Goal: Task Accomplishment & Management: Manage account settings

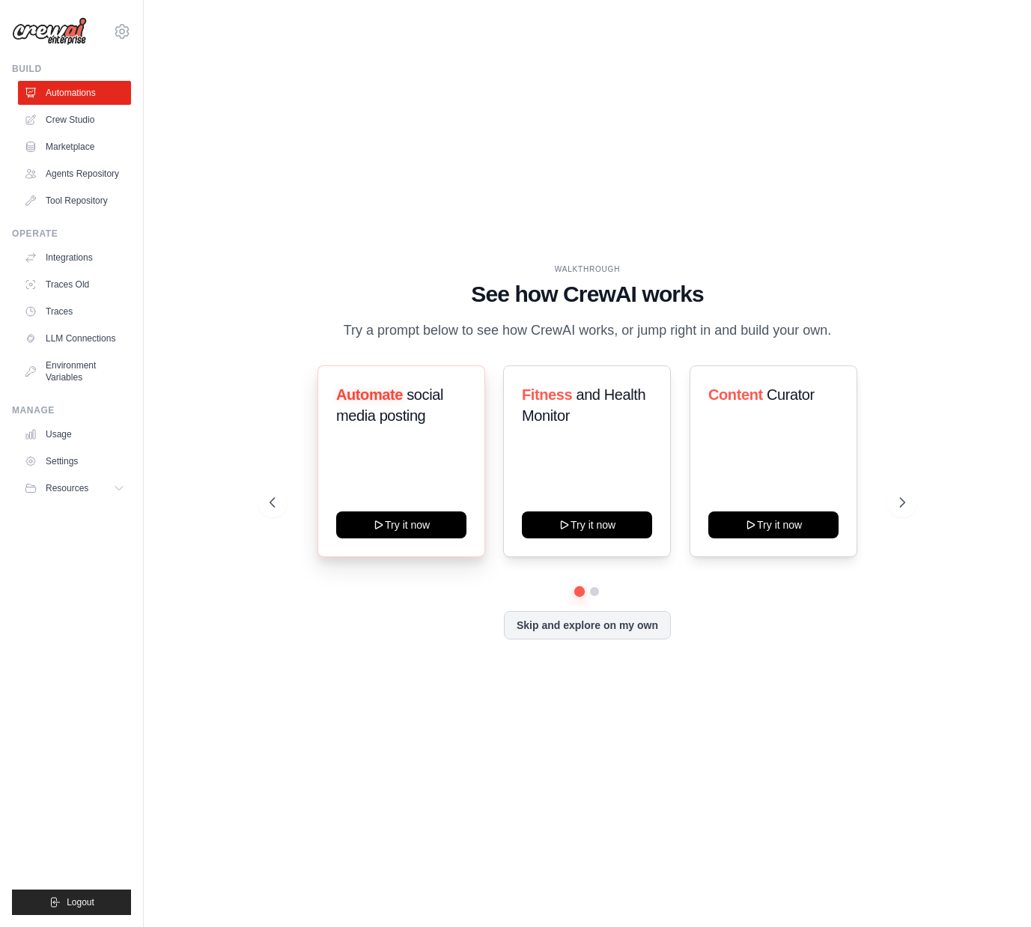
click at [428, 426] on h3 "Automate social media posting" at bounding box center [401, 405] width 130 height 42
click at [395, 537] on button "Try it now" at bounding box center [401, 523] width 130 height 27
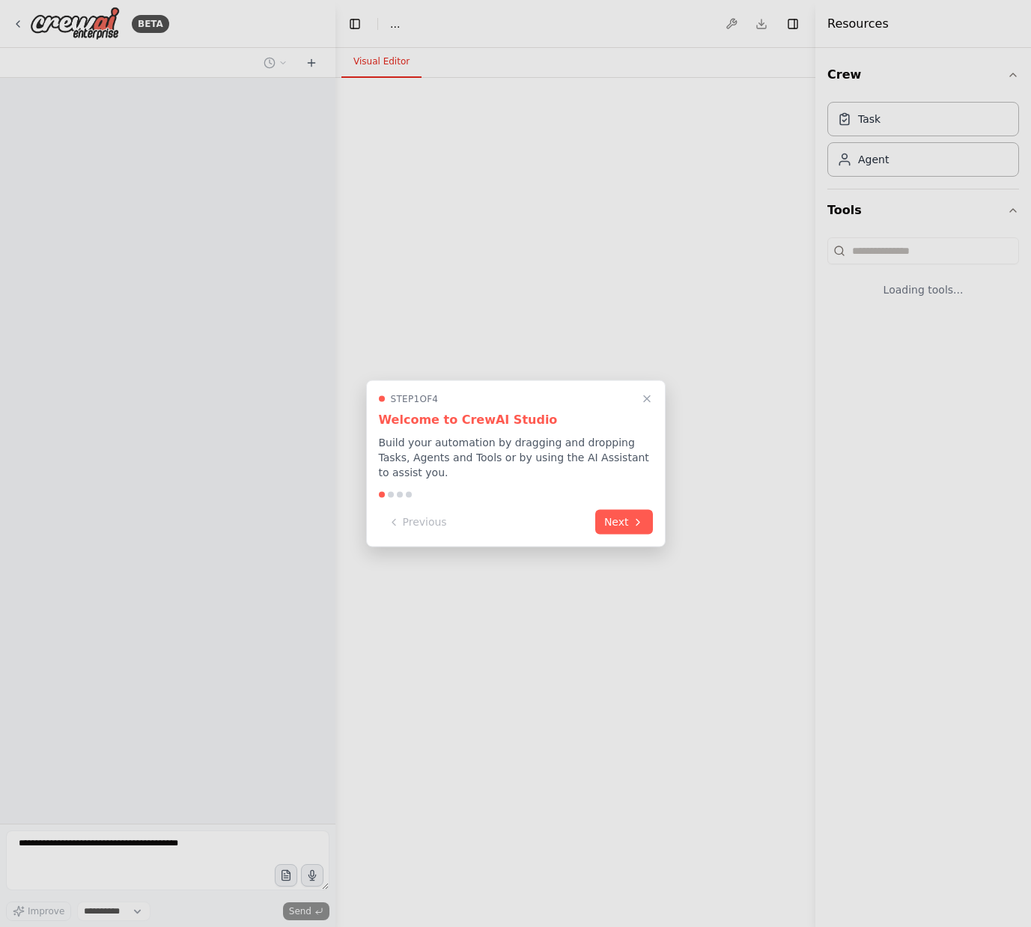
select select "****"
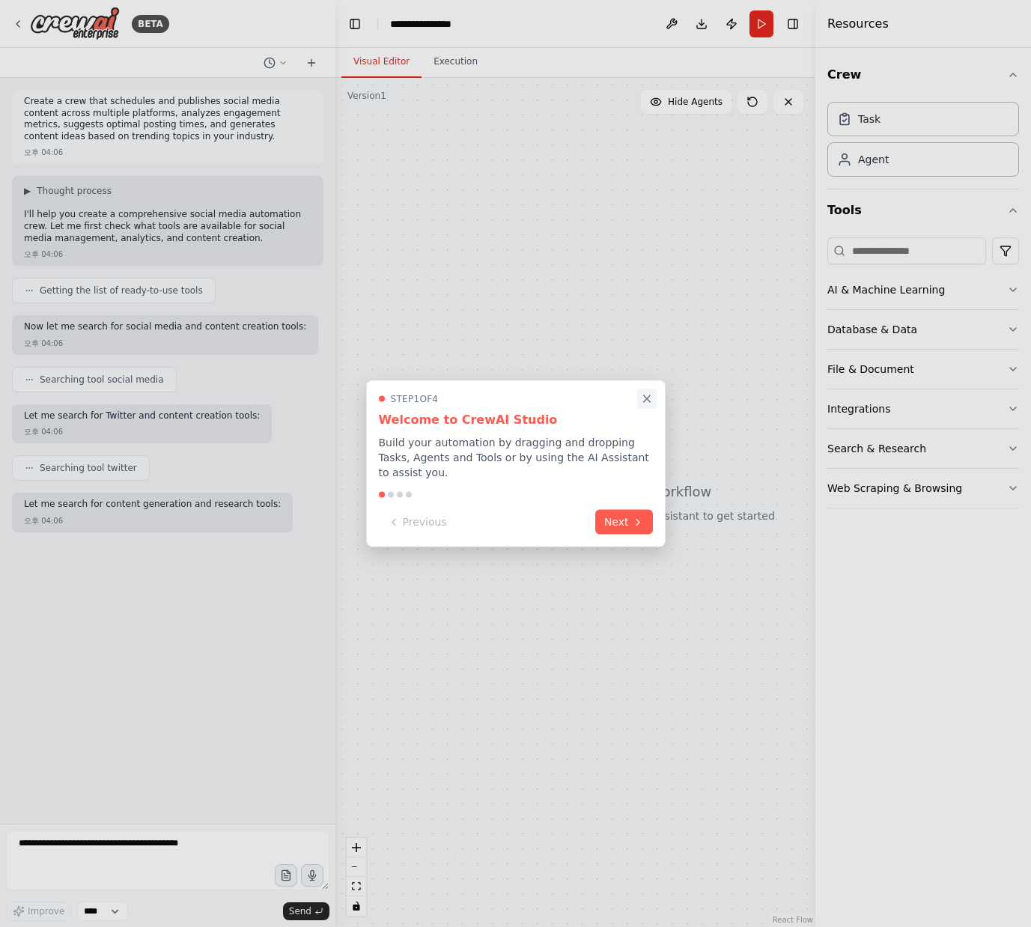
click at [643, 398] on icon "Close walkthrough" at bounding box center [646, 398] width 13 height 13
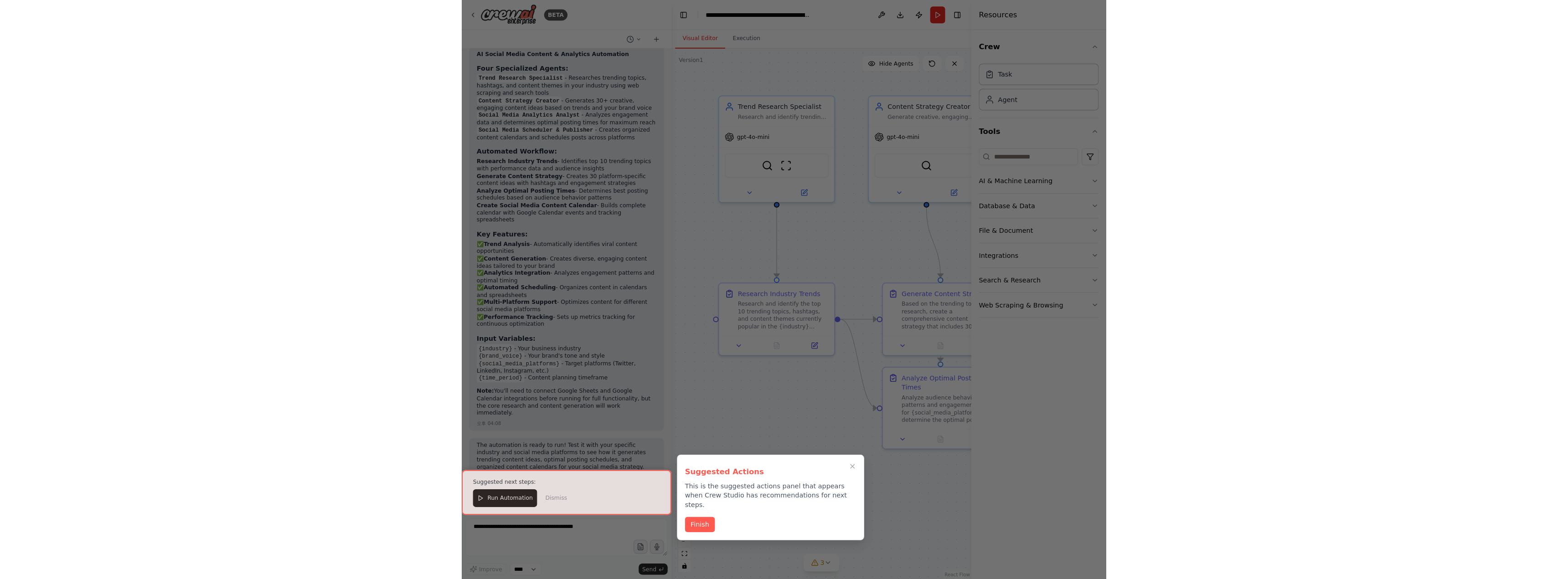
scroll to position [995, 0]
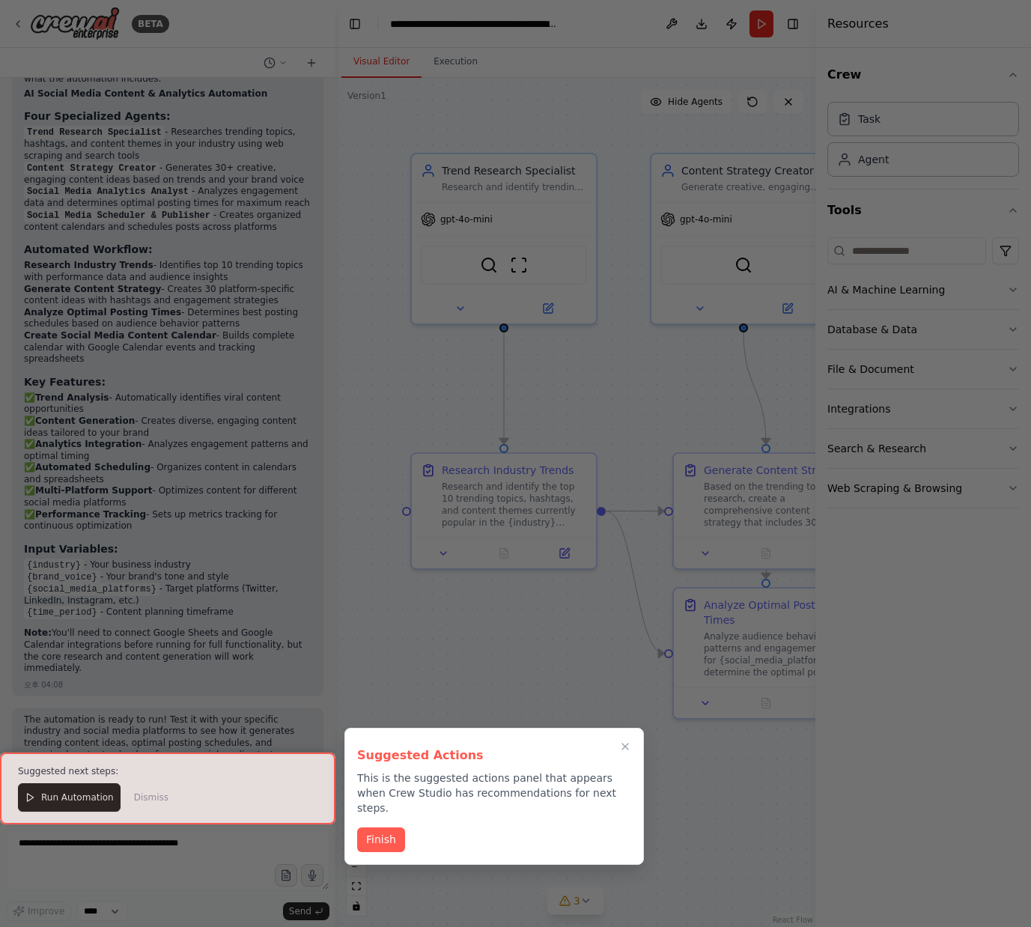
click at [569, 680] on div at bounding box center [515, 463] width 1031 height 927
click at [59, 801] on div at bounding box center [167, 789] width 335 height 72
click at [388, 826] on button "Finish" at bounding box center [381, 838] width 48 height 25
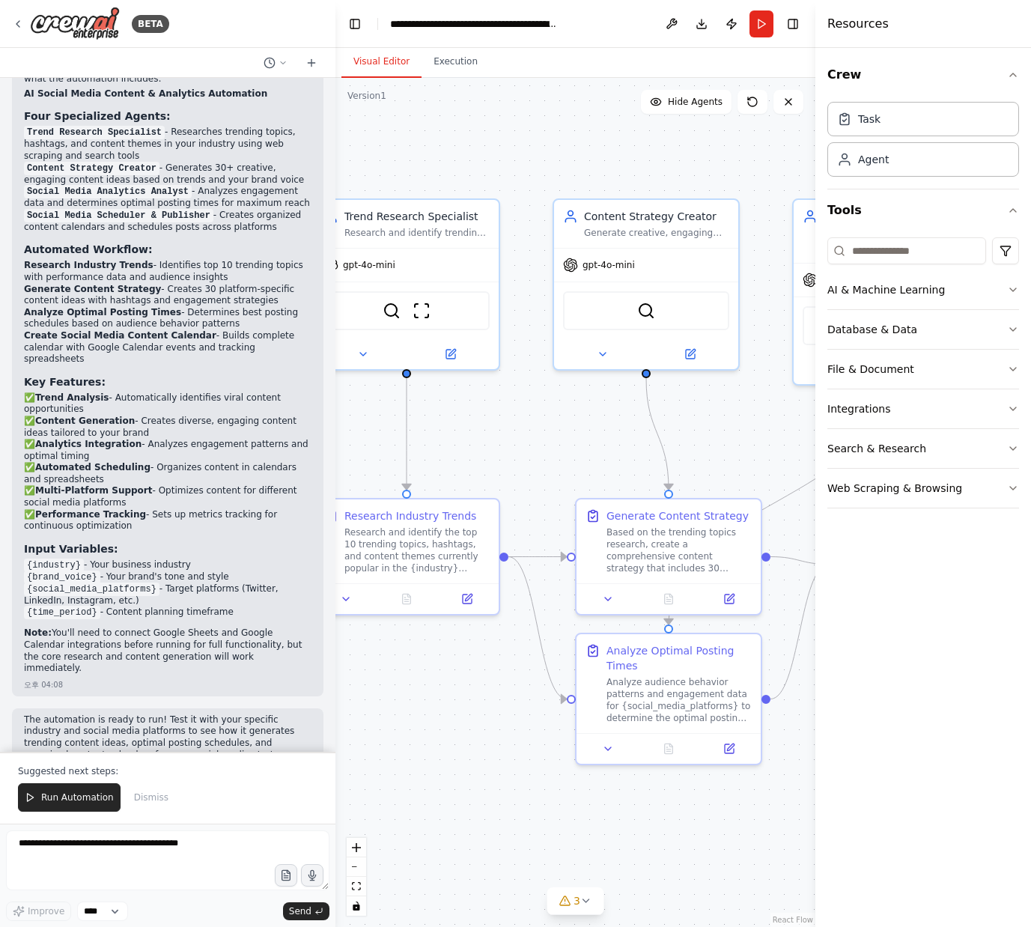
drag, startPoint x: 623, startPoint y: 759, endPoint x: 541, endPoint y: 804, distance: 93.5
click at [526, 804] on div ".deletable-edge-delete-btn { width: 20px; height: 20px; border: 0px solid #ffff…" at bounding box center [575, 502] width 480 height 849
click at [541, 804] on div ".deletable-edge-delete-btn { width: 20px; height: 20px; border: 0px solid #ffff…" at bounding box center [575, 502] width 480 height 849
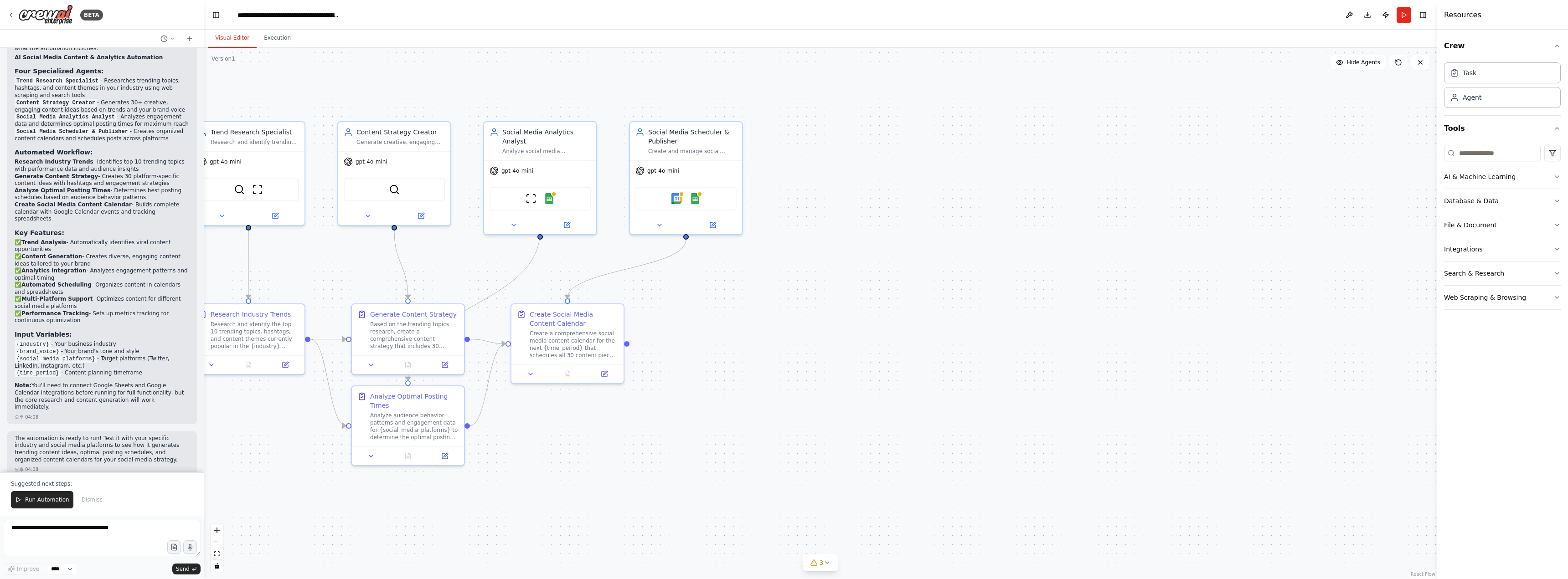
scroll to position [984, 0]
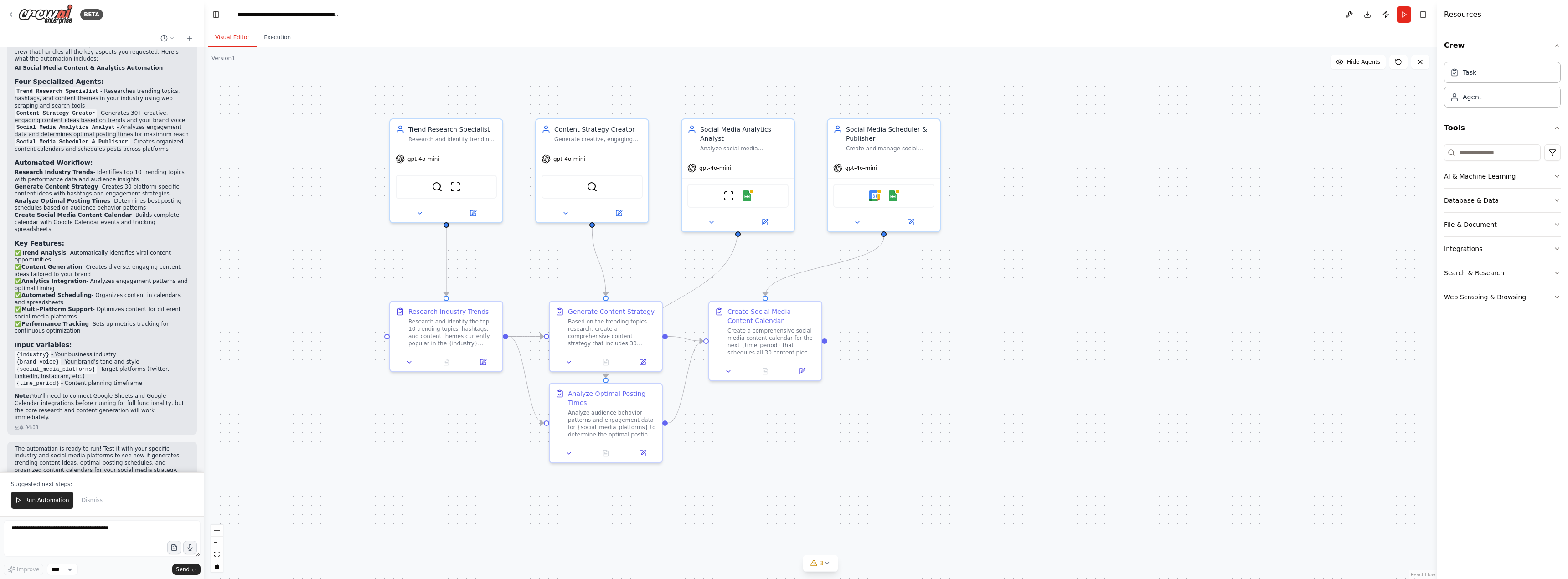
drag, startPoint x: 743, startPoint y: 407, endPoint x: 940, endPoint y: 405, distance: 197.0
click at [627, 405] on div ".deletable-edge-delete-btn { width: 20px; height: 20px; border: 0px solid #ffff…" at bounding box center [820, 313] width 1233 height 532
click at [627, 563] on icon at bounding box center [827, 563] width 7 height 7
click at [52, 496] on button "Run Automation" at bounding box center [42, 500] width 63 height 17
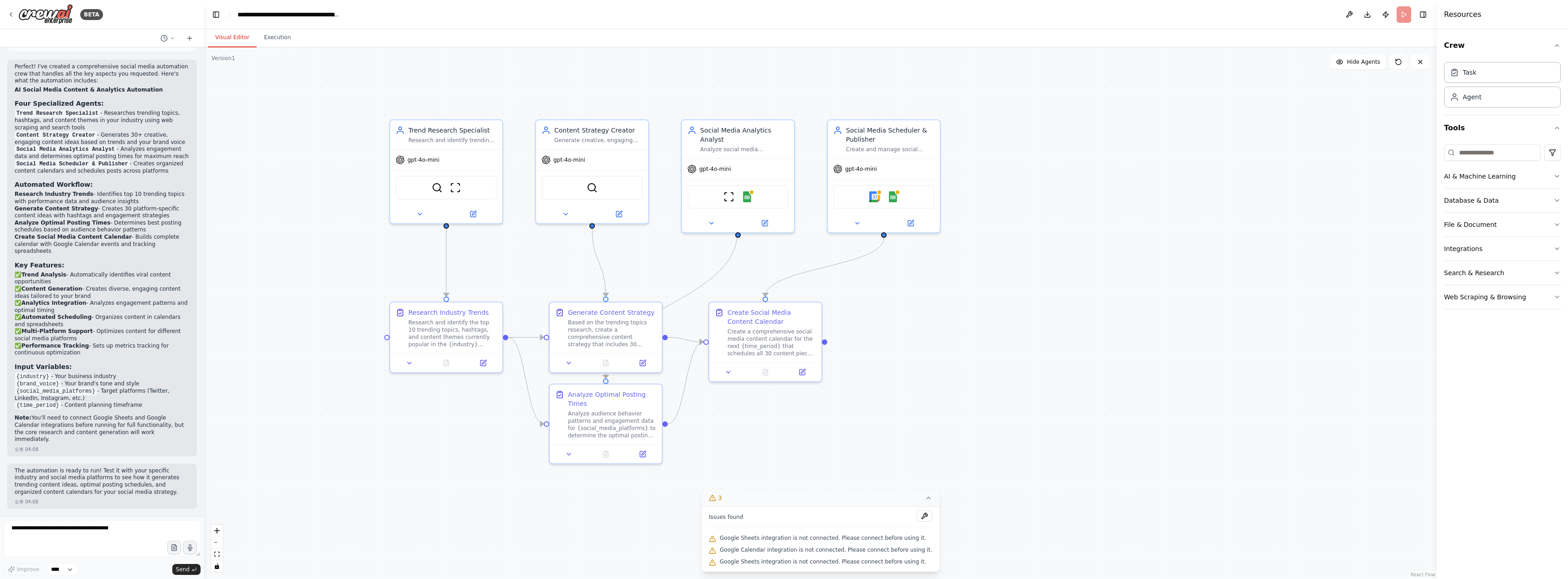
scroll to position [940, 0]
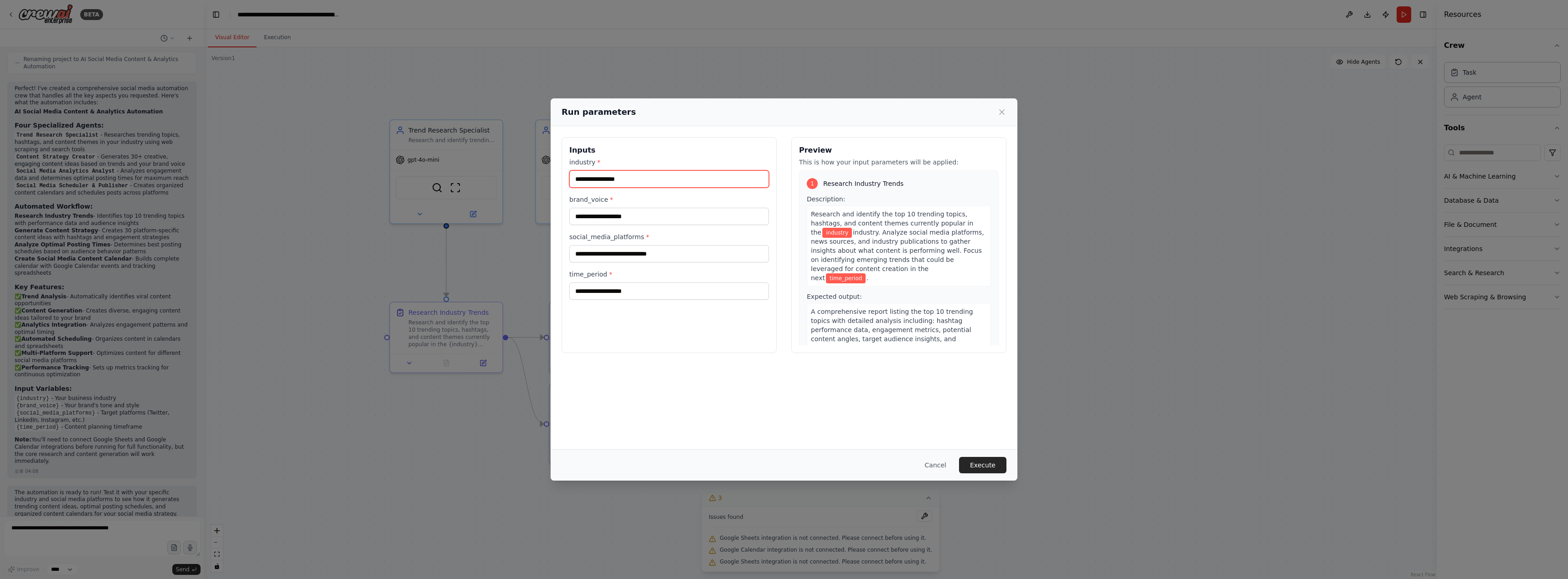
click at [627, 180] on input "industry *" at bounding box center [669, 179] width 200 height 17
click at [627, 467] on button "Cancel" at bounding box center [935, 465] width 36 height 16
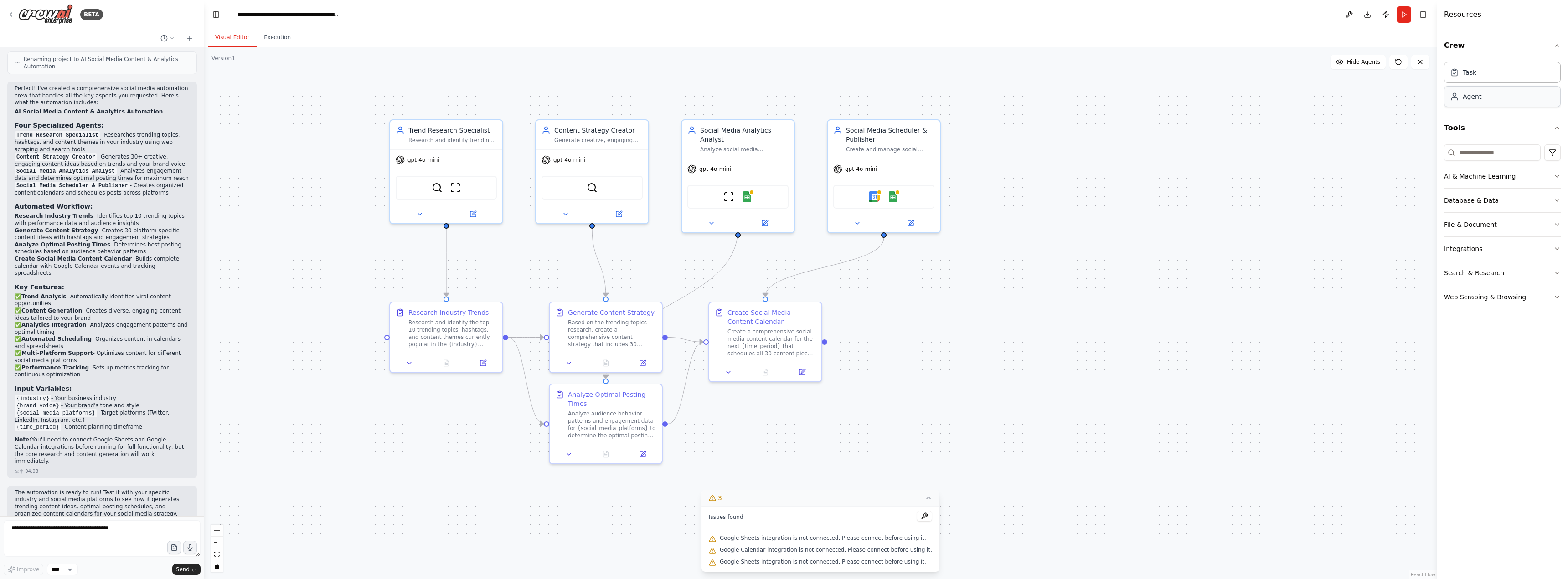
click at [627, 97] on div "Agent" at bounding box center [1472, 96] width 19 height 9
click at [627, 104] on div "Agent" at bounding box center [1502, 97] width 117 height 21
click at [168, 40] on button at bounding box center [168, 38] width 22 height 11
click at [239, 120] on div ".deletable-edge-delete-btn { width: 20px; height: 20px; border: 0px solid #ffff…" at bounding box center [820, 313] width 1233 height 532
click at [13, 16] on div at bounding box center [102, 290] width 204 height 579
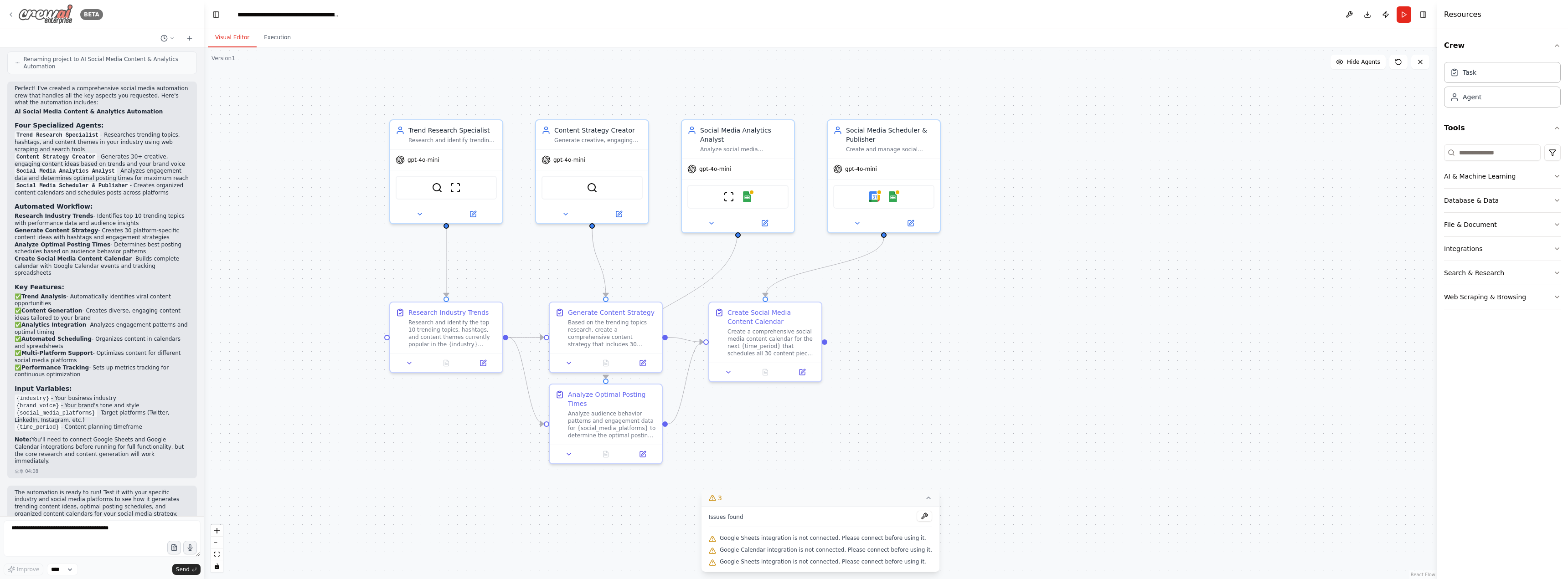
click at [44, 17] on img at bounding box center [46, 15] width 55 height 21
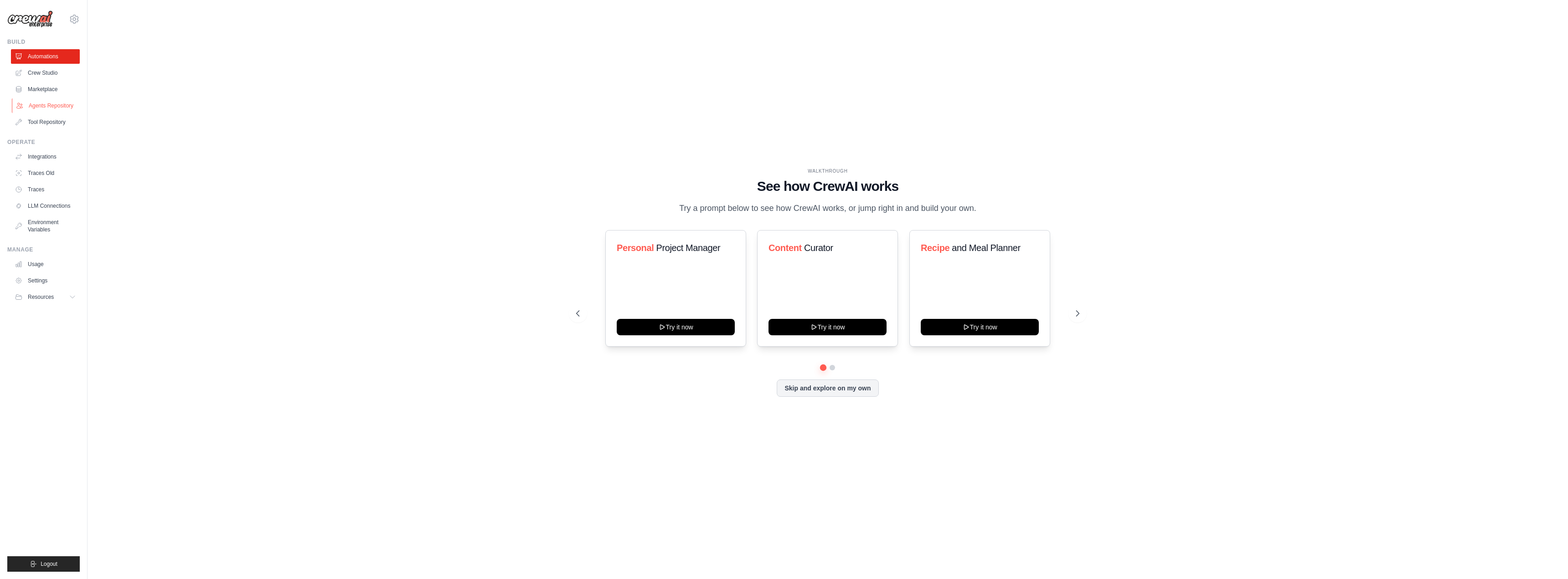
click at [55, 105] on link "Agents Repository" at bounding box center [46, 106] width 69 height 15
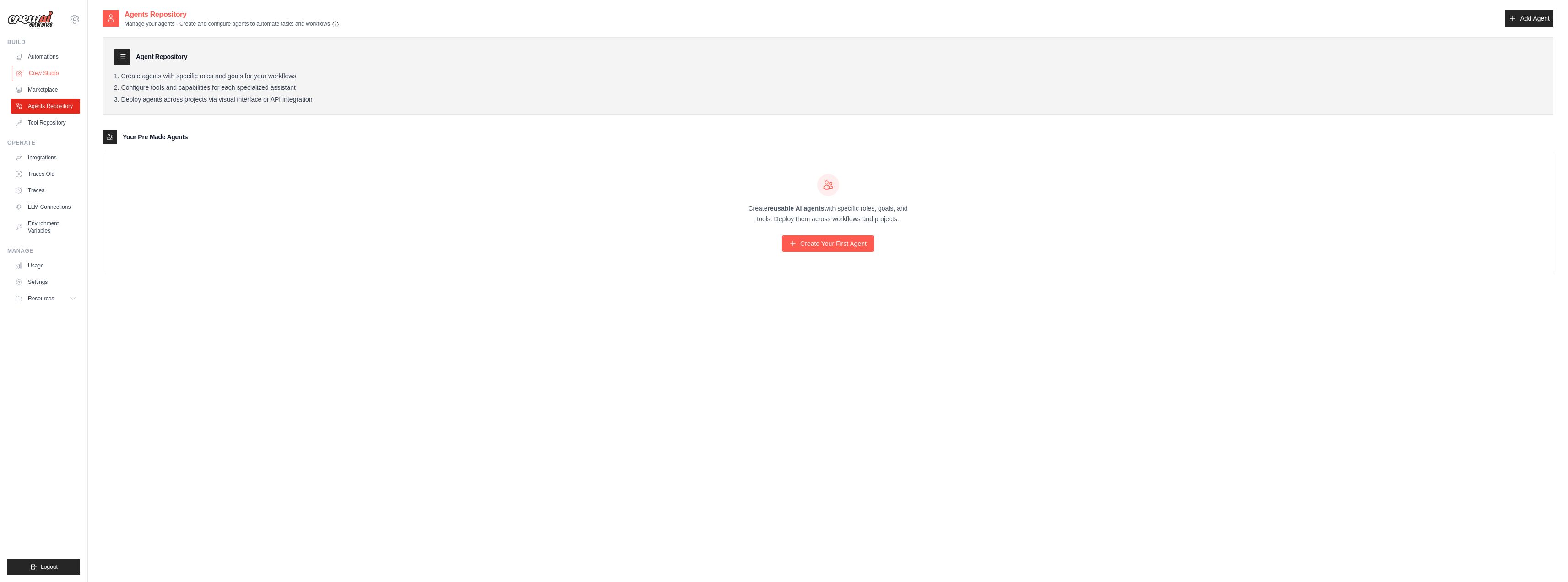
click at [51, 75] on link "Crew Studio" at bounding box center [46, 73] width 69 height 15
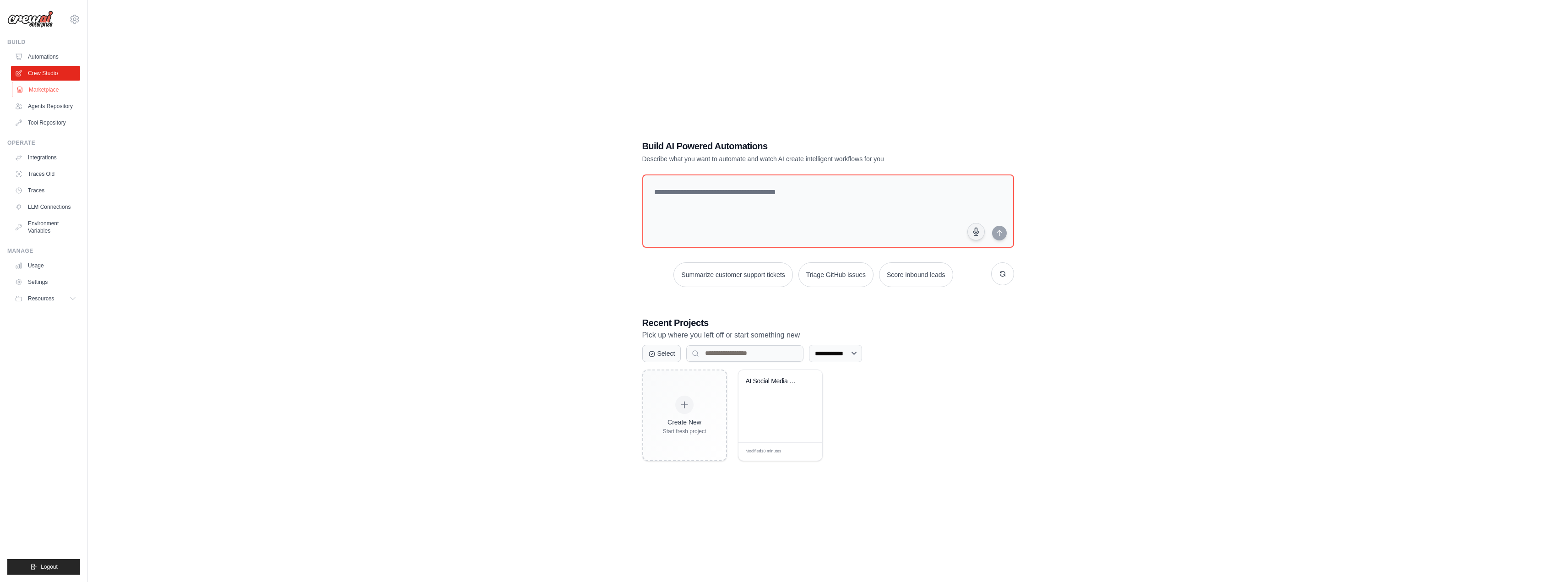
click at [56, 90] on link "Marketplace" at bounding box center [46, 90] width 69 height 15
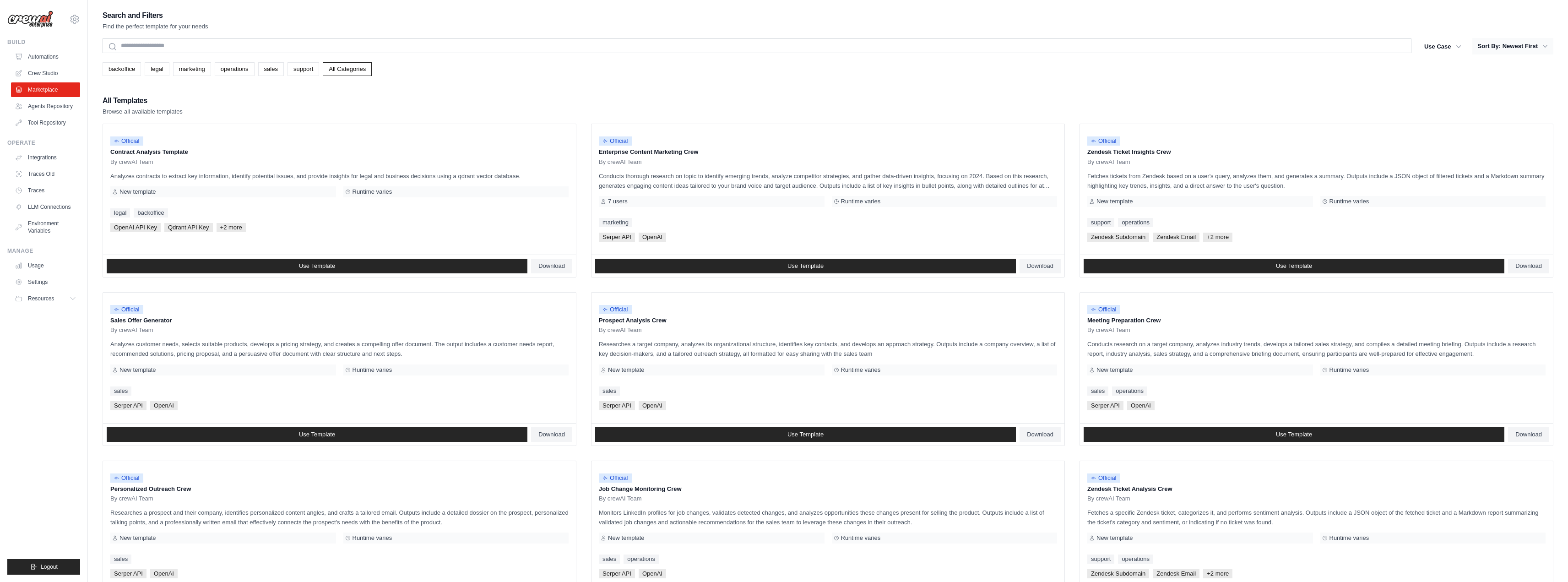
click at [1531, 46] on button "Sort By: Newest First" at bounding box center [1512, 46] width 81 height 17
click at [1546, 48] on icon "button" at bounding box center [1545, 46] width 9 height 9
click at [1459, 48] on icon "button" at bounding box center [1458, 46] width 9 height 9
click at [1531, 48] on button "Sort By: Newest First" at bounding box center [1512, 46] width 81 height 17
click at [1522, 43] on button "Sort By: Newest First" at bounding box center [1512, 46] width 81 height 17
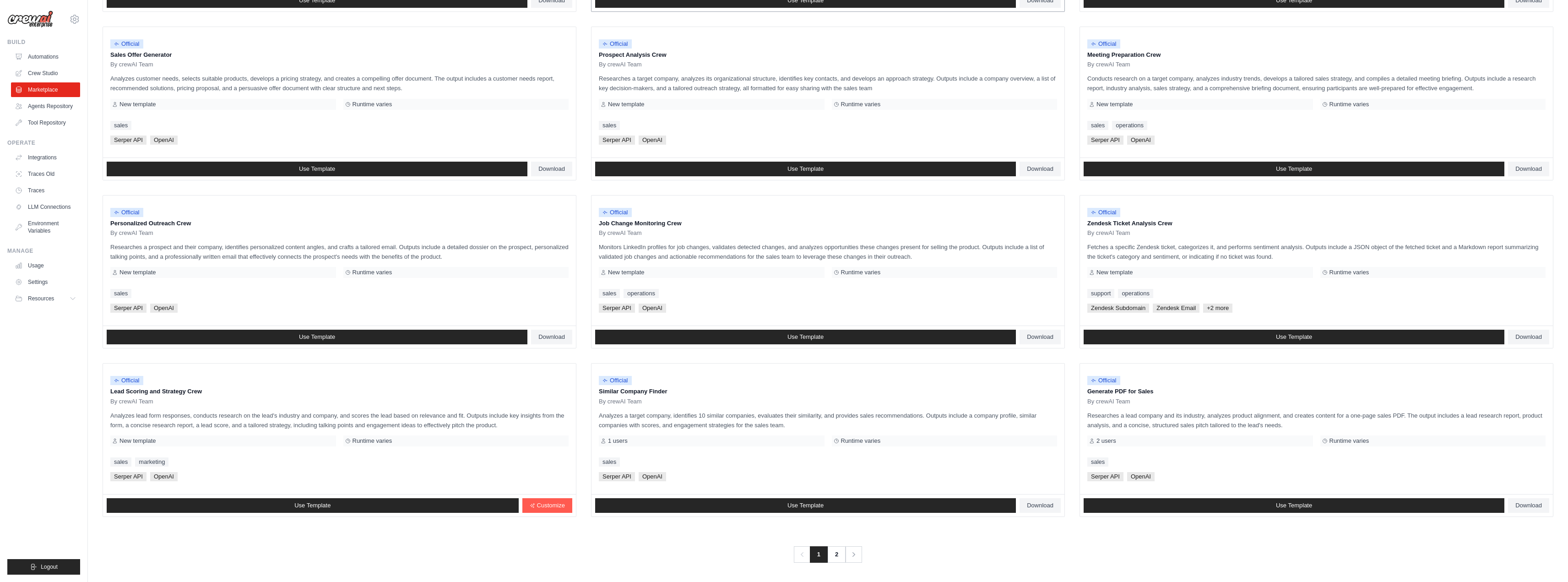
scroll to position [267, 0]
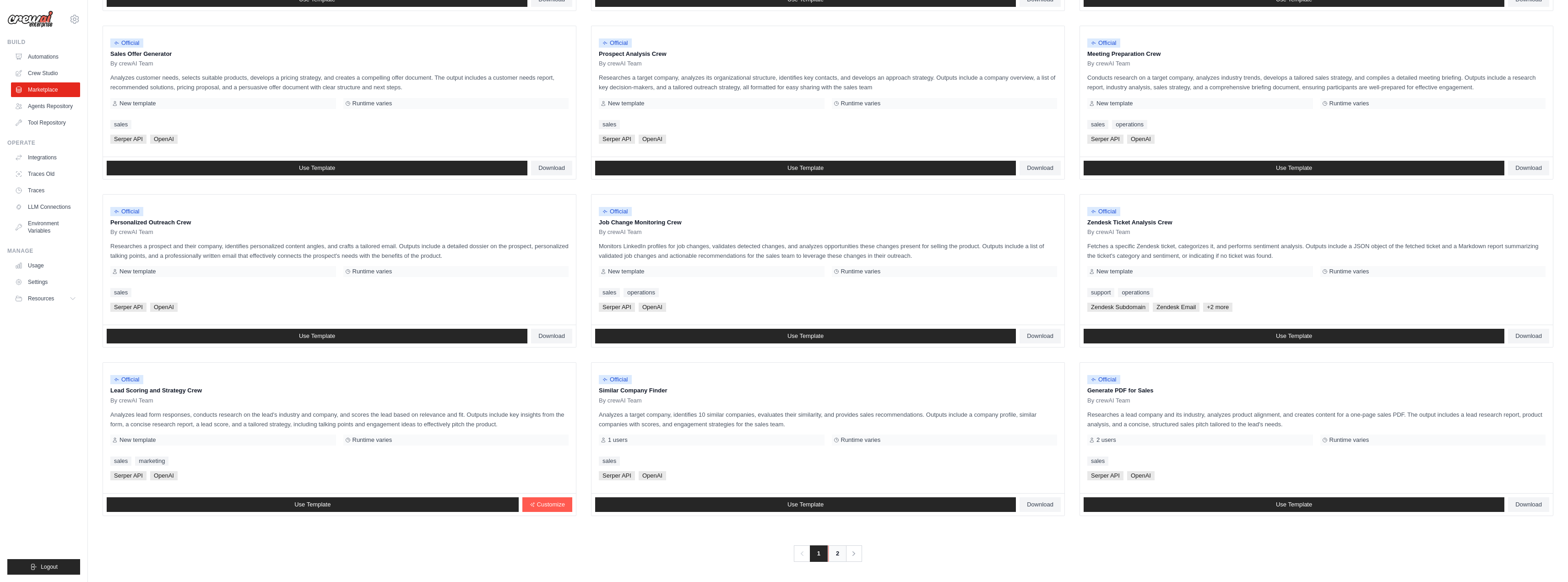
click at [838, 554] on link "2" at bounding box center [837, 553] width 18 height 17
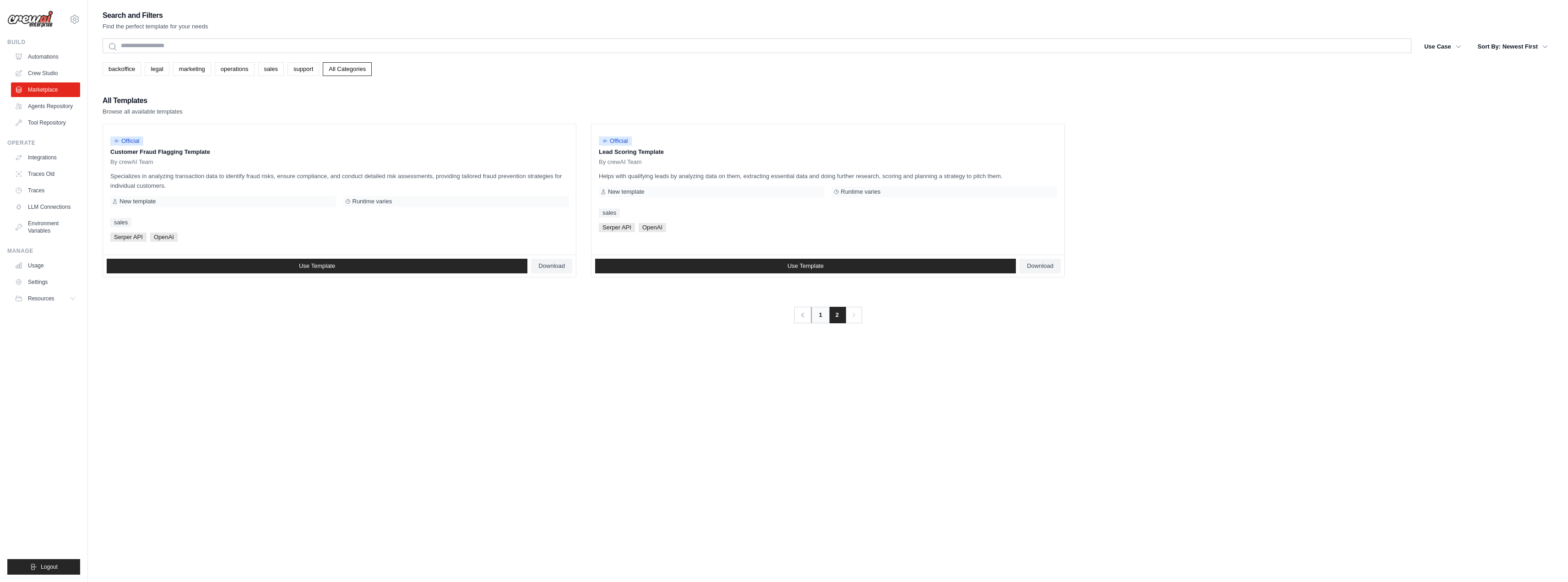
click at [818, 315] on link "1" at bounding box center [820, 315] width 18 height 17
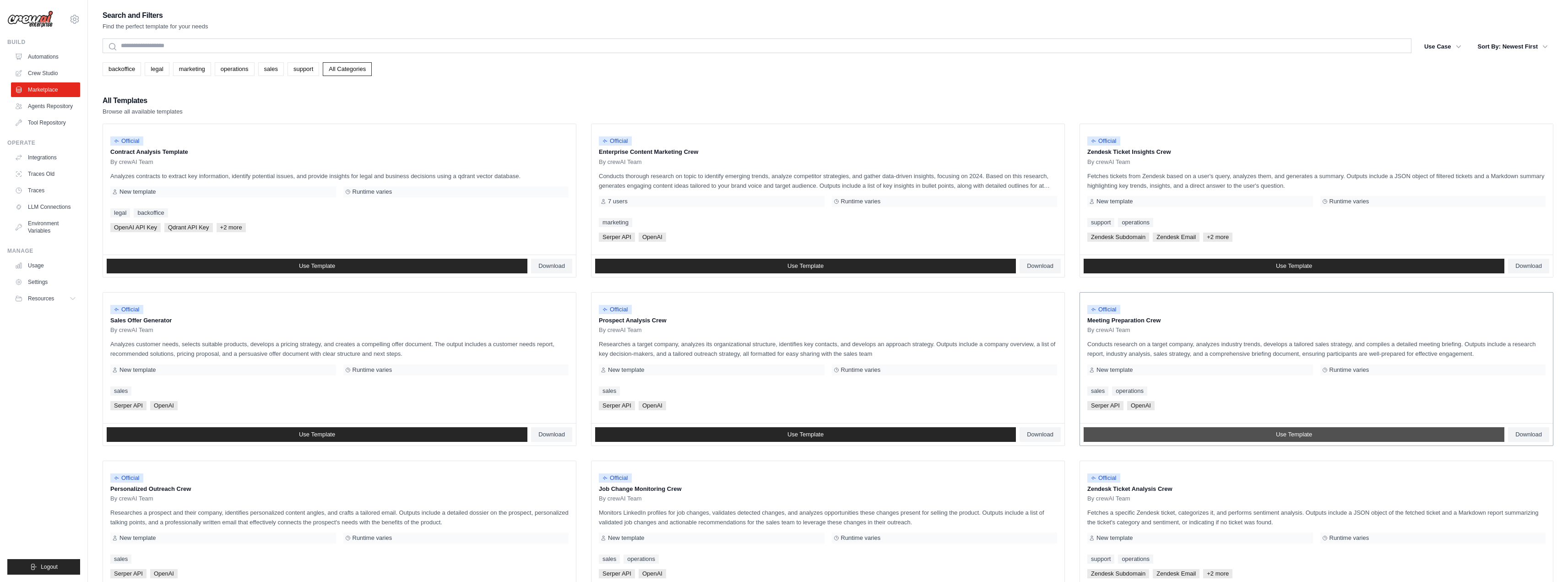
click at [1250, 431] on link "Use Template" at bounding box center [1294, 435] width 421 height 15
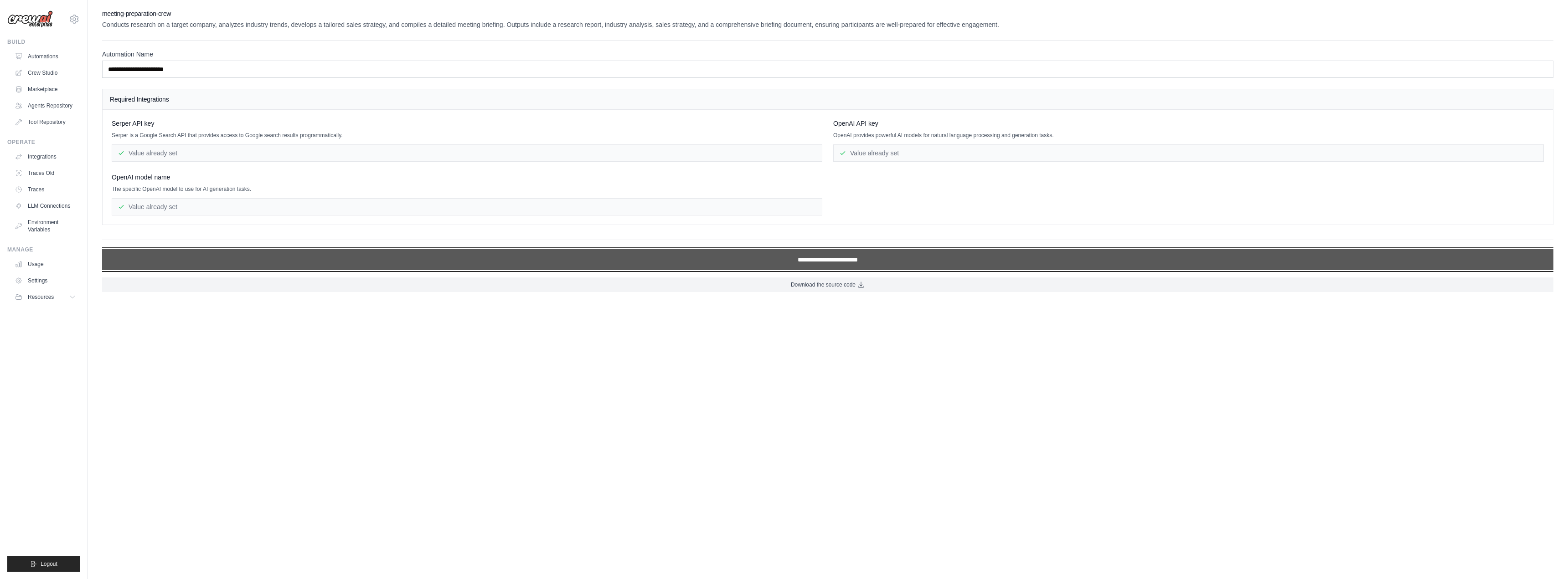
click at [794, 263] on input "**********" at bounding box center [828, 260] width 1451 height 21
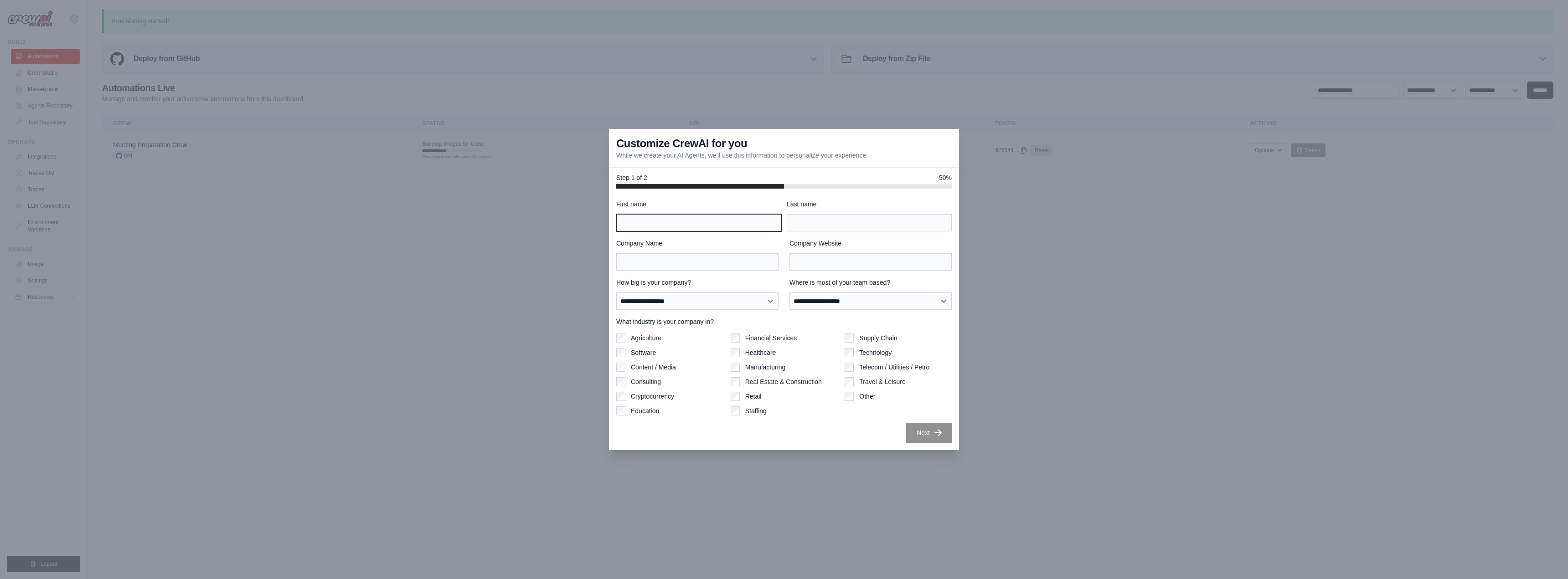
click at [719, 224] on input "First name" at bounding box center [698, 223] width 165 height 17
type input "******"
type input "*"
click at [721, 223] on input "******" at bounding box center [698, 223] width 165 height 17
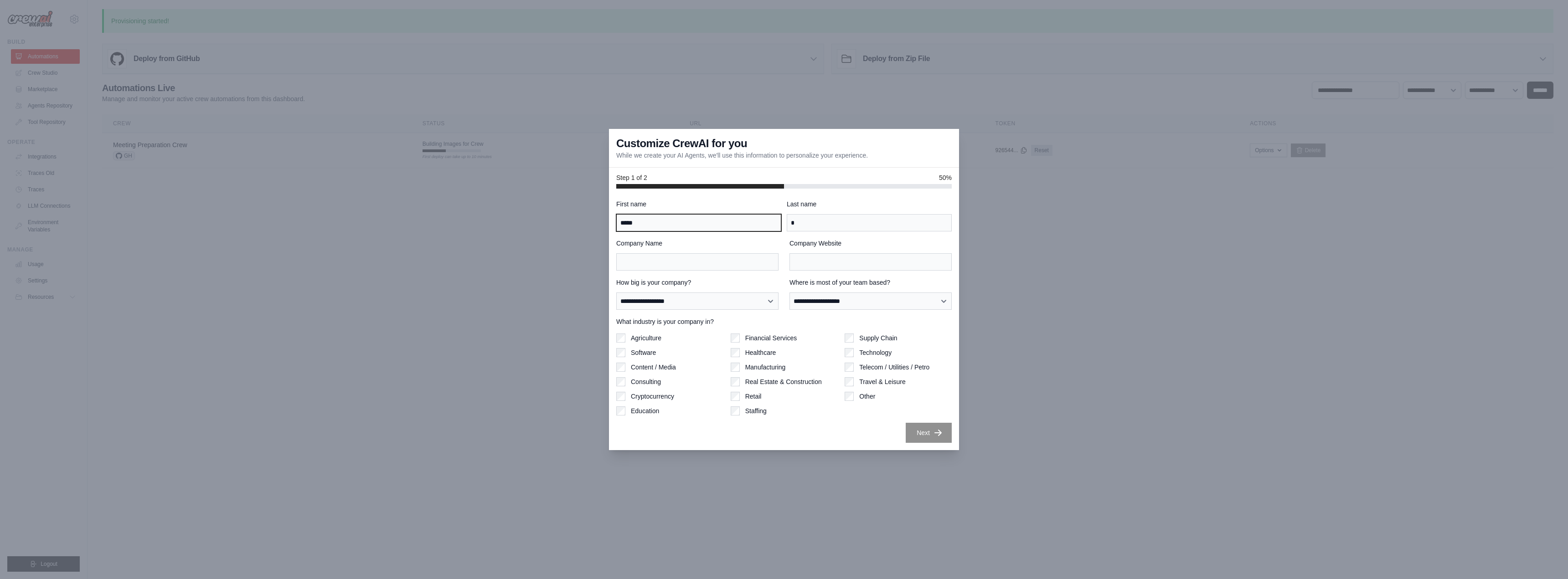
type input "*****"
type input "***"
click at [730, 269] on input "Company Name" at bounding box center [697, 262] width 163 height 17
type input "*"
type input "*****"
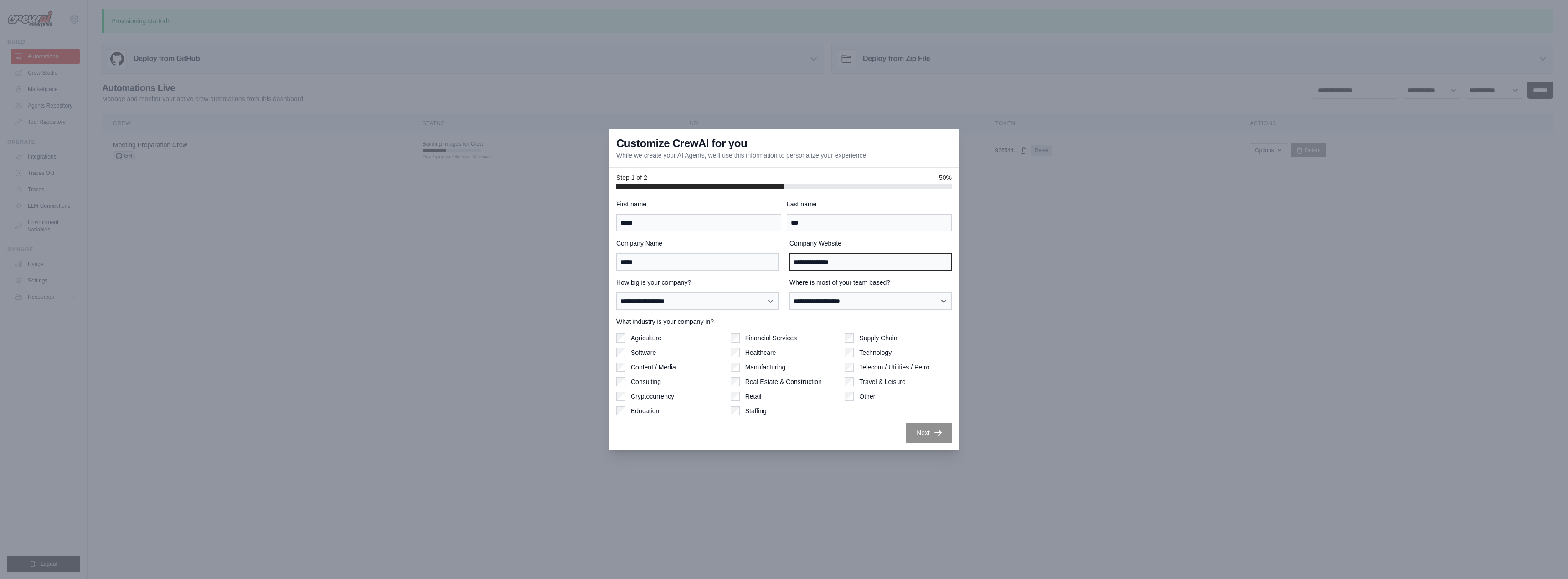
type input "**********"
click at [735, 303] on select "**********" at bounding box center [697, 301] width 163 height 17
select select "**********"
click at [616, 293] on select "**********" at bounding box center [697, 301] width 163 height 17
click at [852, 305] on select "**********" at bounding box center [870, 301] width 163 height 17
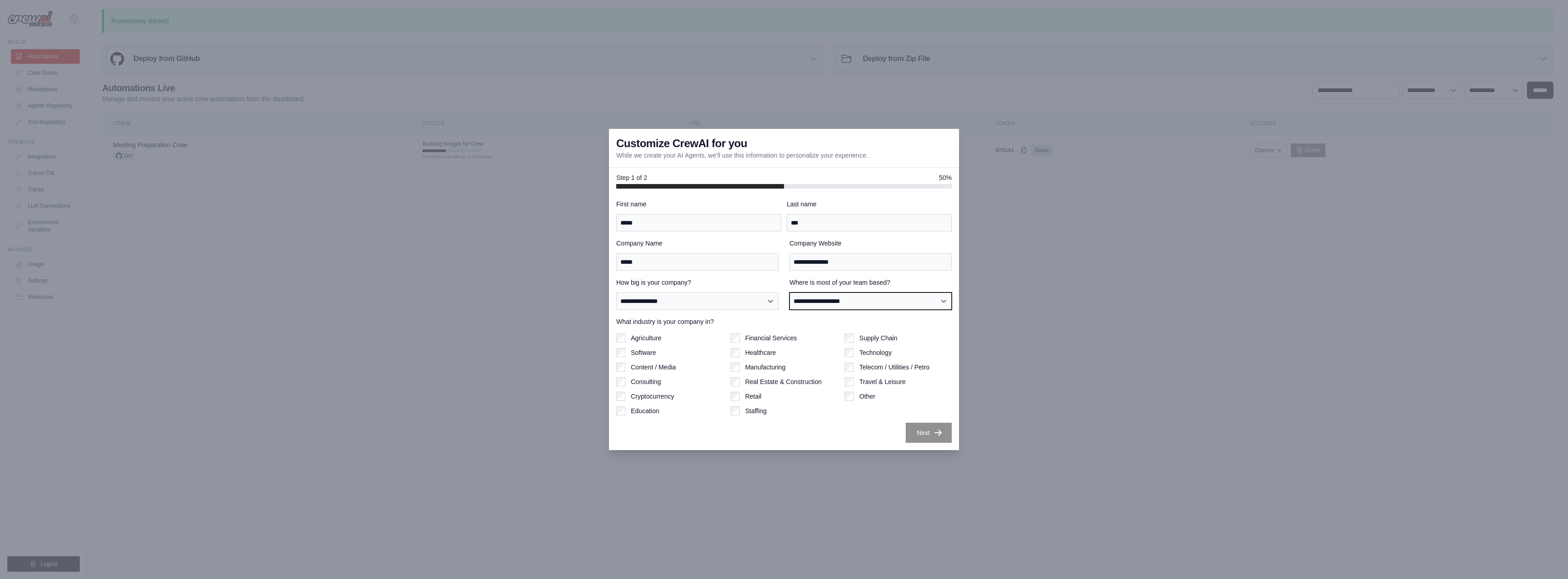
select select "**********"
click at [789, 293] on select "**********" at bounding box center [870, 301] width 163 height 17
click at [925, 431] on button "Next" at bounding box center [929, 432] width 46 height 20
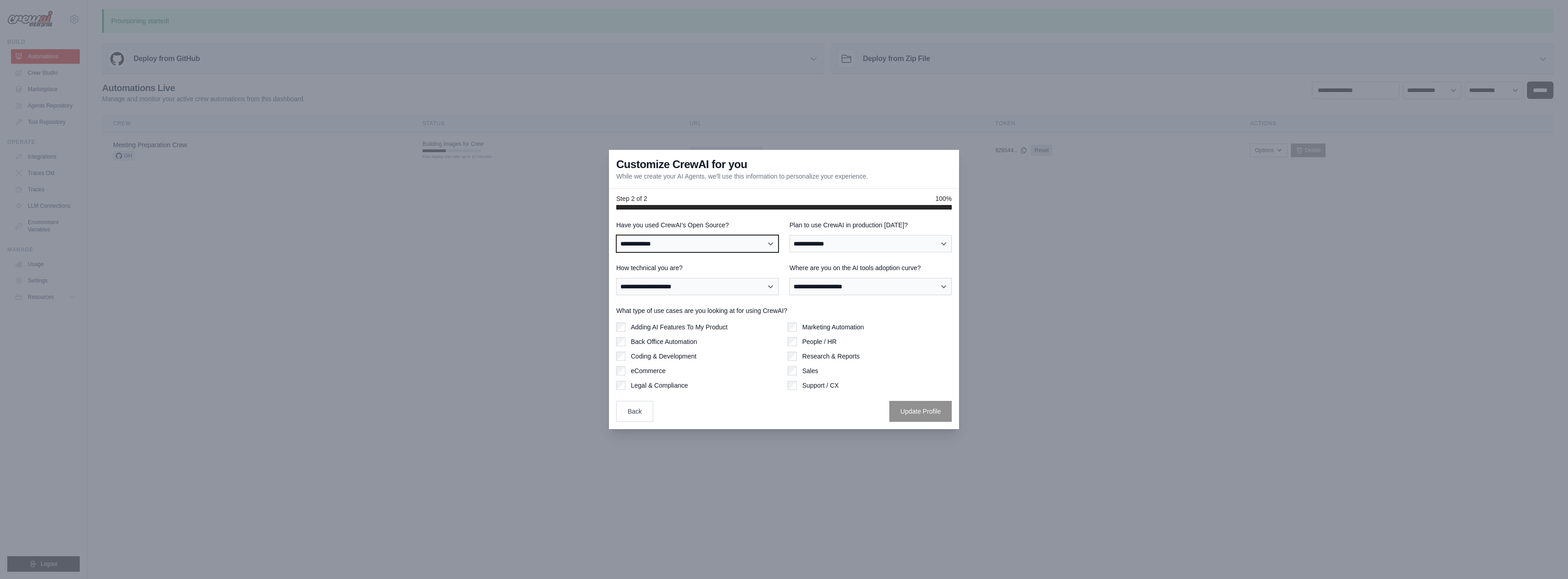
click at [701, 243] on select "**********" at bounding box center [697, 243] width 163 height 17
select select "**"
click at [616, 235] on select "**********" at bounding box center [697, 243] width 163 height 17
click at [714, 287] on select "**********" at bounding box center [697, 286] width 163 height 17
select select "**********"
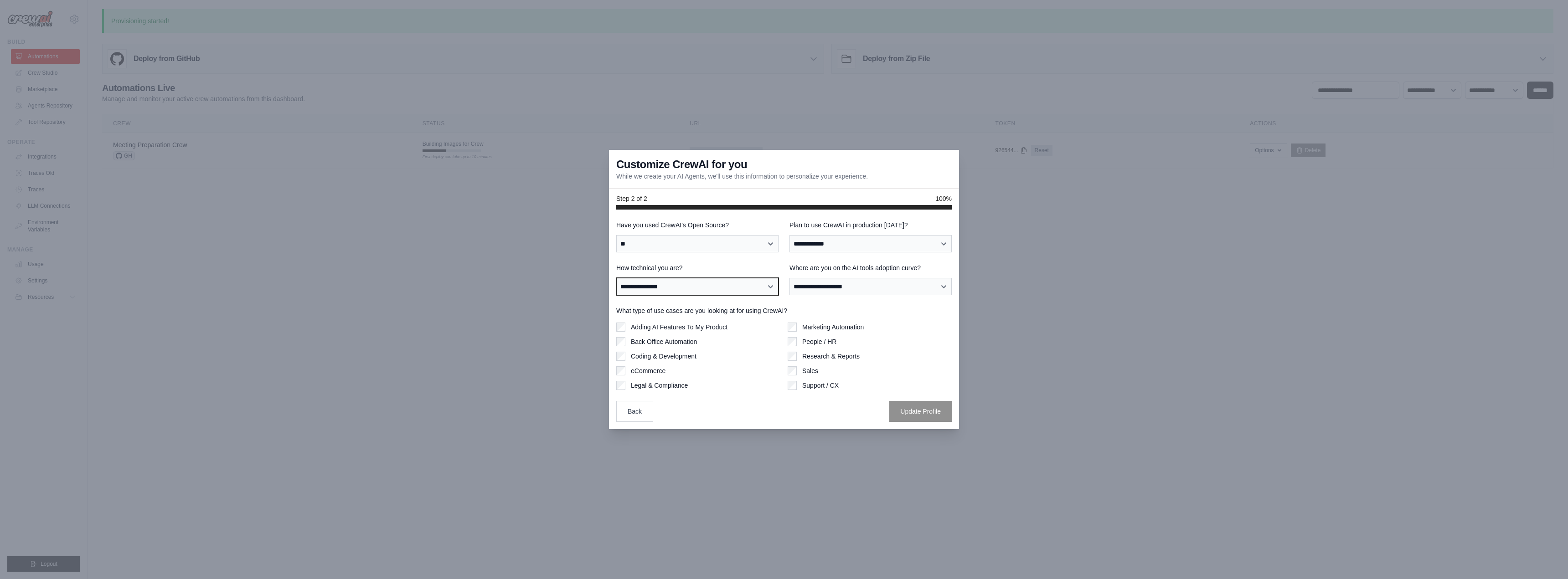
click at [616, 278] on select "**********" at bounding box center [697, 286] width 163 height 17
click at [831, 246] on select "**********" at bounding box center [870, 243] width 163 height 17
select select "****"
click at [789, 235] on select "**********" at bounding box center [870, 243] width 163 height 17
click at [821, 291] on select "**********" at bounding box center [870, 286] width 163 height 17
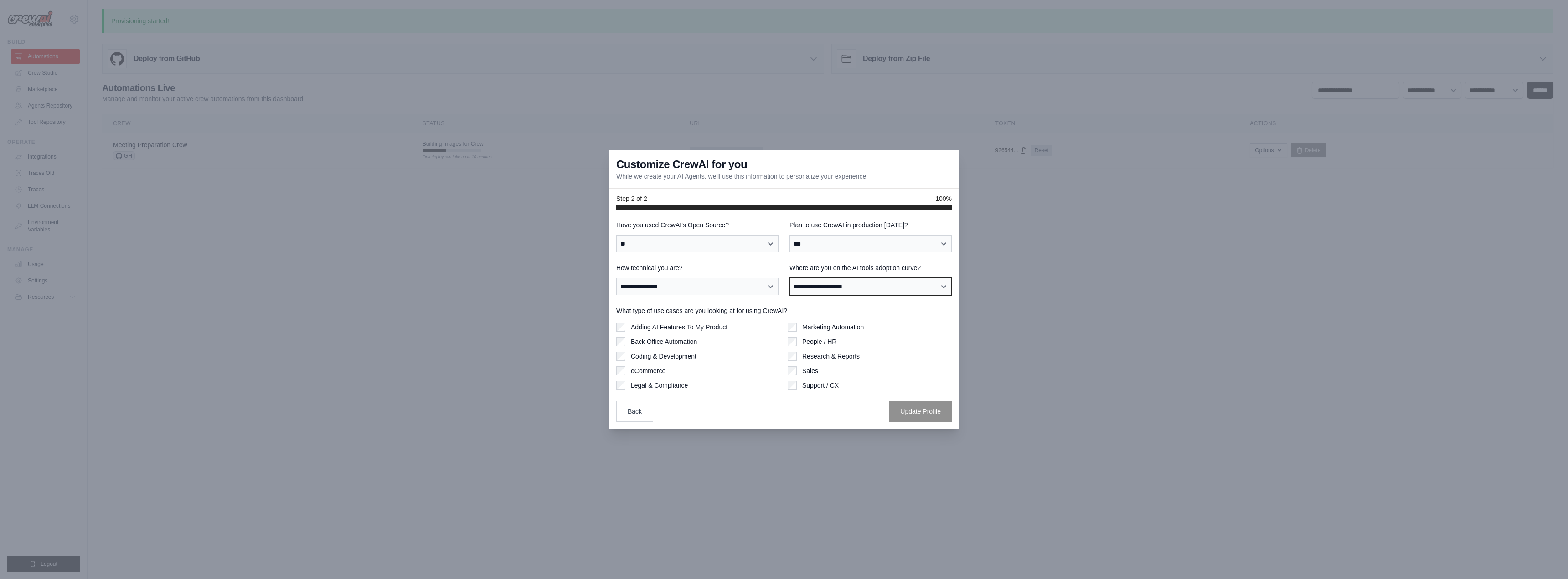
select select "**********"
click at [789, 278] on select "**********" at bounding box center [870, 286] width 163 height 17
click at [682, 332] on div "Adding AI Features To My Product Back Office Automation Coding & Development eC…" at bounding box center [698, 356] width 164 height 68
click at [625, 329] on div "Adding AI Features To My Product" at bounding box center [698, 327] width 164 height 9
click at [936, 411] on button "Update Profile" at bounding box center [920, 411] width 63 height 21
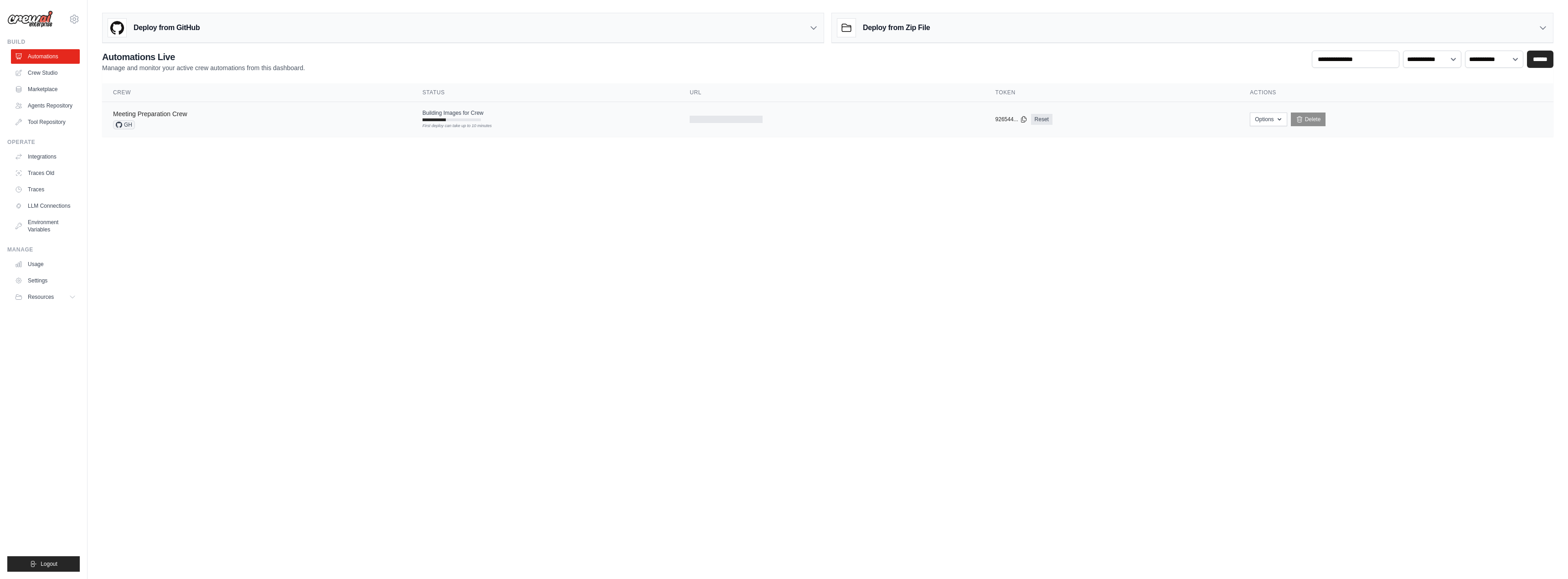
click at [152, 115] on link "Meeting Preparation Crew" at bounding box center [150, 114] width 74 height 7
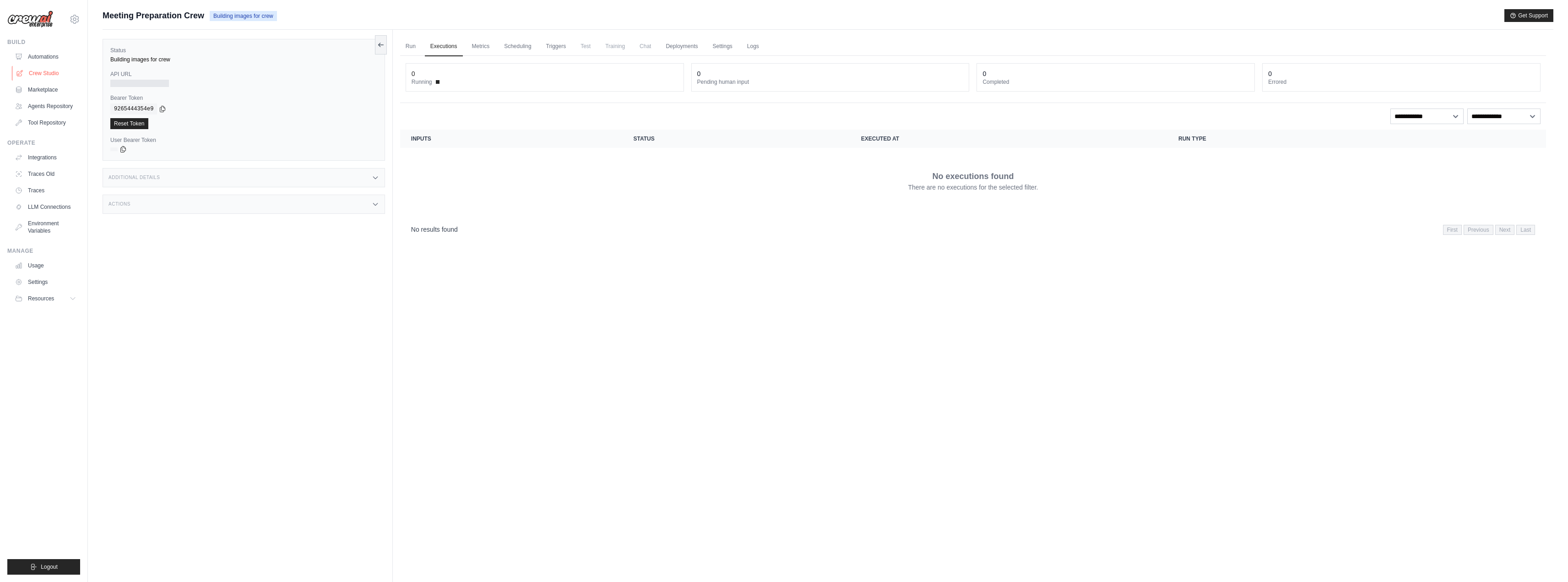
click at [24, 74] on link "Crew Studio" at bounding box center [46, 73] width 69 height 15
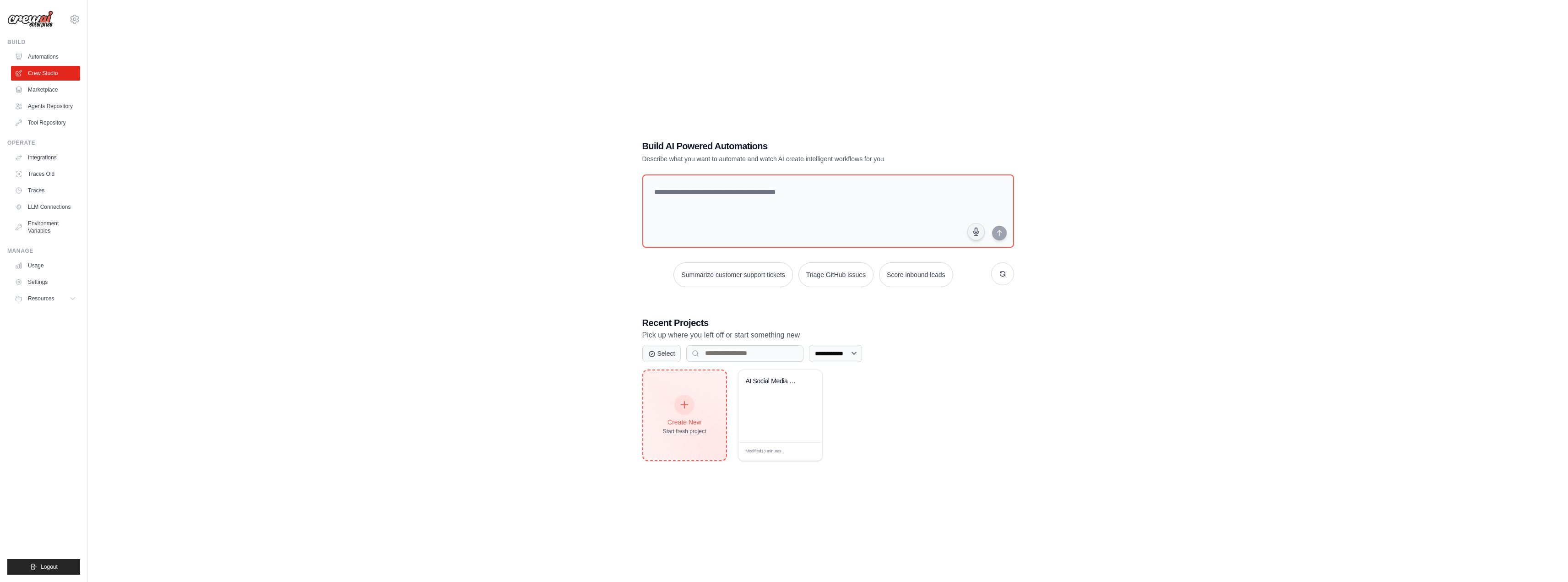
click at [677, 403] on div at bounding box center [684, 404] width 20 height 20
click at [765, 410] on div "AI Social Media Content & Analytics..." at bounding box center [780, 406] width 84 height 72
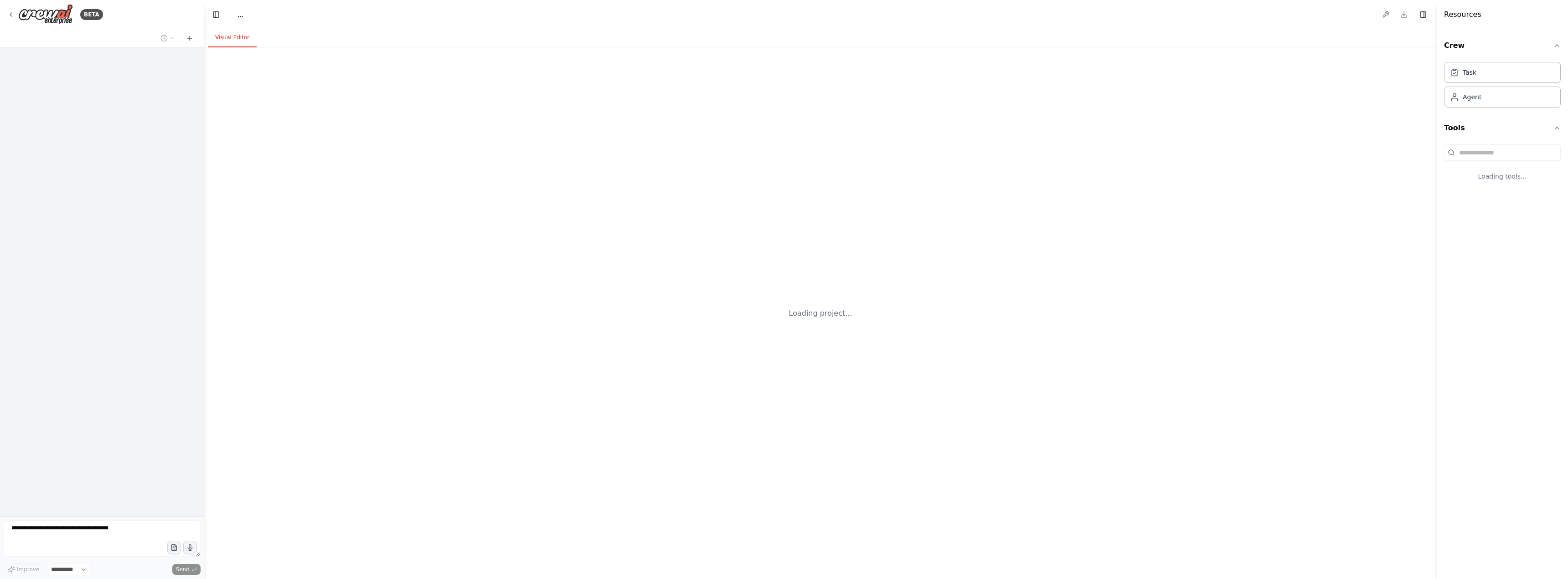
select select "****"
click at [1490, 107] on div "Task Agent" at bounding box center [1502, 83] width 117 height 49
click at [1491, 102] on div "Agent" at bounding box center [1502, 97] width 117 height 21
click at [1490, 71] on div "Task" at bounding box center [1502, 72] width 117 height 21
click at [1479, 104] on div "Agent" at bounding box center [1502, 97] width 117 height 21
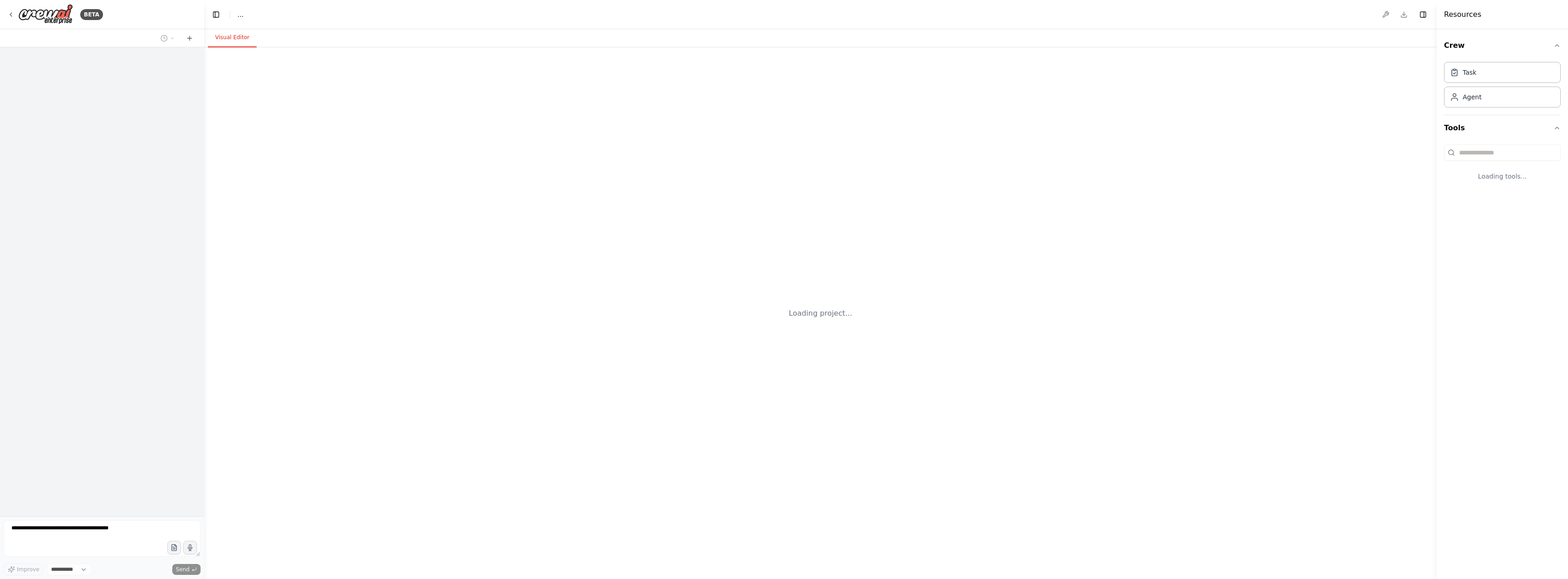
select select "****"
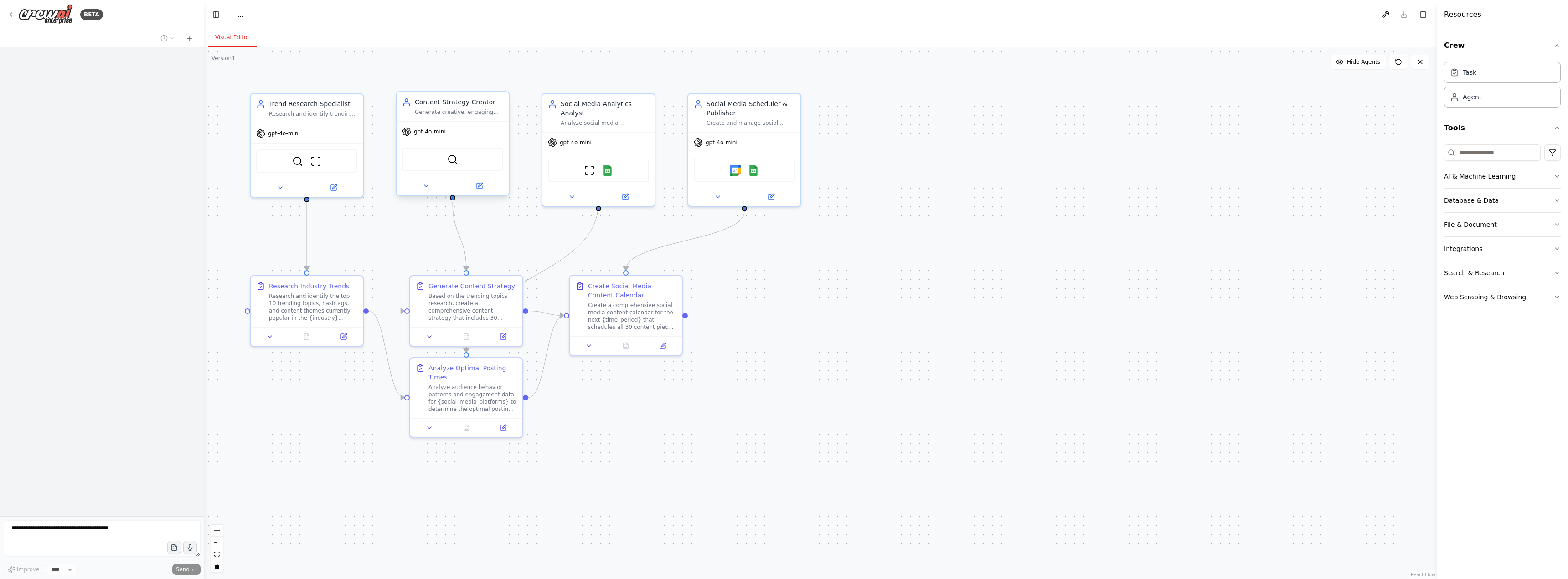
click at [479, 117] on div "Content Strategy Creator Generate creative, engaging social media content ideas…" at bounding box center [452, 106] width 112 height 29
drag, startPoint x: 475, startPoint y: 117, endPoint x: 446, endPoint y: 112, distance: 29.4
click at [446, 112] on div "Generate creative, engaging social media content ideas and strategies based on …" at bounding box center [458, 112] width 88 height 7
click at [337, 113] on div "Research and identify trending topics, hashtags, and content themes in the {ind…" at bounding box center [313, 112] width 88 height 7
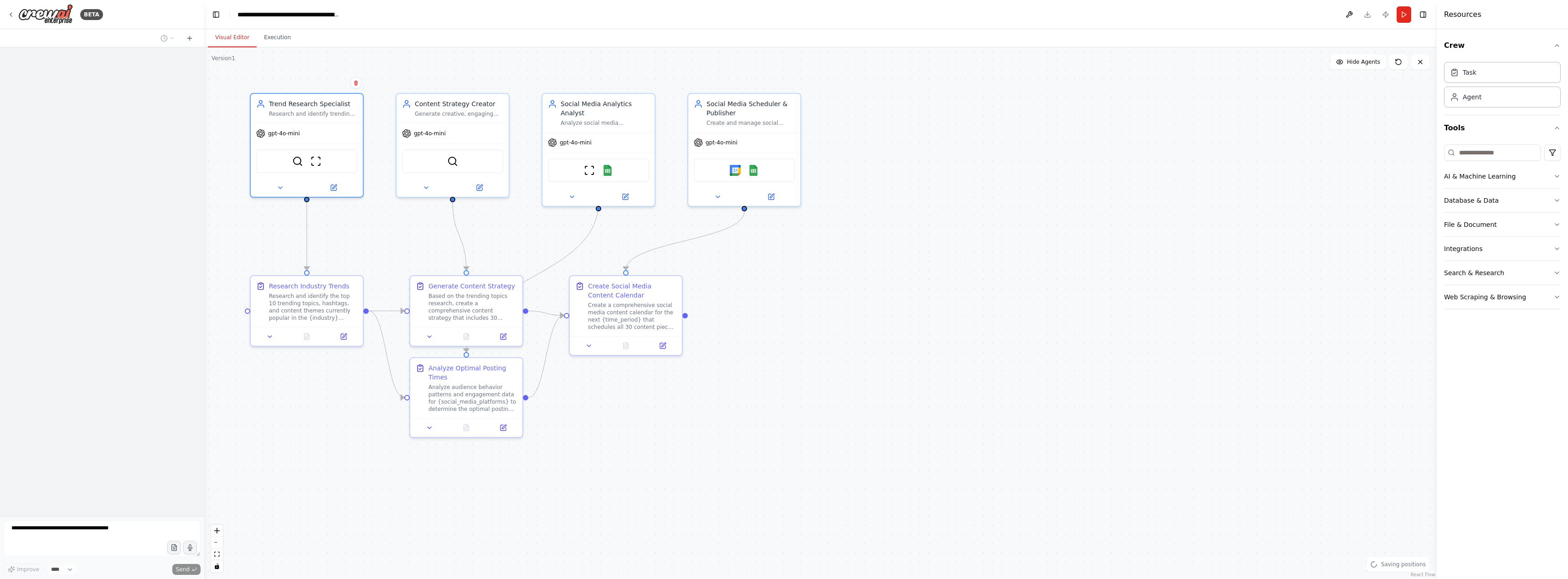
click at [530, 113] on div ".deletable-edge-delete-btn { width: 20px; height: 20px; border: 0px solid #ffff…" at bounding box center [820, 313] width 1233 height 532
click at [618, 131] on div "gpt-4o-mini" at bounding box center [598, 140] width 112 height 20
click at [575, 192] on icon at bounding box center [572, 195] width 7 height 7
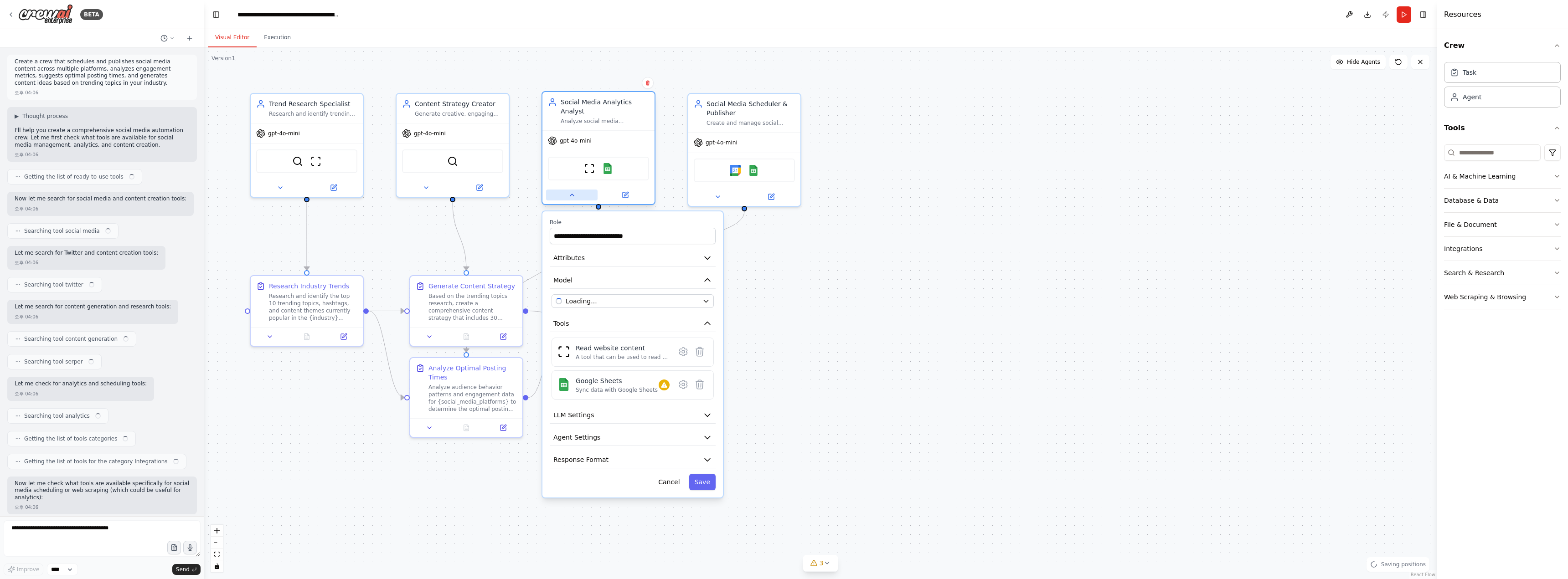
scroll to position [940, 0]
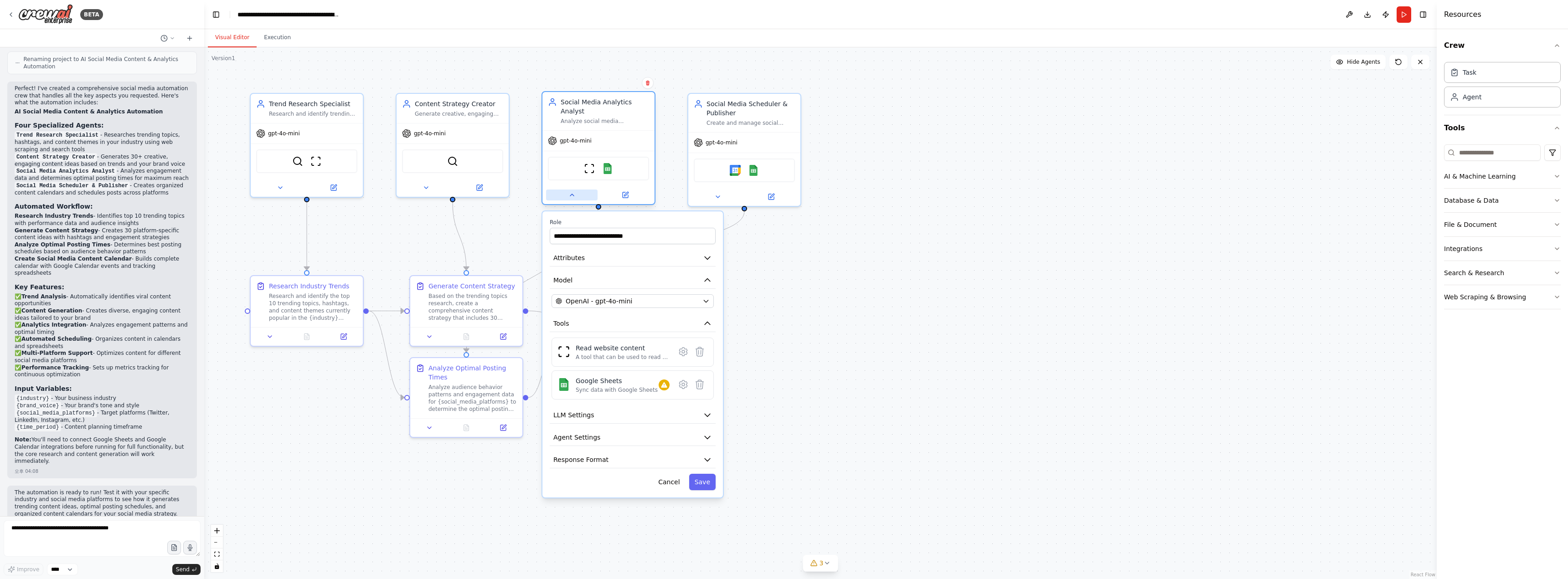
click at [575, 192] on icon at bounding box center [572, 195] width 7 height 7
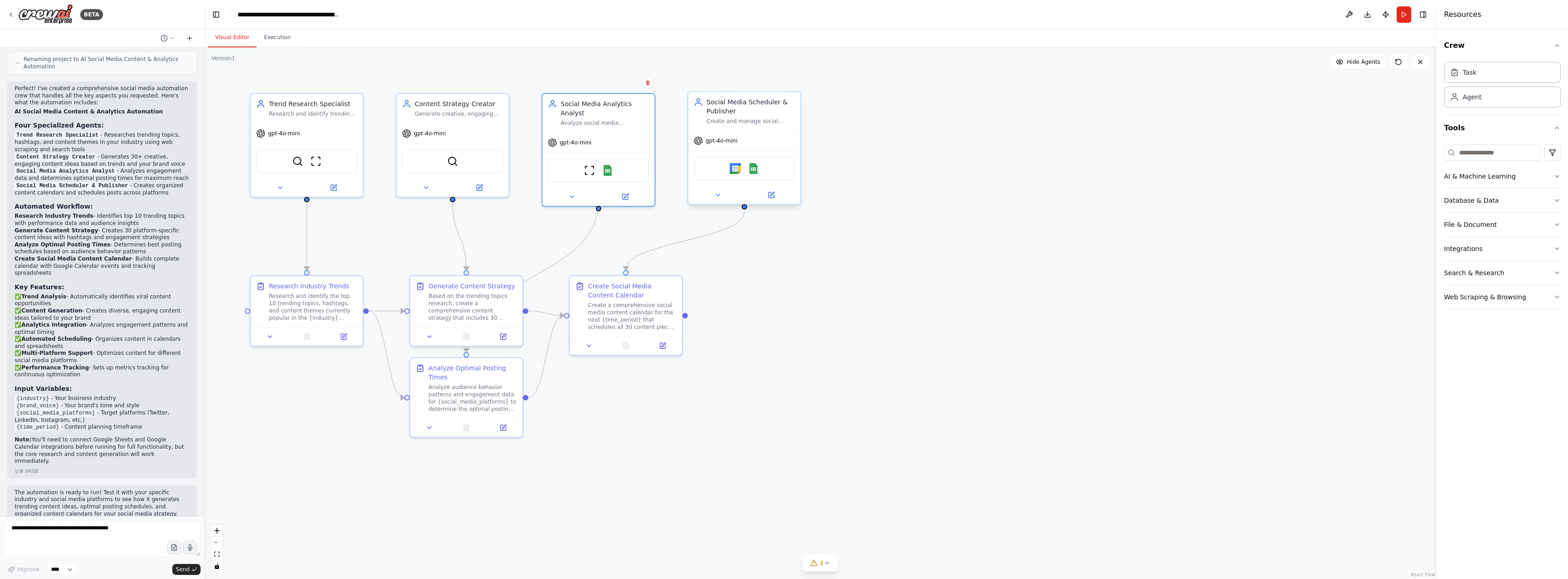
click at [721, 200] on div at bounding box center [744, 195] width 112 height 18
click at [718, 197] on icon at bounding box center [718, 195] width 7 height 7
click at [851, 302] on icon "button" at bounding box center [852, 301] width 7 height 7
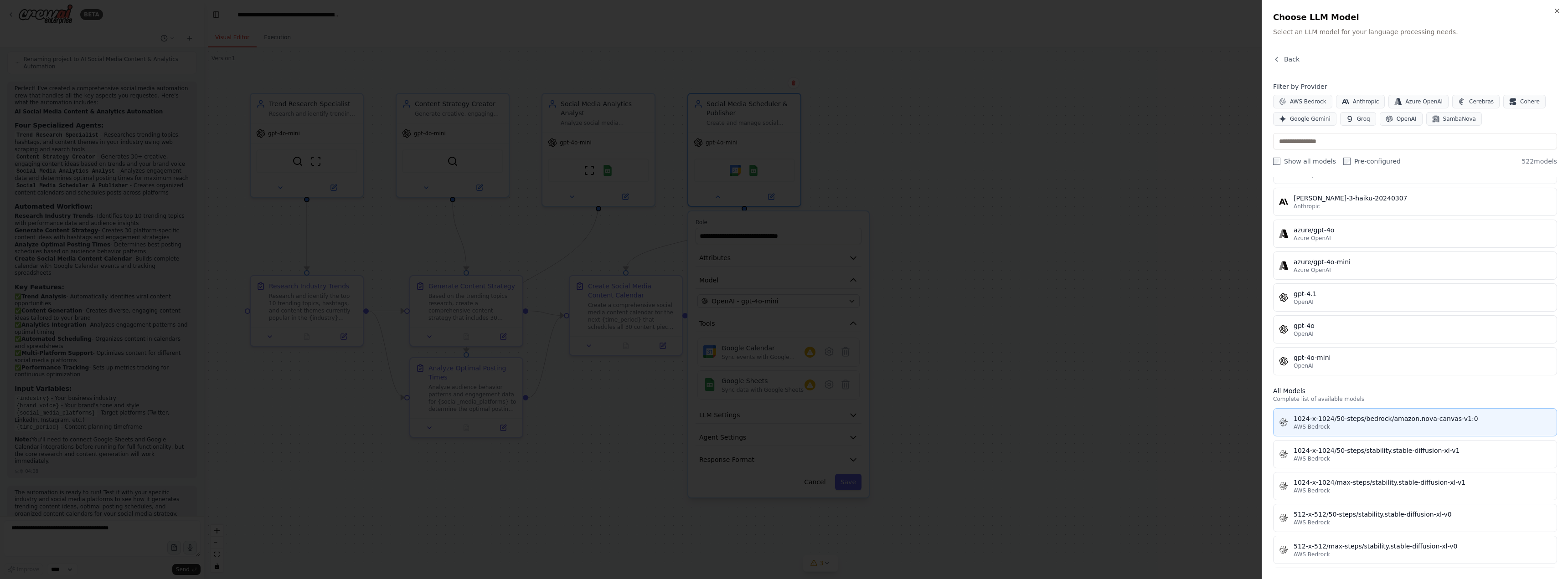
scroll to position [0, 0]
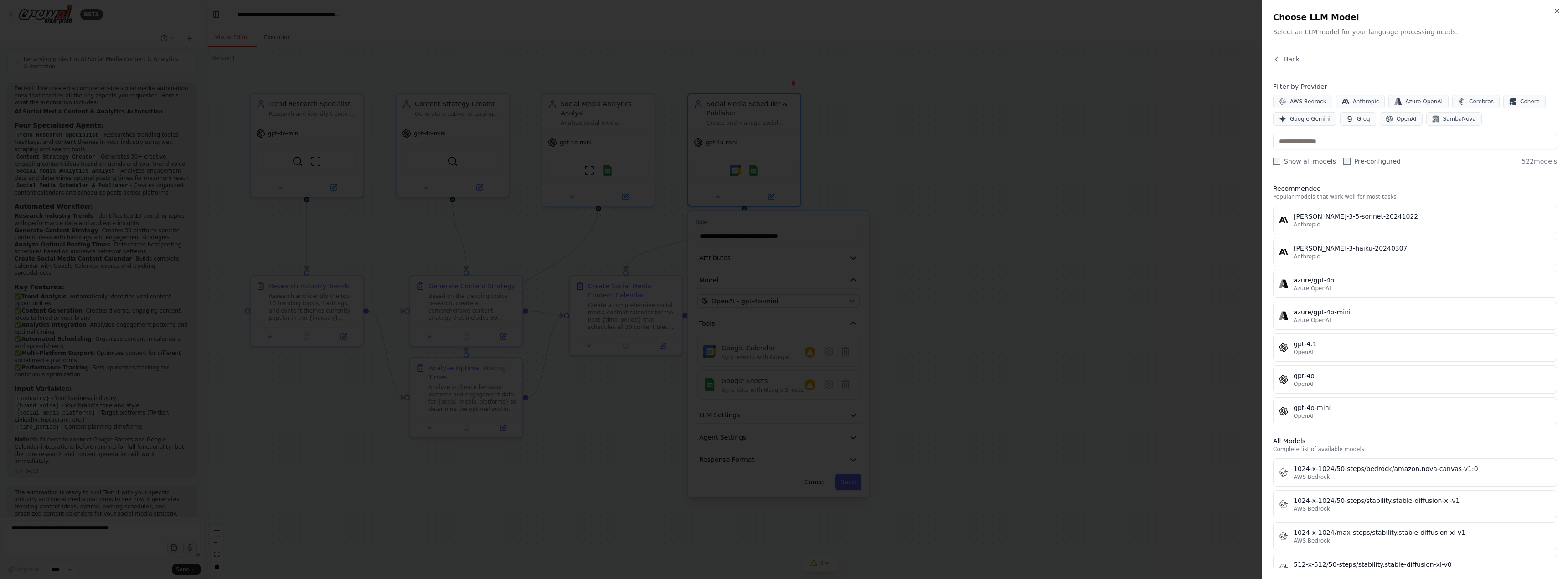
click at [1077, 201] on div at bounding box center [784, 290] width 1568 height 579
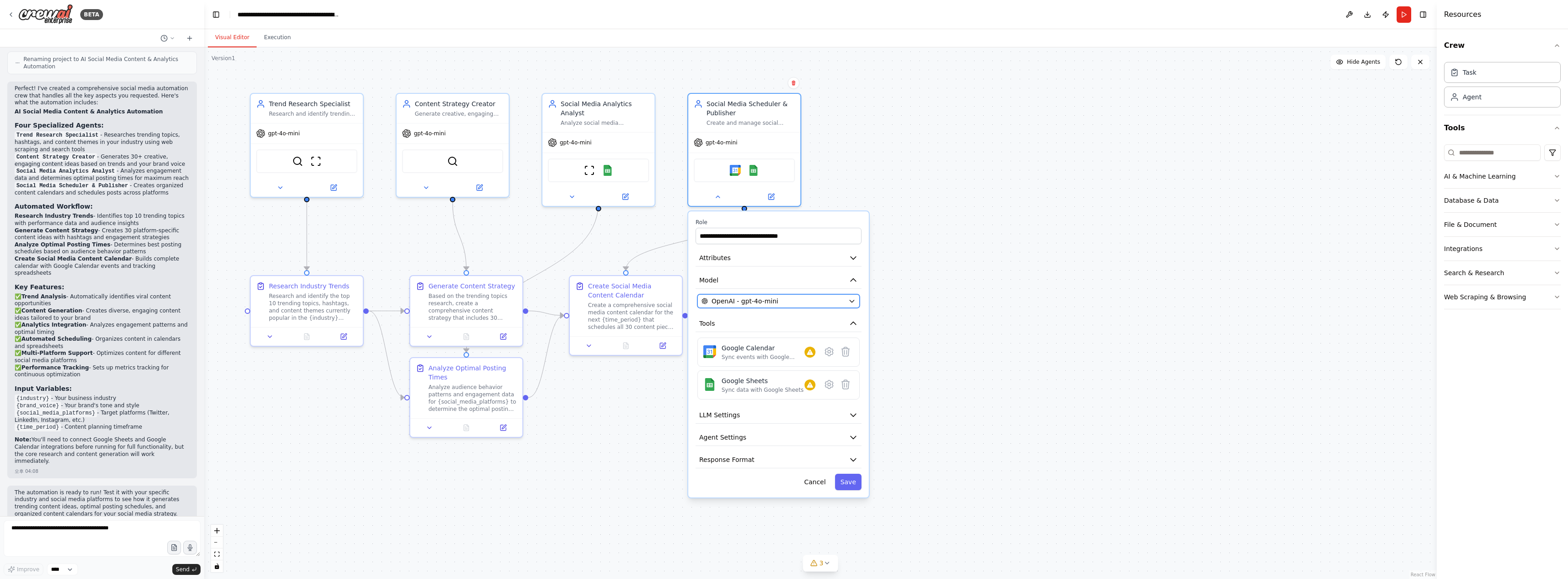
click at [796, 303] on div "OpenAI - gpt-4o-mini" at bounding box center [772, 300] width 143 height 9
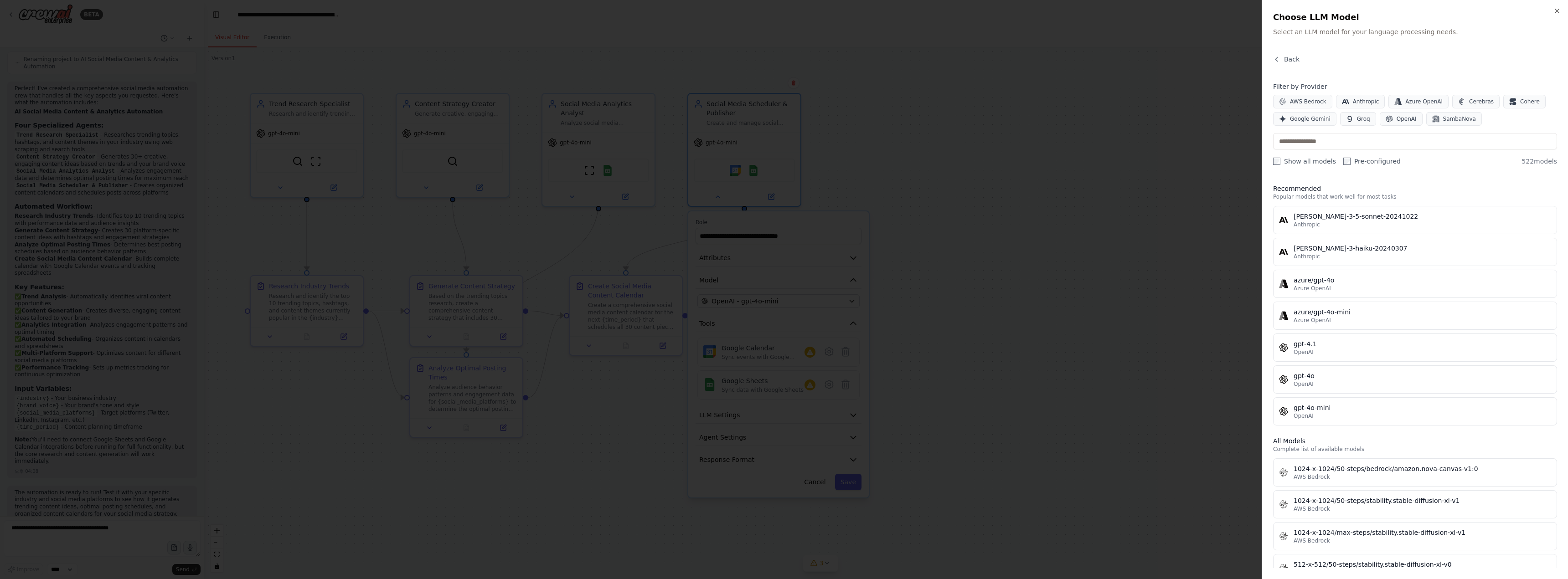
click at [1122, 181] on div at bounding box center [784, 290] width 1568 height 579
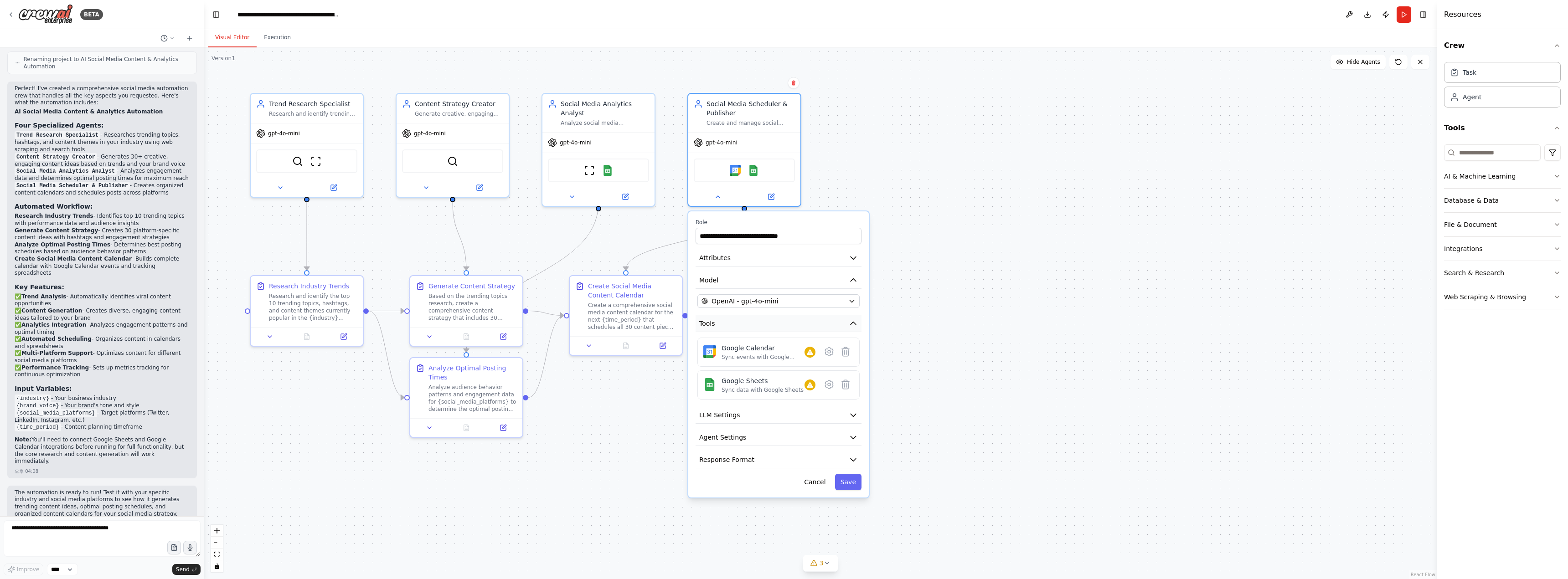
click at [852, 322] on icon "button" at bounding box center [853, 323] width 9 height 9
click at [849, 339] on button "LLM Settings" at bounding box center [779, 346] width 166 height 17
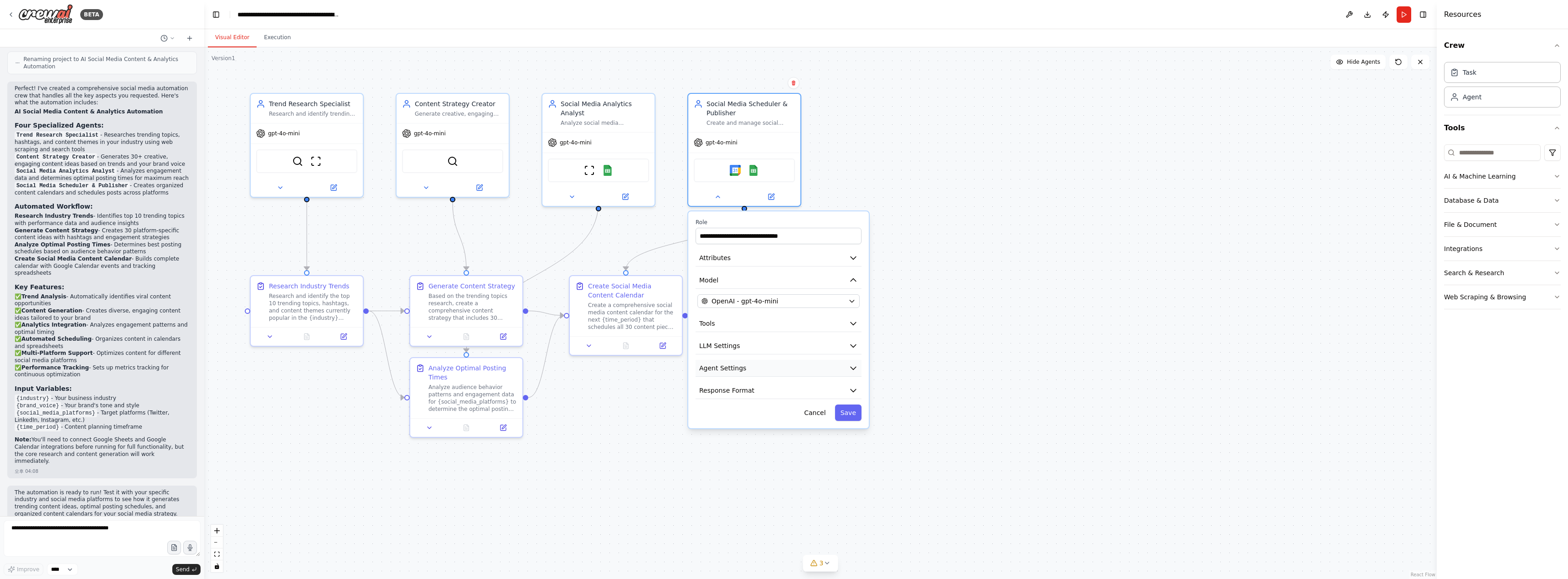
click at [852, 366] on icon "button" at bounding box center [853, 368] width 9 height 9
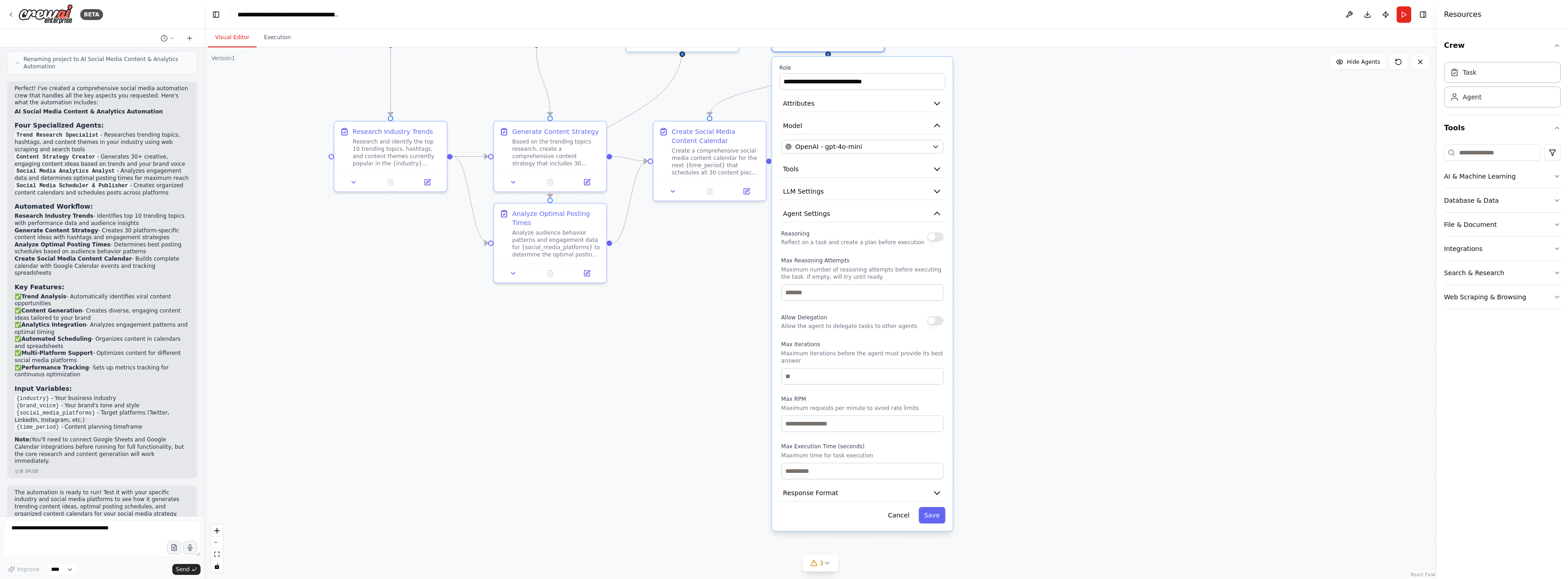
drag, startPoint x: 1103, startPoint y: 425, endPoint x: 1022, endPoint y: 282, distance: 164.3
click at [1022, 282] on div ".deletable-edge-delete-btn { width: 20px; height: 20px; border: 0px solid #ffff…" at bounding box center [820, 313] width 1233 height 532
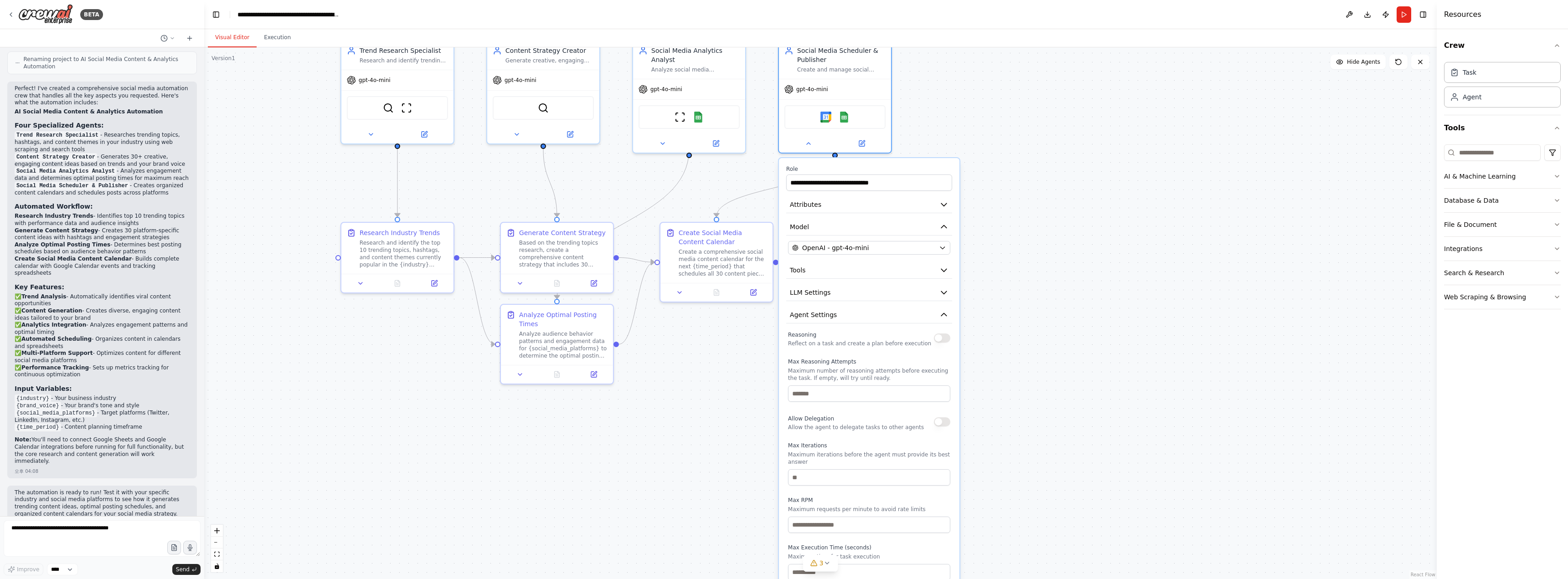
drag, startPoint x: 1018, startPoint y: 234, endPoint x: 1026, endPoint y: 335, distance: 101.3
click at [1026, 335] on div ".deletable-edge-delete-btn { width: 20px; height: 20px; border: 0px solid #ffff…" at bounding box center [820, 313] width 1233 height 532
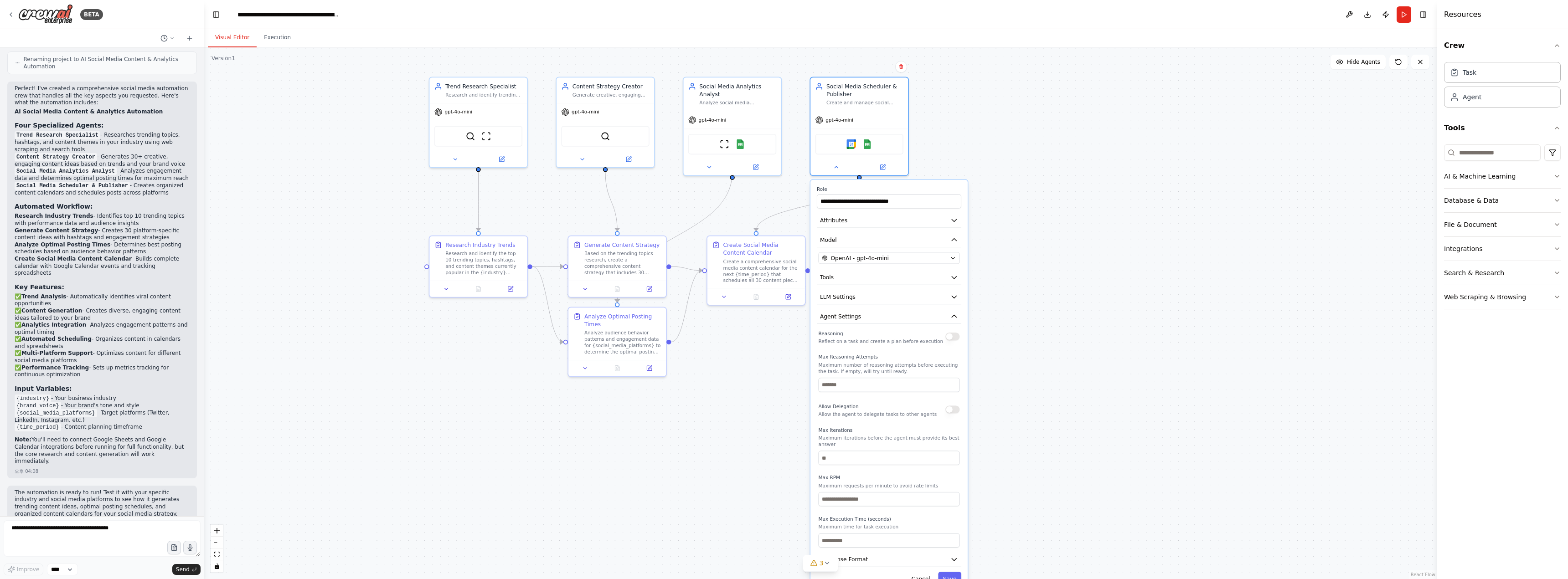
click at [1087, 212] on div ".deletable-edge-delete-btn { width: 20px; height: 20px; border: 0px solid #ffff…" at bounding box center [820, 313] width 1233 height 532
click at [829, 164] on button at bounding box center [836, 165] width 44 height 10
click at [1347, 18] on button at bounding box center [1349, 14] width 15 height 16
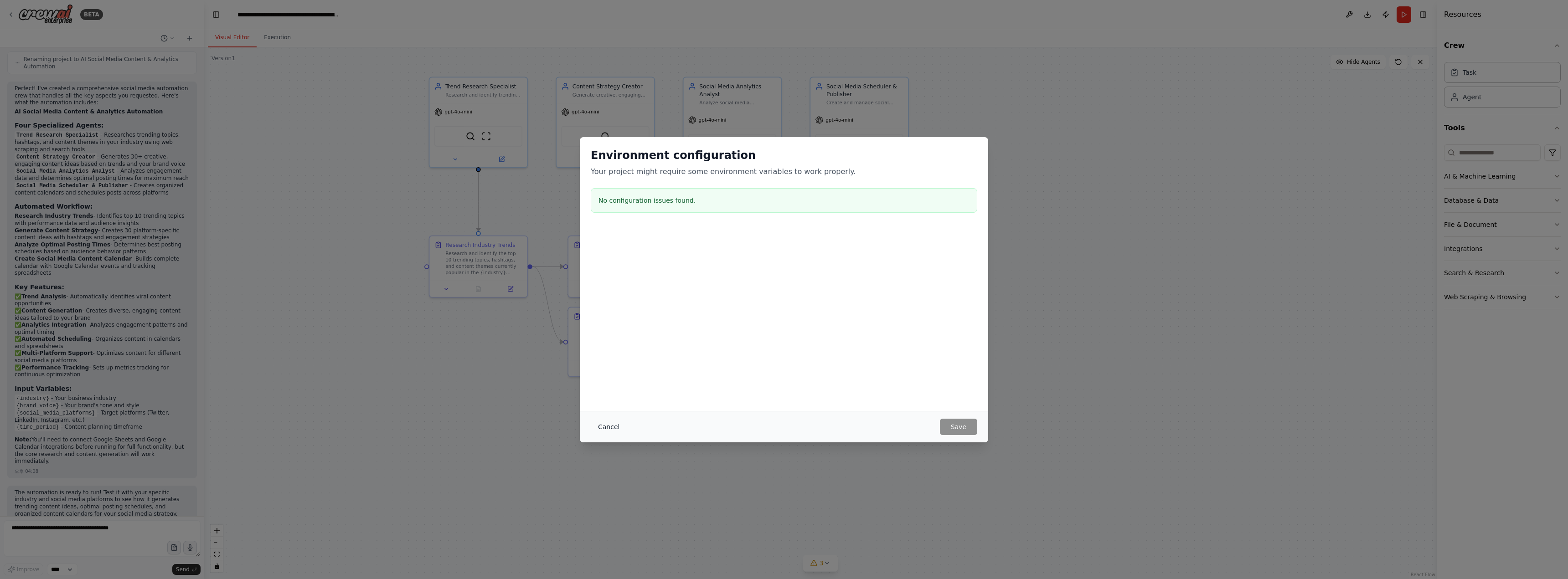
click at [603, 423] on button "Cancel" at bounding box center [608, 426] width 36 height 16
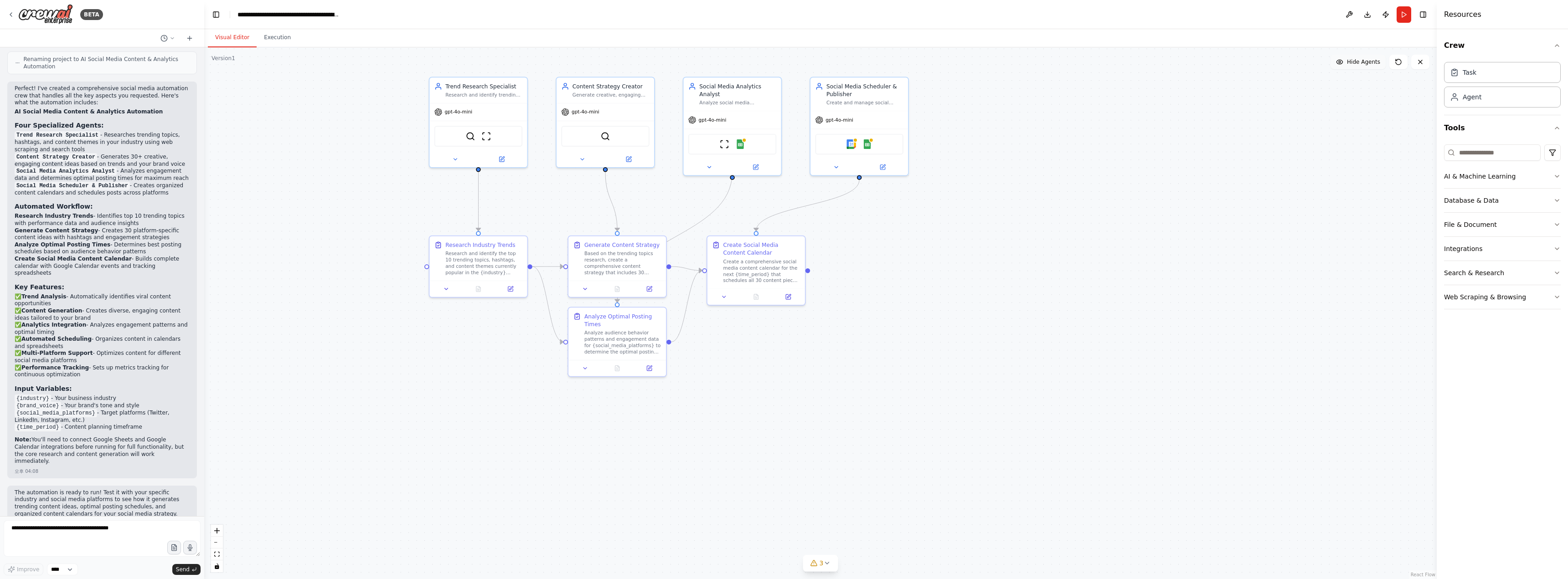
click at [1363, 68] on button "Hide Agents" at bounding box center [1358, 62] width 55 height 15
click at [1363, 68] on button "Show Agents" at bounding box center [1357, 62] width 57 height 15
click at [1363, 68] on button "Hide Agents" at bounding box center [1358, 62] width 55 height 15
click at [1363, 68] on button "Show Agents" at bounding box center [1357, 62] width 57 height 15
click at [1516, 74] on div "Task" at bounding box center [1502, 72] width 117 height 21
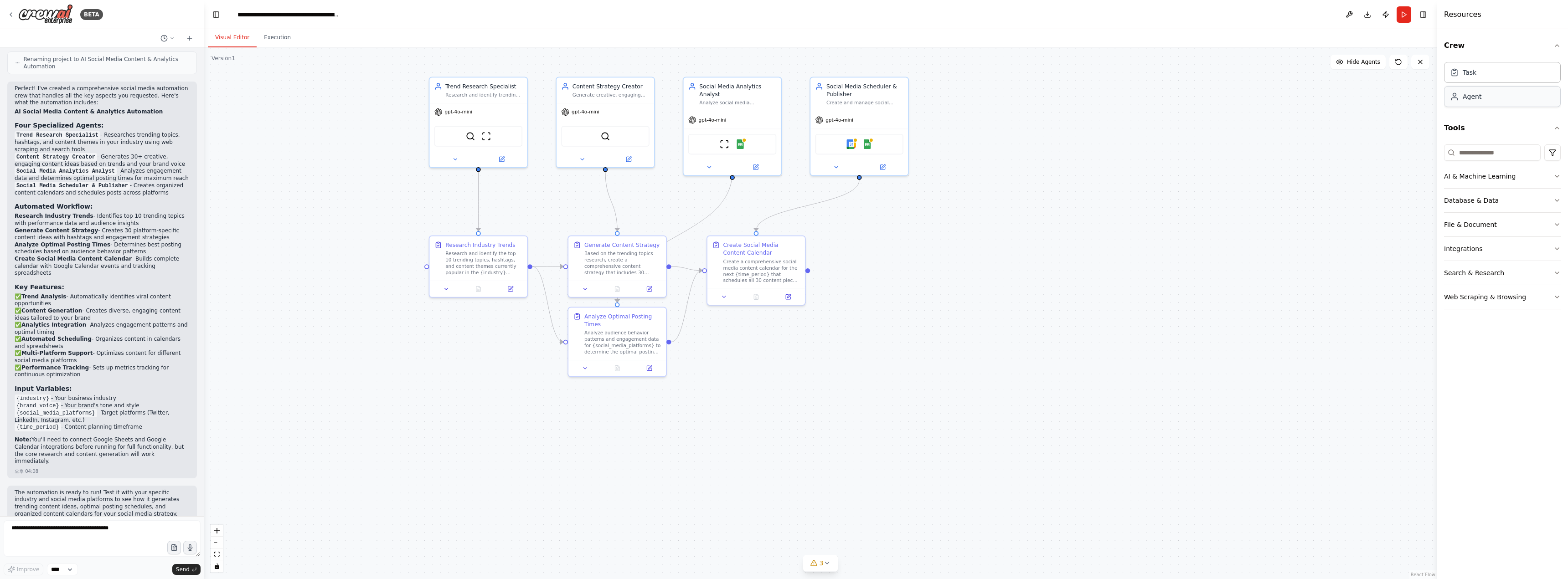
click at [1479, 103] on div "Agent" at bounding box center [1502, 97] width 117 height 21
click at [905, 112] on div "gpt-4o-mini" at bounding box center [859, 118] width 97 height 17
click at [754, 117] on div "gpt-4o-mini" at bounding box center [732, 118] width 97 height 17
click at [754, 163] on icon at bounding box center [755, 165] width 4 height 4
click at [756, 163] on icon at bounding box center [755, 165] width 4 height 4
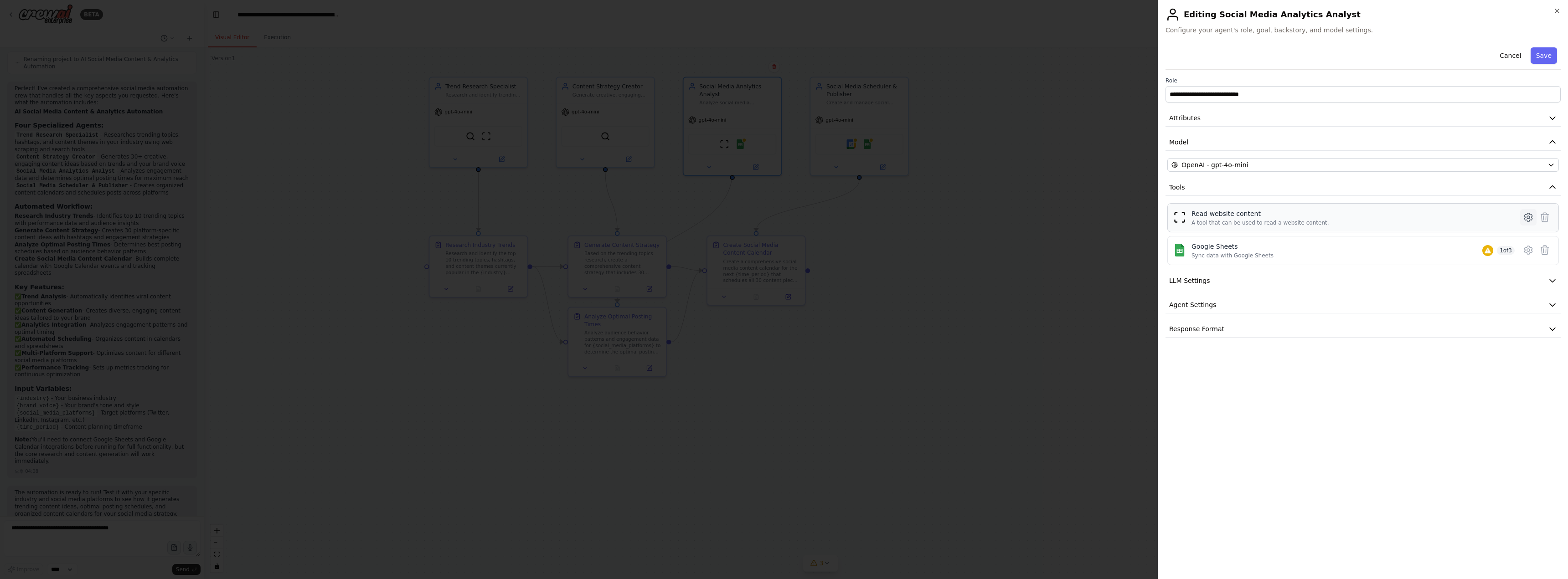
click at [1522, 216] on button at bounding box center [1528, 217] width 16 height 16
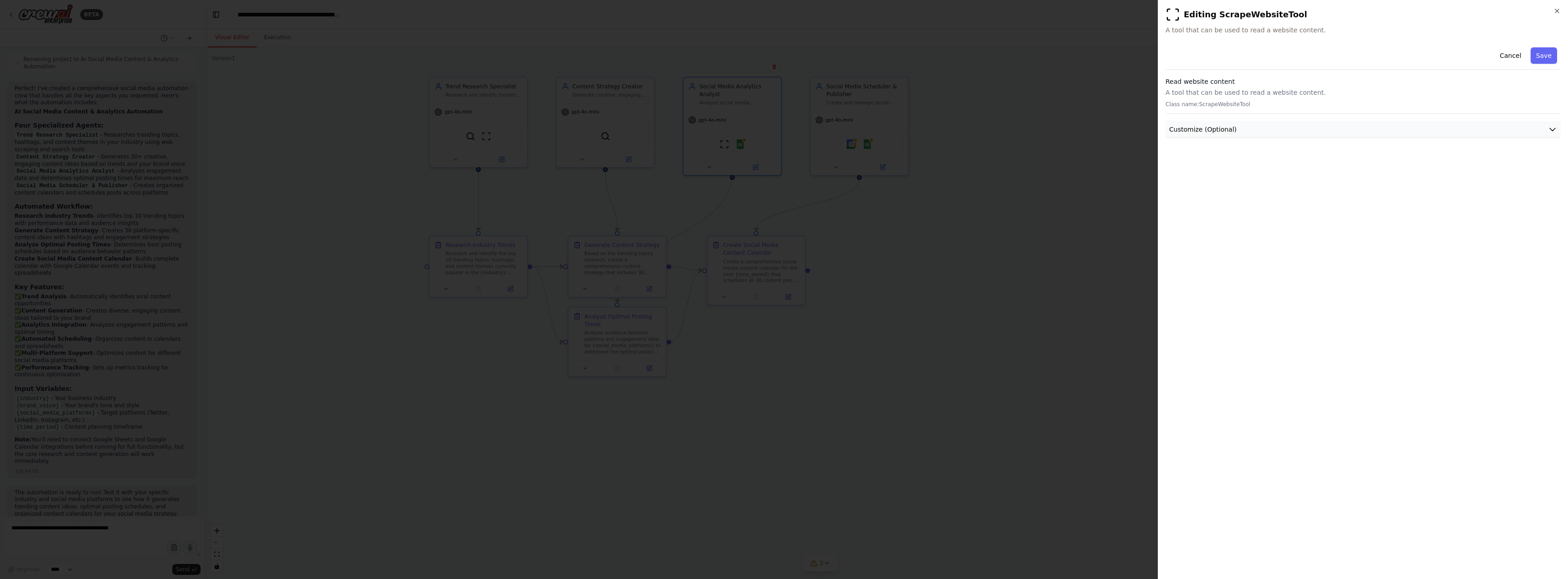
click at [1546, 127] on button "Customize (Optional)" at bounding box center [1363, 130] width 395 height 17
click at [1514, 59] on button "Cancel" at bounding box center [1510, 55] width 32 height 16
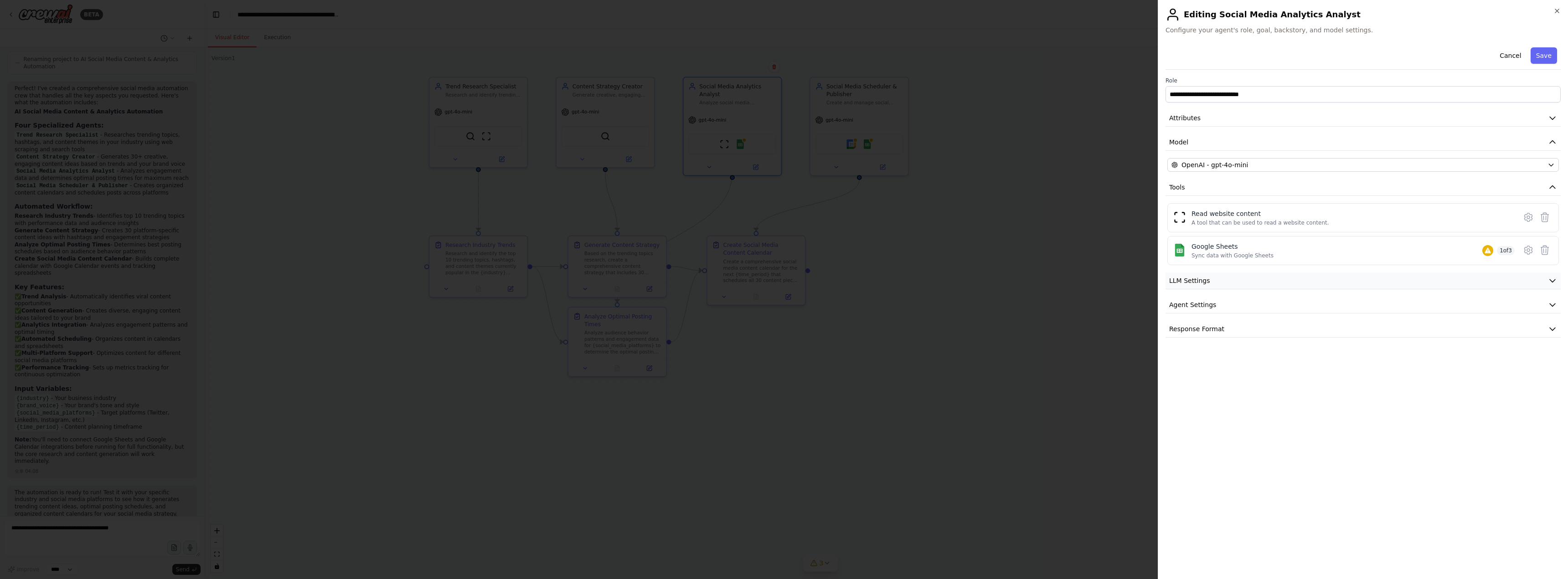
click at [1253, 280] on button "LLM Settings" at bounding box center [1363, 281] width 395 height 17
click at [1256, 300] on button "Agent Settings" at bounding box center [1363, 305] width 395 height 17
click at [1334, 307] on button "Agent Settings" at bounding box center [1363, 305] width 395 height 17
click at [1272, 336] on button "Response Format" at bounding box center [1363, 329] width 395 height 17
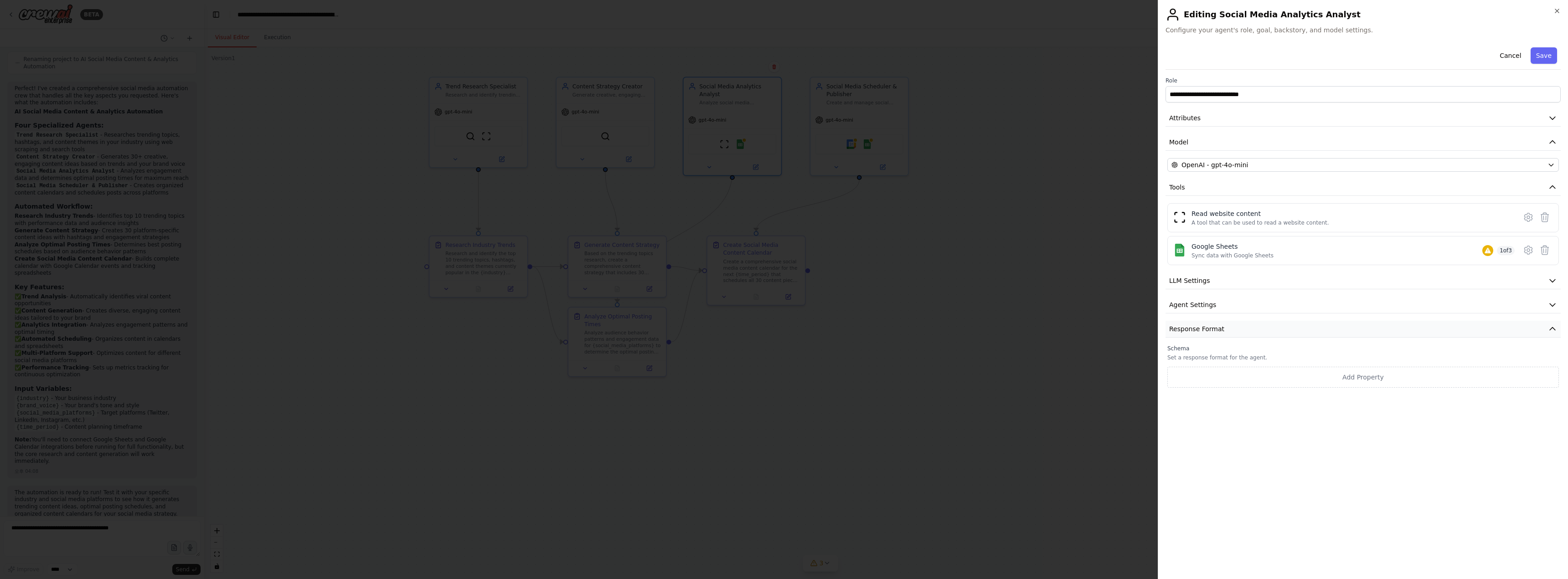
click at [1272, 336] on button "Response Format" at bounding box center [1363, 329] width 395 height 17
click at [1397, 111] on button "Attributes" at bounding box center [1363, 118] width 395 height 17
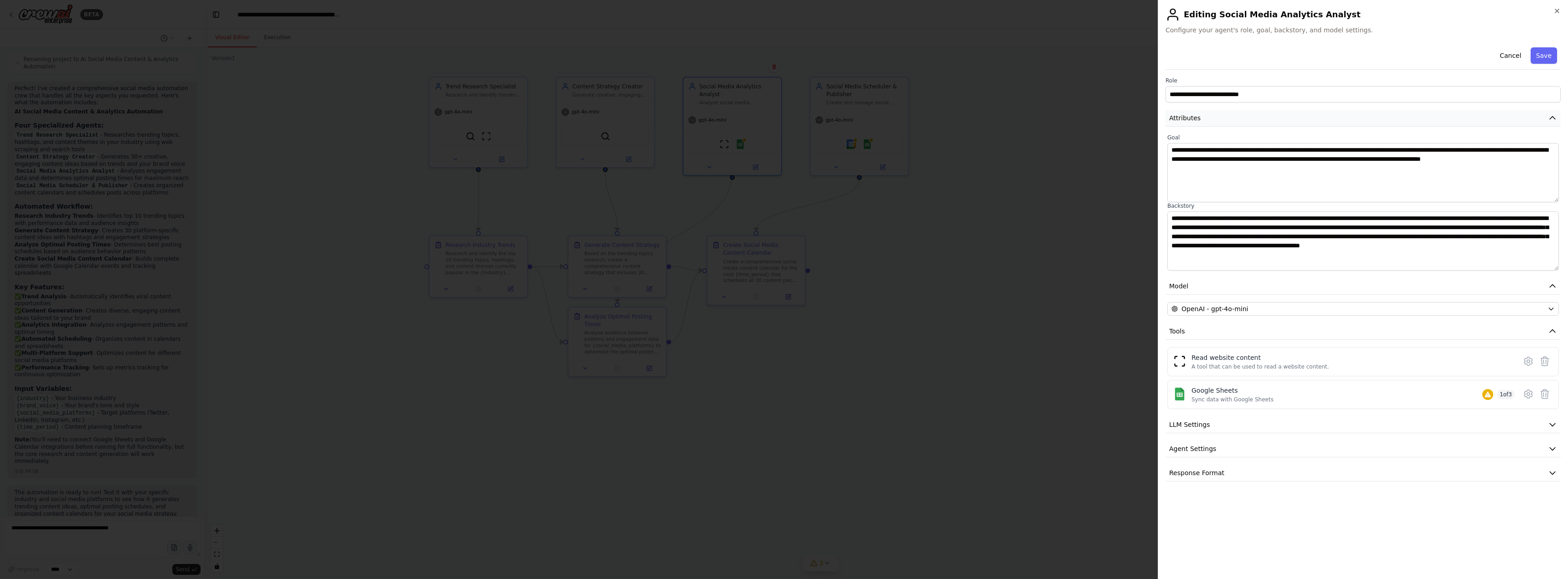
click at [1397, 111] on button "Attributes" at bounding box center [1363, 118] width 395 height 17
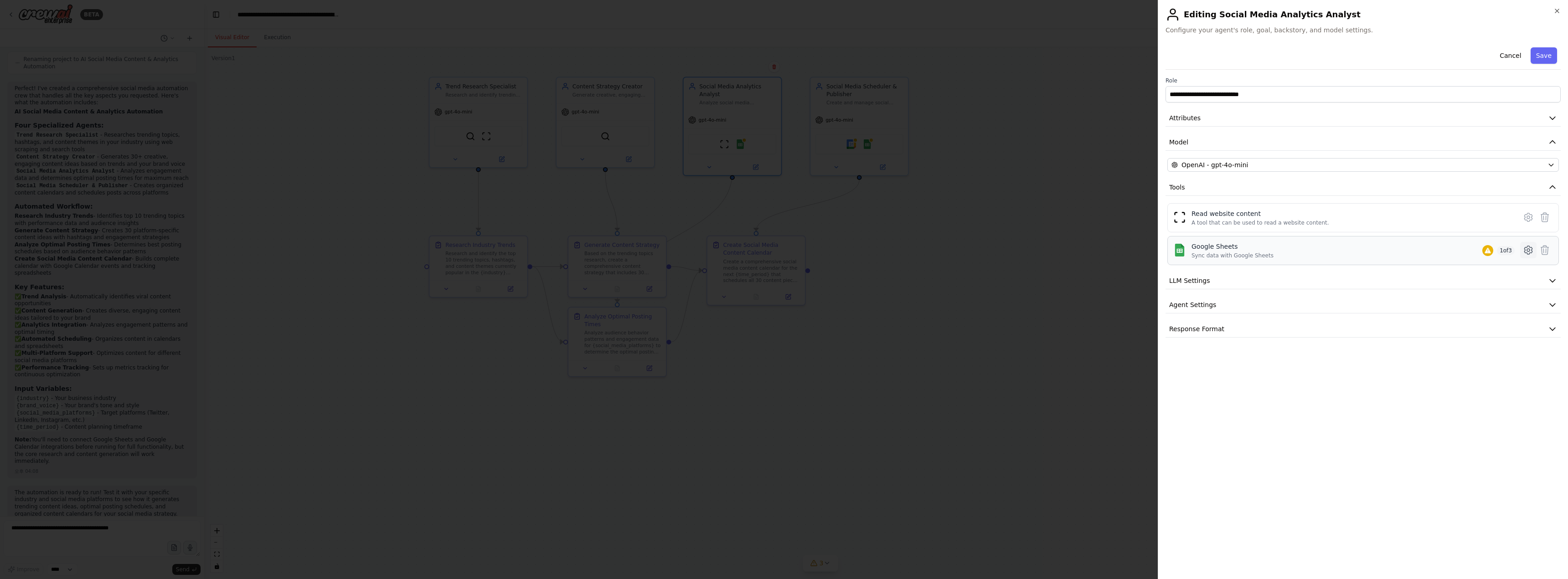
click at [1527, 251] on icon at bounding box center [1528, 250] width 2 height 2
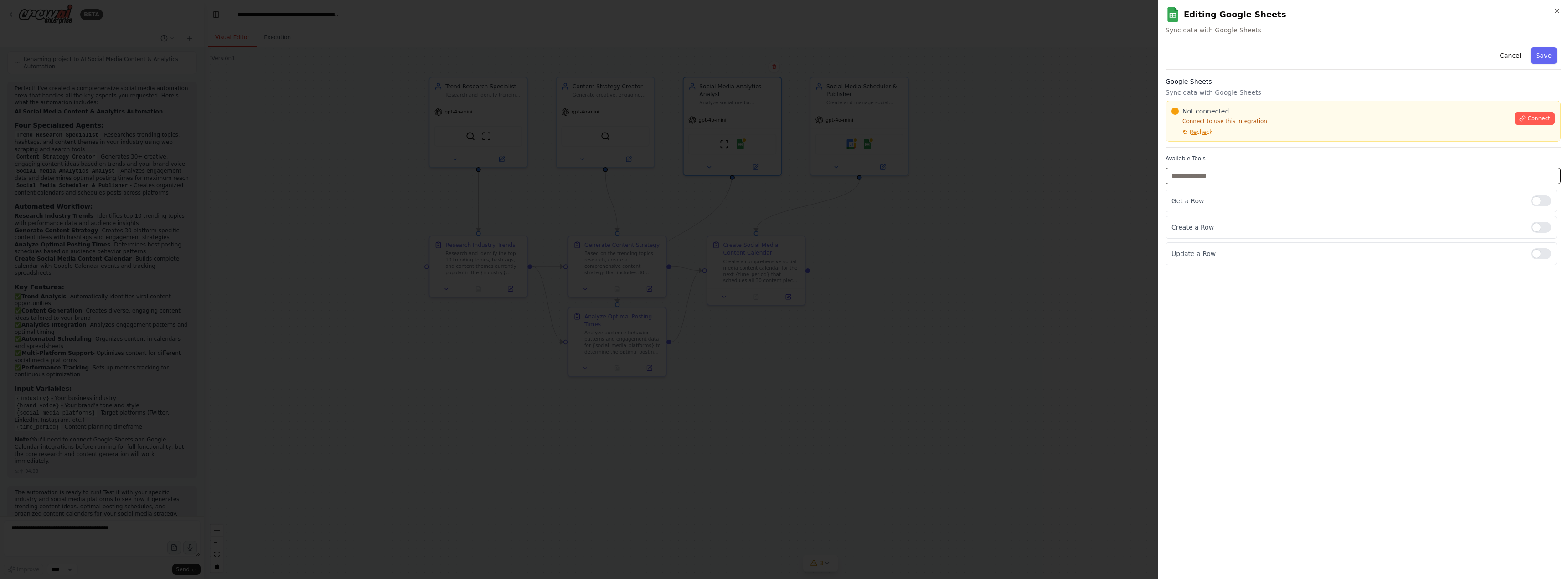
click at [1231, 175] on input "text" at bounding box center [1363, 176] width 395 height 16
click at [1554, 13] on icon "button" at bounding box center [1557, 11] width 7 height 7
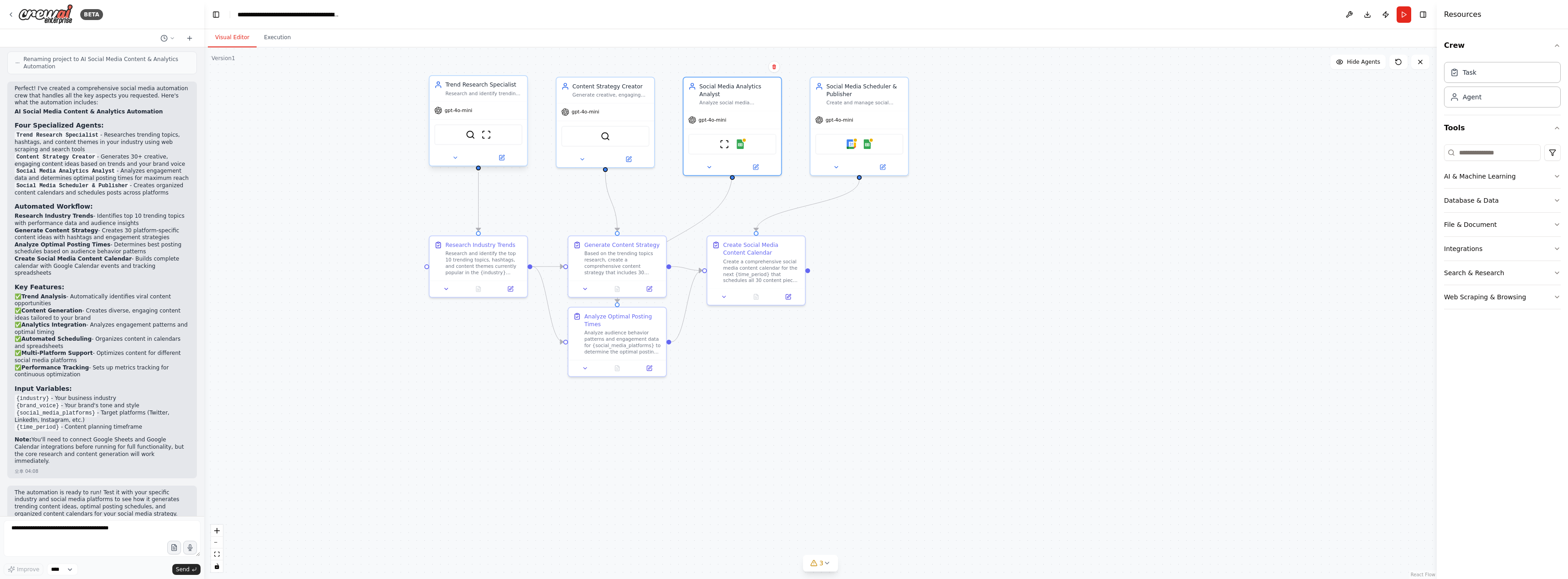
click at [490, 109] on div "gpt-4o-mini" at bounding box center [478, 110] width 97 height 17
click at [488, 134] on img at bounding box center [486, 134] width 10 height 10
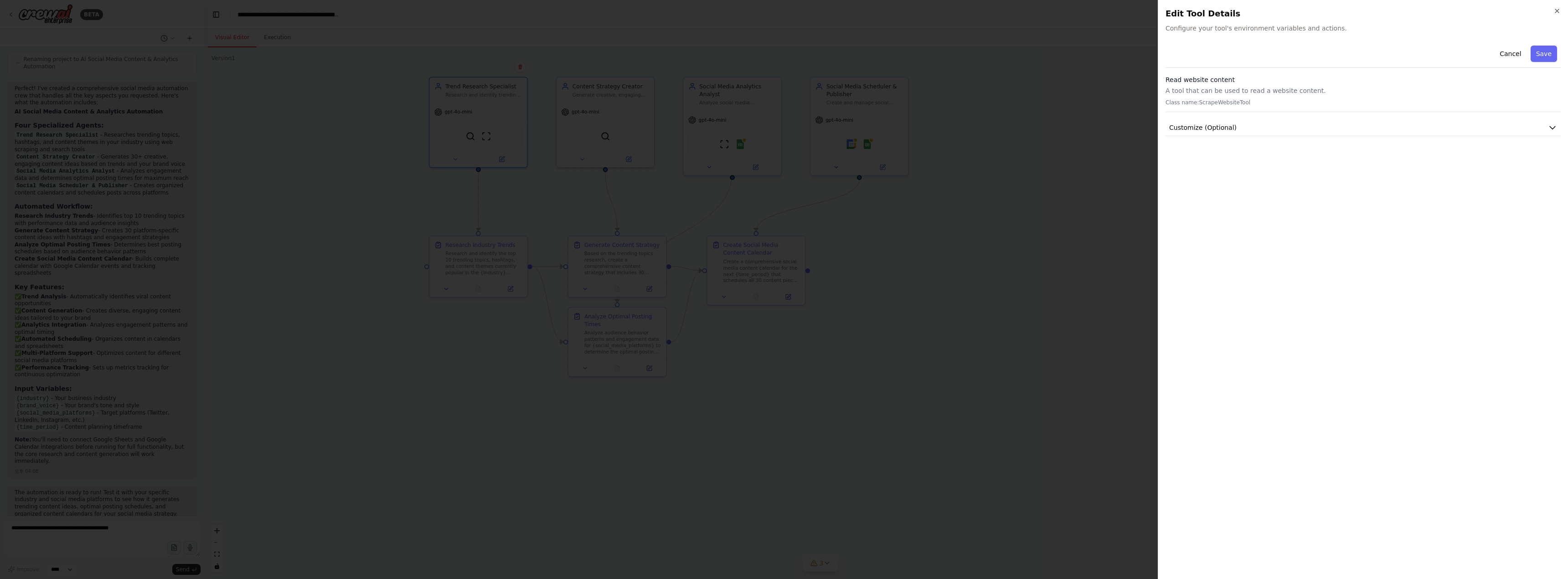
click at [1087, 146] on div at bounding box center [784, 290] width 1568 height 579
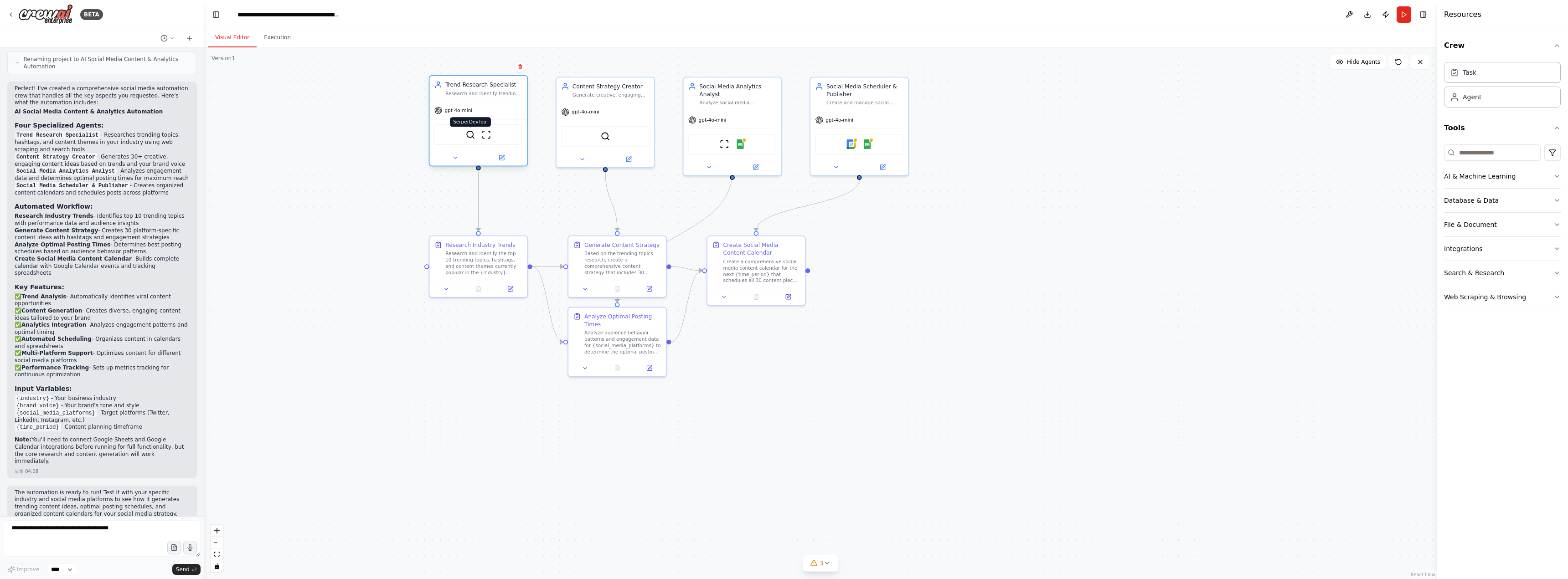
click at [467, 135] on img at bounding box center [471, 134] width 10 height 10
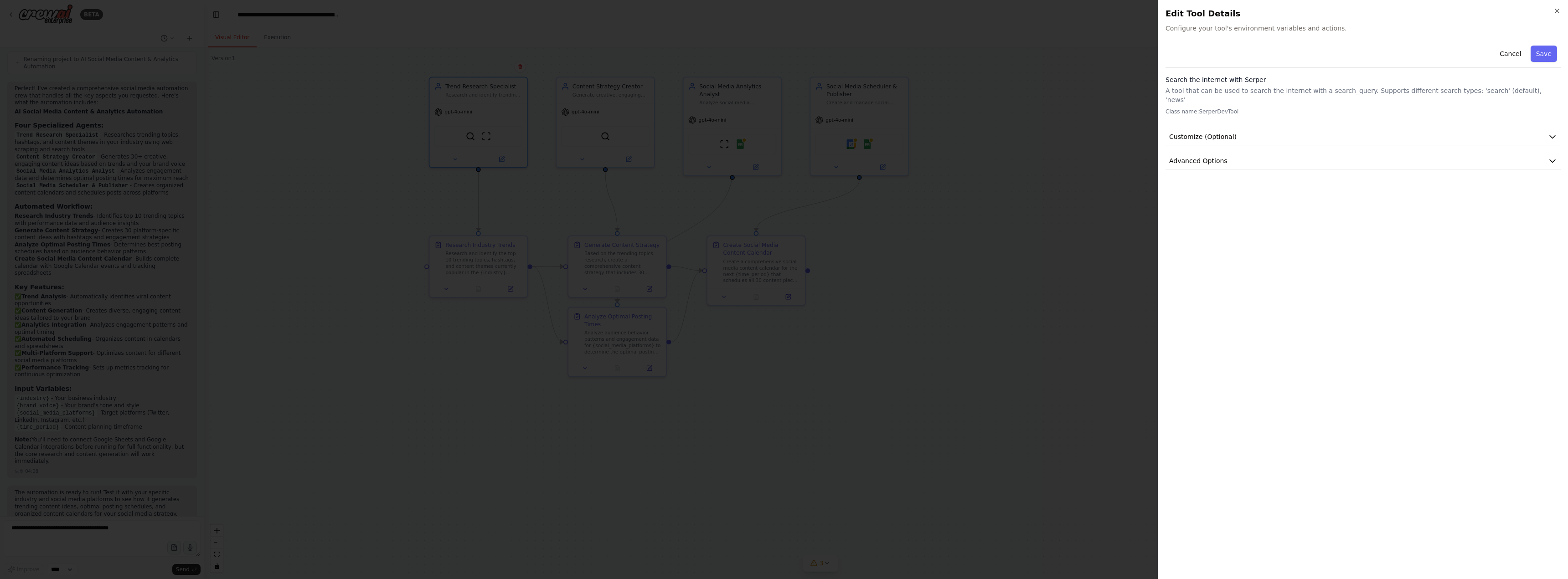
click at [1003, 148] on div at bounding box center [784, 290] width 1568 height 579
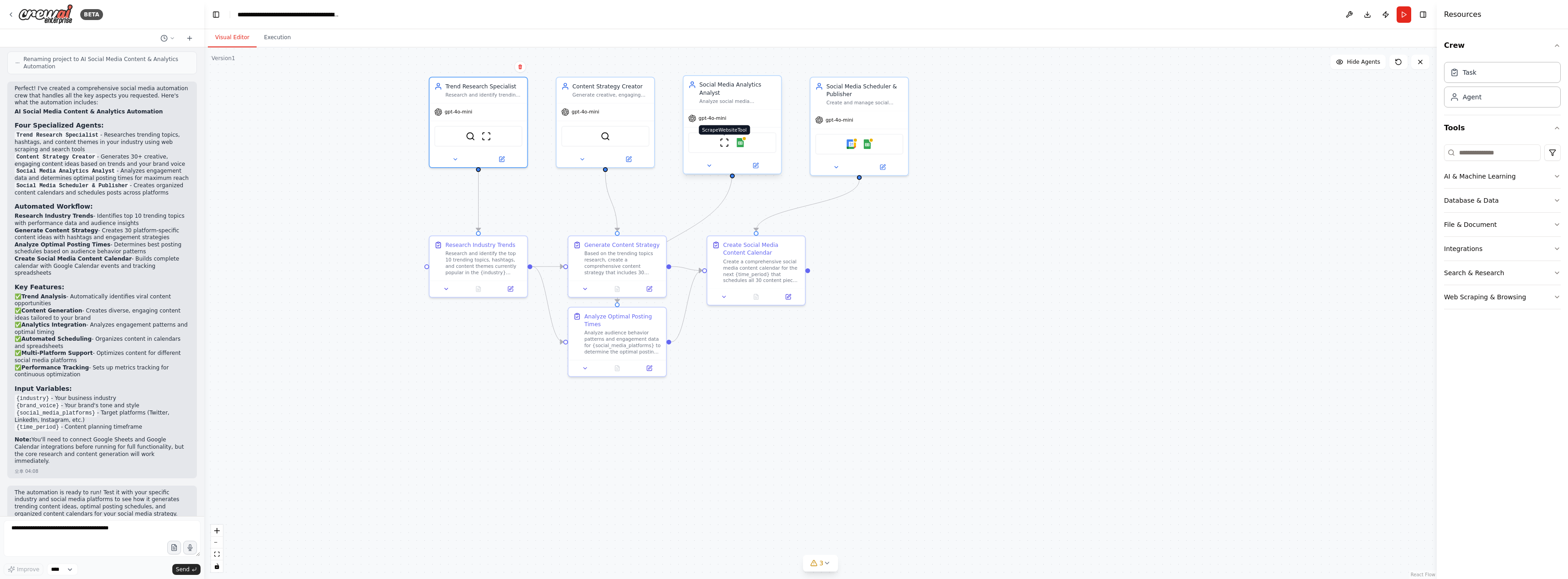
click at [728, 138] on img at bounding box center [724, 143] width 10 height 10
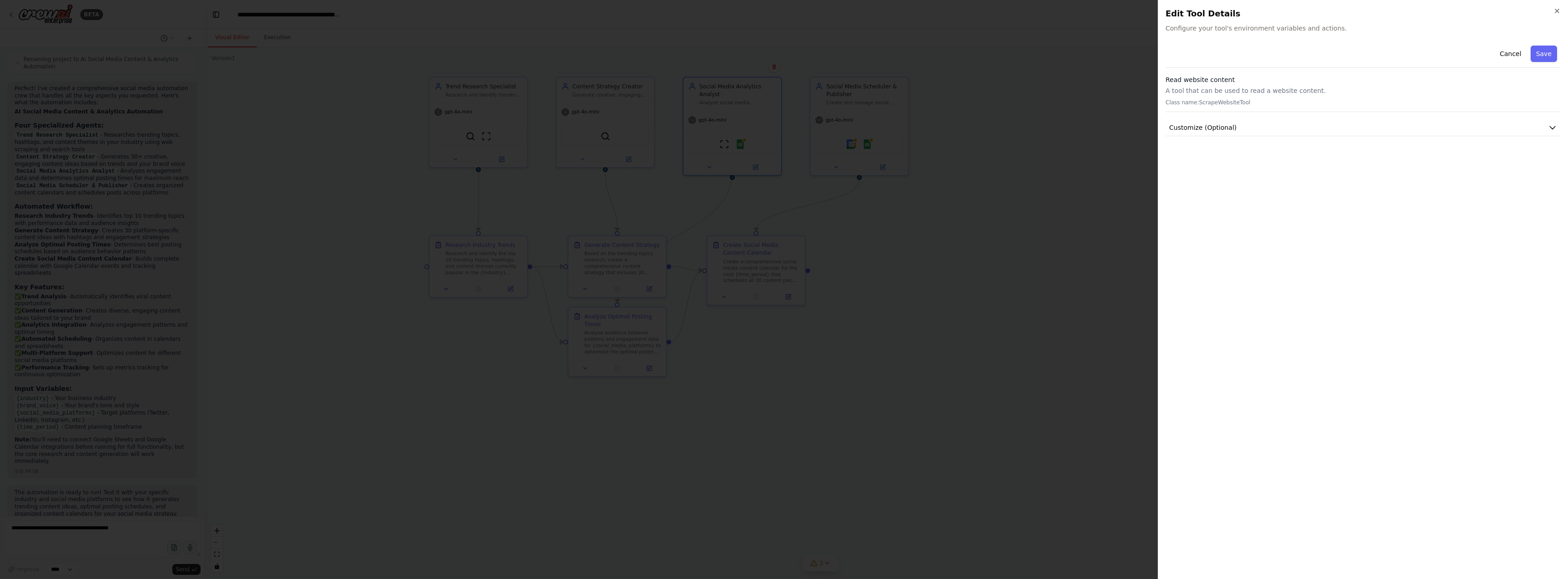
click at [727, 136] on div at bounding box center [784, 290] width 1568 height 579
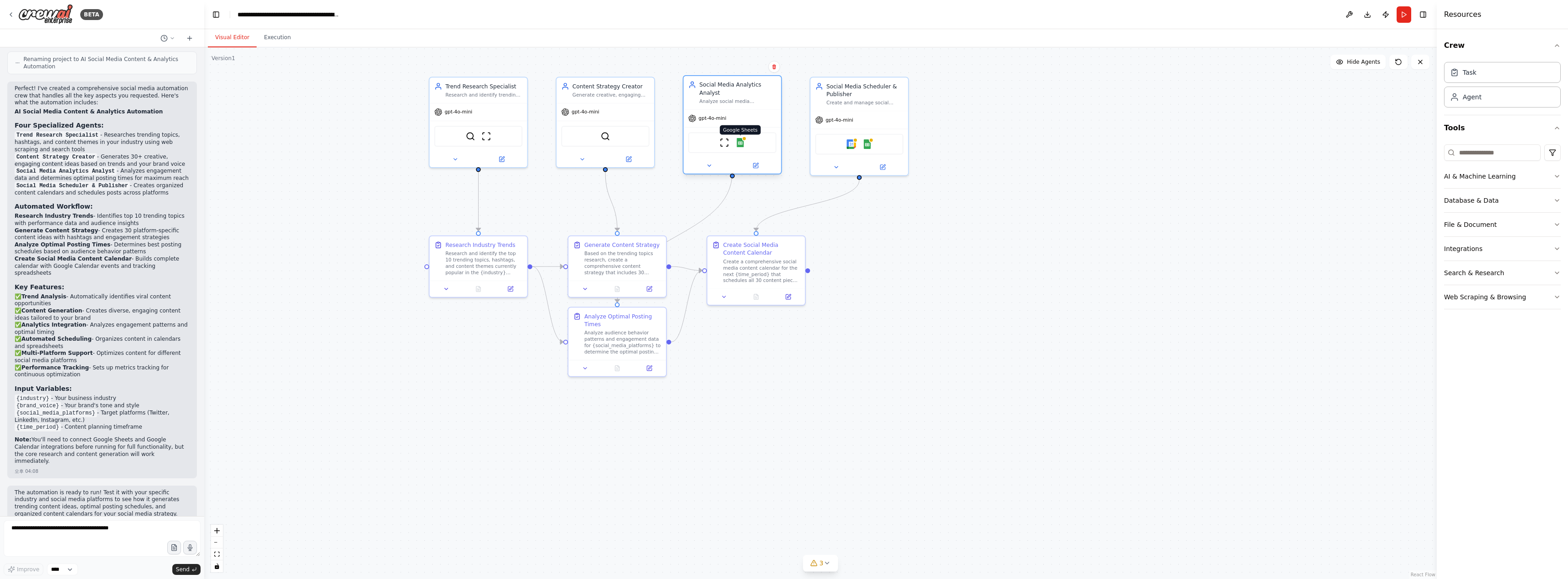
click at [743, 138] on img at bounding box center [741, 143] width 10 height 10
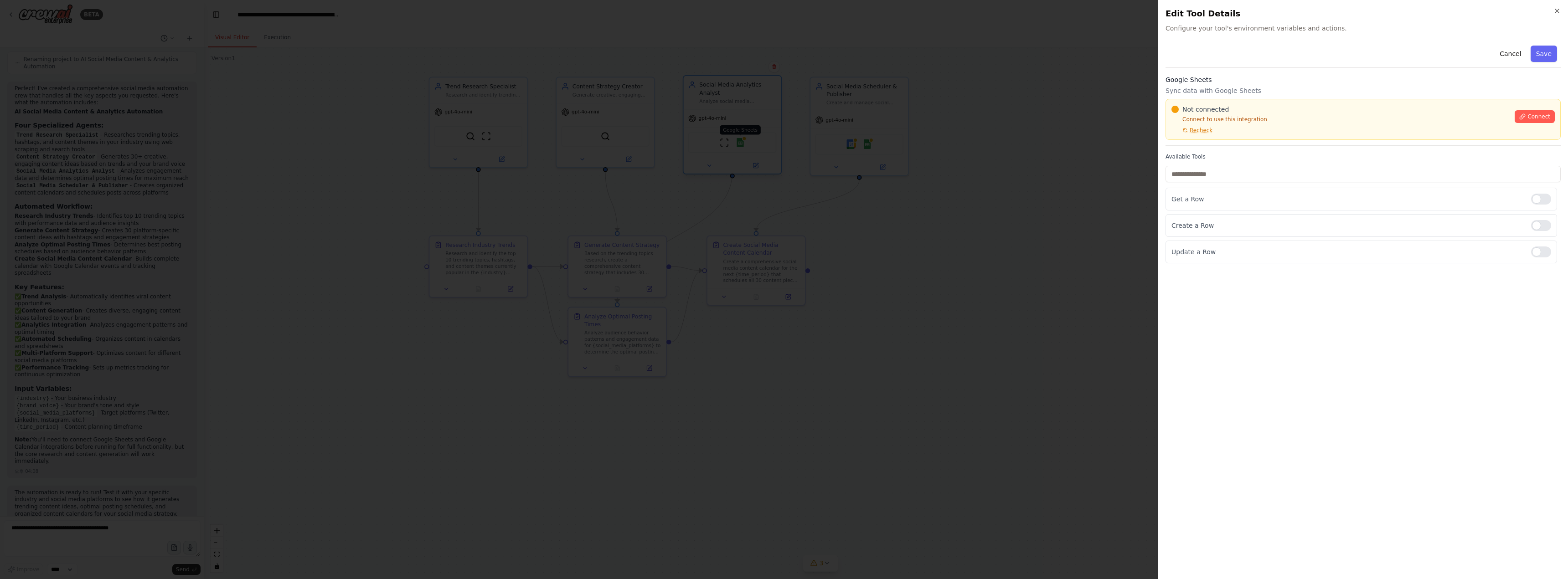
click at [743, 136] on div at bounding box center [784, 290] width 1568 height 579
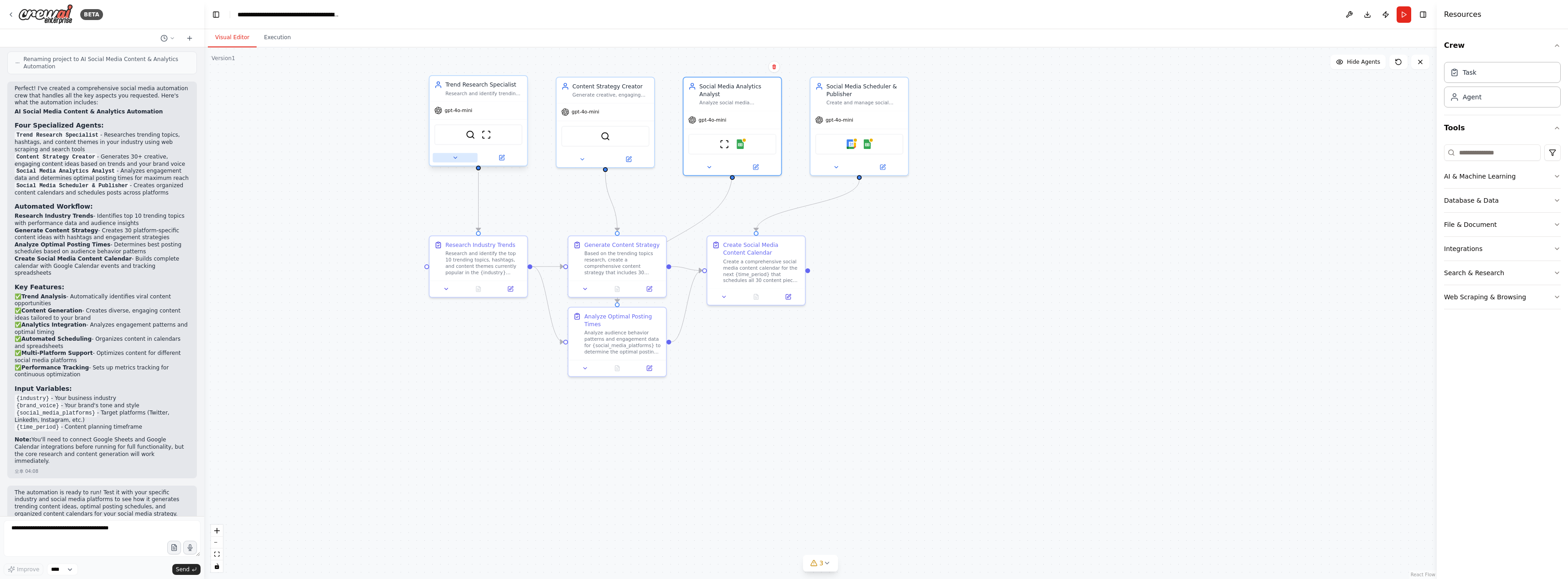
click at [459, 154] on button at bounding box center [455, 158] width 44 height 10
click at [337, 102] on div ".deletable-edge-delete-btn { width: 20px; height: 20px; border: 0px solid #ffff…" at bounding box center [820, 313] width 1233 height 532
click at [398, 227] on div ".deletable-edge-delete-btn { width: 20px; height: 20px; border: 0px solid #ffff…" at bounding box center [820, 313] width 1233 height 532
click at [457, 159] on icon at bounding box center [455, 158] width 6 height 6
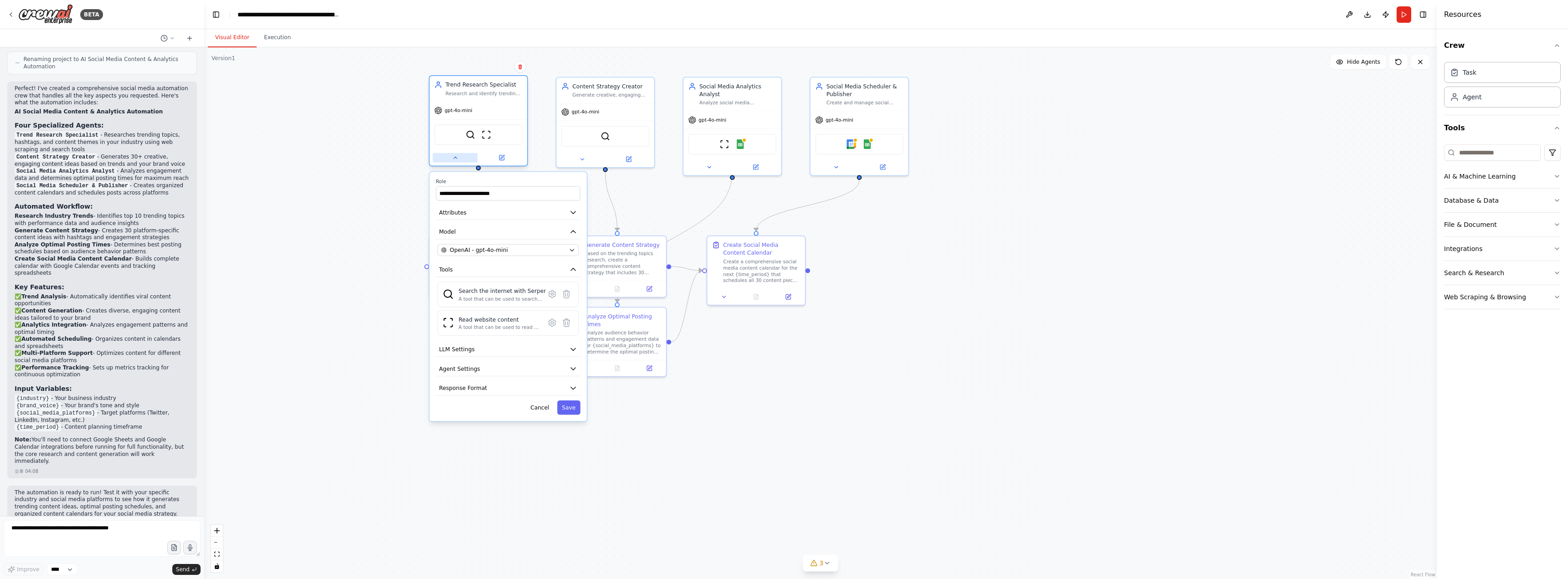
click at [458, 159] on icon at bounding box center [455, 158] width 6 height 6
click at [333, 175] on div ".deletable-edge-delete-btn { width: 20px; height: 20px; border: 0px solid #ffff…" at bounding box center [820, 313] width 1233 height 532
click at [501, 254] on div "Research and identify the top 10 trending topics, hashtags, and content themes …" at bounding box center [484, 262] width 77 height 26
drag, startPoint x: 501, startPoint y: 254, endPoint x: 486, endPoint y: 255, distance: 15.0
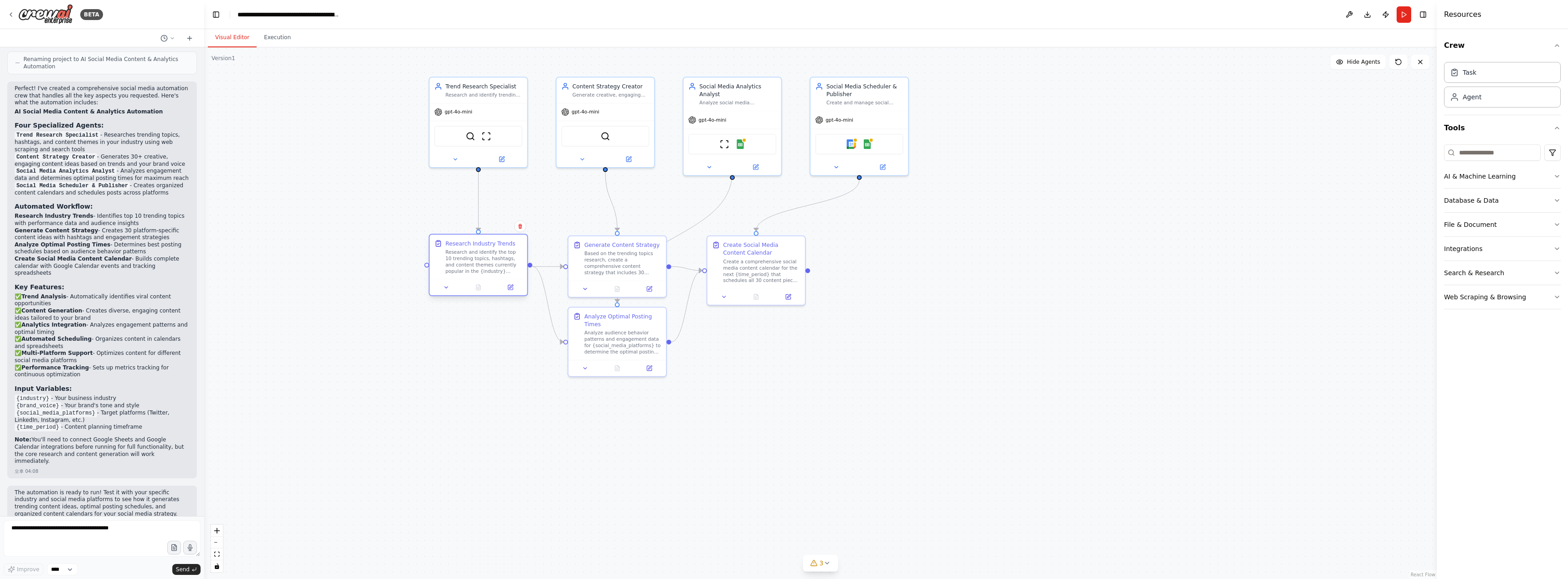
click at [486, 255] on div "Research and identify the top 10 trending topics, hashtags, and content themes …" at bounding box center [484, 262] width 77 height 26
click at [444, 285] on icon at bounding box center [446, 287] width 6 height 6
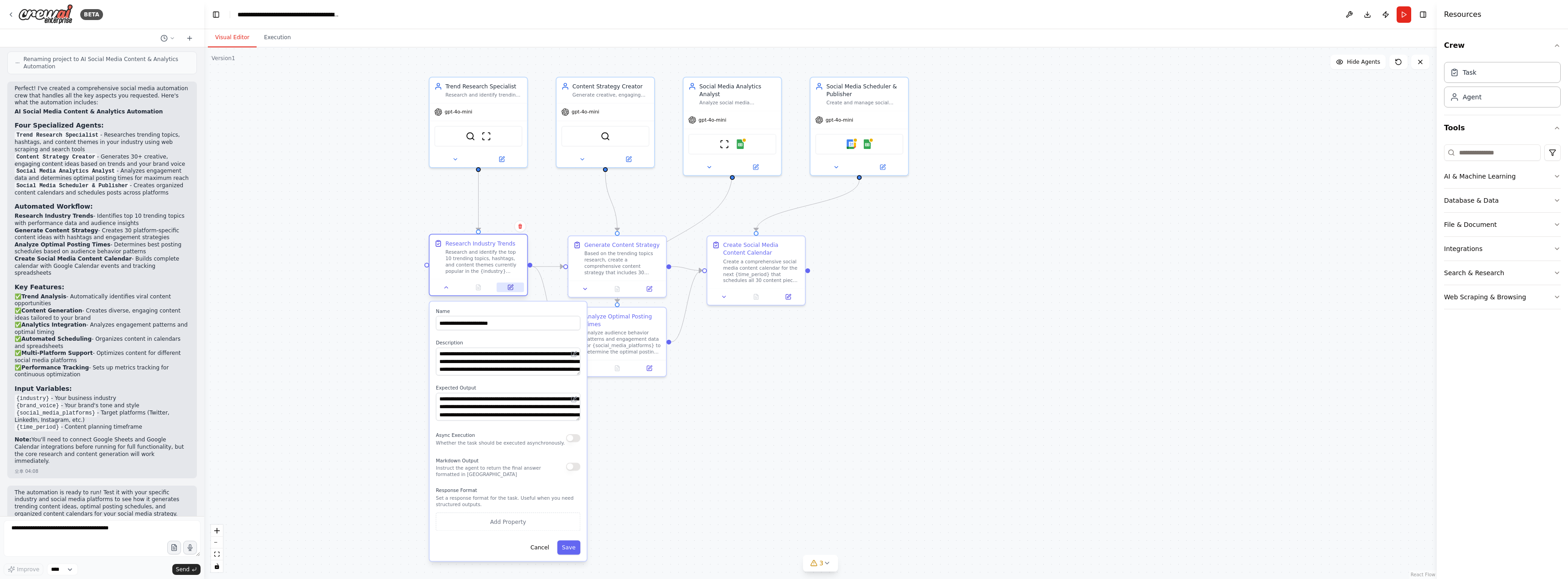
click at [510, 293] on div at bounding box center [478, 287] width 97 height 16
click at [511, 291] on button at bounding box center [510, 287] width 27 height 10
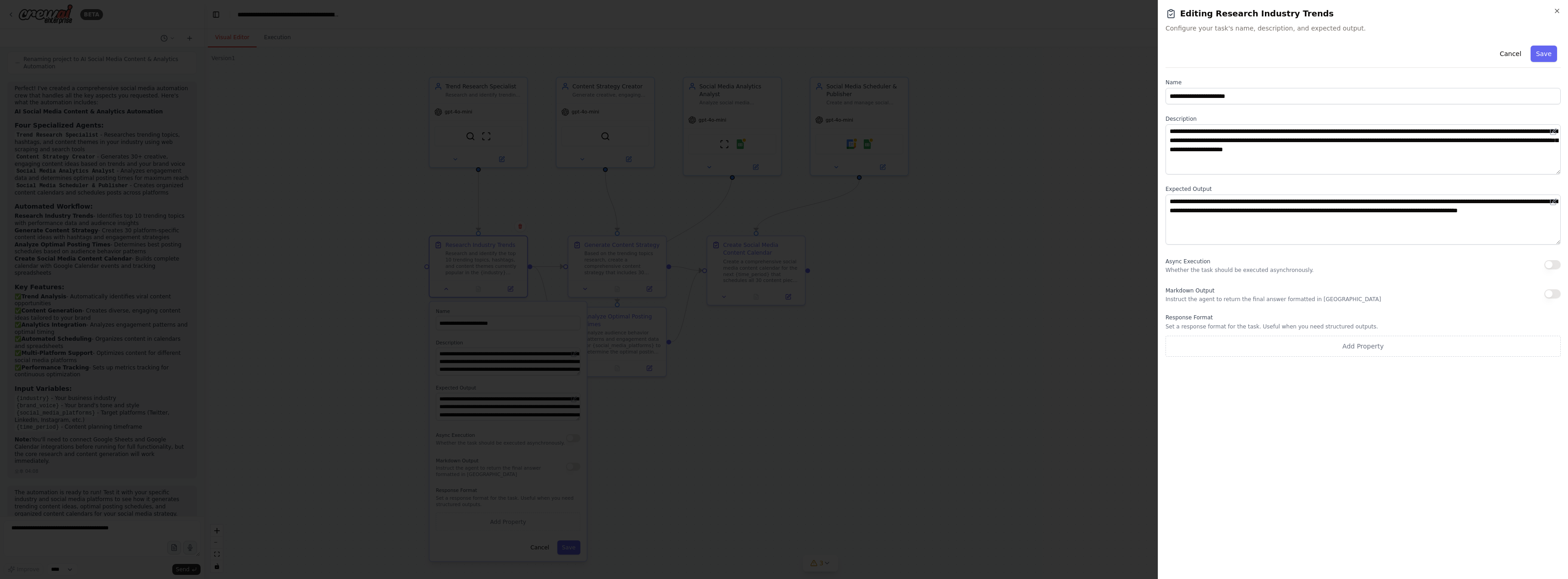
click at [474, 283] on div at bounding box center [784, 290] width 1568 height 579
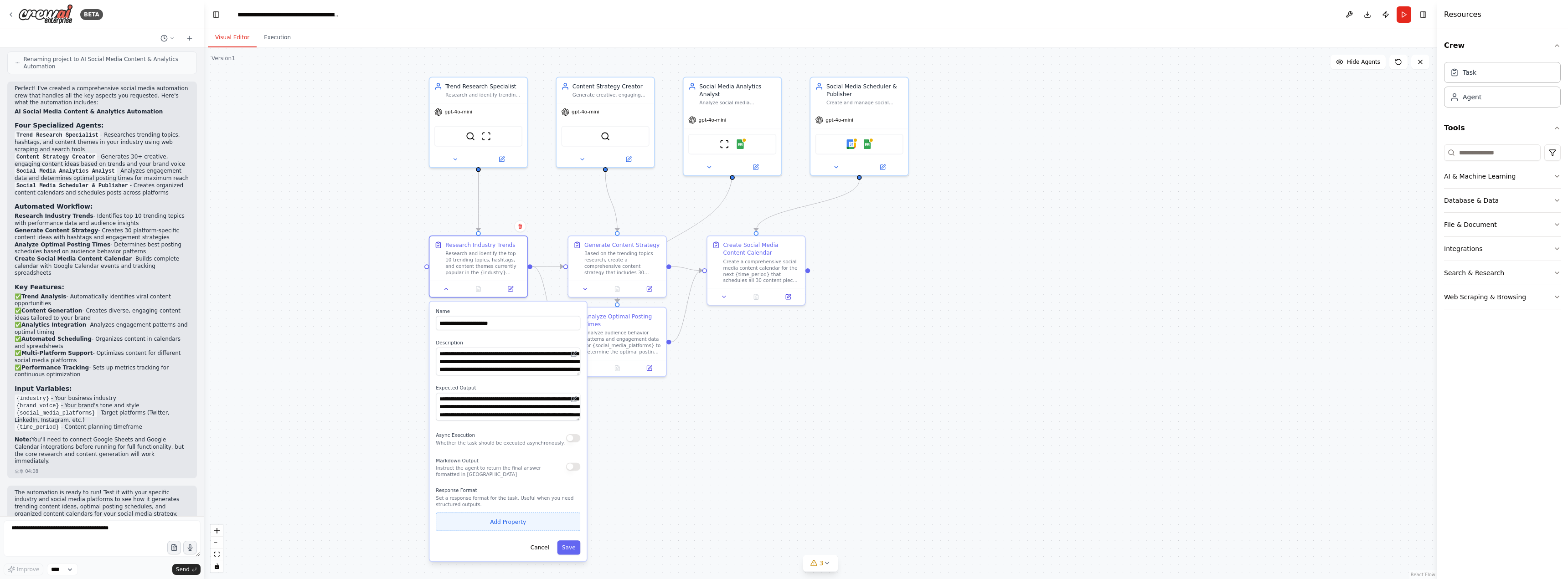
click at [515, 525] on button "Add Property" at bounding box center [508, 521] width 144 height 18
click at [574, 515] on button "button" at bounding box center [573, 519] width 14 height 14
click at [534, 545] on button "Cancel" at bounding box center [539, 547] width 28 height 14
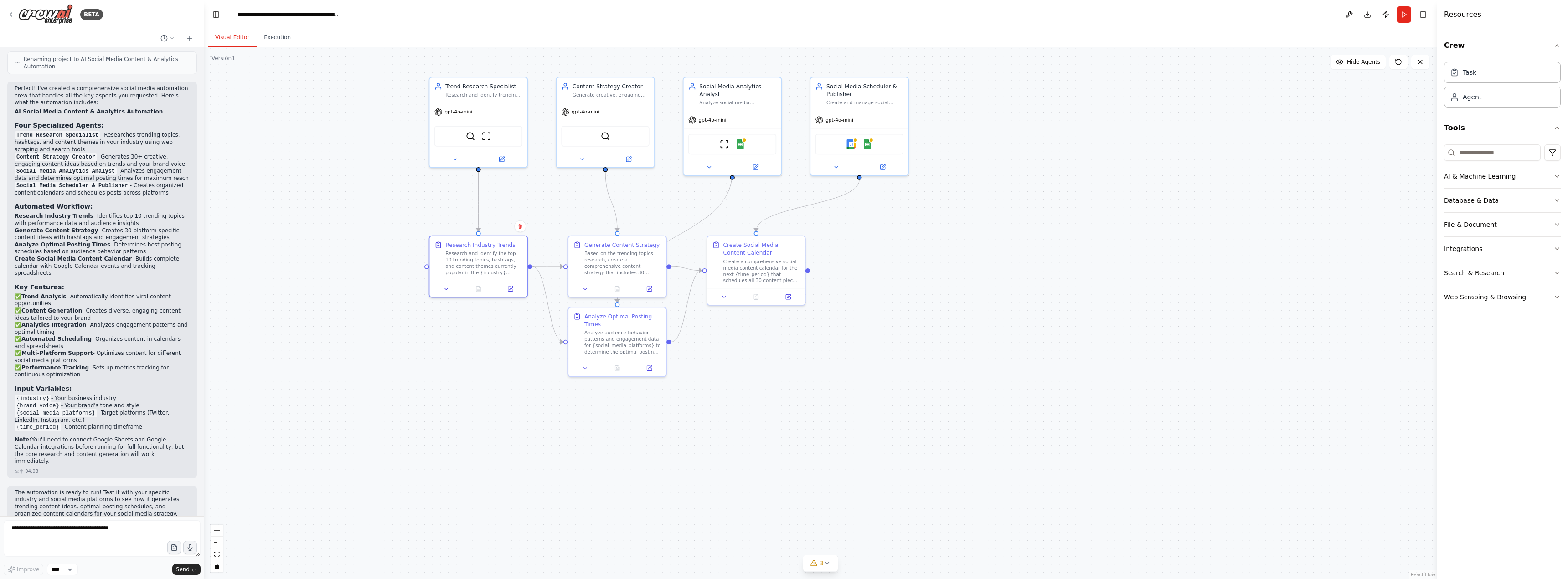
click at [497, 419] on div ".deletable-edge-delete-btn { width: 20px; height: 20px; border: 0px solid #ffff…" at bounding box center [820, 313] width 1233 height 532
click at [472, 258] on div "Research and identify the top 10 trending topics, hashtags, and content themes …" at bounding box center [484, 262] width 77 height 26
click at [445, 286] on icon at bounding box center [446, 287] width 3 height 1
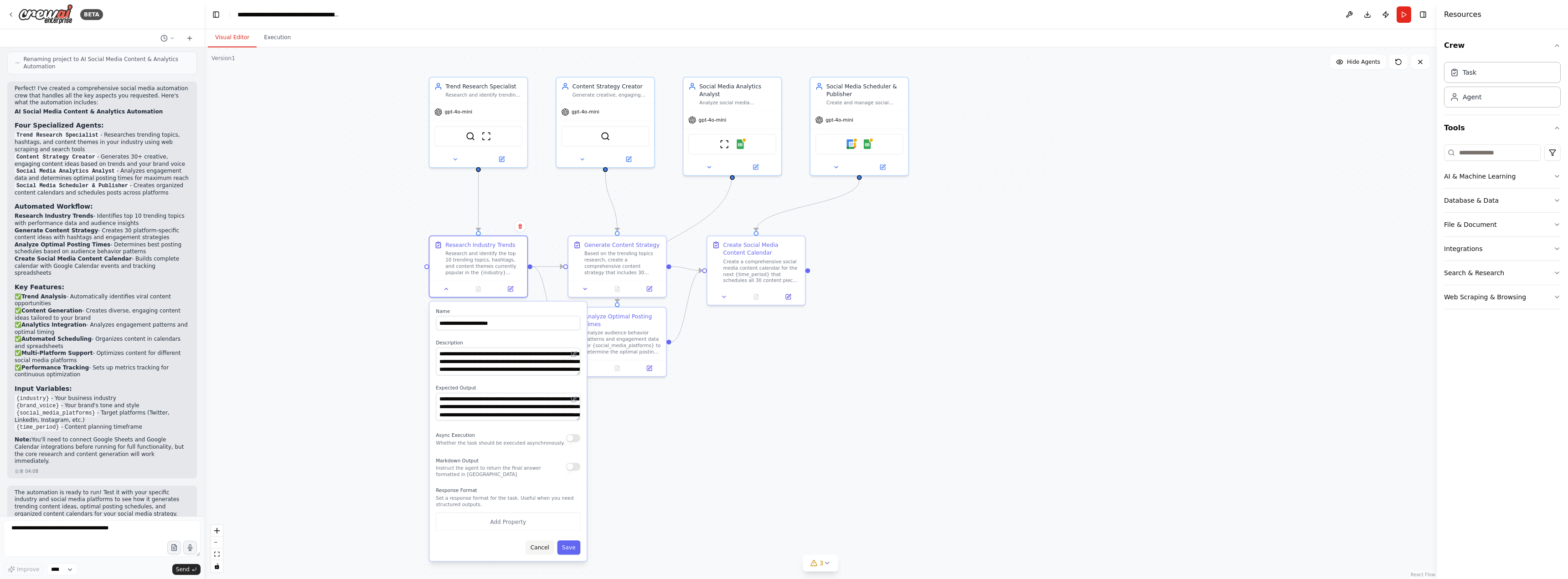
click at [541, 550] on button "Cancel" at bounding box center [539, 547] width 28 height 14
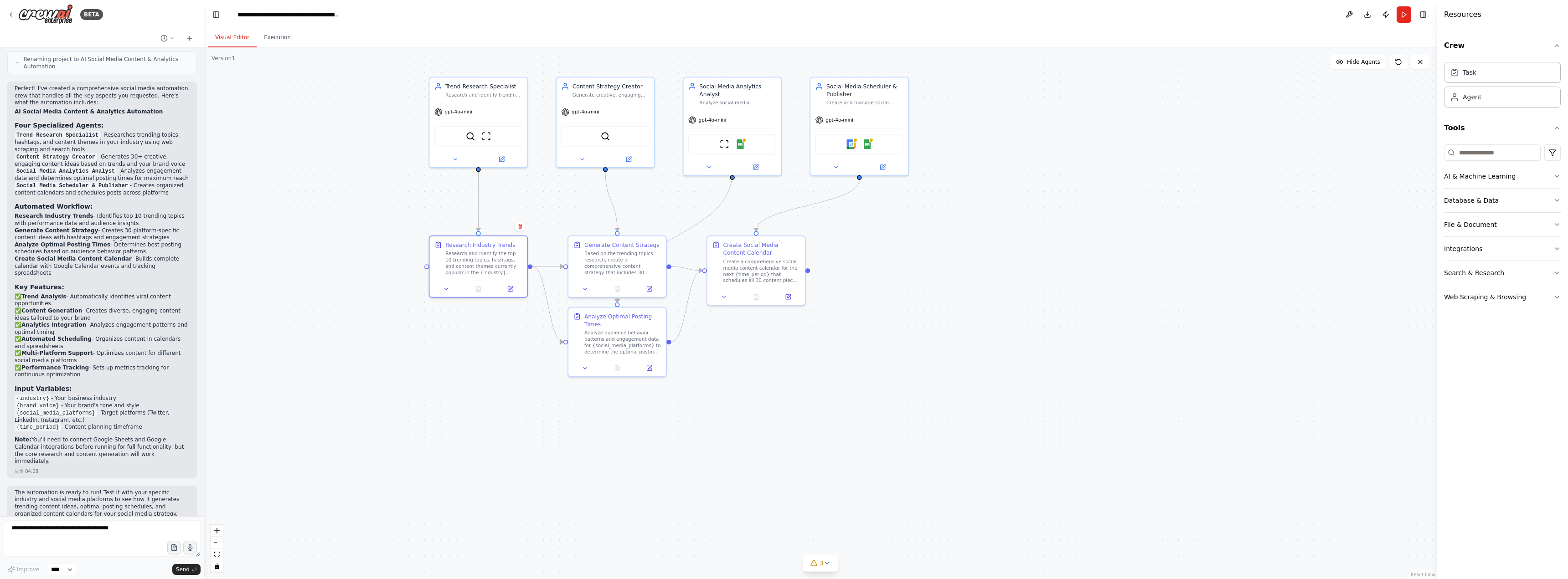
click at [547, 482] on div ".deletable-edge-delete-btn { width: 20px; height: 20px; border: 0px solid #ffff…" at bounding box center [820, 313] width 1233 height 532
click at [271, 216] on div ".deletable-edge-delete-btn { width: 20px; height: 20px; border: 0px solid #ffff…" at bounding box center [820, 313] width 1233 height 532
click at [807, 269] on div at bounding box center [807, 268] width 4 height 4
drag, startPoint x: 805, startPoint y: 271, endPoint x: 928, endPoint y: 293, distance: 125.0
click at [925, 293] on div "Create Social Media Content Calendar Create a comprehensive social media conten…" at bounding box center [875, 292] width 99 height 70
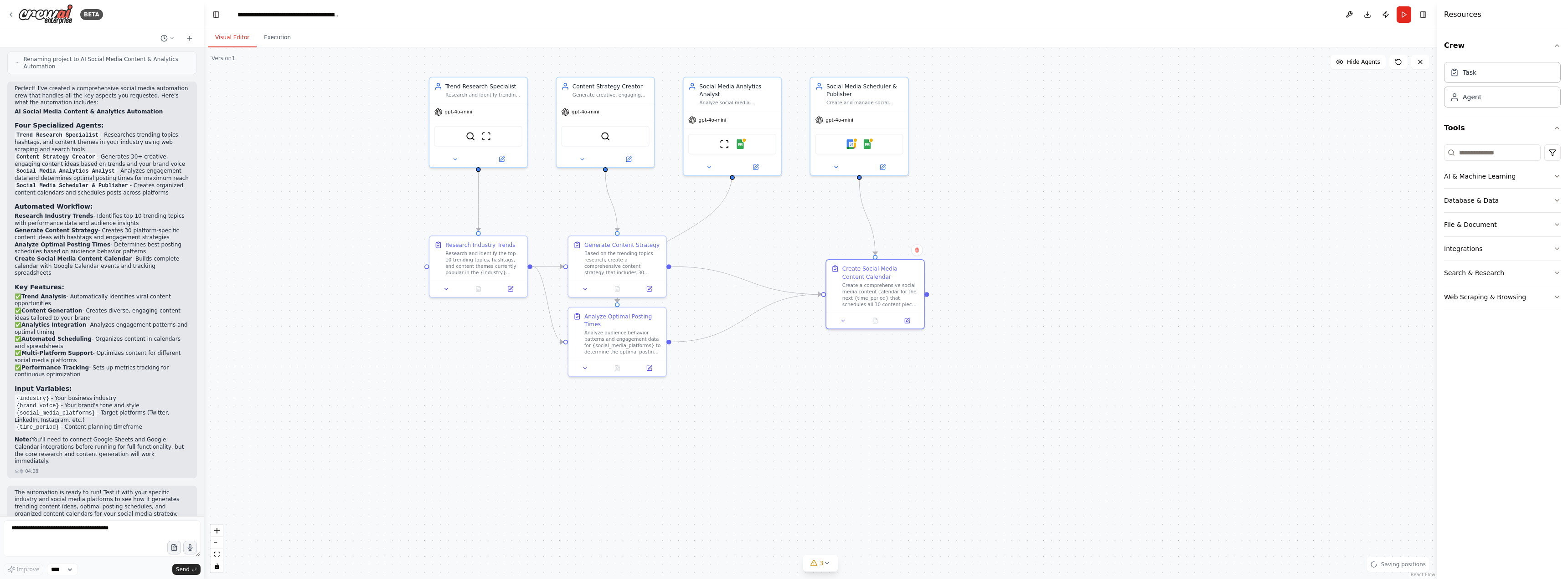
click at [927, 295] on div ".deletable-edge-delete-btn { width: 20px; height: 20px; border: 0px solid #ffff…" at bounding box center [820, 313] width 1233 height 532
click at [859, 176] on div at bounding box center [859, 175] width 4 height 4
drag, startPoint x: 926, startPoint y: 293, endPoint x: 942, endPoint y: 279, distance: 21.3
click at [942, 279] on div ".deletable-edge-delete-btn { width: 20px; height: 20px; border: 0px solid #ffff…" at bounding box center [820, 313] width 1233 height 532
click at [928, 293] on div at bounding box center [926, 292] width 4 height 4
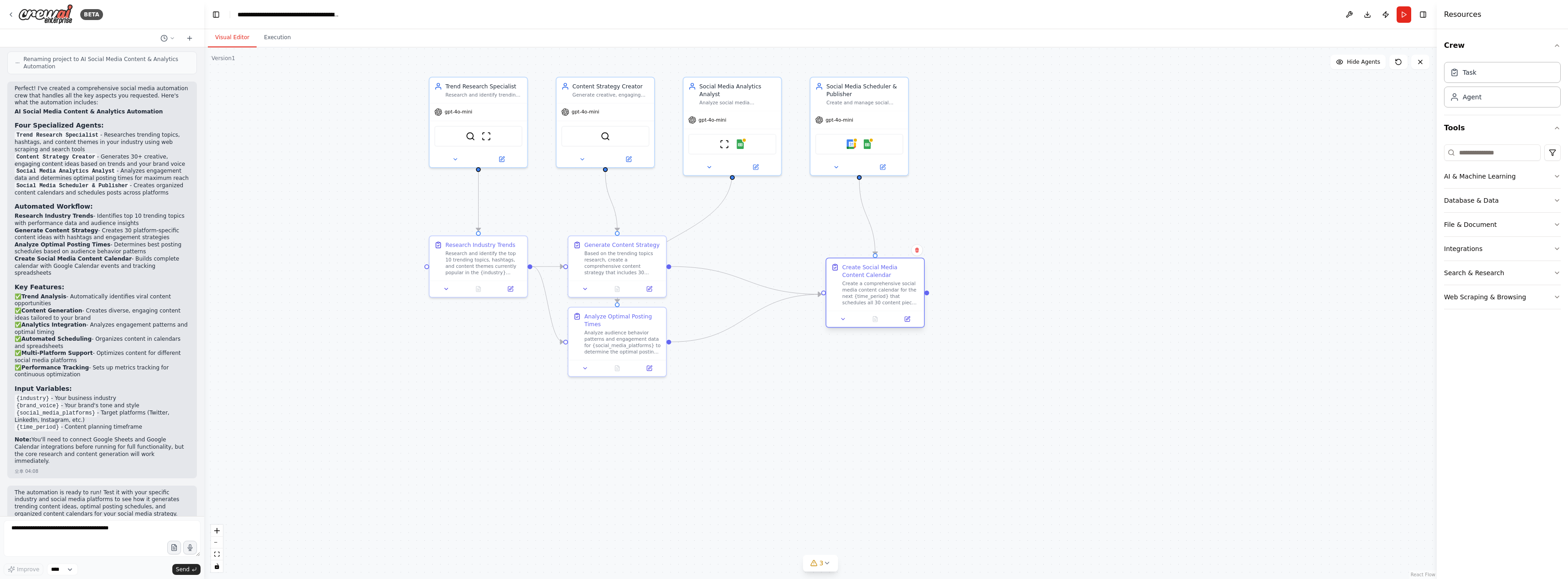
click at [928, 293] on div at bounding box center [926, 292] width 4 height 4
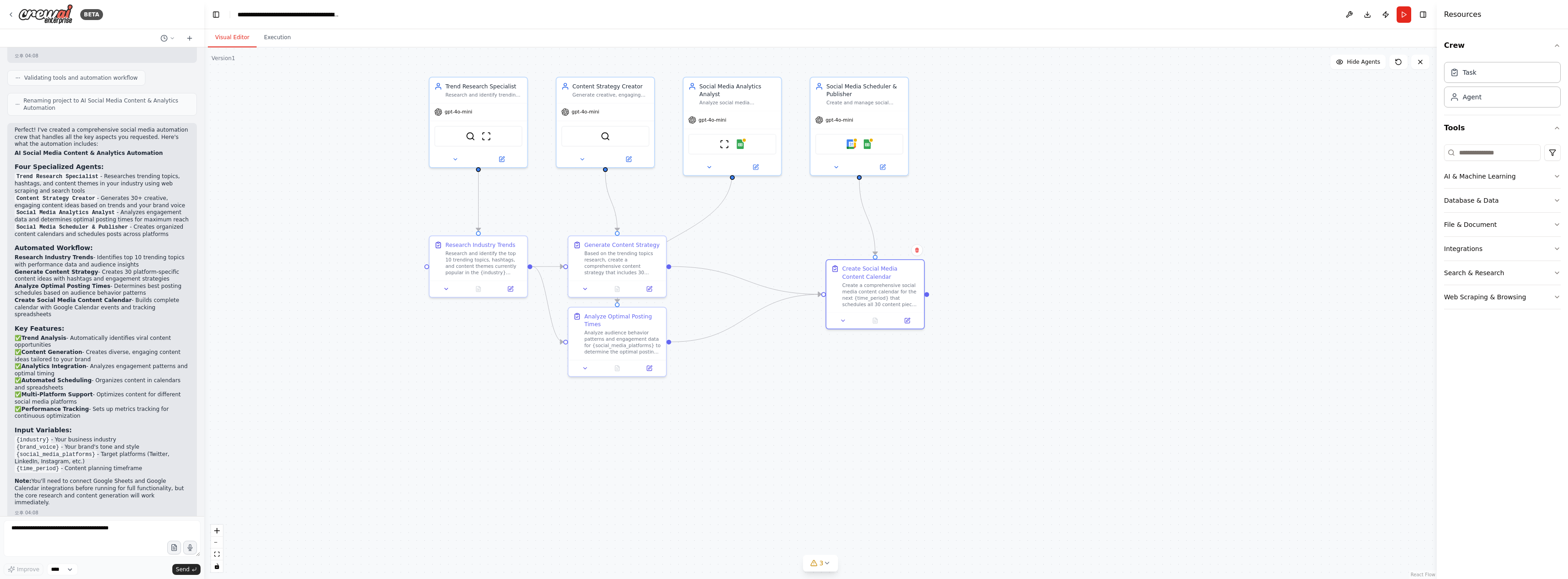
scroll to position [940, 0]
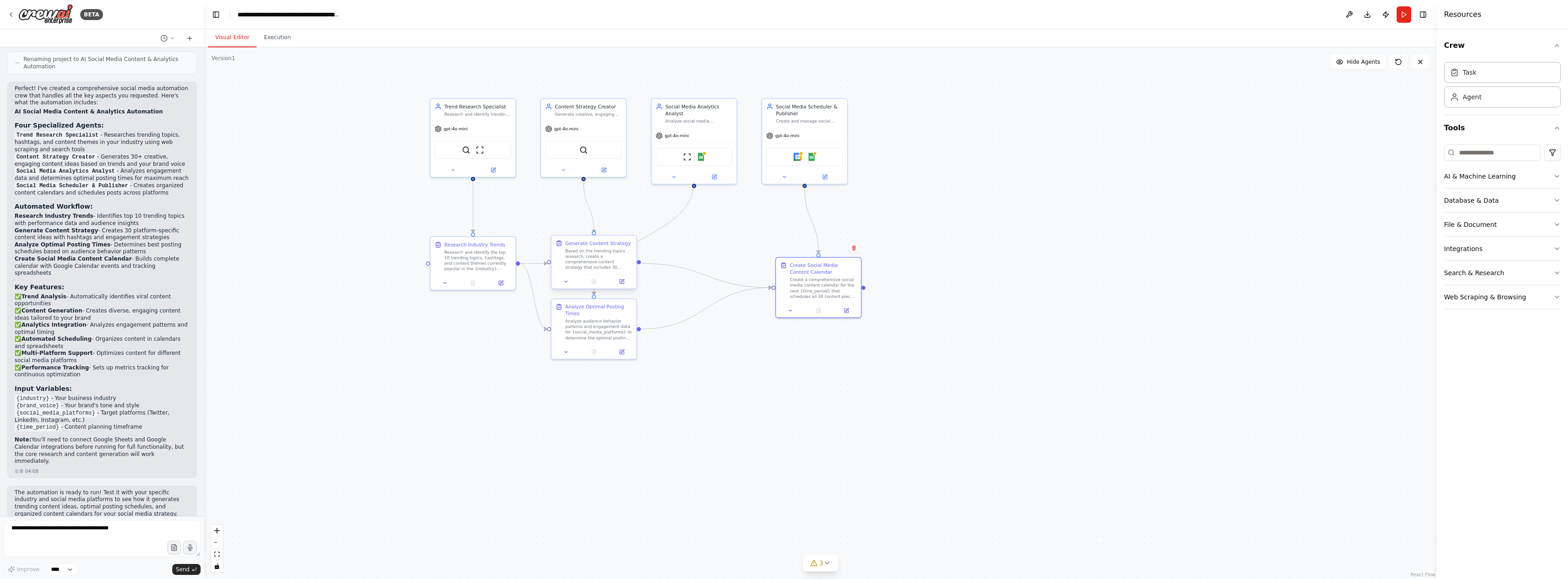
click at [581, 255] on div "Based on the trending topics research, create a comprehensive content strategy …" at bounding box center [599, 259] width 67 height 23
click at [611, 325] on div "Analyze audience behavior patterns and engagement data for {social_media_platfo…" at bounding box center [599, 328] width 67 height 23
click at [589, 305] on div "Analyze Optimal Posting Times" at bounding box center [599, 308] width 67 height 13
click at [572, 349] on icon at bounding box center [569, 350] width 5 height 5
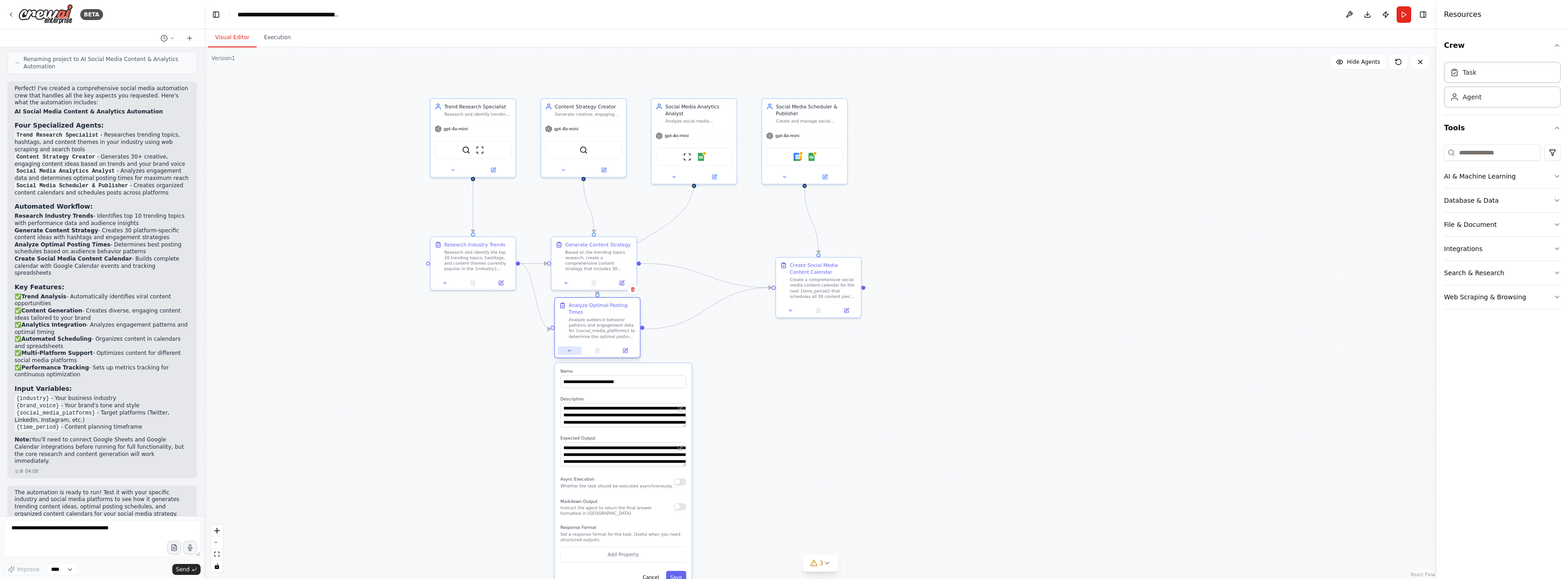
click at [567, 353] on button at bounding box center [569, 350] width 24 height 8
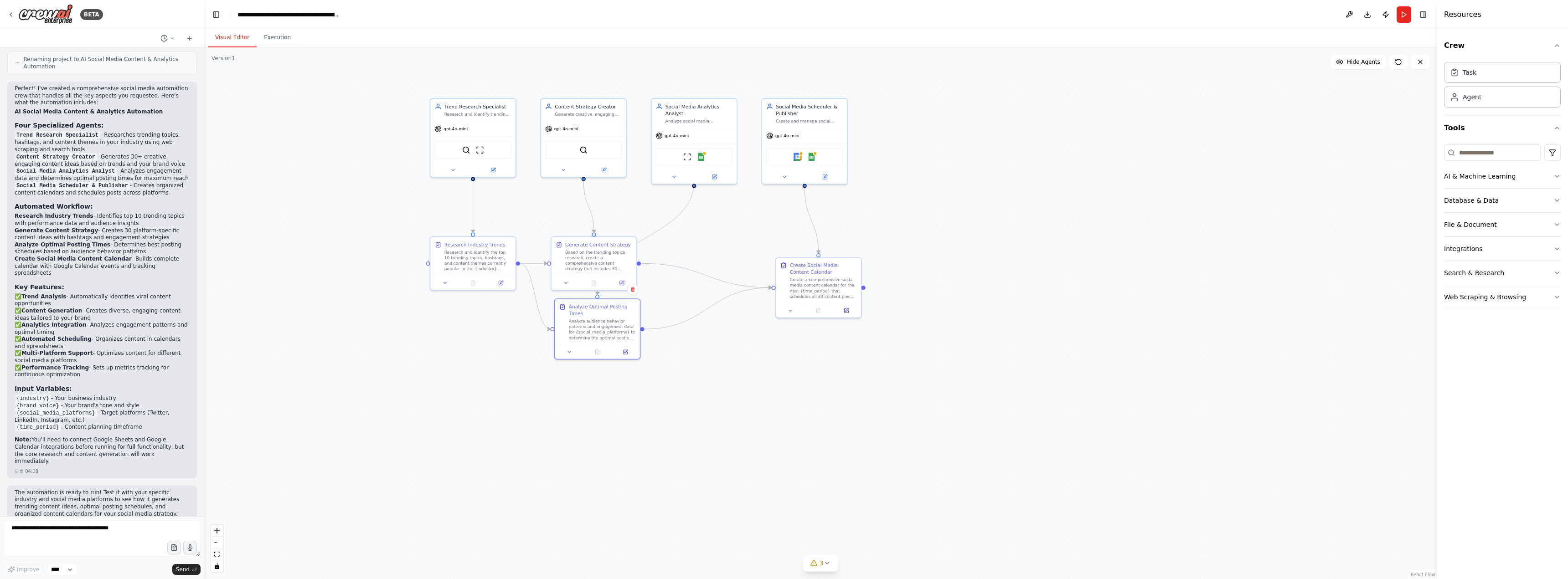
click at [516, 368] on div ".deletable-edge-delete-btn { width: 20px; height: 20px; border: 0px solid #ffff…" at bounding box center [820, 313] width 1233 height 532
click at [586, 122] on div "gpt-4o-mini" at bounding box center [583, 127] width 85 height 15
click at [562, 170] on icon at bounding box center [563, 168] width 5 height 5
click at [647, 291] on icon at bounding box center [647, 287] width 8 height 8
click at [637, 279] on button "Cancel" at bounding box center [637, 277] width 24 height 12
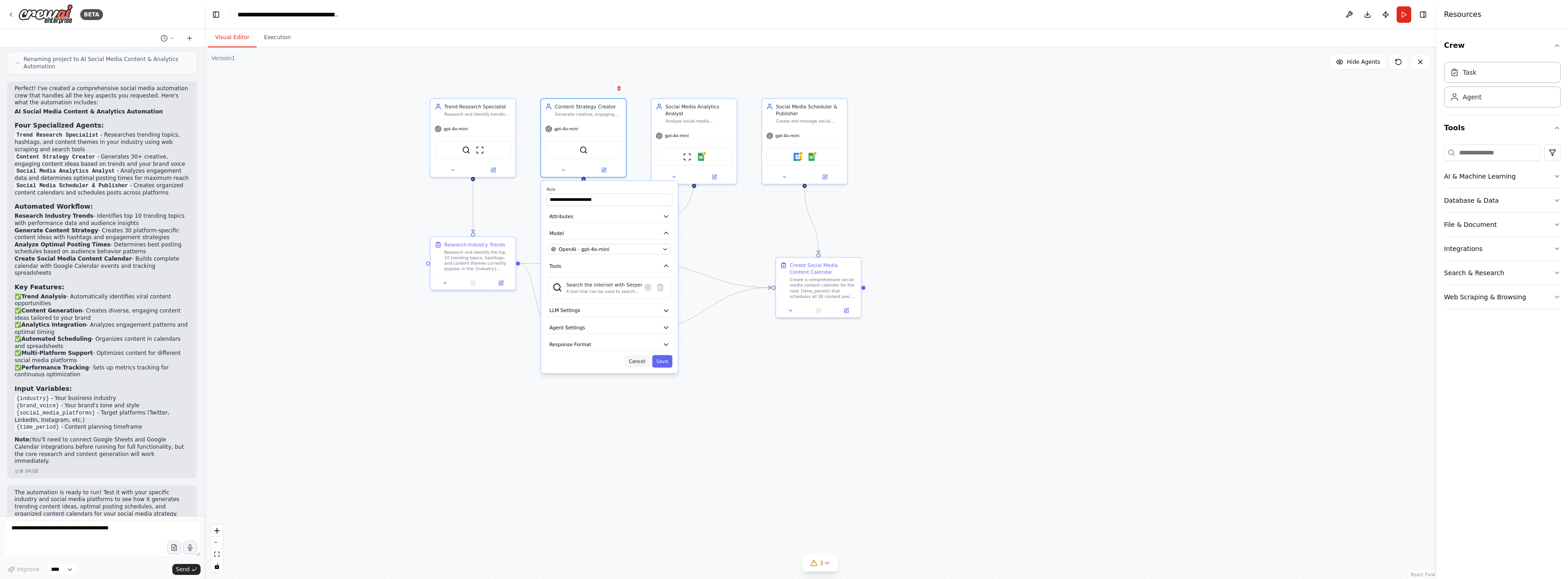
click at [631, 358] on button "Cancel" at bounding box center [637, 361] width 24 height 12
click at [716, 407] on div ".deletable-edge-delete-btn { width: 20px; height: 20px; border: 0px solid #ffff…" at bounding box center [820, 313] width 1233 height 532
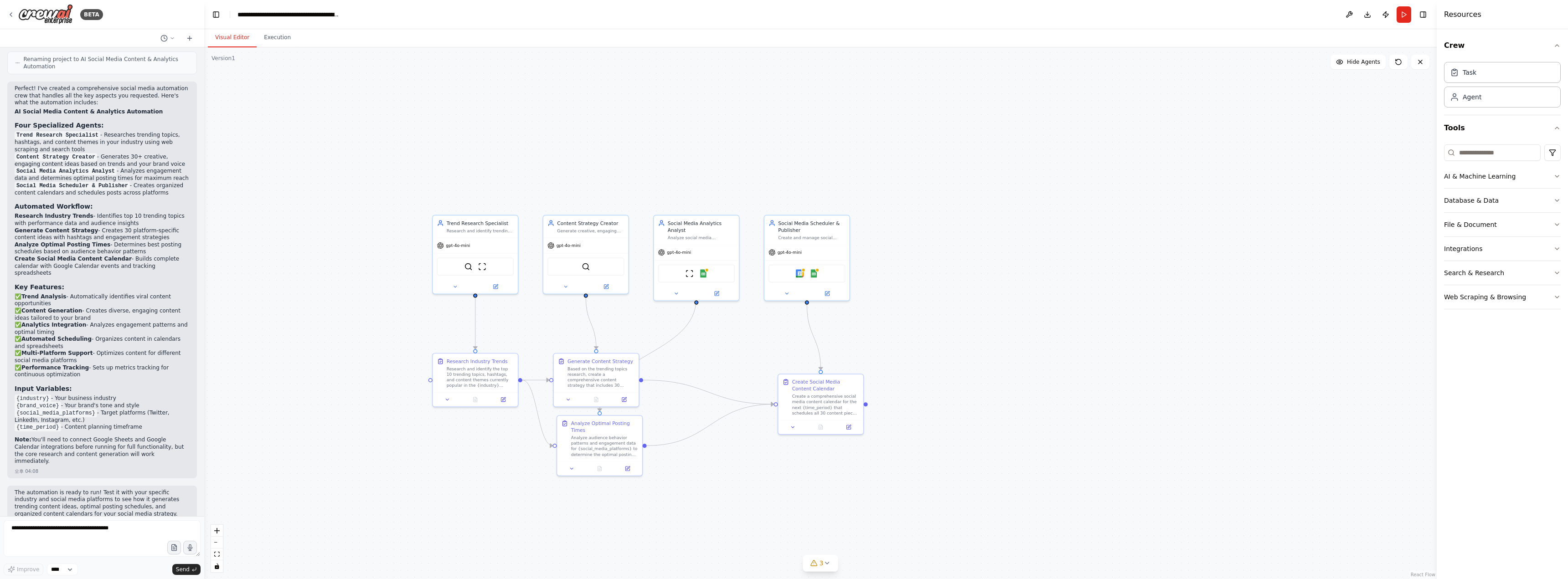
drag, startPoint x: 366, startPoint y: 172, endPoint x: 367, endPoint y: 291, distance: 119.0
click at [367, 291] on div ".deletable-edge-delete-btn { width: 20px; height: 20px; border: 0px solid #ffff…" at bounding box center [820, 313] width 1233 height 532
click at [607, 138] on div ".deletable-edge-delete-btn { width: 20px; height: 20px; border: 0px solid #ffff…" at bounding box center [820, 313] width 1233 height 532
click at [193, 37] on icon at bounding box center [190, 38] width 7 height 7
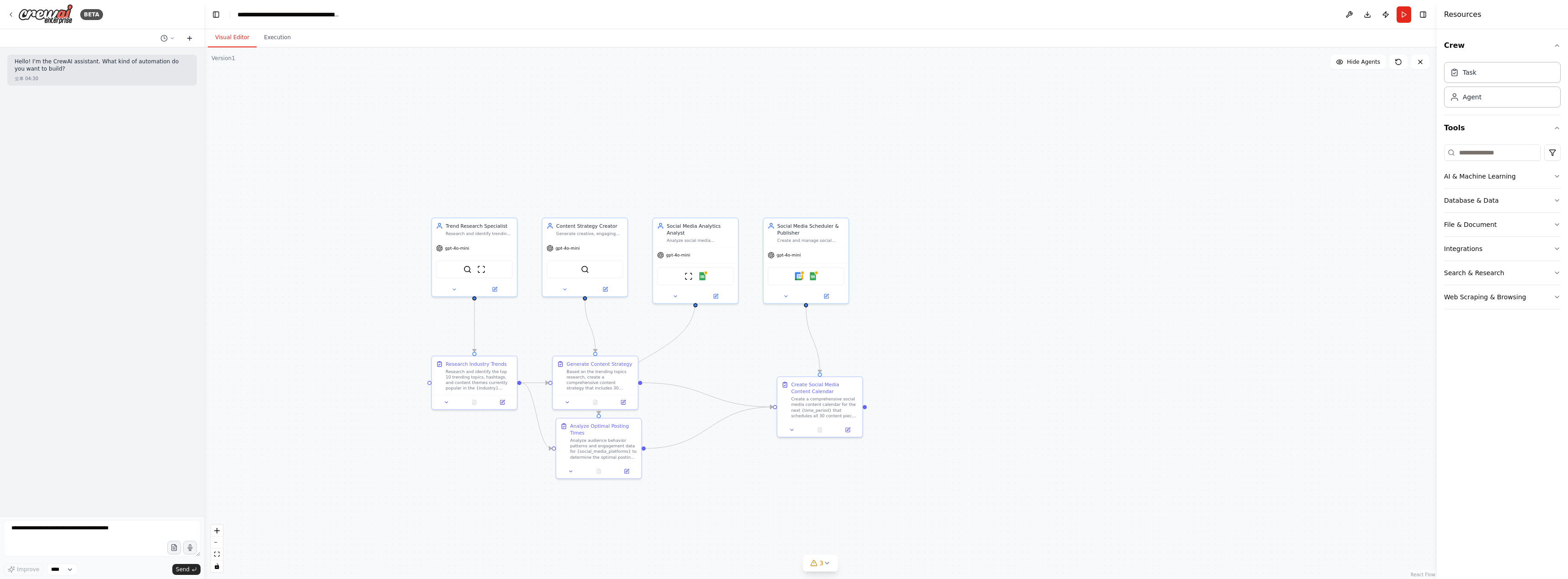
click at [193, 37] on icon at bounding box center [190, 38] width 7 height 7
click at [66, 18] on img at bounding box center [46, 15] width 55 height 21
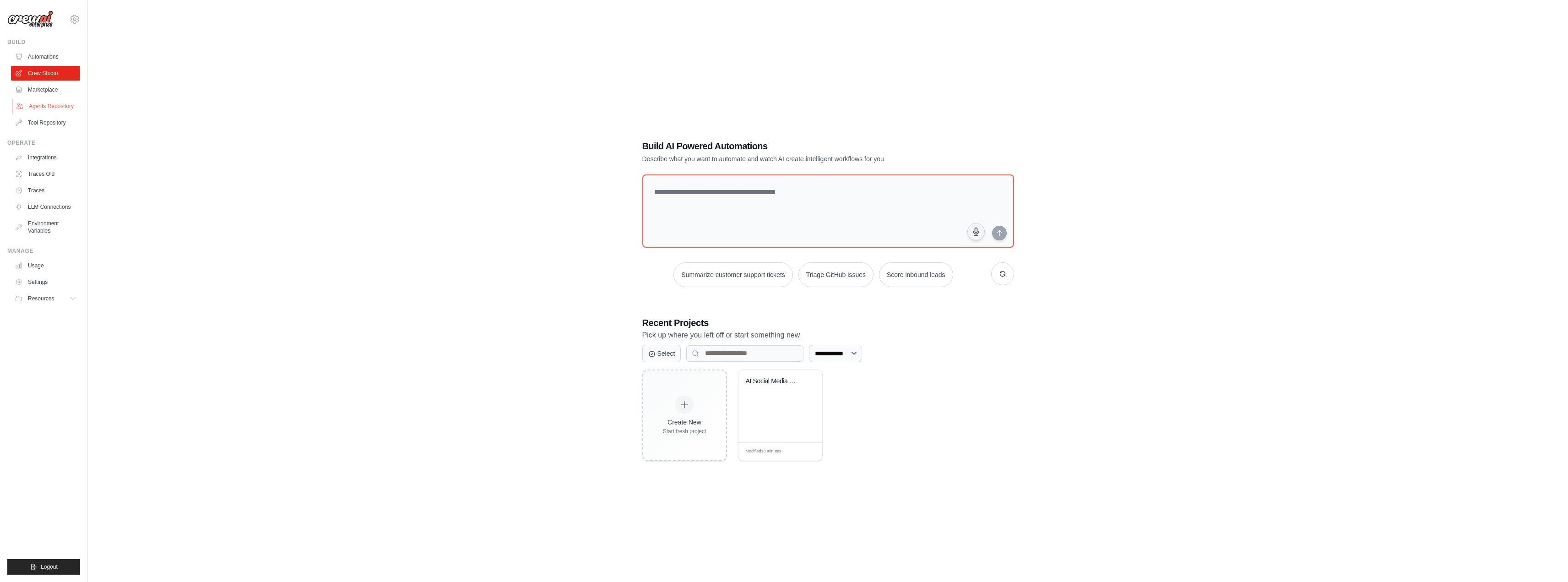
click at [35, 103] on link "Agents Repository" at bounding box center [46, 106] width 69 height 15
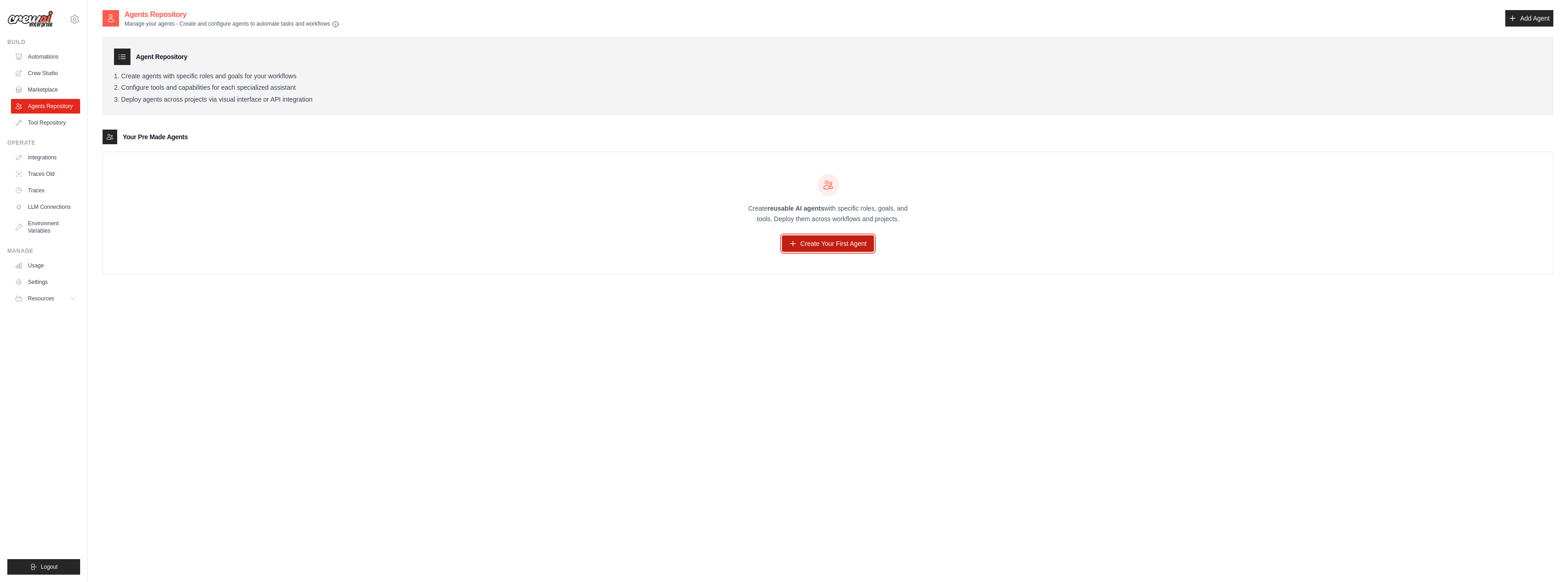
click at [811, 245] on link "Create Your First Agent" at bounding box center [828, 243] width 92 height 17
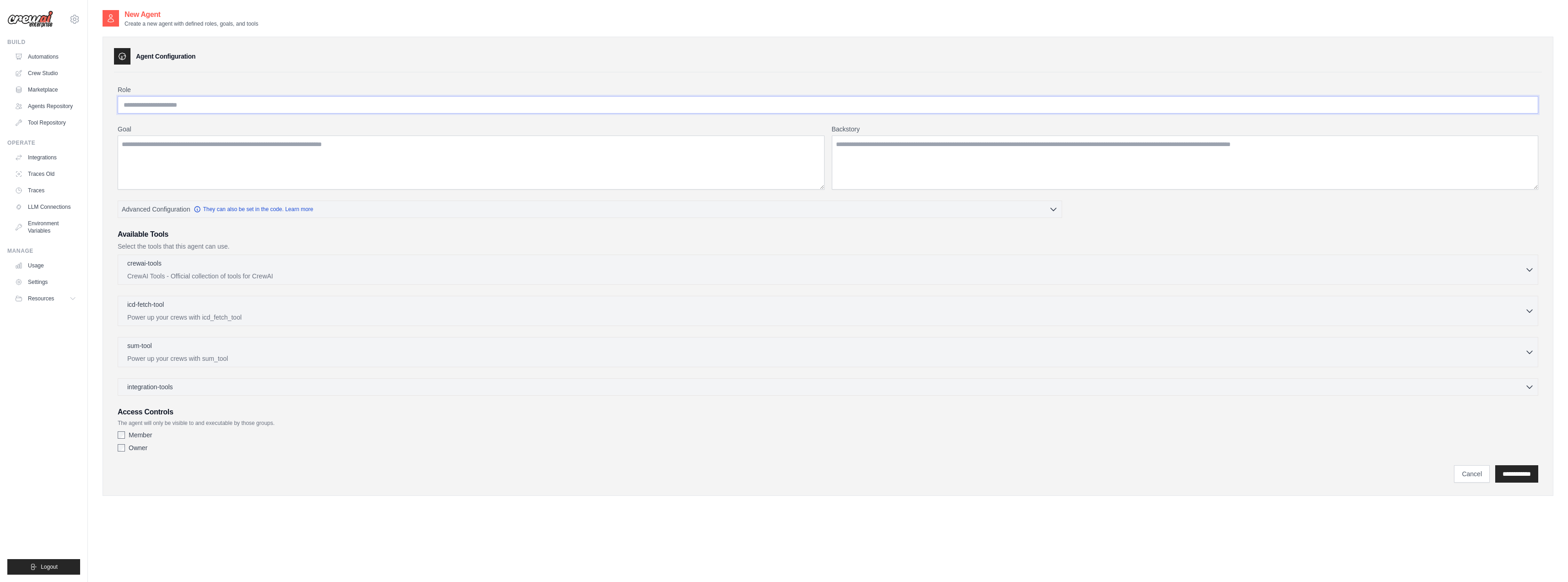
click at [288, 105] on input "Role" at bounding box center [828, 105] width 1421 height 17
type input "**********"
click at [318, 168] on textarea "Goal" at bounding box center [471, 163] width 707 height 54
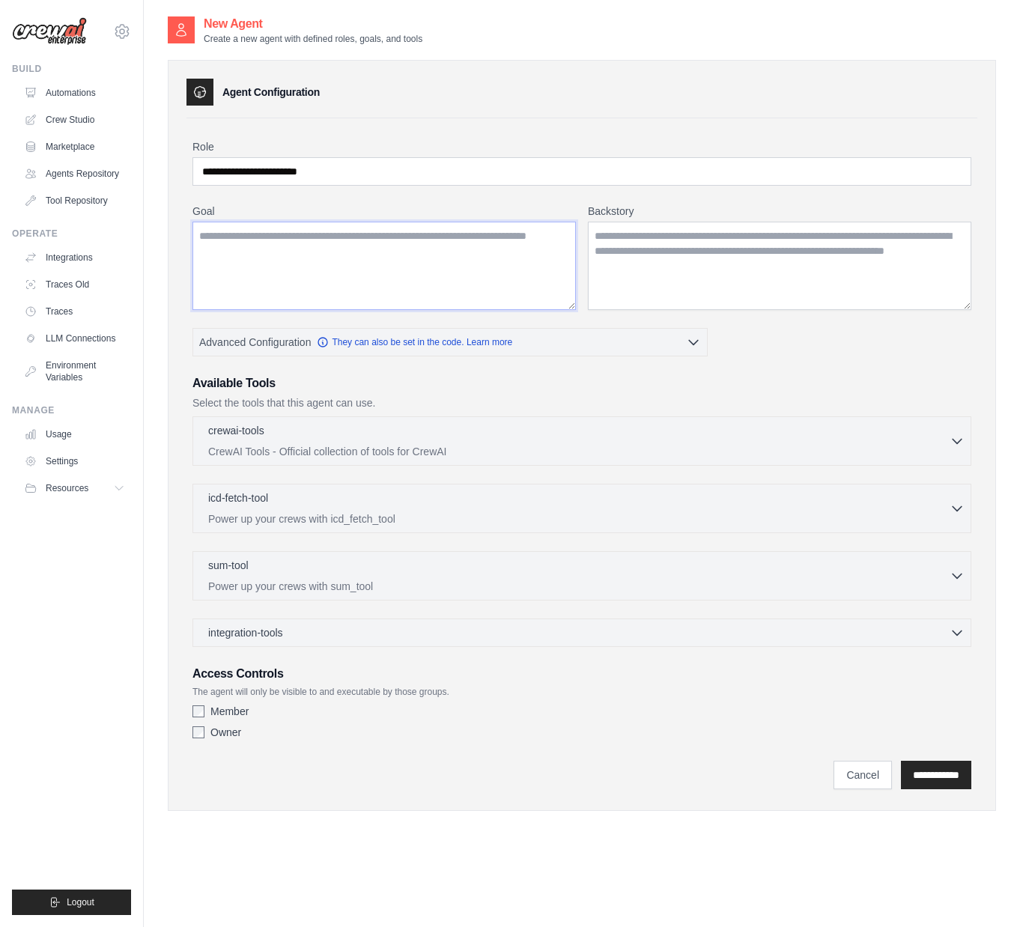
click at [494, 278] on textarea "Goal" at bounding box center [383, 266] width 383 height 88
paste textarea "**********"
click at [932, 449] on p "CrewAI Tools - Official collection of tools for CrewAI" at bounding box center [578, 450] width 741 height 15
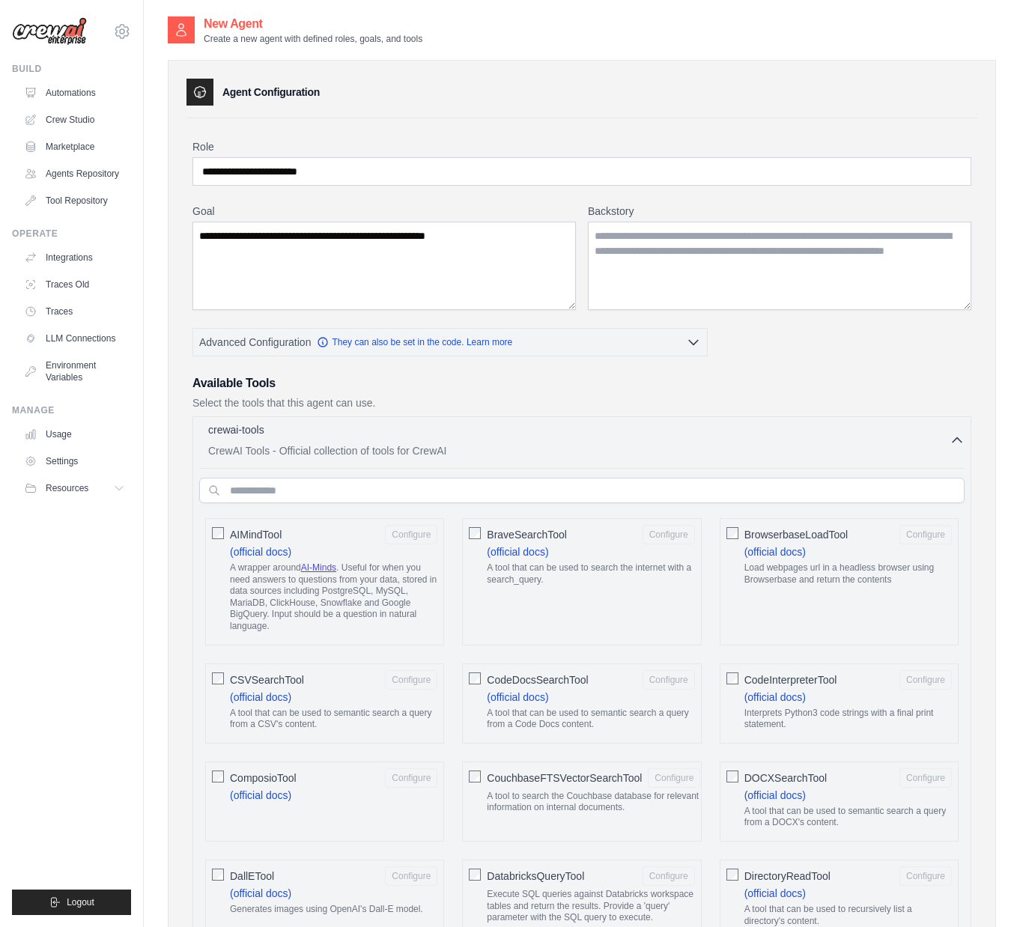
click at [952, 444] on icon "button" at bounding box center [957, 440] width 15 height 15
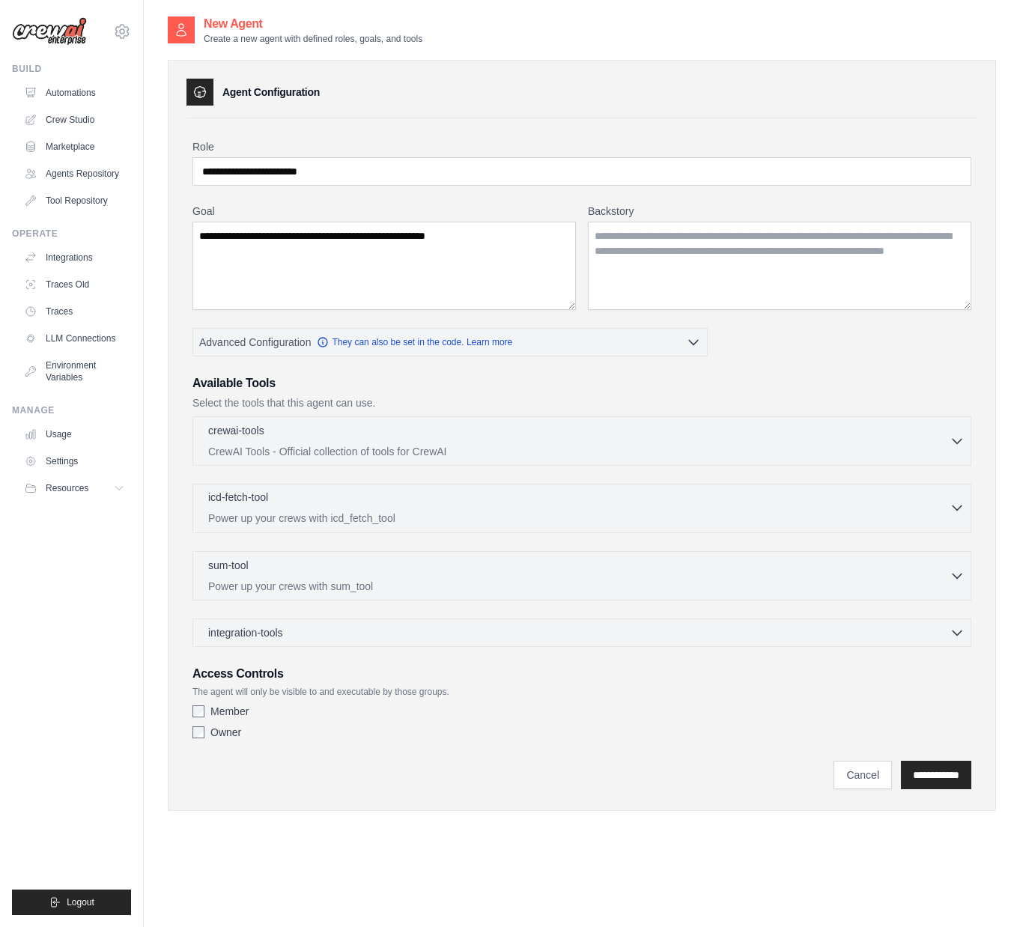
click at [947, 506] on div "icd-fetch-tool 0 selected" at bounding box center [578, 499] width 741 height 18
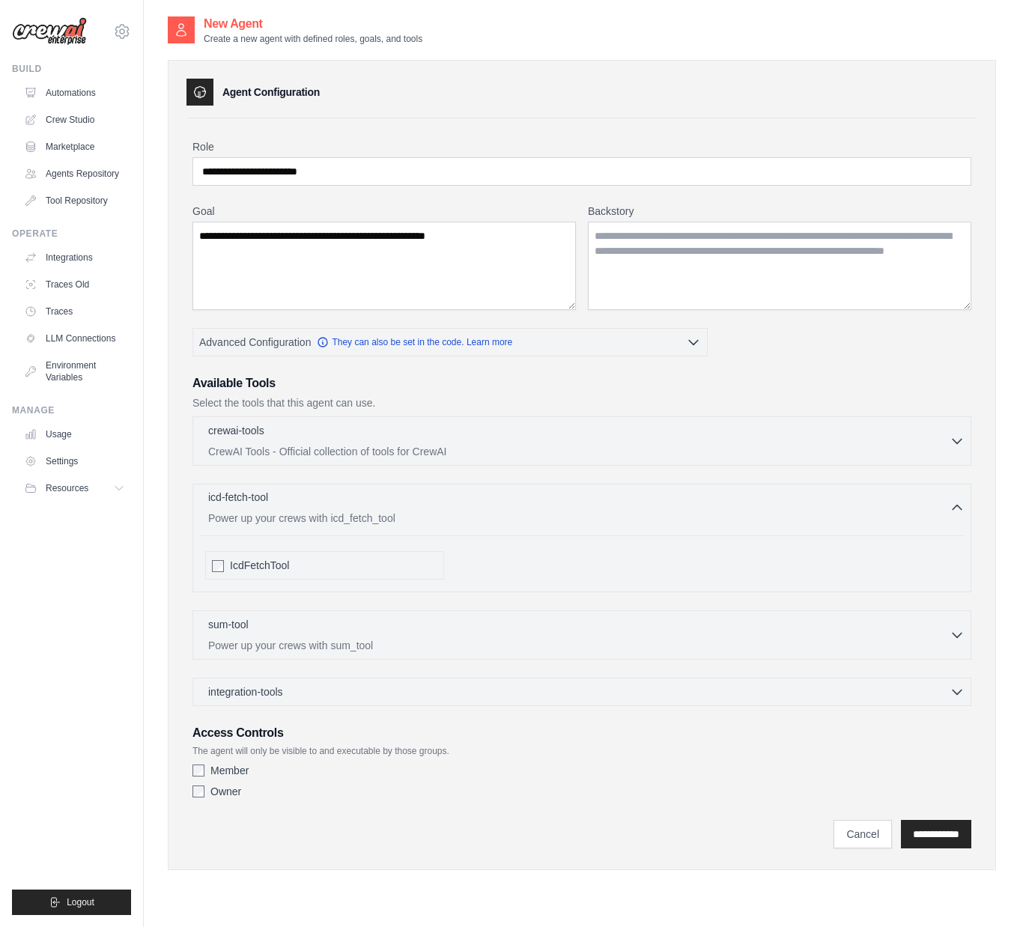
click at [947, 506] on div "icd-fetch-tool 0 selected" at bounding box center [578, 499] width 741 height 18
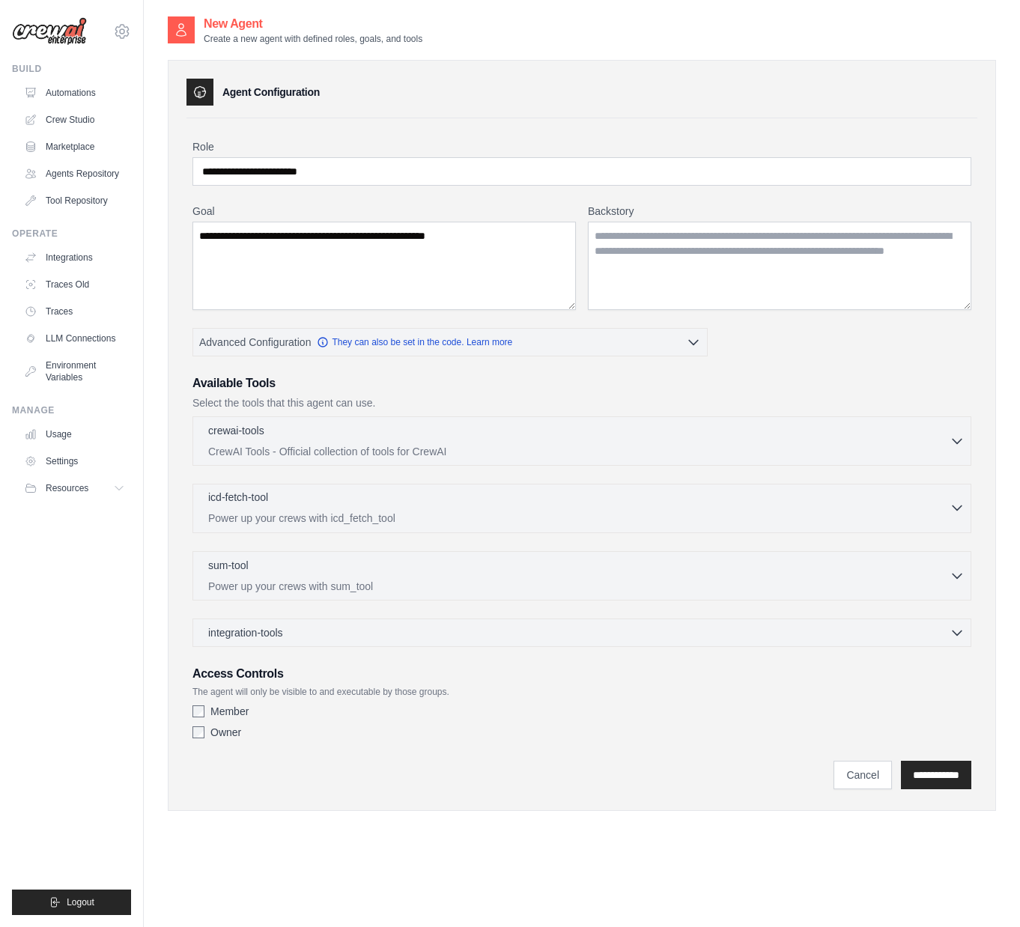
click at [947, 506] on div "icd-fetch-tool 0 selected" at bounding box center [578, 499] width 741 height 18
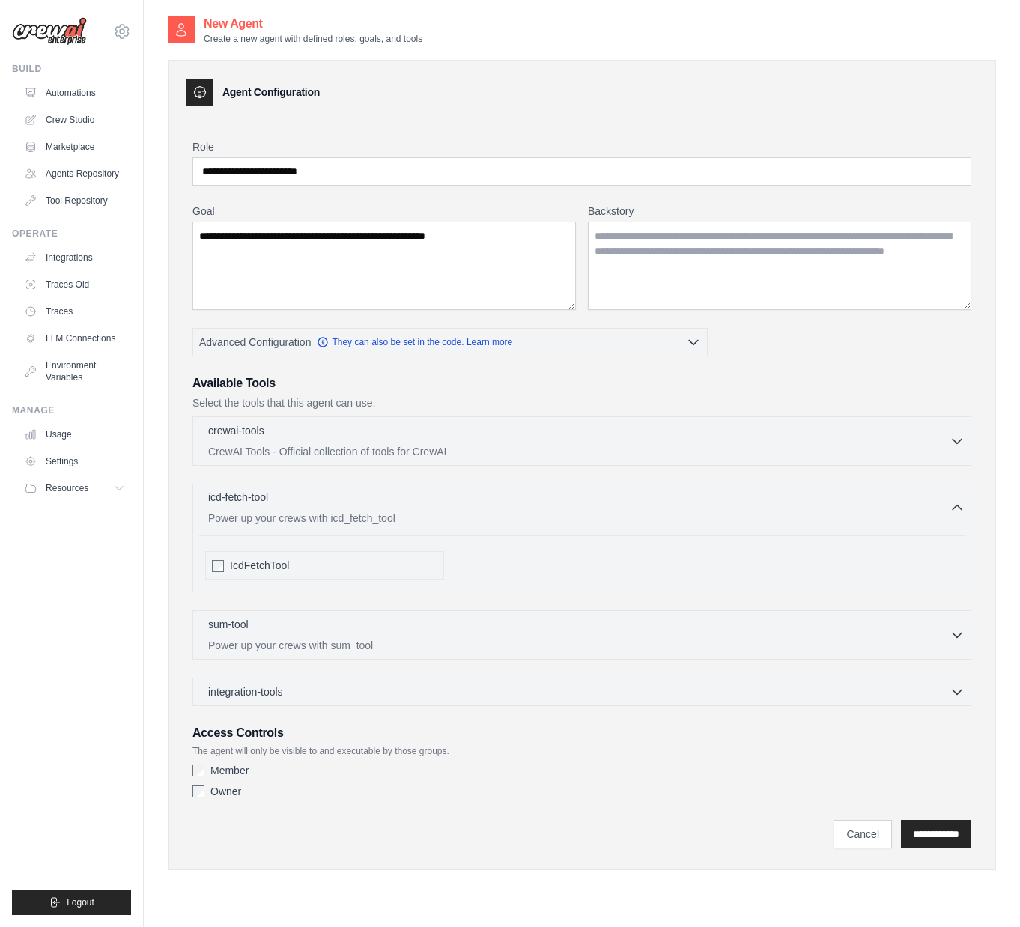
click at [947, 506] on div "icd-fetch-tool 0 selected" at bounding box center [578, 499] width 741 height 18
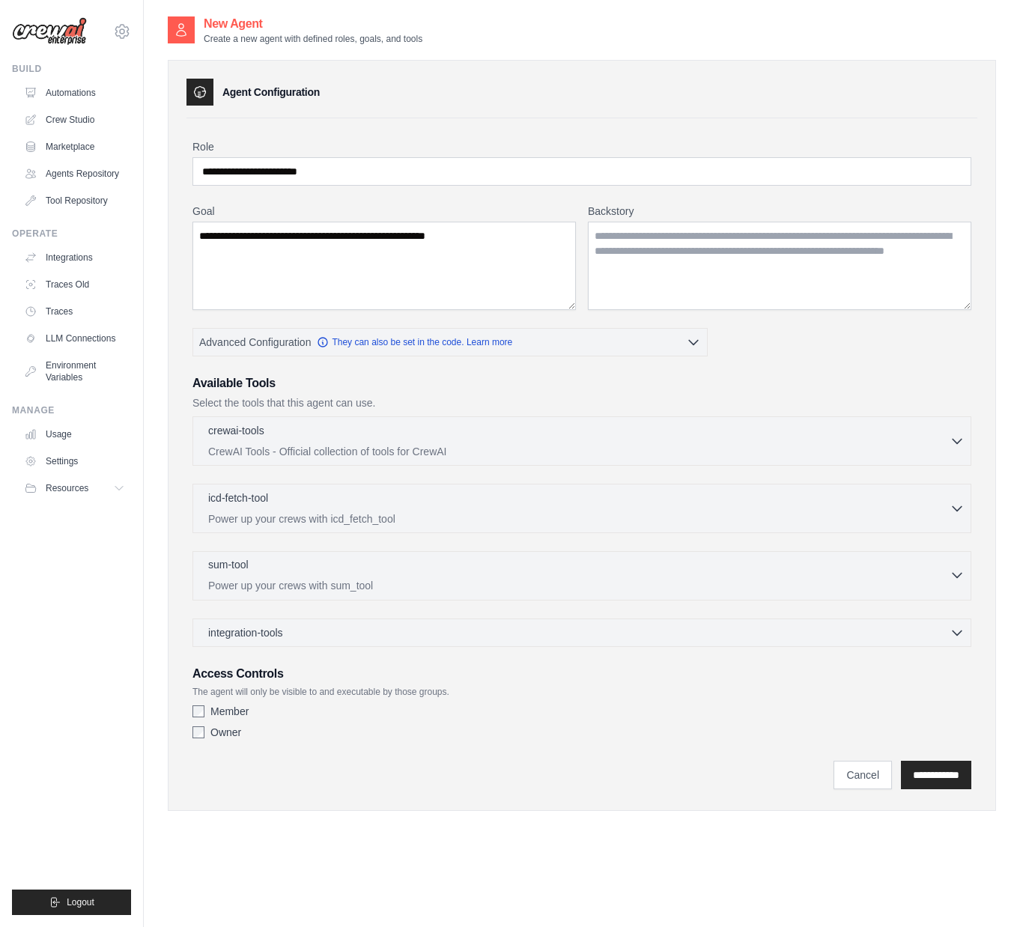
click at [950, 571] on icon "button" at bounding box center [957, 575] width 15 height 15
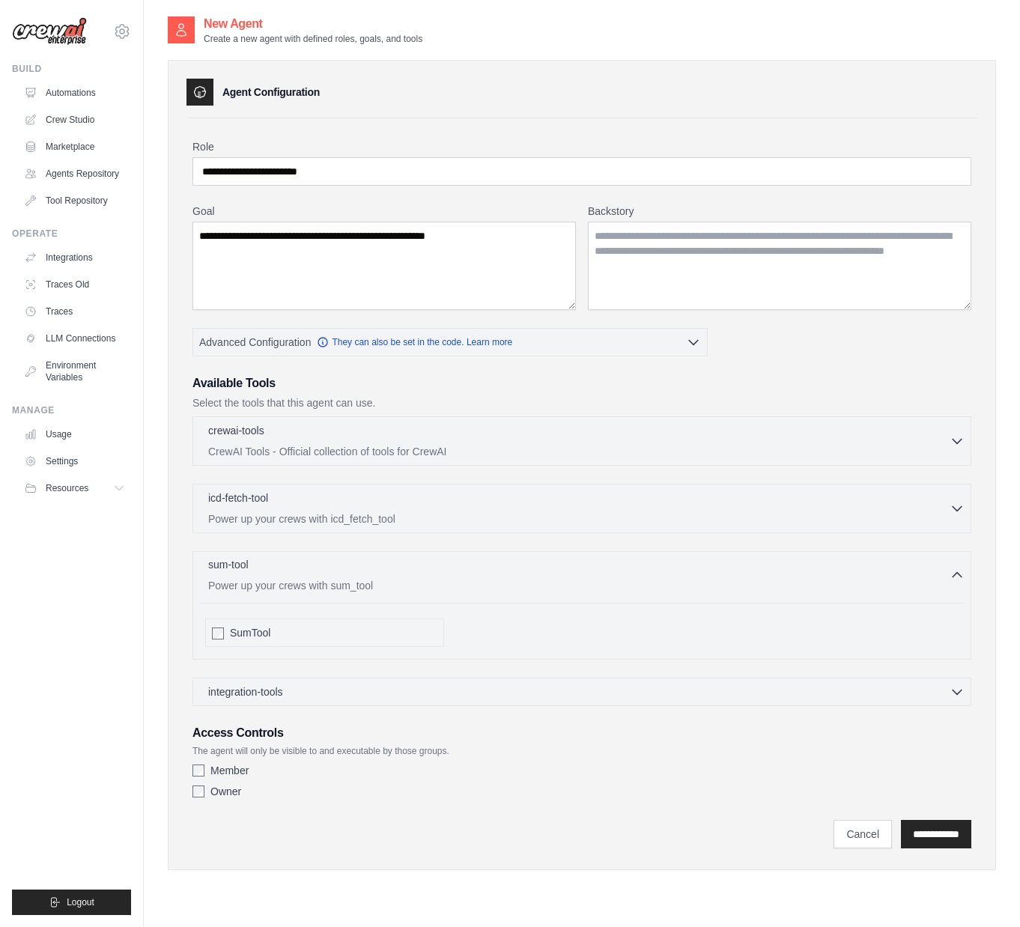
click at [950, 571] on icon "button" at bounding box center [957, 575] width 15 height 15
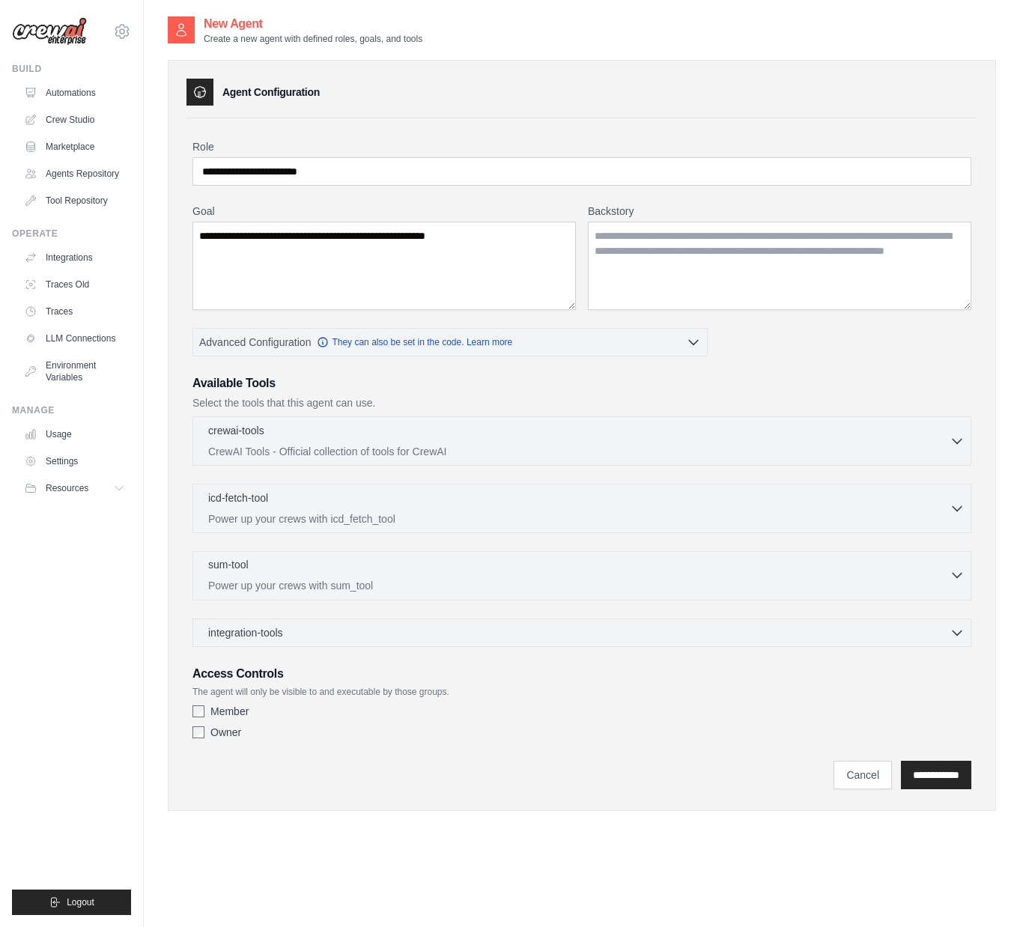
click at [950, 571] on icon "button" at bounding box center [957, 575] width 15 height 15
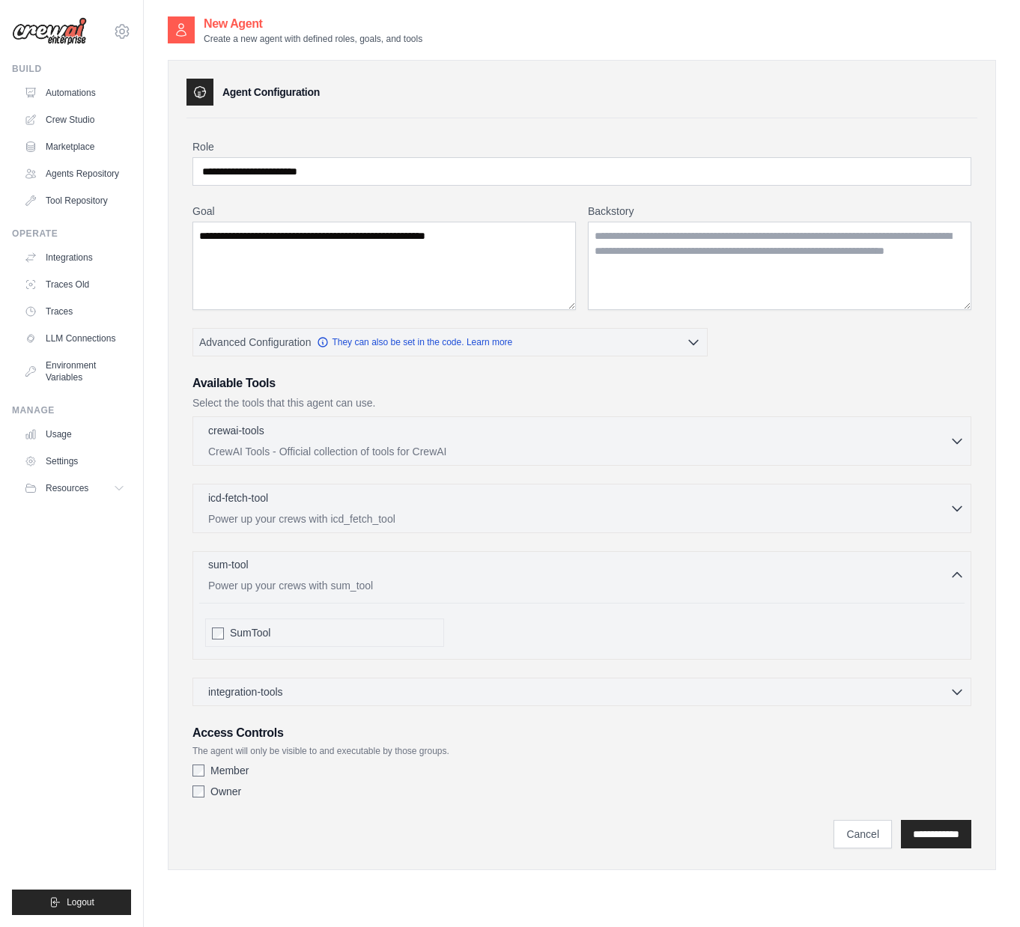
click at [950, 571] on icon "button" at bounding box center [957, 575] width 15 height 15
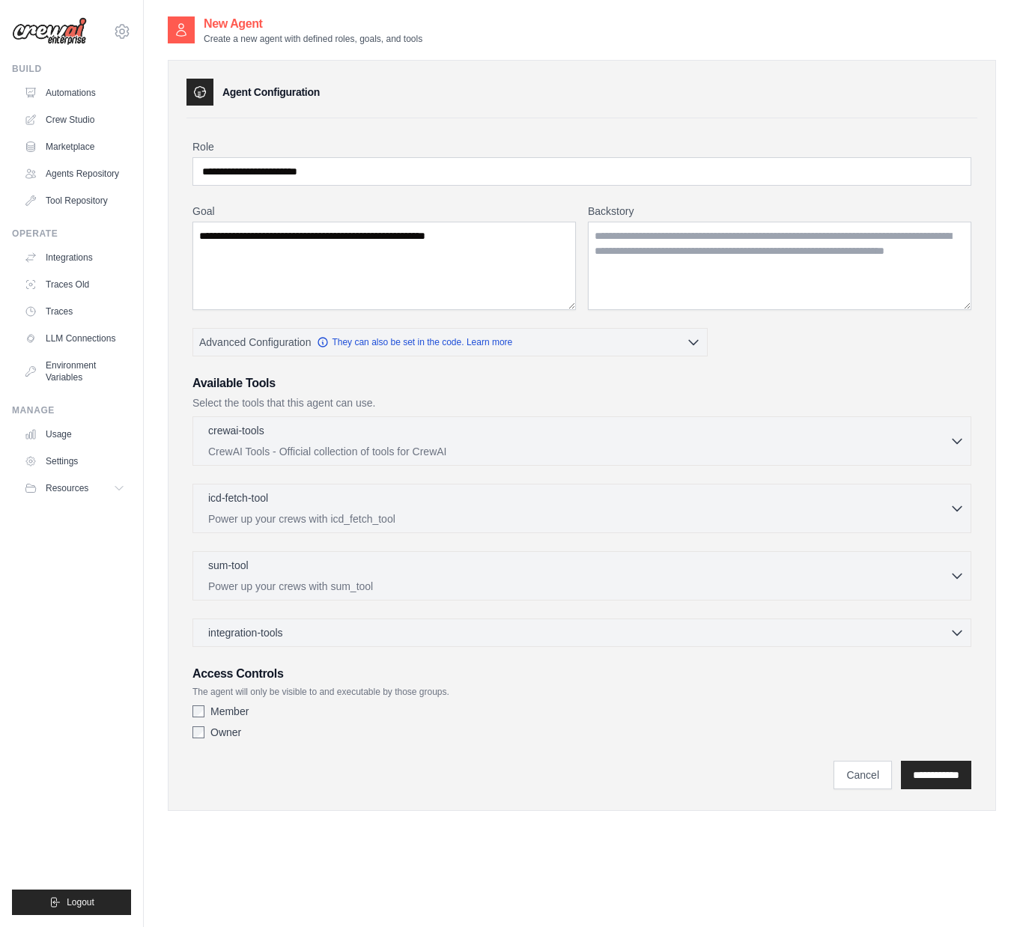
click at [228, 715] on label "Member" at bounding box center [229, 711] width 38 height 15
click at [727, 269] on textarea "Backstory" at bounding box center [779, 266] width 383 height 88
click at [283, 267] on textarea "**********" at bounding box center [383, 266] width 383 height 88
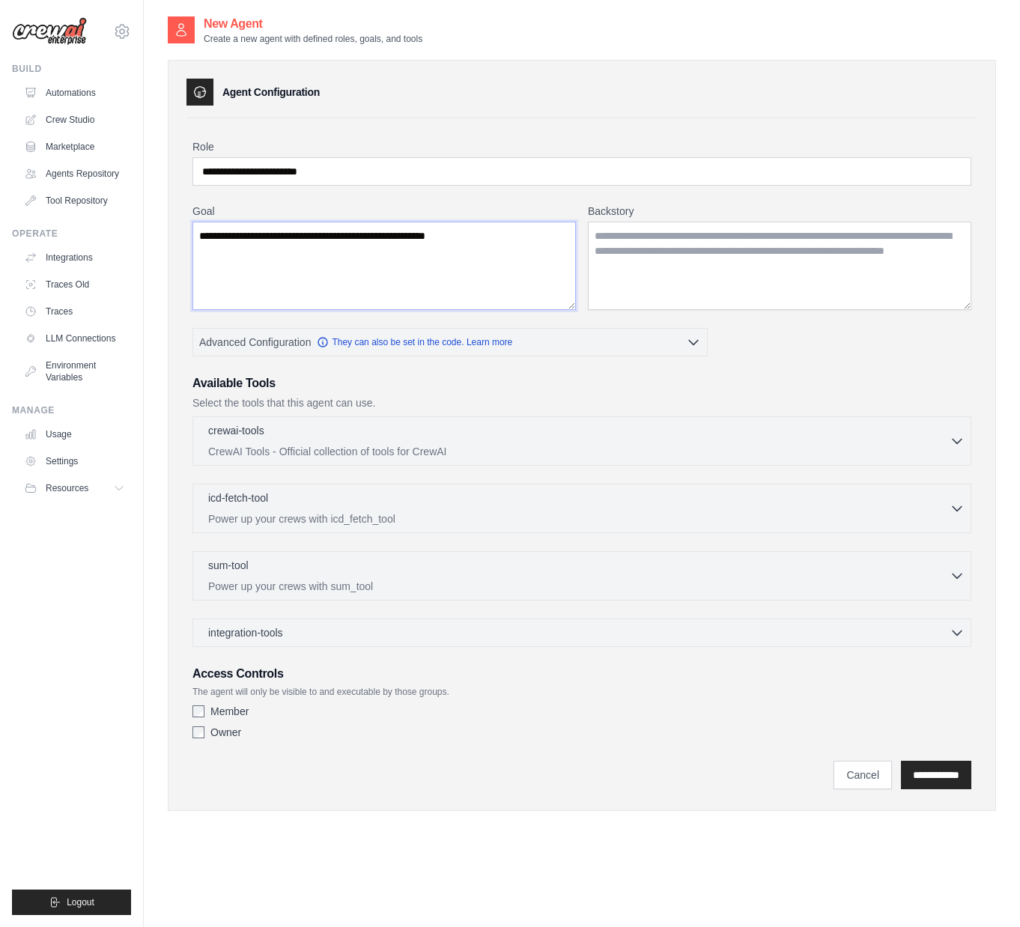
paste textarea "**********"
type textarea "**********"
click at [708, 273] on textarea "Backstory" at bounding box center [779, 266] width 383 height 88
click at [759, 261] on textarea "Backstory" at bounding box center [779, 266] width 383 height 88
paste textarea "**********"
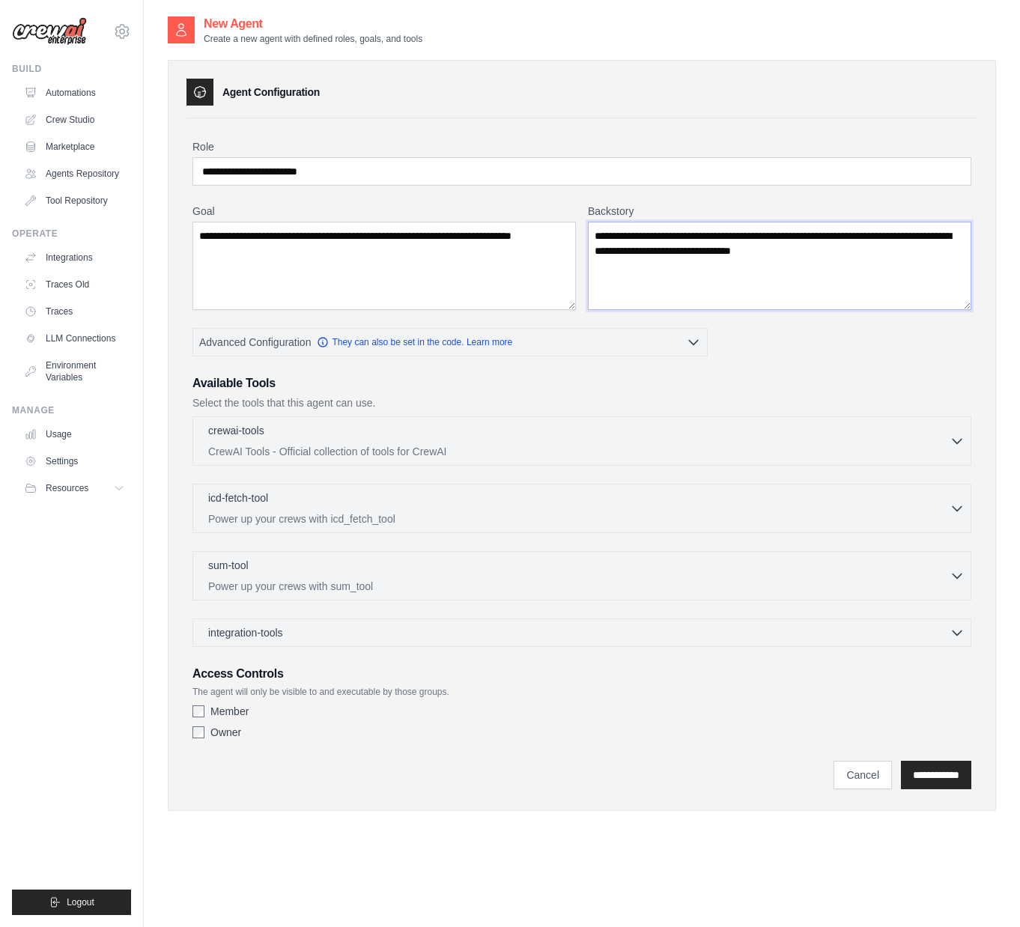
click at [892, 264] on textarea "**********" at bounding box center [779, 266] width 383 height 88
type textarea "**********"
click at [954, 783] on input "**********" at bounding box center [936, 775] width 70 height 28
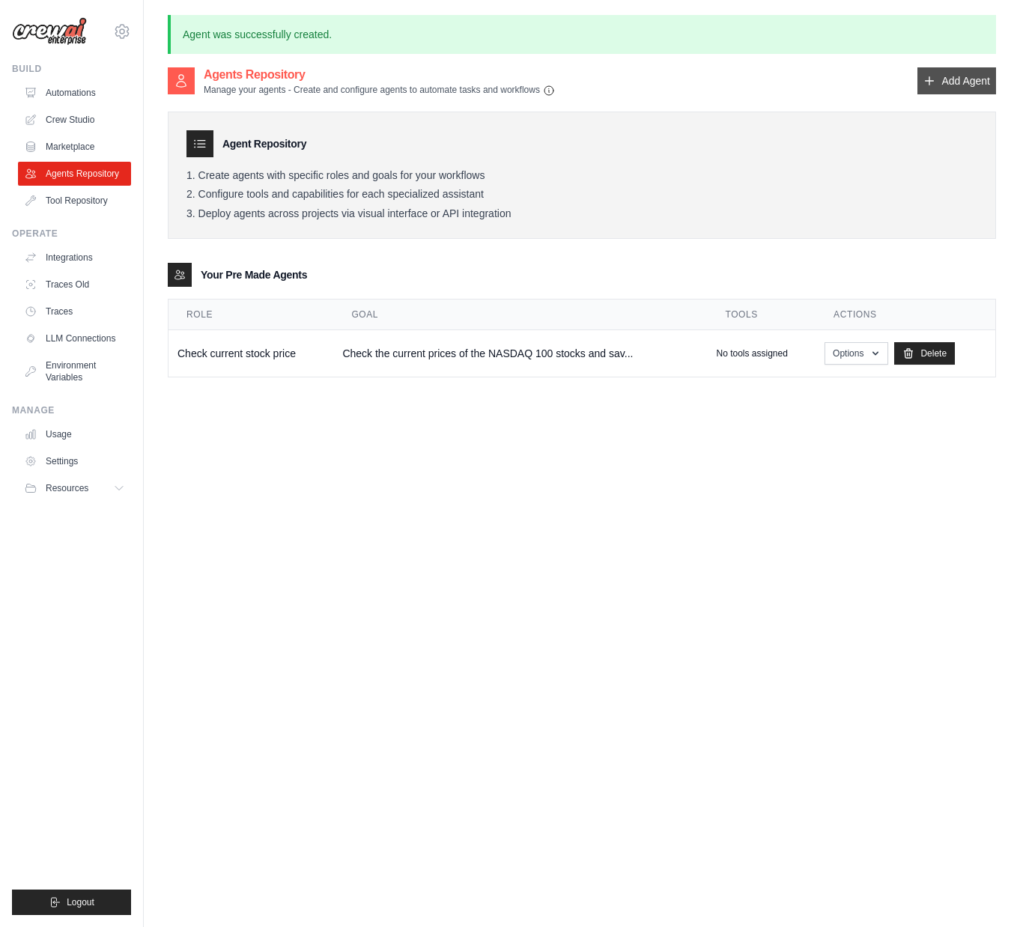
click at [947, 85] on link "Add Agent" at bounding box center [956, 80] width 79 height 27
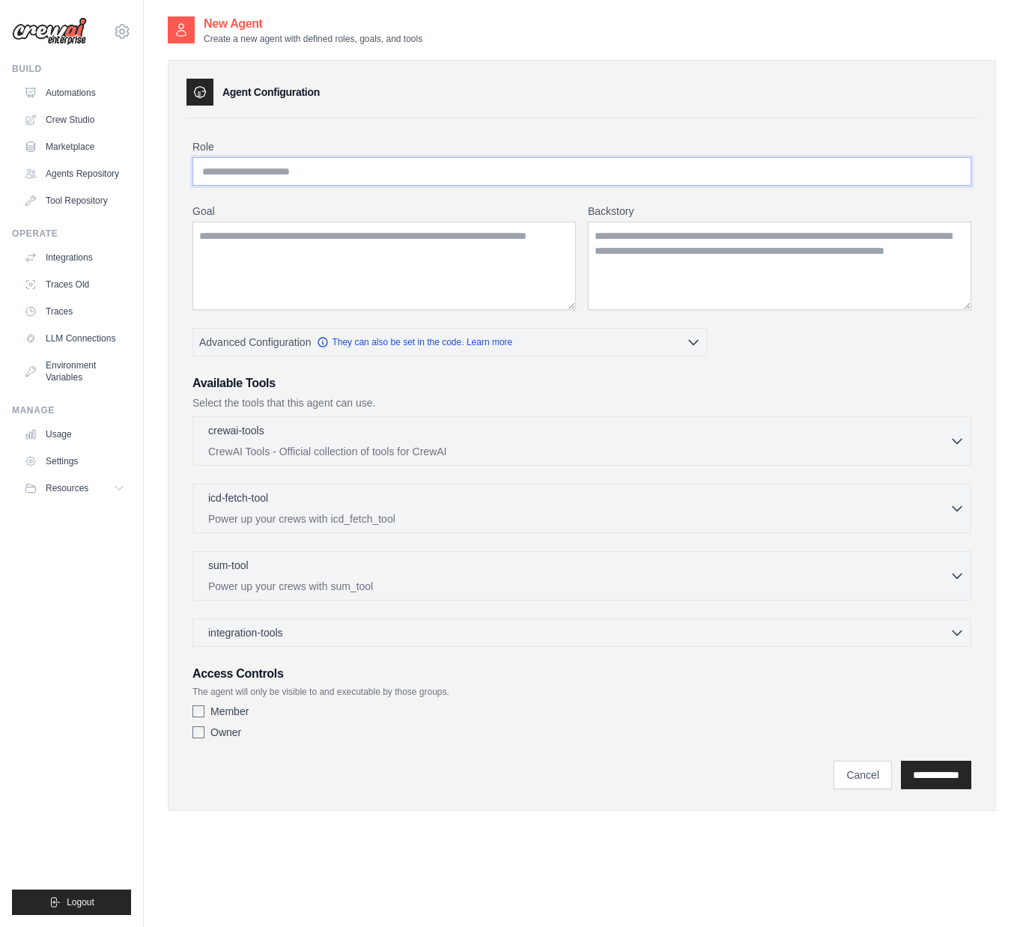
click at [404, 171] on input "Role" at bounding box center [581, 171] width 779 height 28
click at [210, 167] on input "**********" at bounding box center [581, 171] width 779 height 28
type input "**********"
click at [277, 256] on textarea "Goal" at bounding box center [383, 266] width 383 height 88
click at [514, 257] on textarea "Goal" at bounding box center [383, 266] width 383 height 88
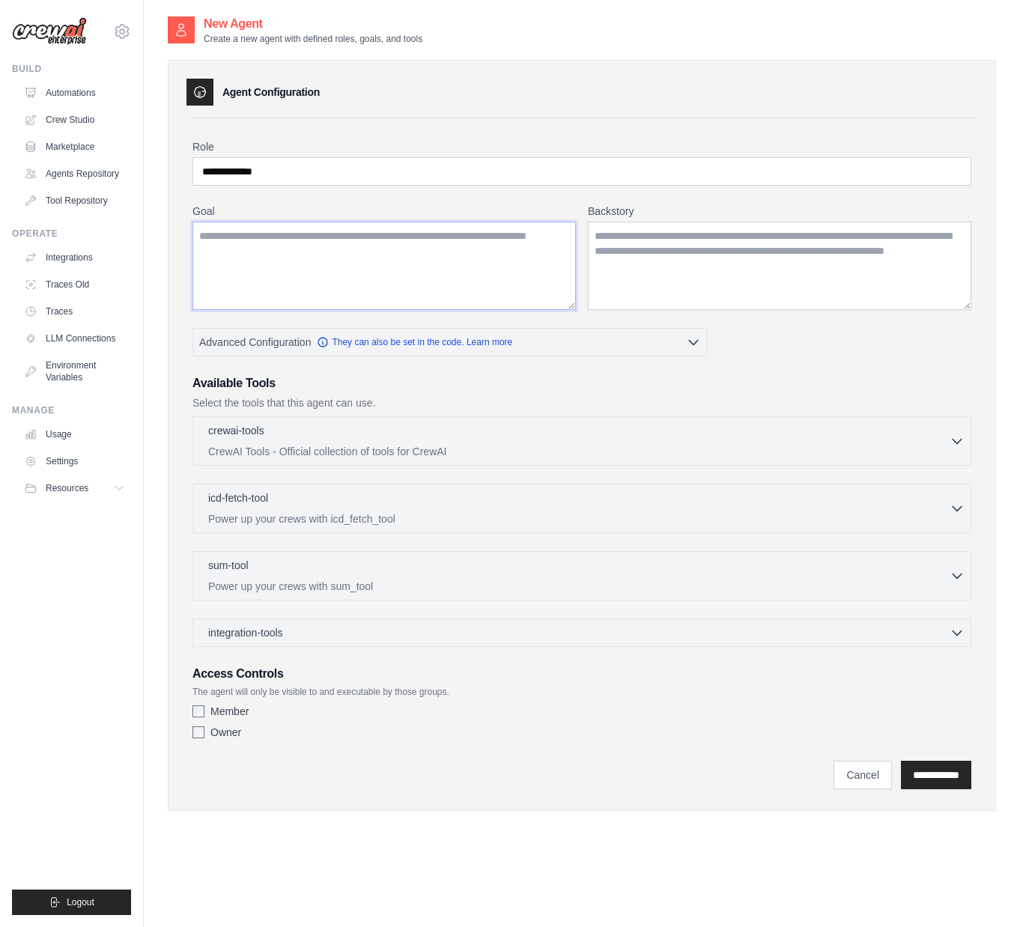
paste textarea "**********"
type textarea "**********"
click at [726, 269] on textarea "Backstory" at bounding box center [779, 266] width 383 height 88
click at [759, 280] on textarea "Backstory" at bounding box center [779, 266] width 383 height 88
paste textarea "**********"
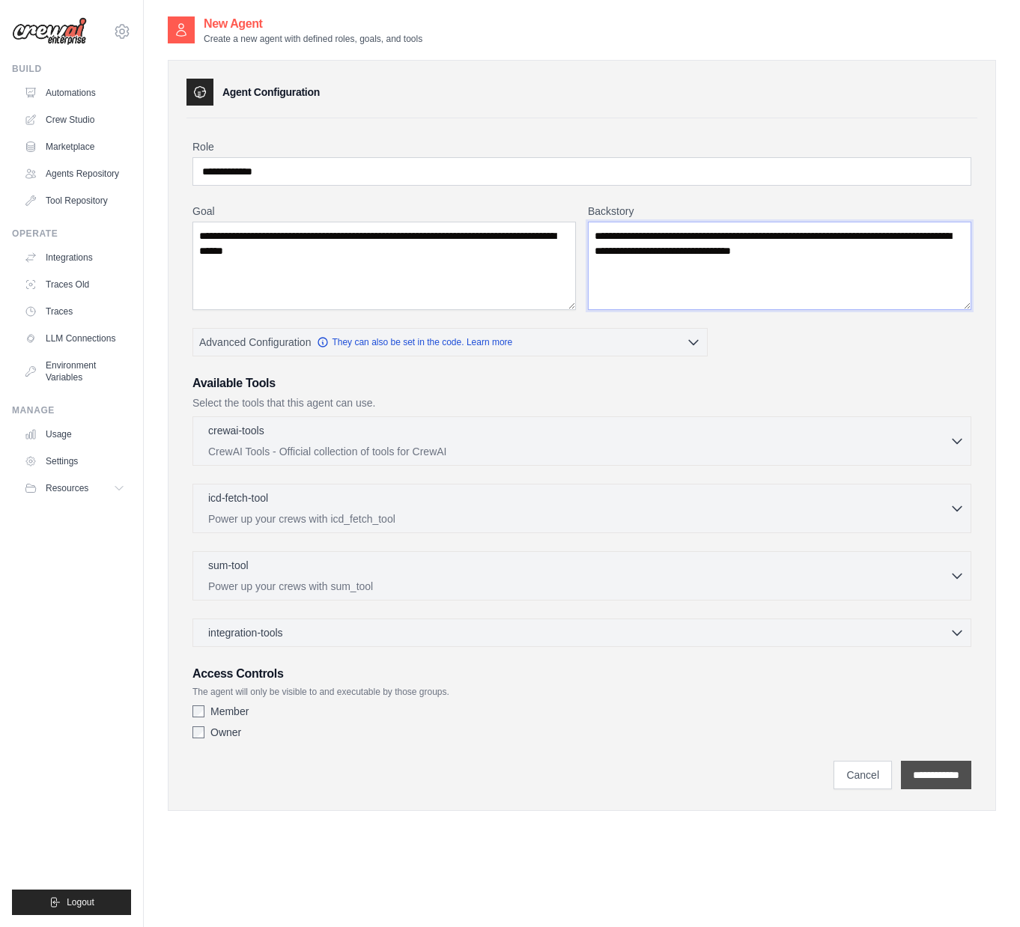
type textarea "**********"
click at [931, 772] on input "**********" at bounding box center [936, 775] width 70 height 28
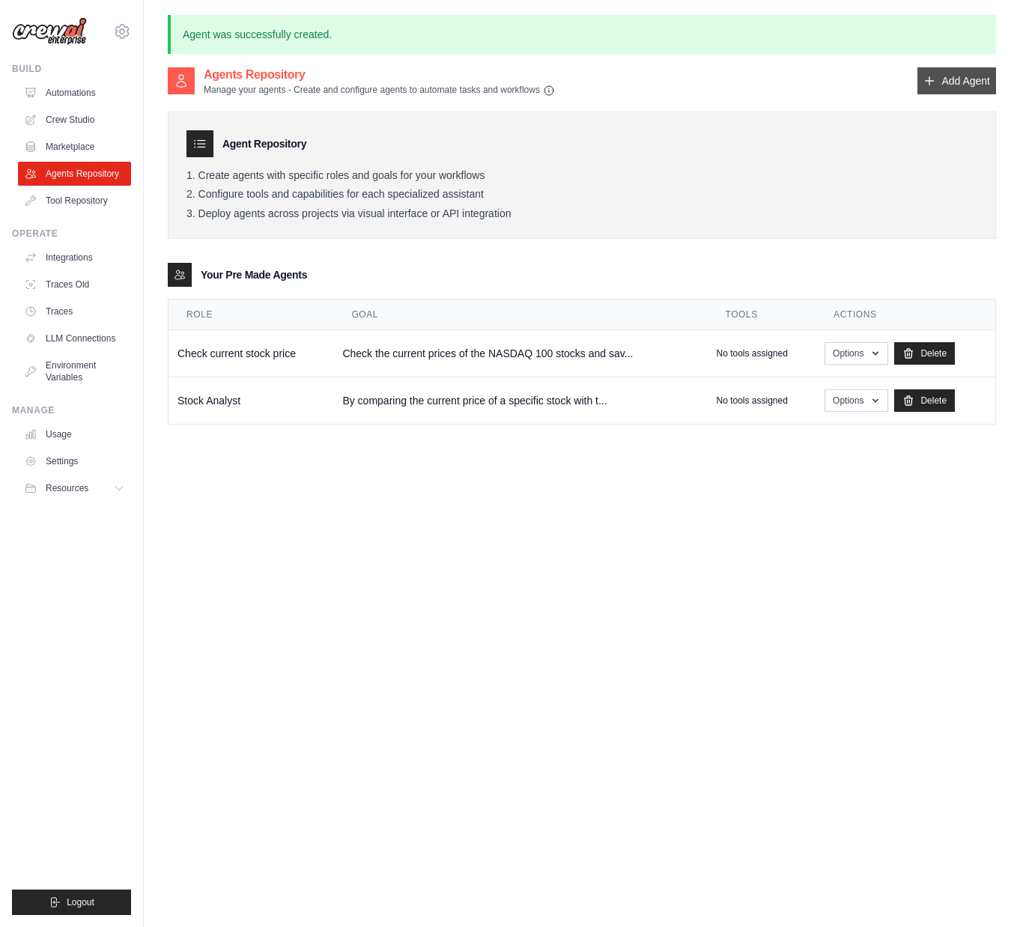
click at [945, 94] on link "Add Agent" at bounding box center [956, 80] width 79 height 27
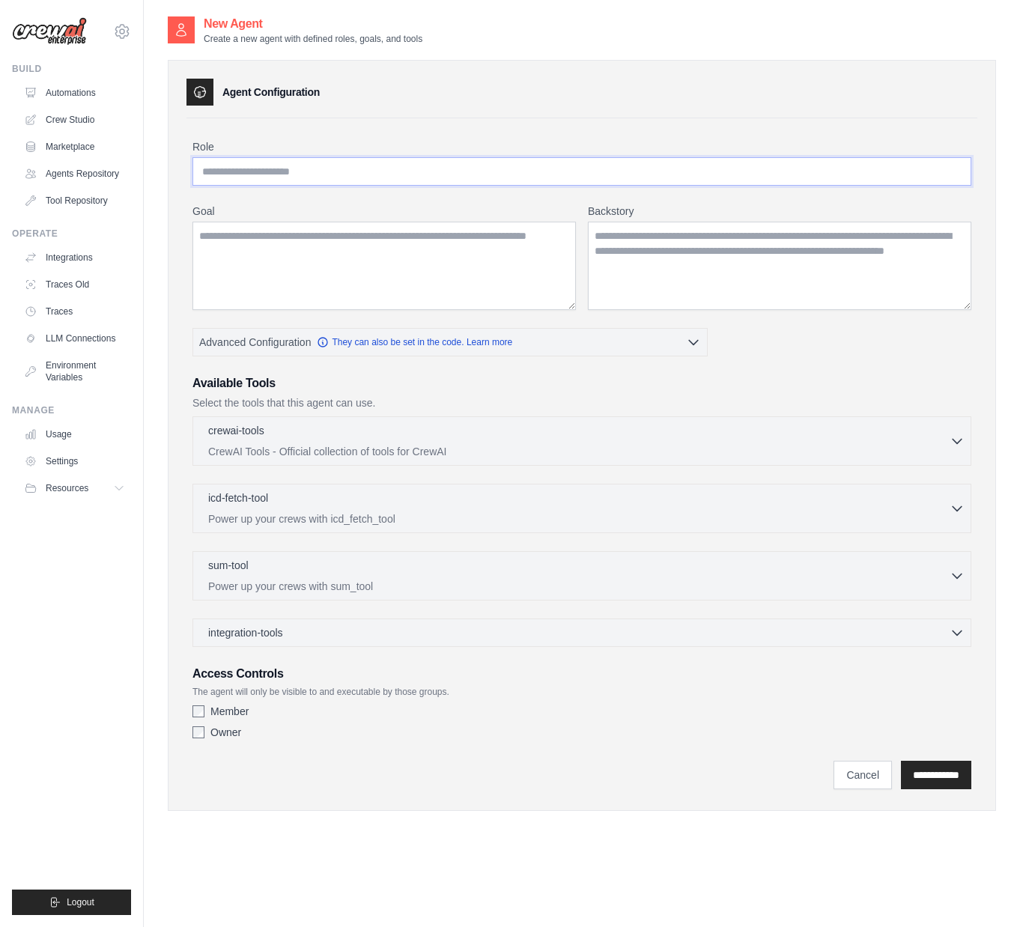
click at [369, 169] on input "Role" at bounding box center [581, 171] width 779 height 28
click at [241, 177] on input "**********" at bounding box center [581, 171] width 779 height 28
type input "**********"
click at [333, 236] on textarea "Goal" at bounding box center [383, 266] width 383 height 88
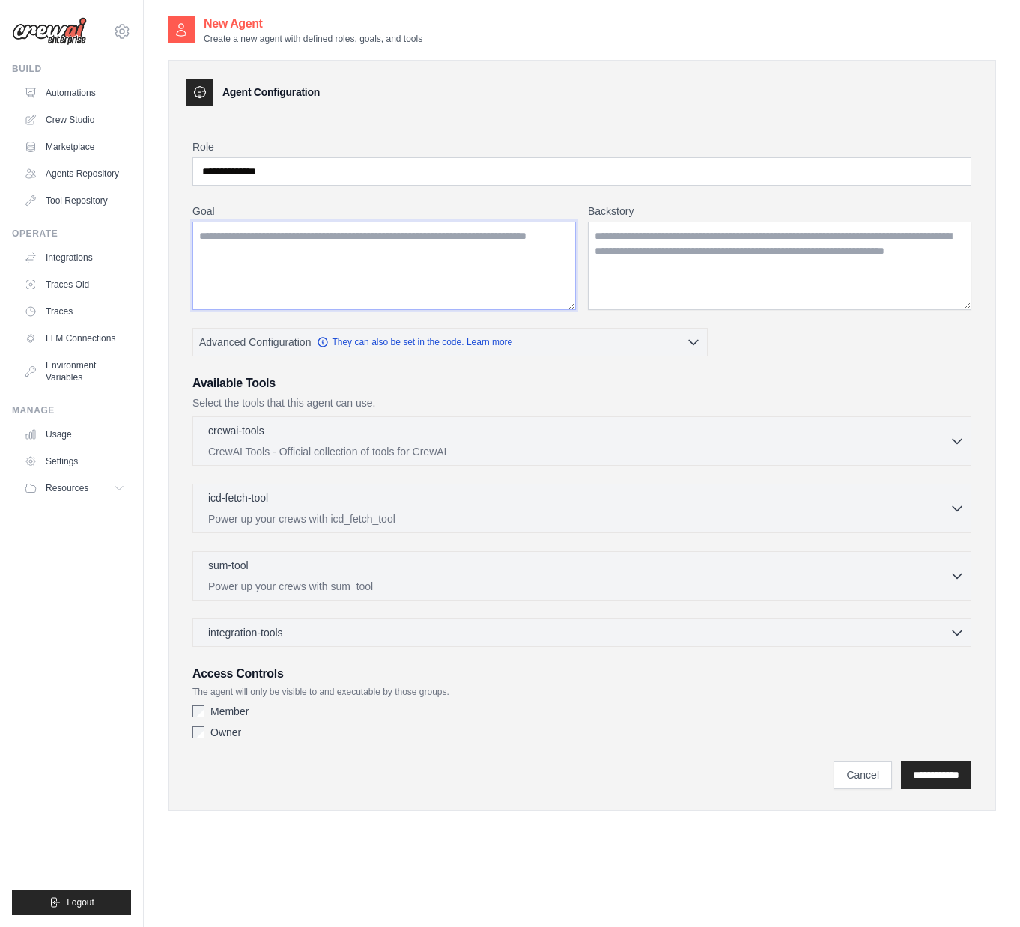
click at [428, 273] on textarea "Goal" at bounding box center [383, 266] width 383 height 88
paste textarea "**********"
type textarea "**********"
click at [701, 241] on textarea "Backstory" at bounding box center [779, 266] width 383 height 88
paste textarea "**********"
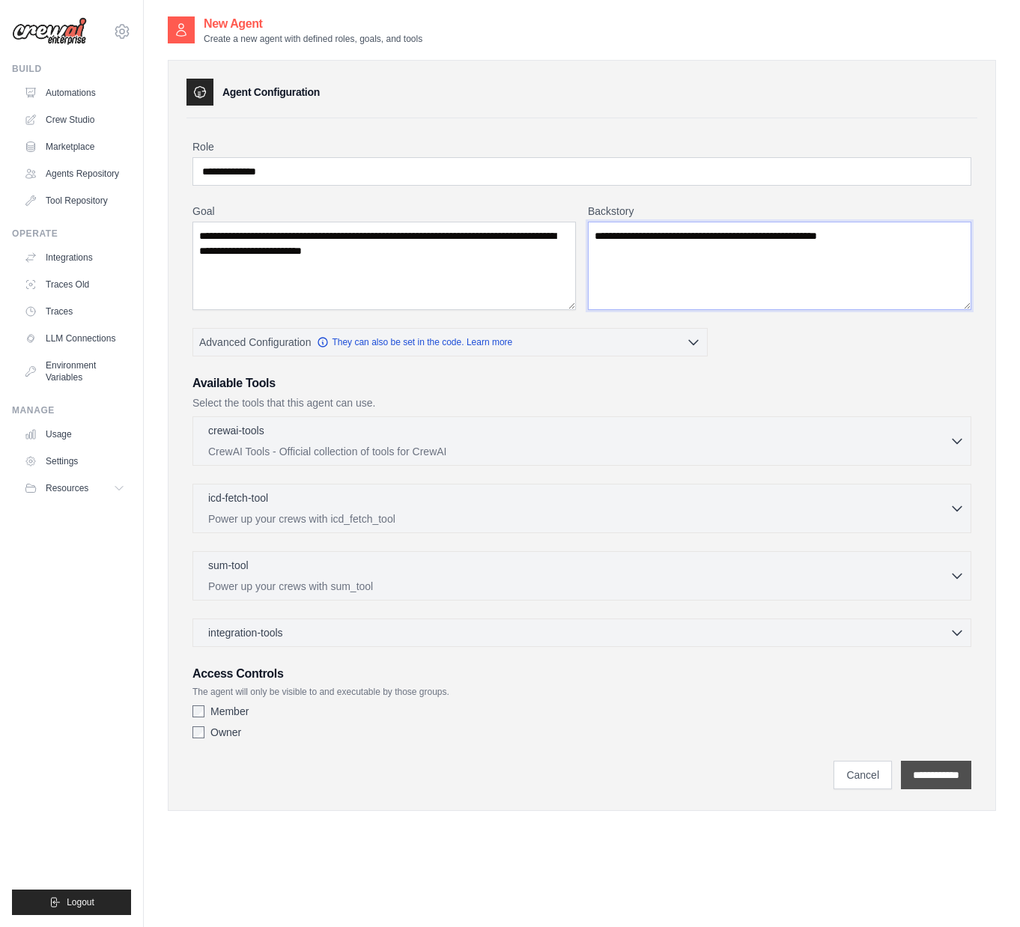
type textarea "**********"
click at [940, 780] on input "**********" at bounding box center [936, 775] width 70 height 28
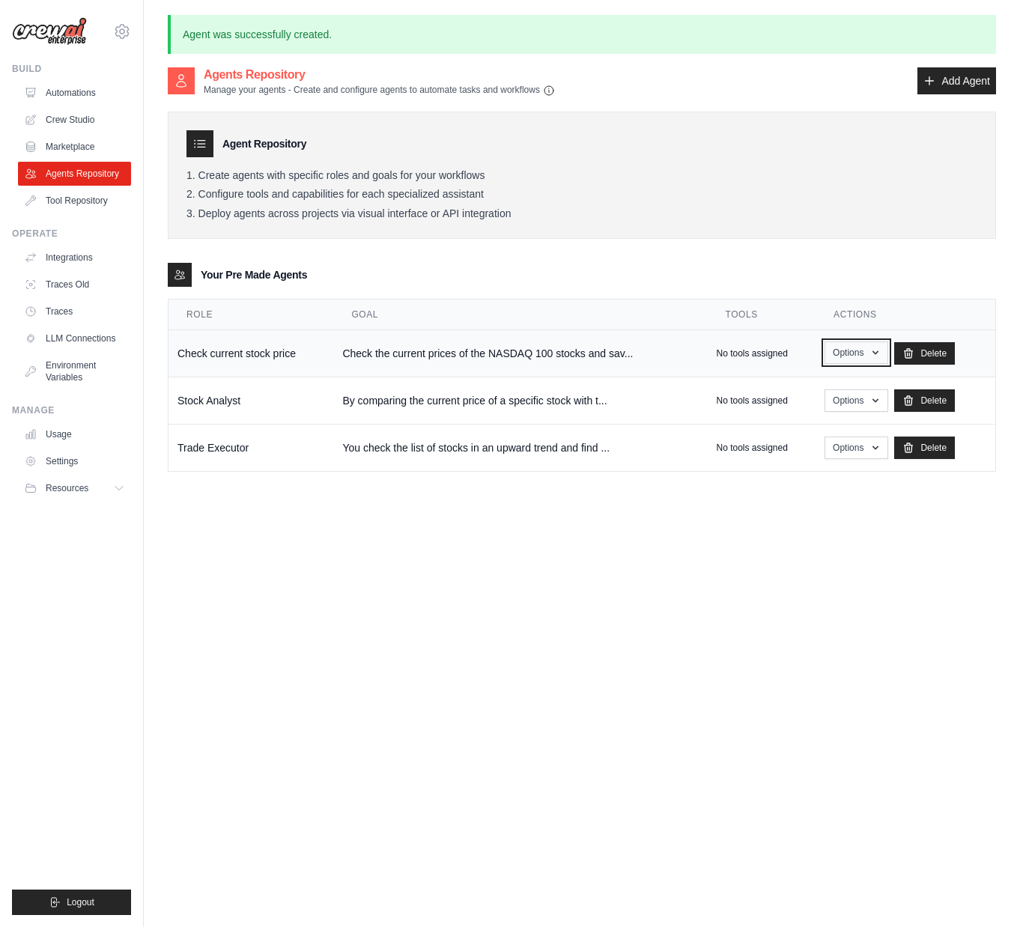
click at [864, 356] on button "Options" at bounding box center [856, 352] width 64 height 22
click at [812, 277] on div "Your Pre Made Agents" at bounding box center [582, 275] width 828 height 24
click at [72, 123] on link "Crew Studio" at bounding box center [75, 120] width 113 height 24
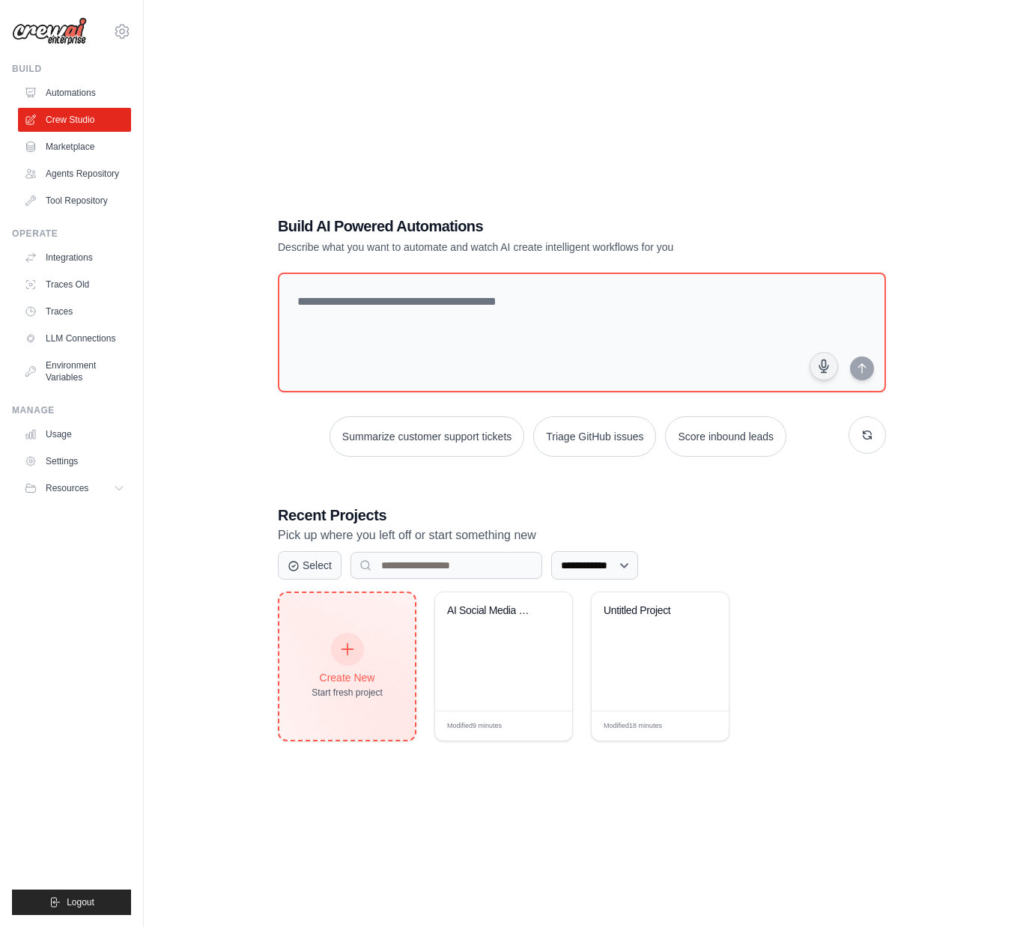
click at [367, 657] on div "Create New Start fresh project" at bounding box center [347, 666] width 71 height 64
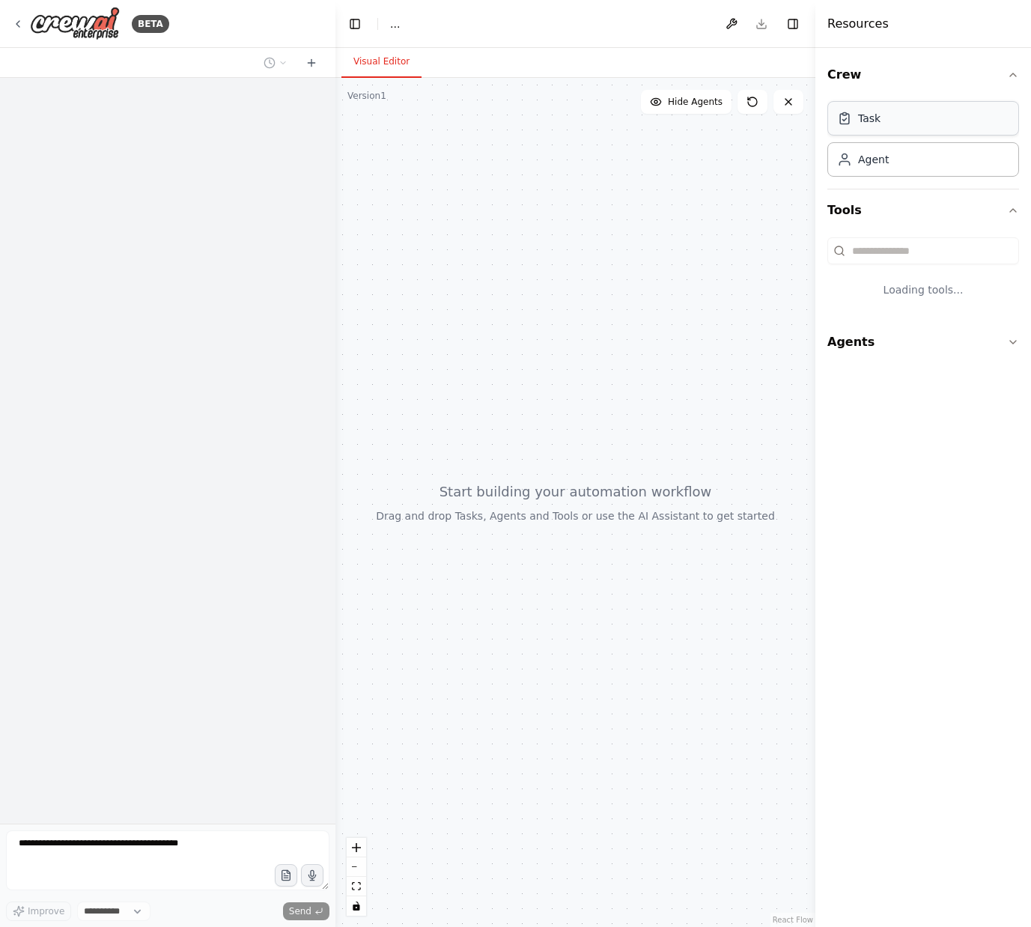
select select "****"
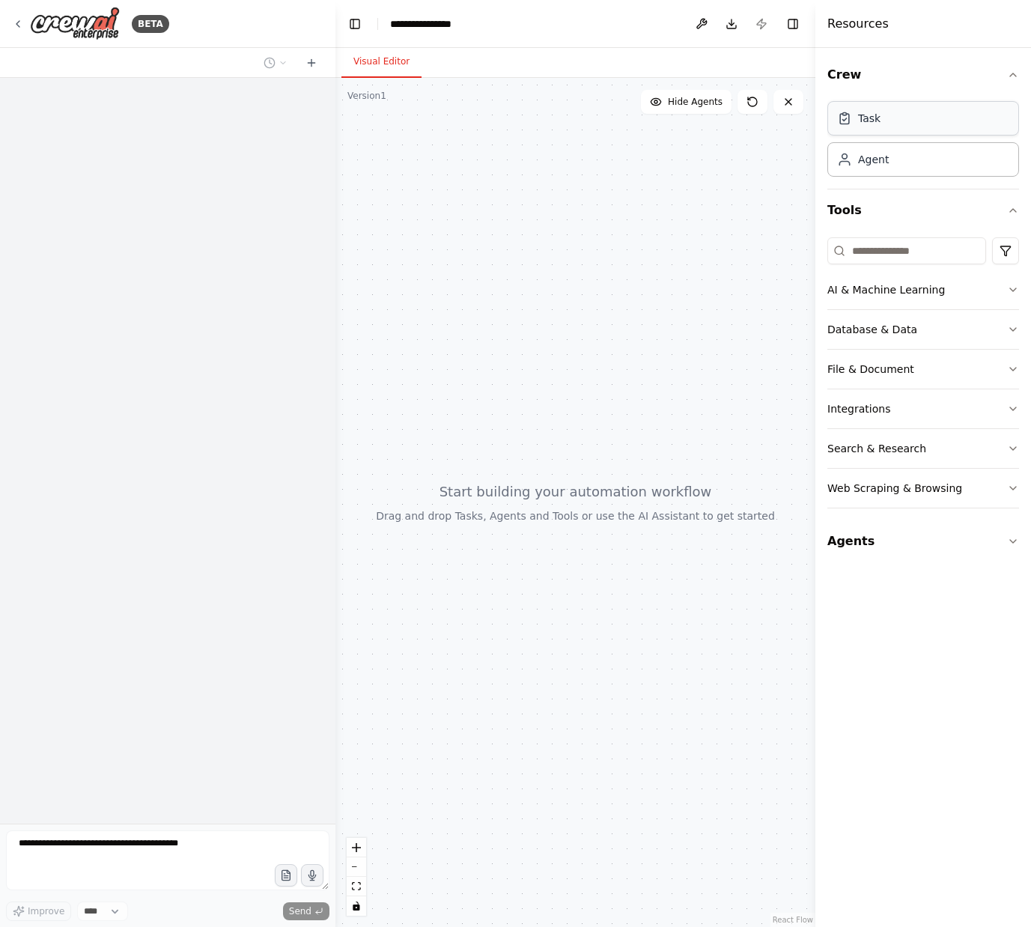
click at [881, 123] on div "Task" at bounding box center [923, 118] width 192 height 34
click at [883, 170] on div "Agent" at bounding box center [923, 159] width 192 height 34
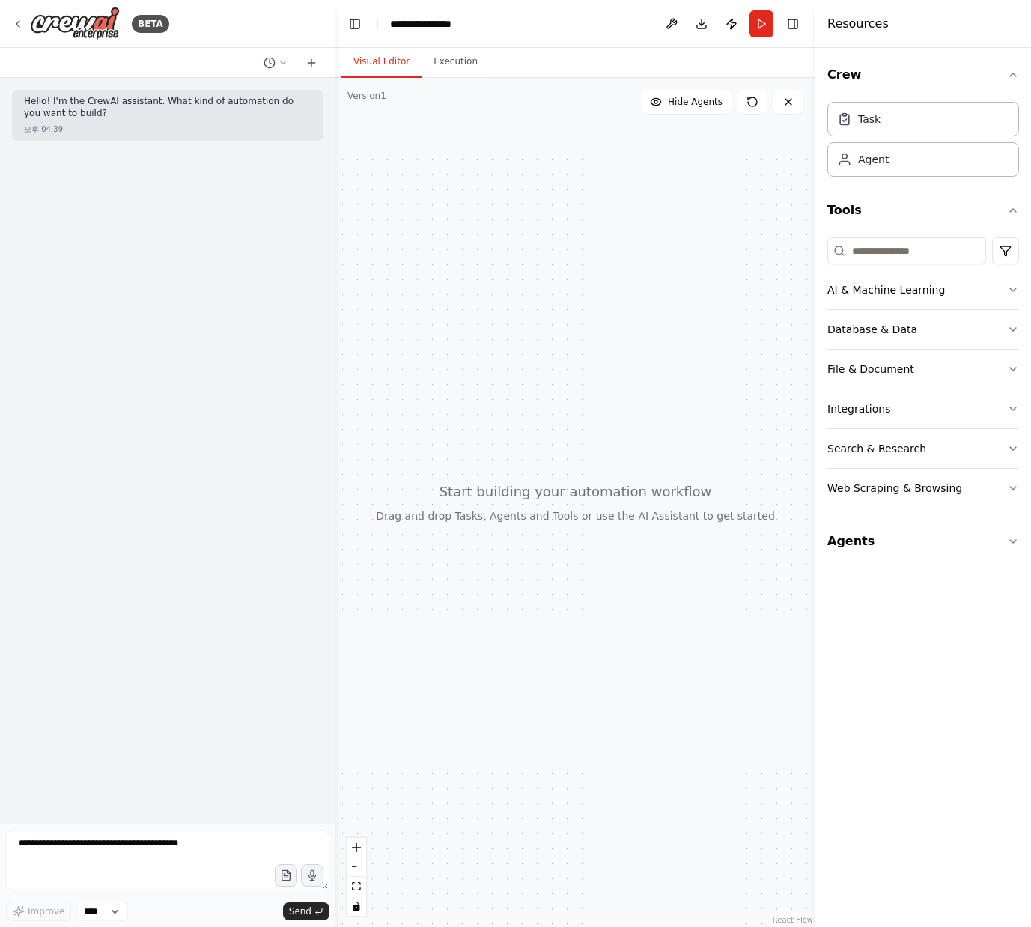
click at [512, 234] on div at bounding box center [575, 502] width 480 height 849
click at [660, 223] on div at bounding box center [575, 502] width 480 height 849
click at [963, 121] on div "Task" at bounding box center [923, 118] width 192 height 34
click at [1018, 79] on button "Crew" at bounding box center [923, 75] width 192 height 42
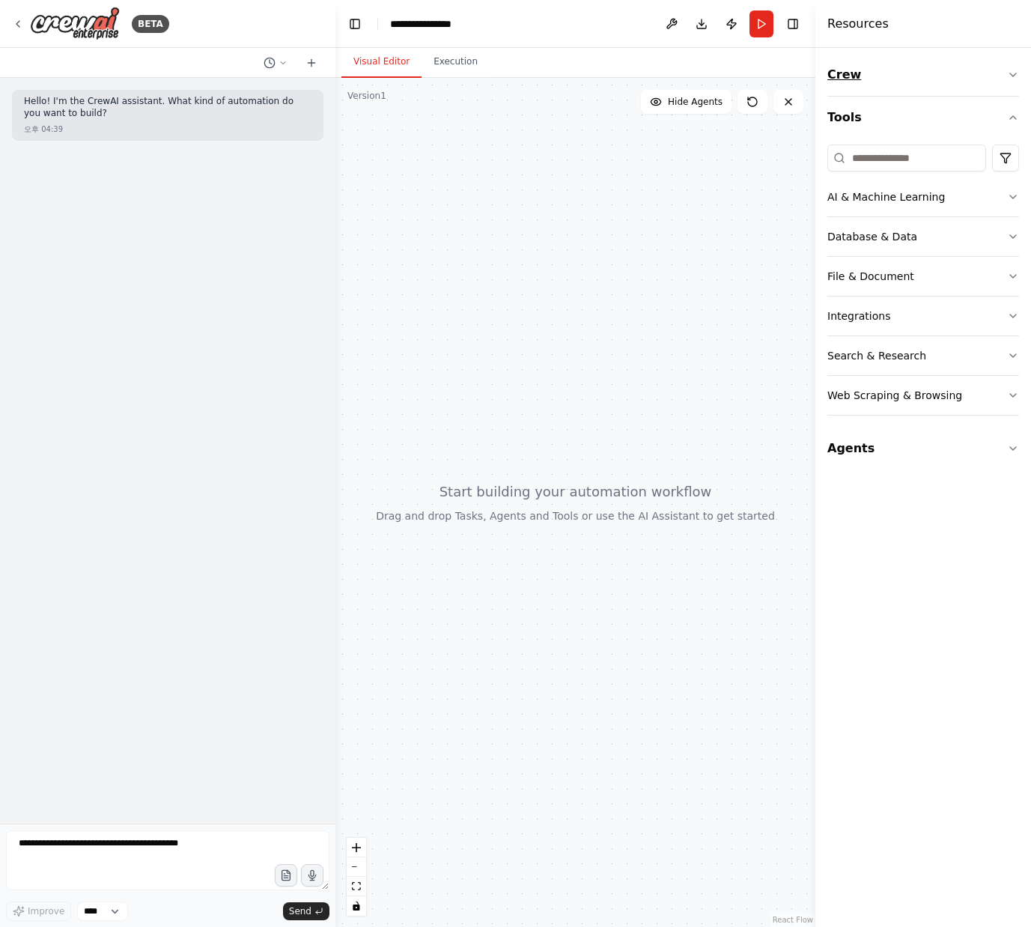
click at [1017, 76] on icon "button" at bounding box center [1013, 75] width 12 height 12
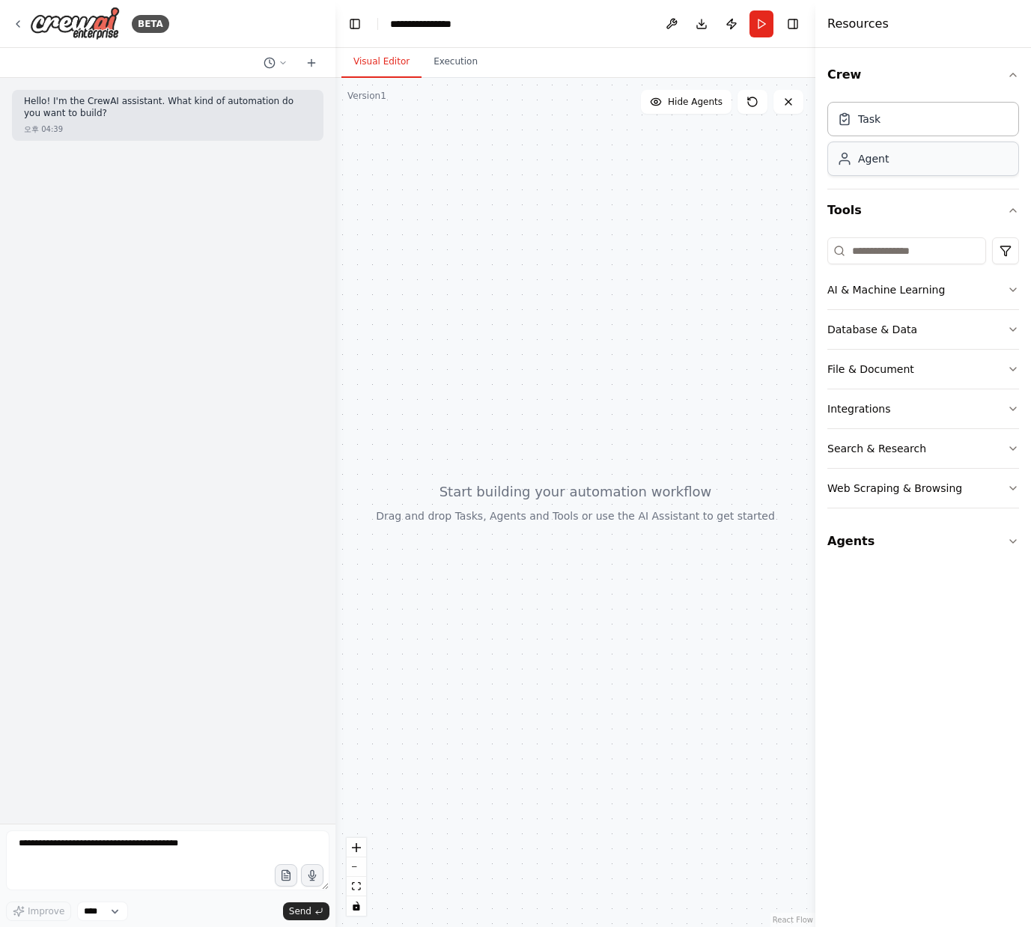
click at [887, 165] on div "Agent" at bounding box center [923, 159] width 192 height 34
click at [887, 116] on div "Task" at bounding box center [923, 118] width 192 height 34
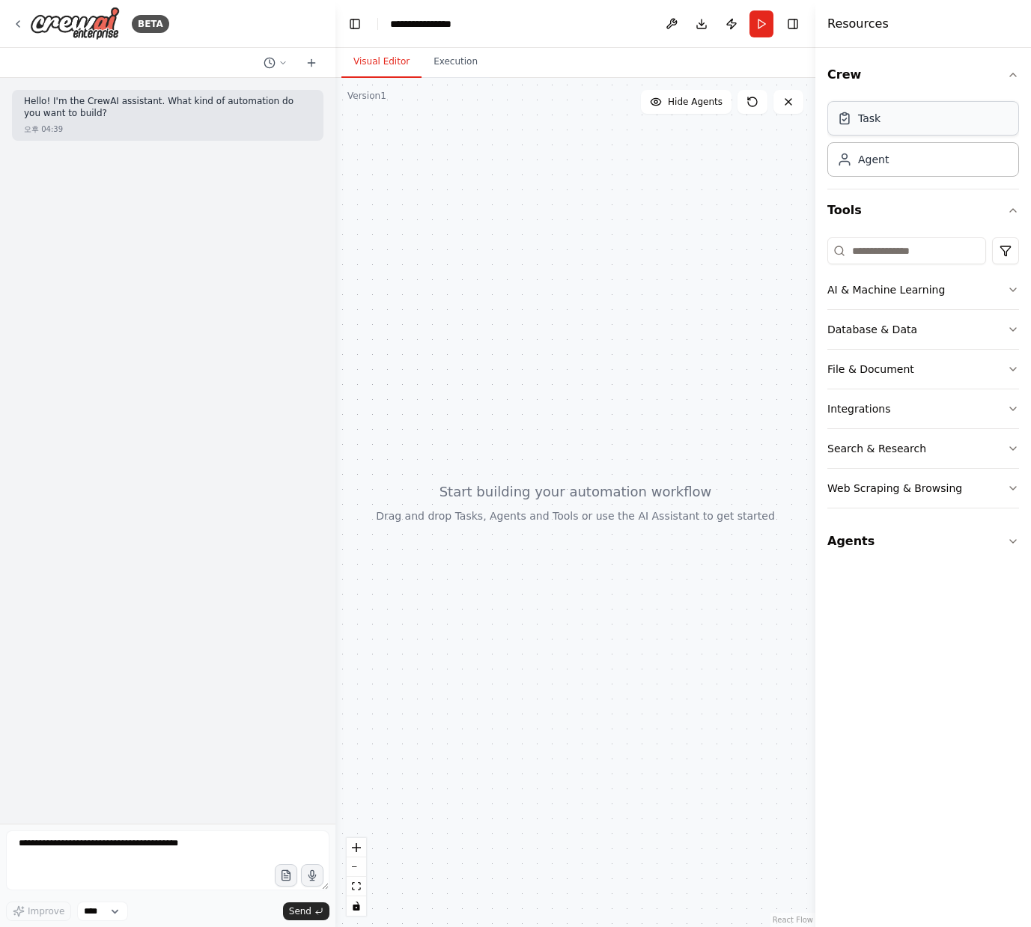
click at [887, 116] on div "Task" at bounding box center [923, 118] width 192 height 34
click at [571, 410] on div at bounding box center [575, 502] width 480 height 849
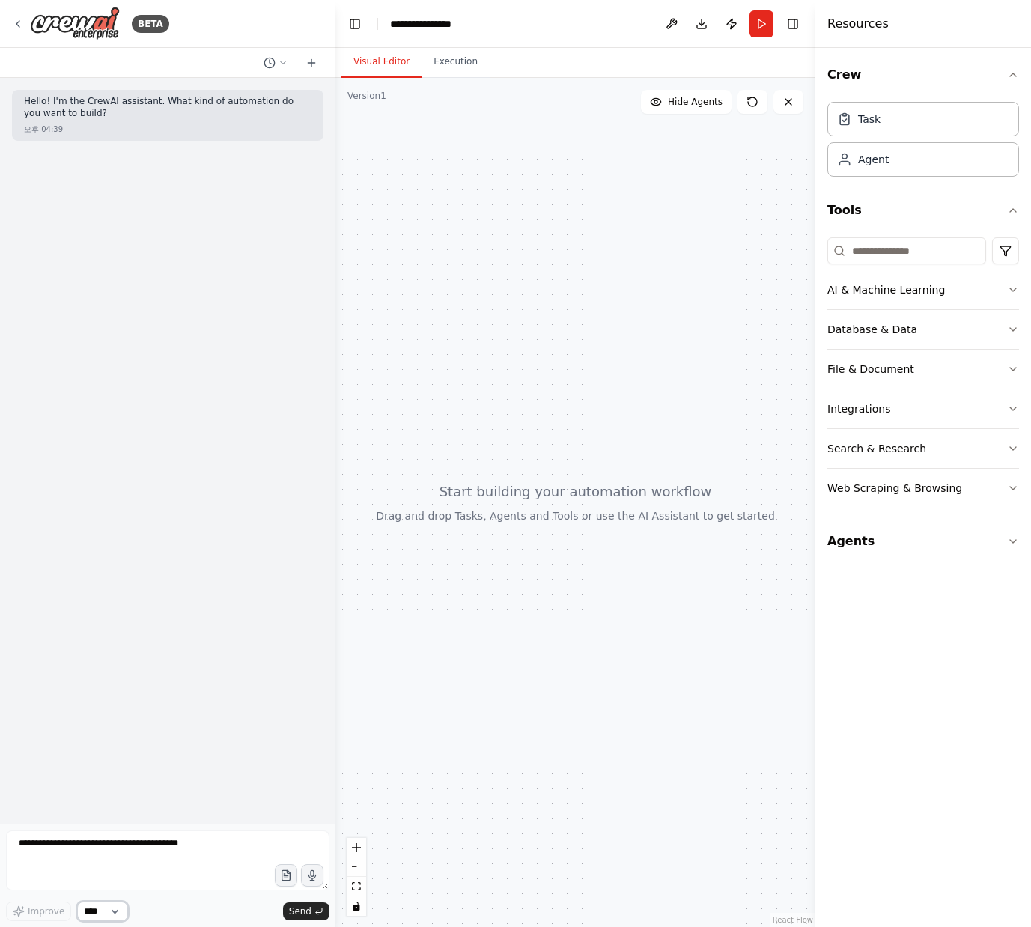
click at [102, 905] on select "****" at bounding box center [102, 911] width 51 height 19
click at [192, 764] on div "Hello! I'm the CrewAI assistant. What kind of automation do you want to build? …" at bounding box center [167, 451] width 335 height 746
click at [857, 130] on div "Task" at bounding box center [923, 118] width 192 height 34
click at [860, 130] on div "Task" at bounding box center [923, 118] width 192 height 34
click at [944, 70] on button "Crew" at bounding box center [923, 75] width 192 height 42
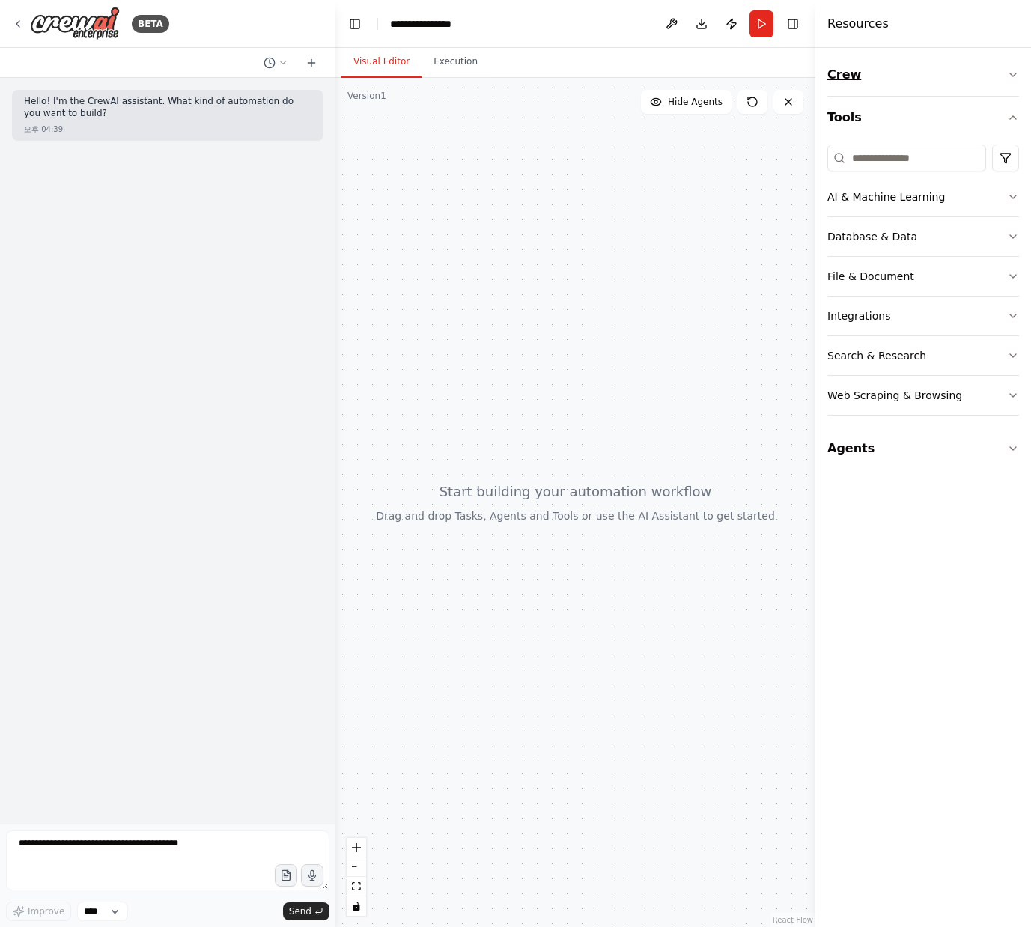
click at [944, 70] on button "Crew" at bounding box center [923, 75] width 192 height 42
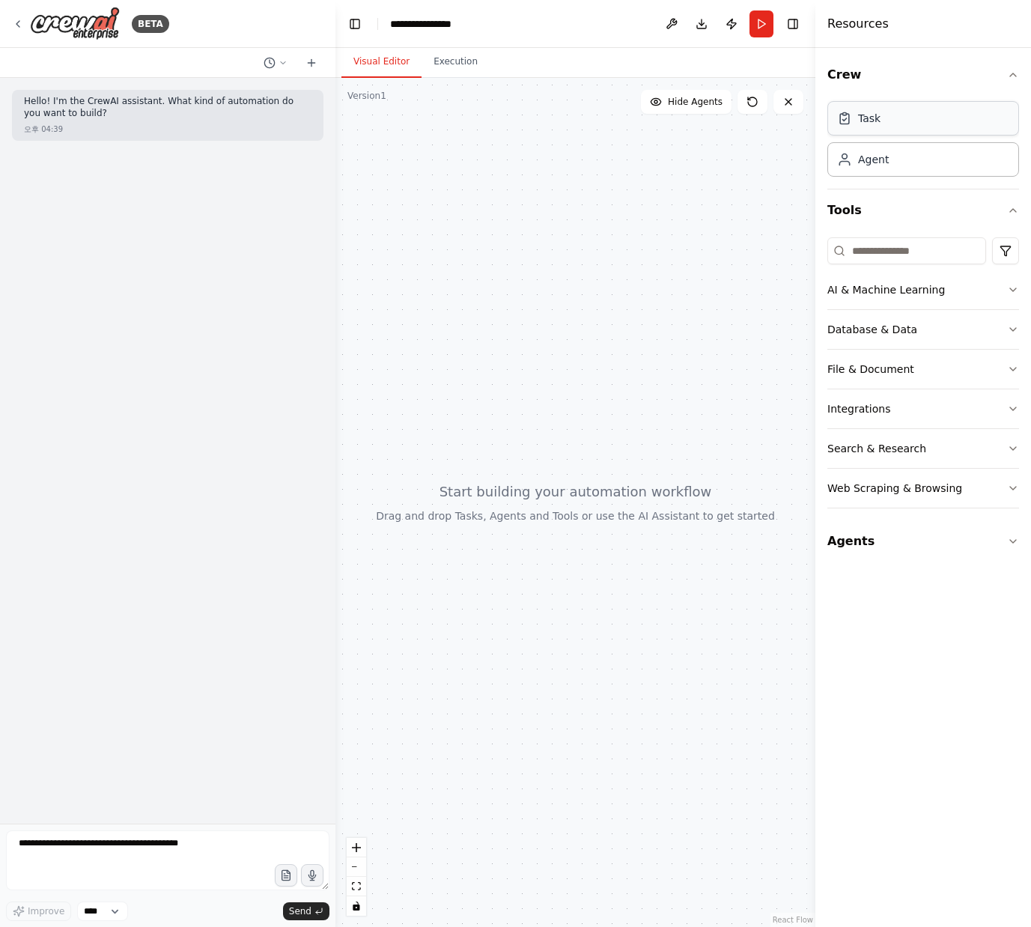
click at [955, 125] on div "Task" at bounding box center [923, 118] width 192 height 34
click at [905, 190] on button "Tools" at bounding box center [923, 210] width 192 height 42
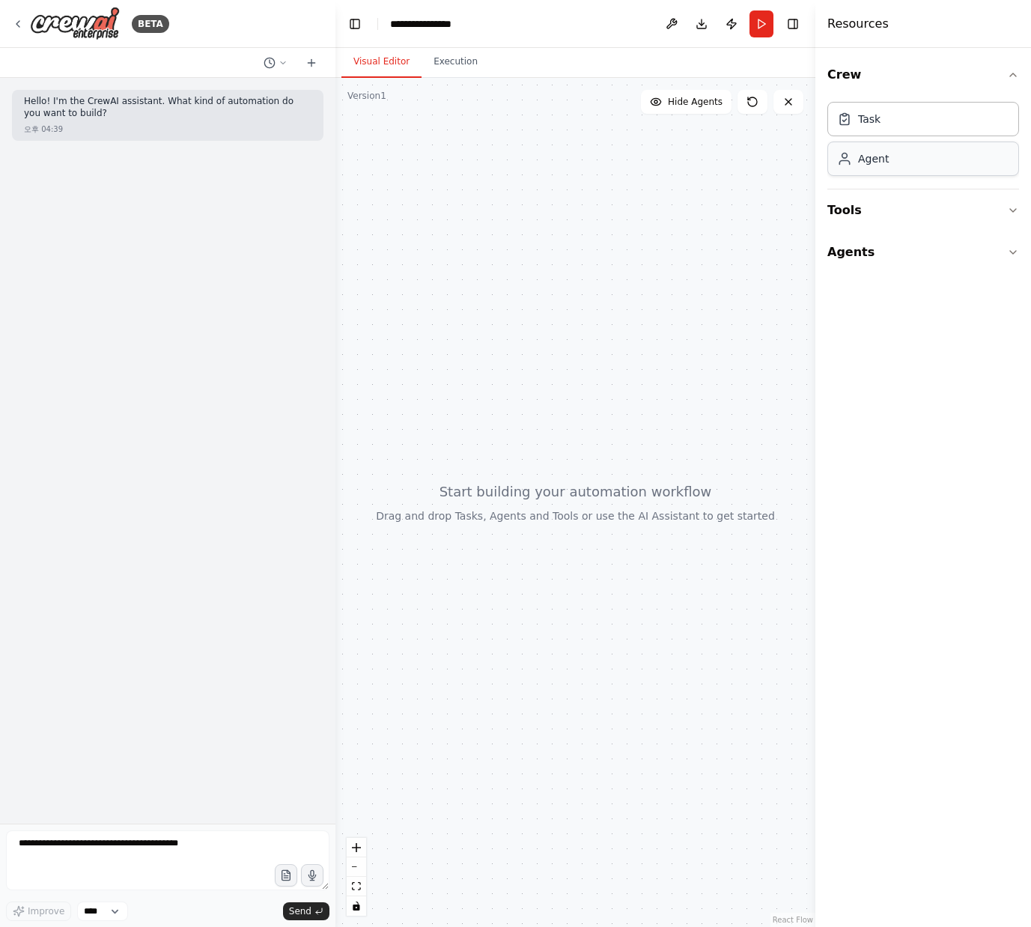
click at [902, 173] on div "Agent" at bounding box center [923, 159] width 192 height 34
click at [902, 220] on button "Tools" at bounding box center [923, 210] width 192 height 42
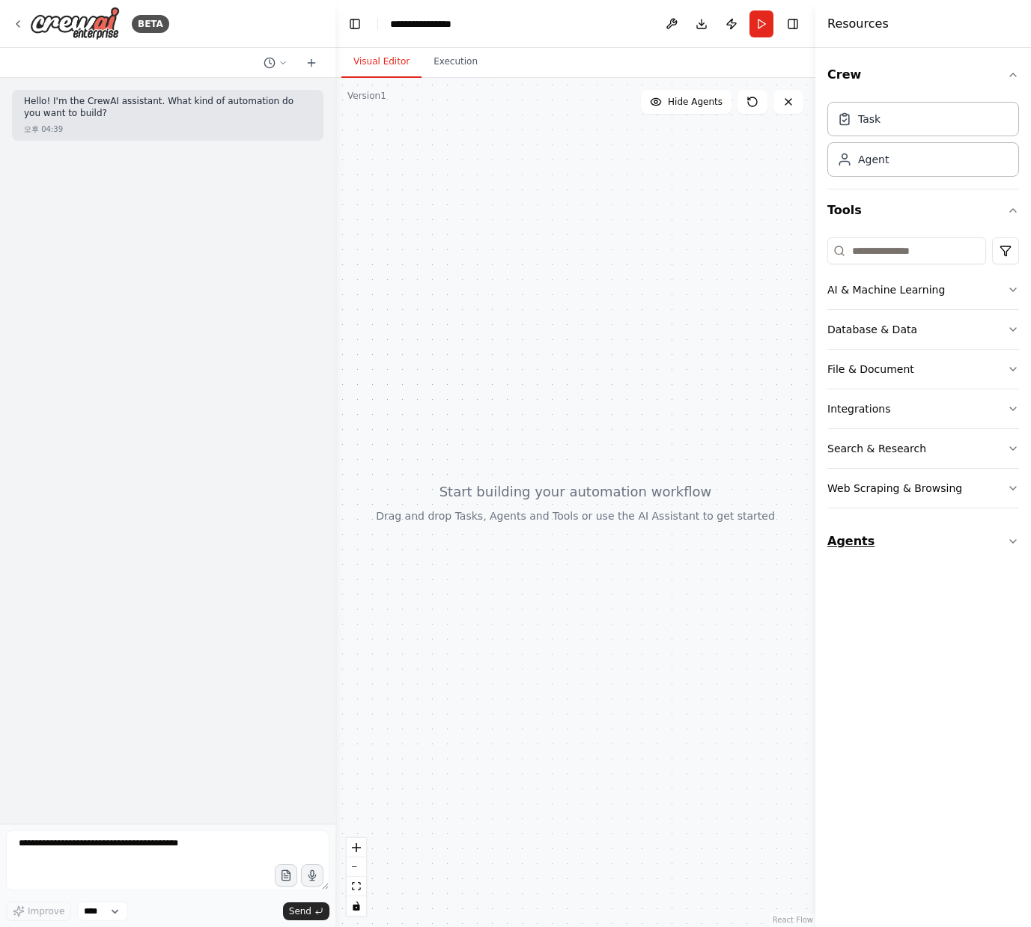
click at [865, 536] on button "Agents" at bounding box center [923, 541] width 192 height 42
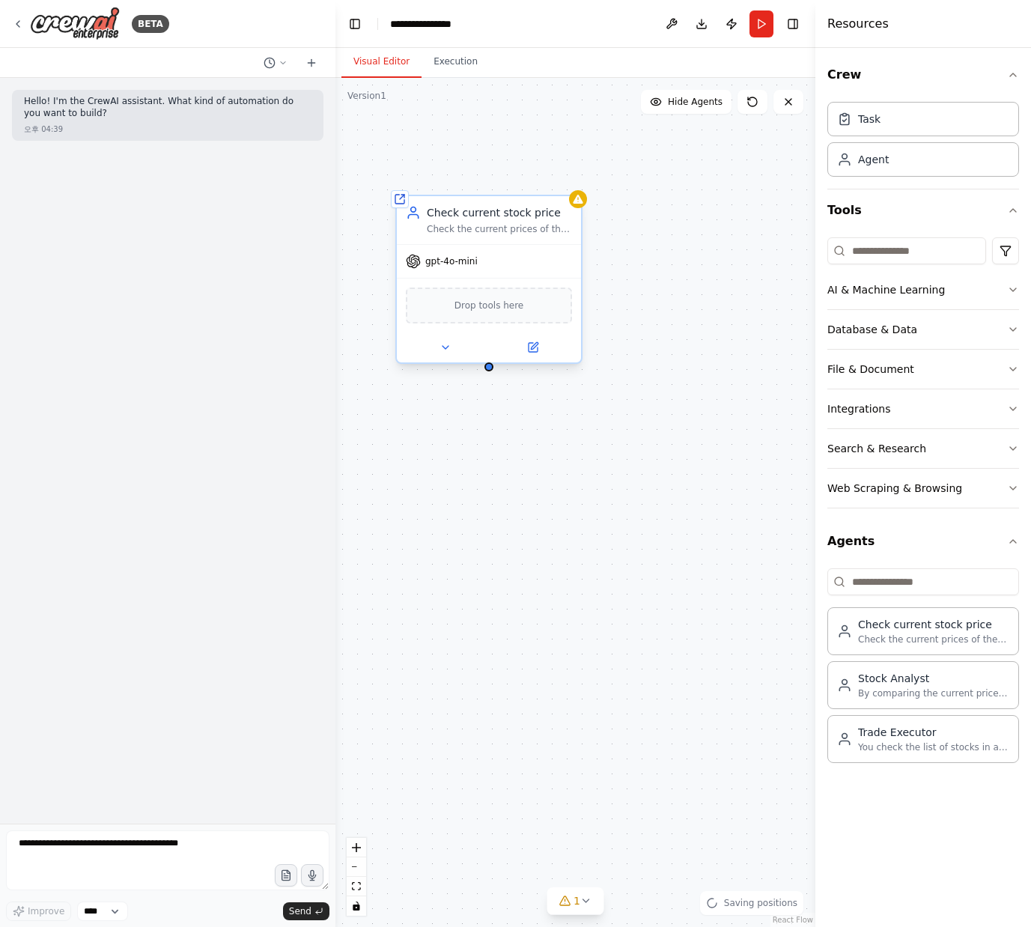
drag, startPoint x: 637, startPoint y: 327, endPoint x: 488, endPoint y: 233, distance: 176.4
click at [488, 233] on div "Check the current prices of the NASDAQ 100 stocks and save a list of rising sto…" at bounding box center [499, 229] width 145 height 12
click at [348, 27] on button "Toggle Left Sidebar" at bounding box center [354, 23] width 21 height 21
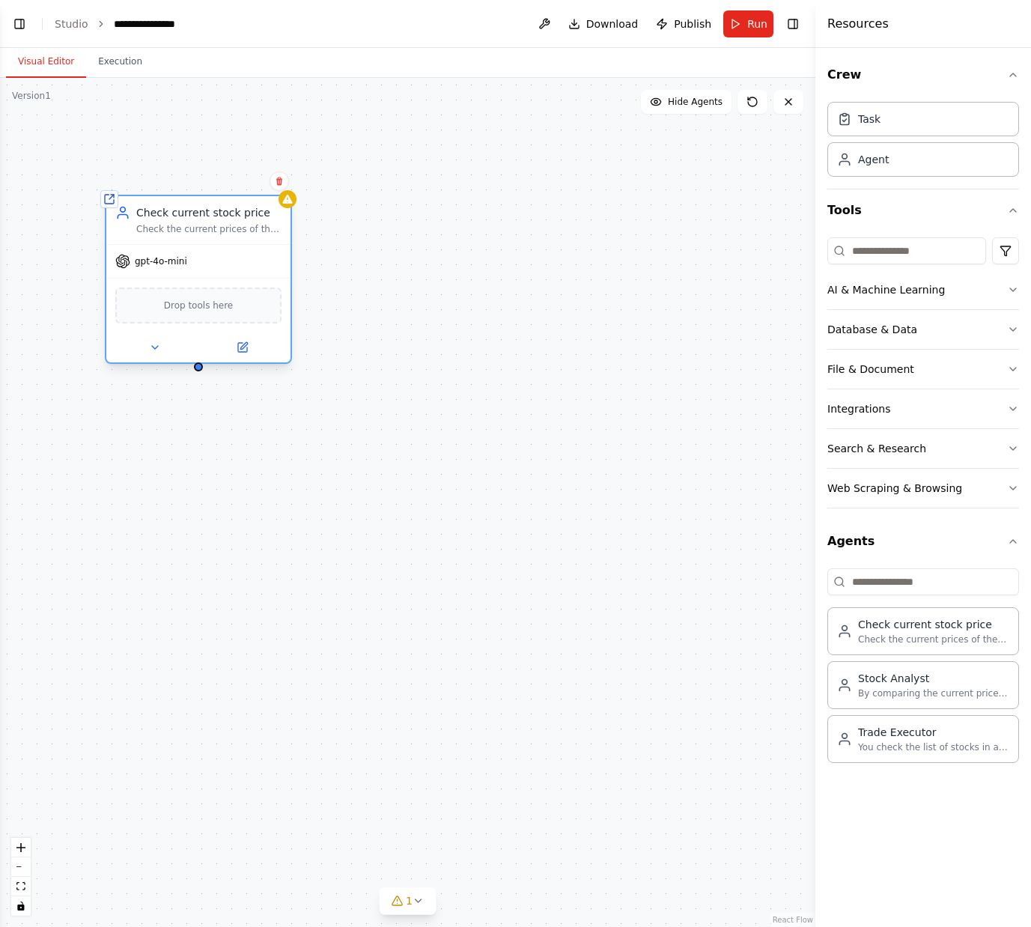
drag, startPoint x: 177, startPoint y: 232, endPoint x: 238, endPoint y: 231, distance: 61.4
click at [238, 231] on div "Check the current prices of the NASDAQ 100 stocks and save a list of rising sto…" at bounding box center [208, 229] width 145 height 12
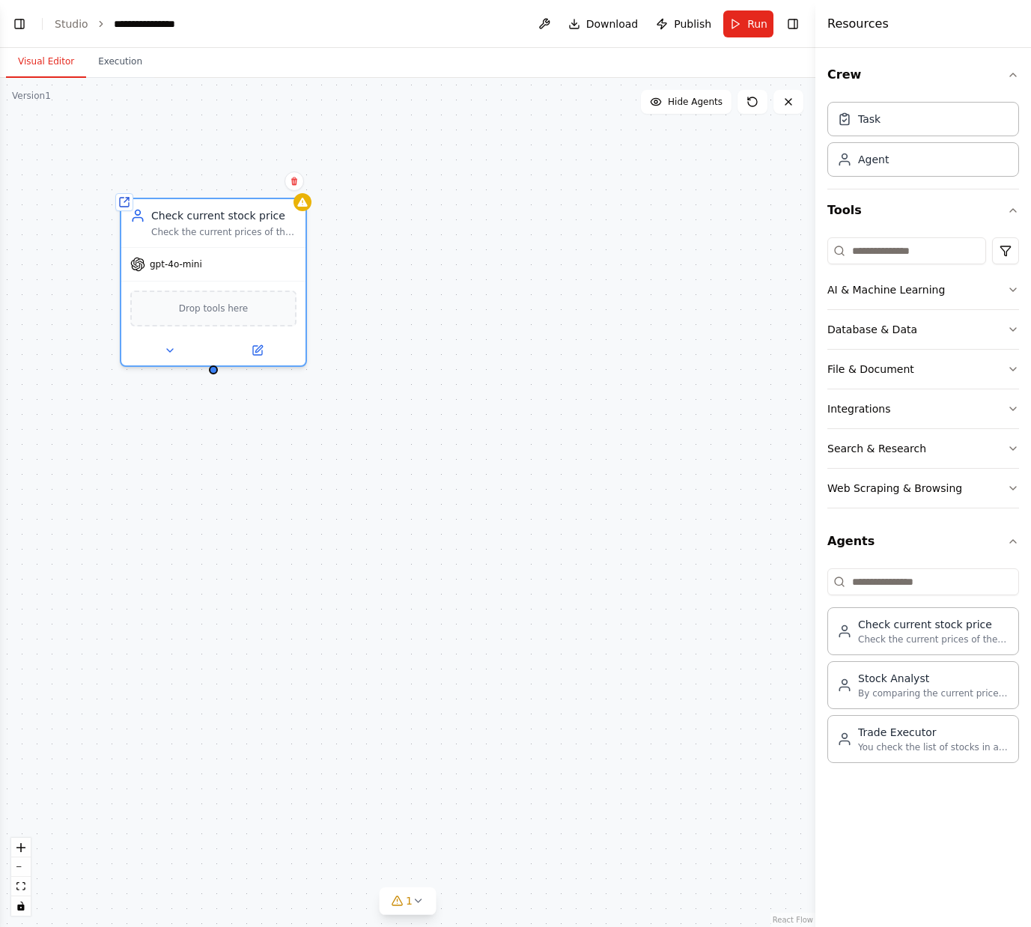
click at [417, 407] on div "Shared agent from repository Check current stock price Check the current prices…" at bounding box center [407, 502] width 815 height 849
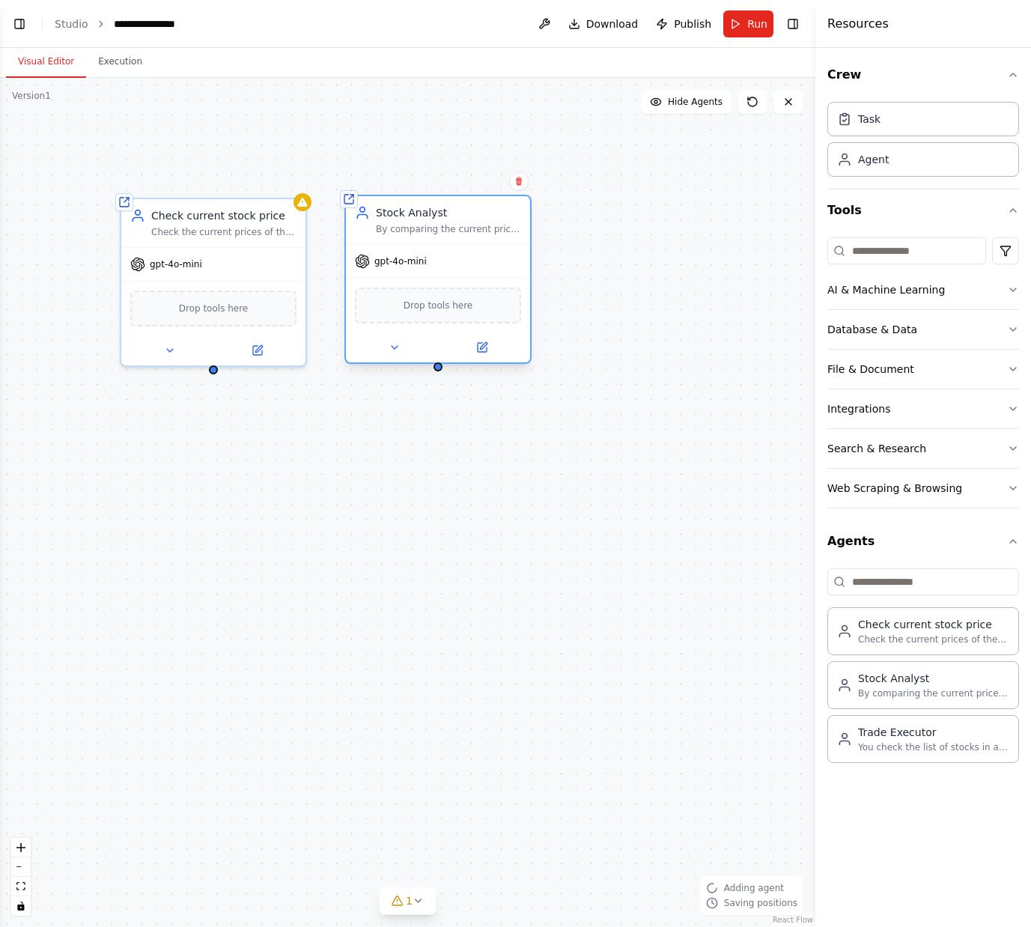
drag, startPoint x: 529, startPoint y: 348, endPoint x: 417, endPoint y: 244, distance: 153.1
click at [417, 244] on div "Shared agent from repository Stock Analyst By comparing the current price of a …" at bounding box center [437, 279] width 187 height 169
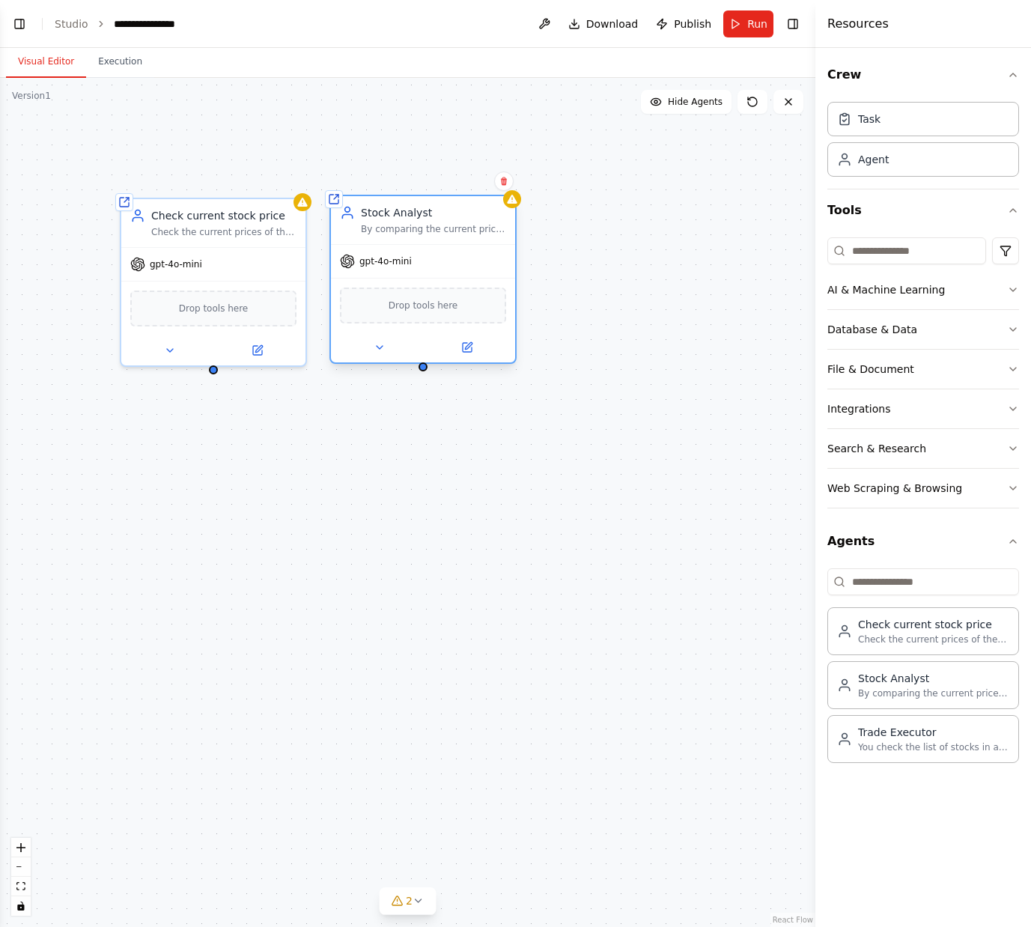
drag, startPoint x: 568, startPoint y: 347, endPoint x: 431, endPoint y: 224, distance: 185.1
click at [431, 224] on div "Stock Analyst By comparing the current price of a specific stock with the movin…" at bounding box center [423, 220] width 184 height 48
click at [643, 386] on div "Shared agent from repository Check current stock price Check the current prices…" at bounding box center [407, 502] width 815 height 849
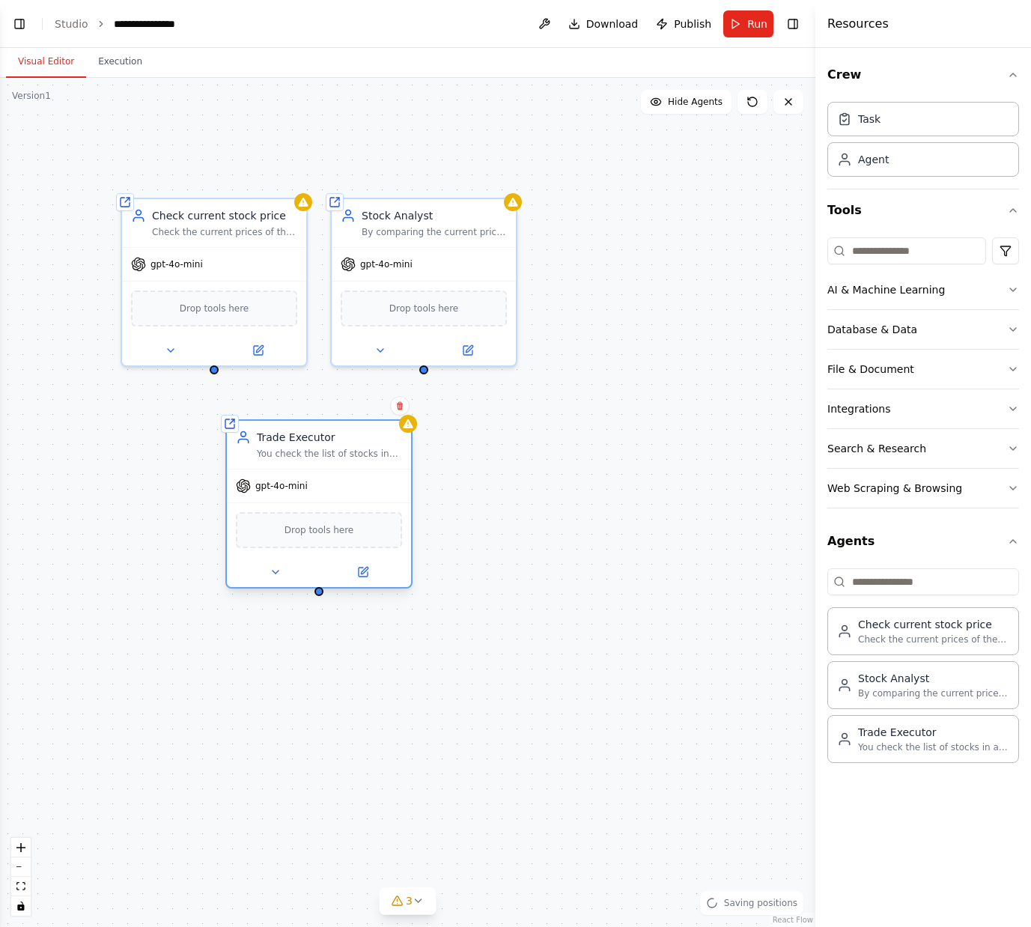
drag, startPoint x: 416, startPoint y: 530, endPoint x: 341, endPoint y: 470, distance: 95.3
click at [341, 470] on div "gpt-4o-mini" at bounding box center [319, 486] width 184 height 33
click at [216, 362] on div at bounding box center [214, 366] width 9 height 9
drag, startPoint x: 213, startPoint y: 370, endPoint x: 326, endPoint y: 422, distance: 124.0
click at [326, 422] on div "Shared agent from repository Check current stock price Check the current prices…" at bounding box center [408, 502] width 815 height 849
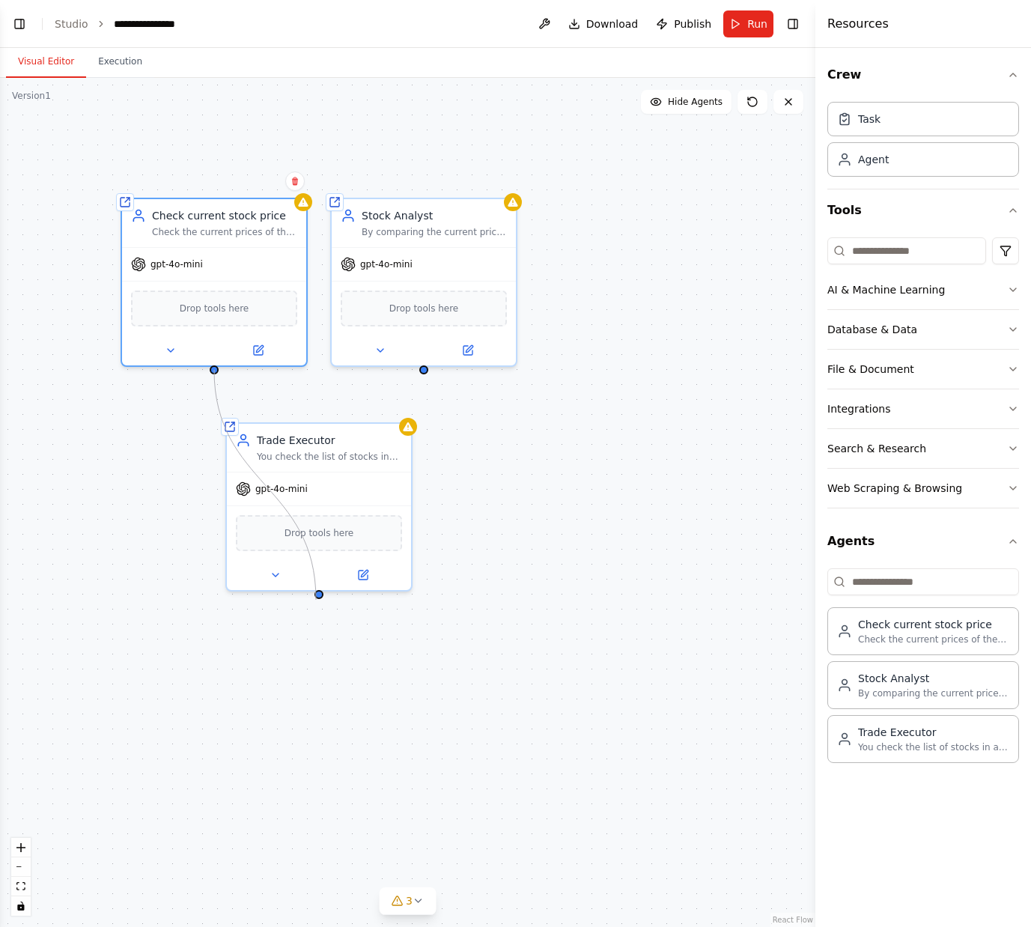
drag, startPoint x: 213, startPoint y: 371, endPoint x: 318, endPoint y: 600, distance: 251.7
click at [318, 600] on div "Shared agent from repository Check current stock price Check the current prices…" at bounding box center [407, 502] width 815 height 849
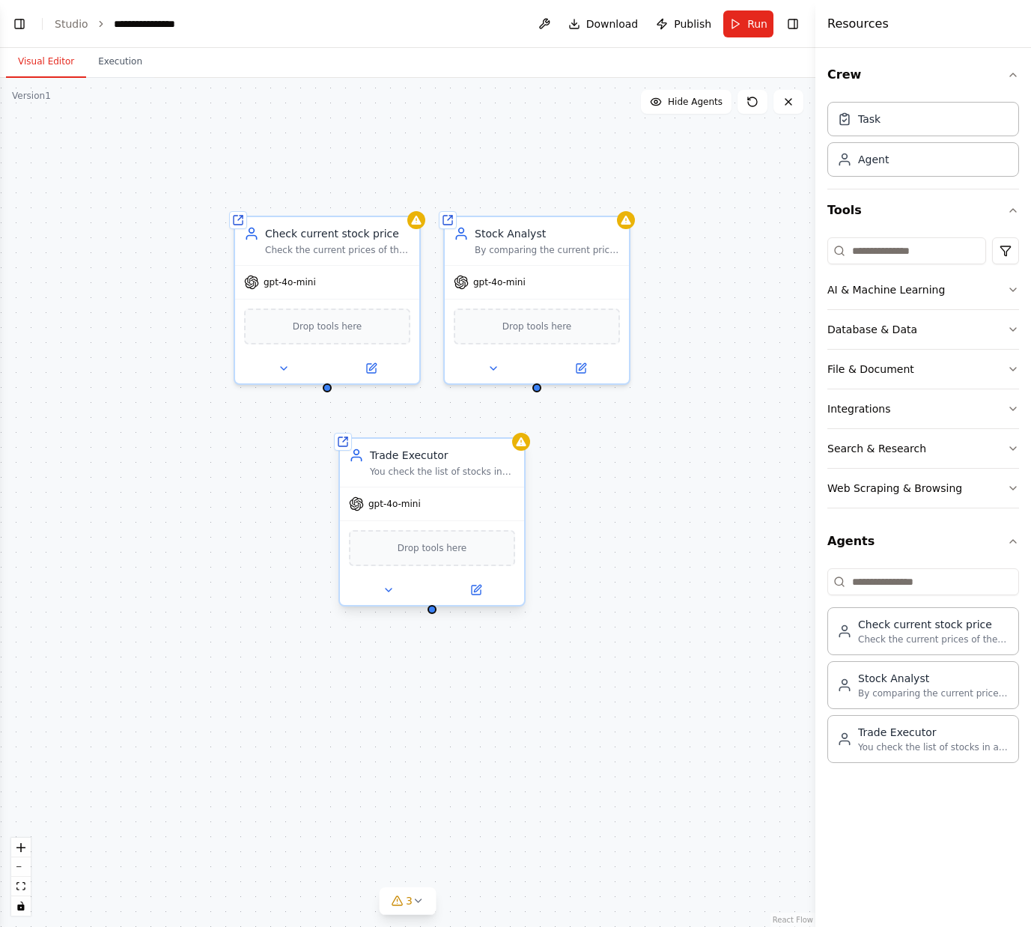
drag, startPoint x: 317, startPoint y: 596, endPoint x: 403, endPoint y: 574, distance: 89.0
click at [403, 574] on div "Shared agent from repository Check current stock price Check the current prices…" at bounding box center [407, 502] width 815 height 849
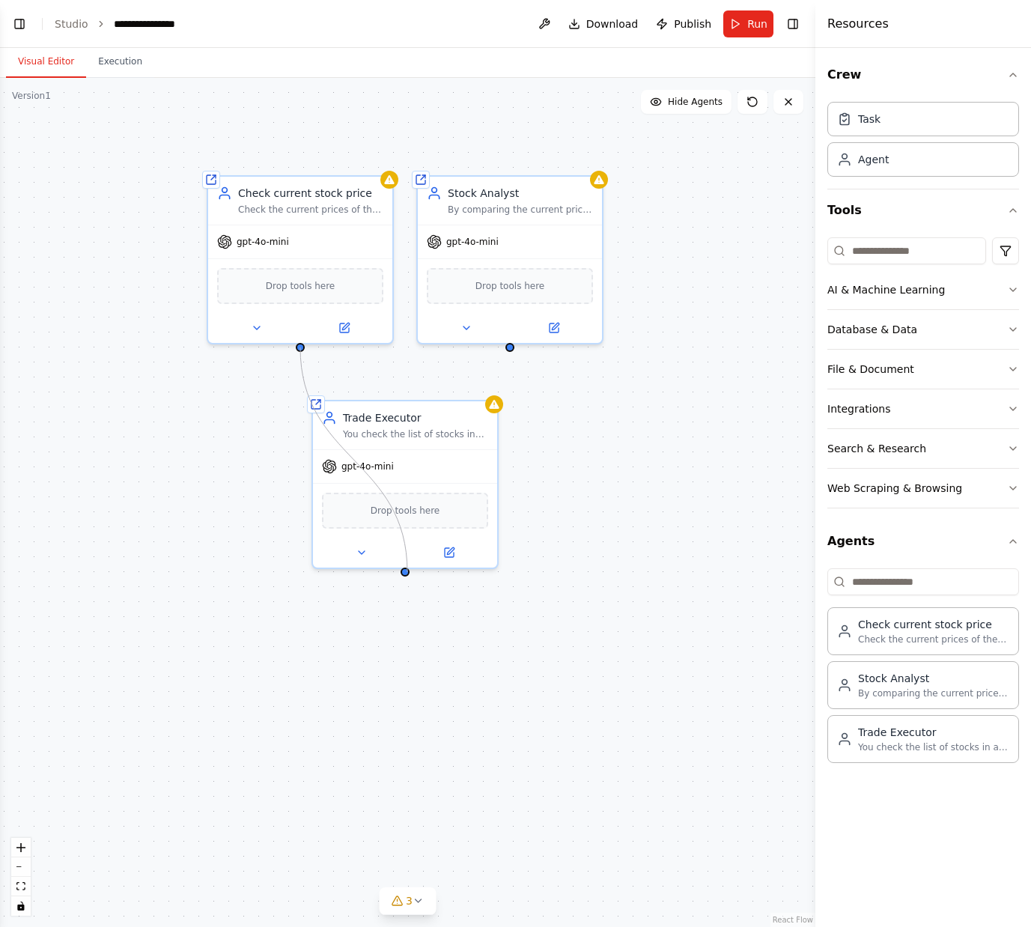
drag, startPoint x: 299, startPoint y: 344, endPoint x: 407, endPoint y: 572, distance: 252.9
click at [407, 572] on div "Shared agent from repository Check current stock price Check the current prices…" at bounding box center [407, 502] width 815 height 849
click at [609, 388] on div "Shared agent from repository Check current stock price Check the current prices…" at bounding box center [407, 502] width 815 height 849
drag, startPoint x: 299, startPoint y: 345, endPoint x: 406, endPoint y: 572, distance: 250.9
click at [406, 572] on div "Shared agent from repository Check current stock price Check the current prices…" at bounding box center [407, 502] width 815 height 849
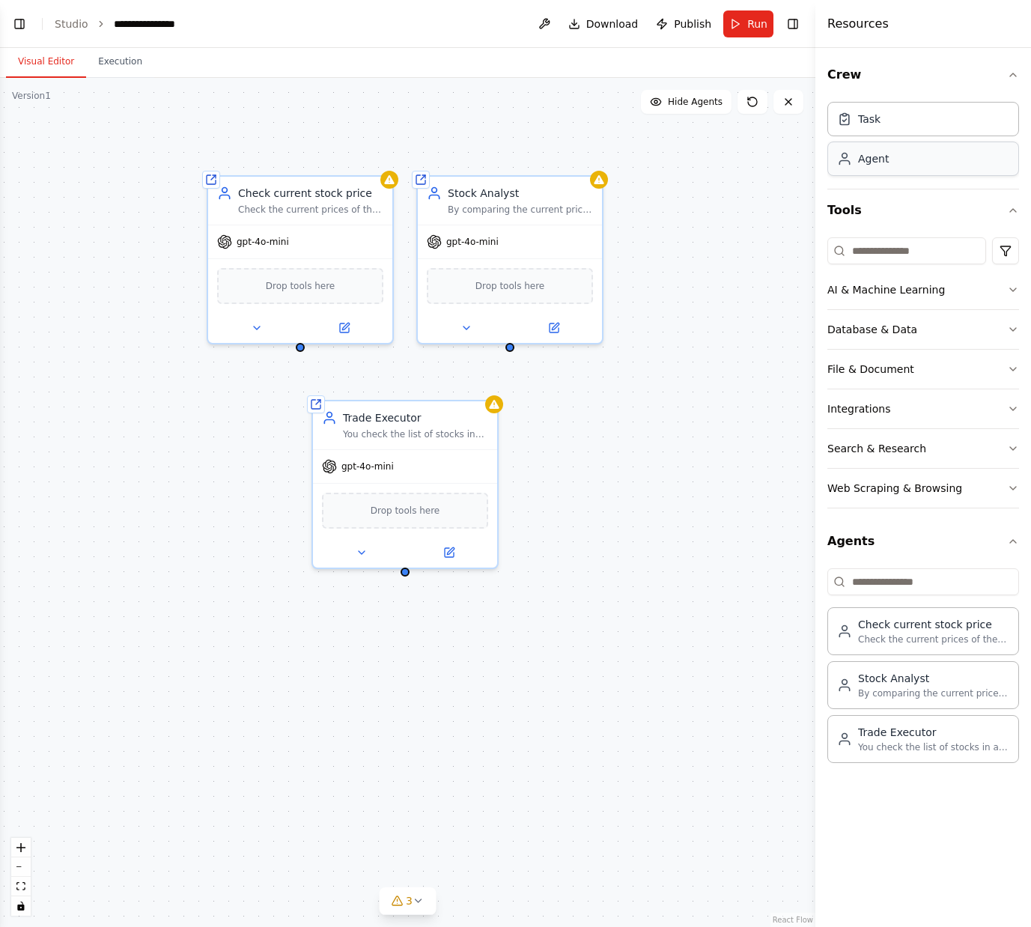
click at [906, 163] on div "Agent" at bounding box center [923, 159] width 192 height 34
click at [895, 109] on div "Task" at bounding box center [923, 118] width 192 height 34
click at [896, 128] on div "Task" at bounding box center [923, 118] width 192 height 34
click at [901, 174] on div "Agent" at bounding box center [923, 159] width 192 height 34
click at [897, 112] on div "Task" at bounding box center [923, 118] width 192 height 34
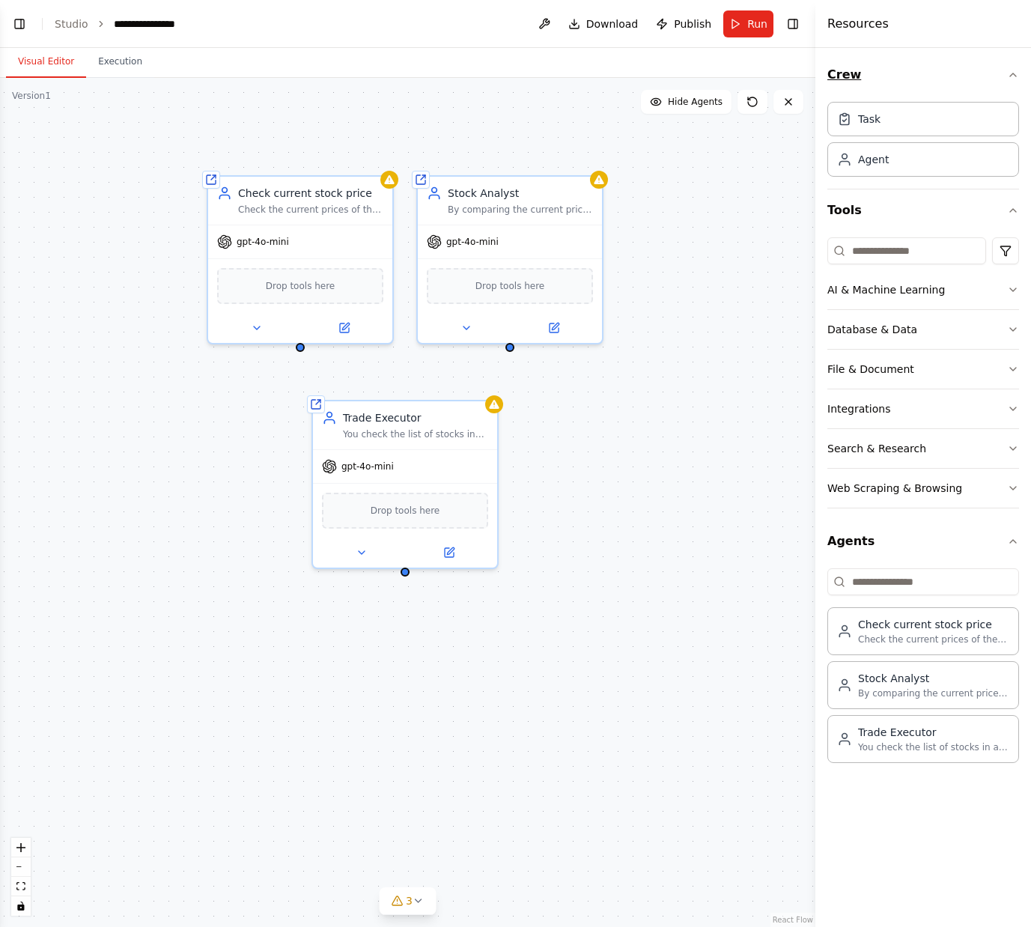
click at [1008, 72] on icon "button" at bounding box center [1013, 75] width 12 height 12
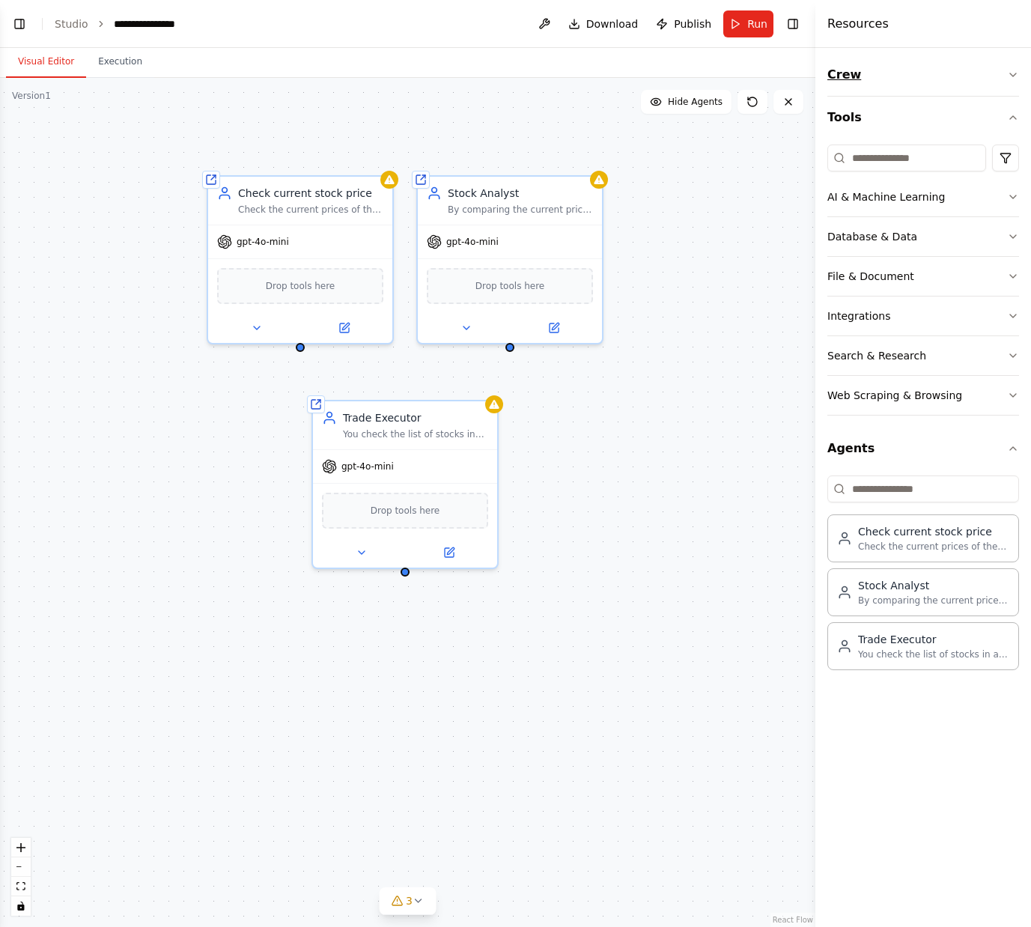
click at [1008, 72] on icon "button" at bounding box center [1013, 75] width 12 height 12
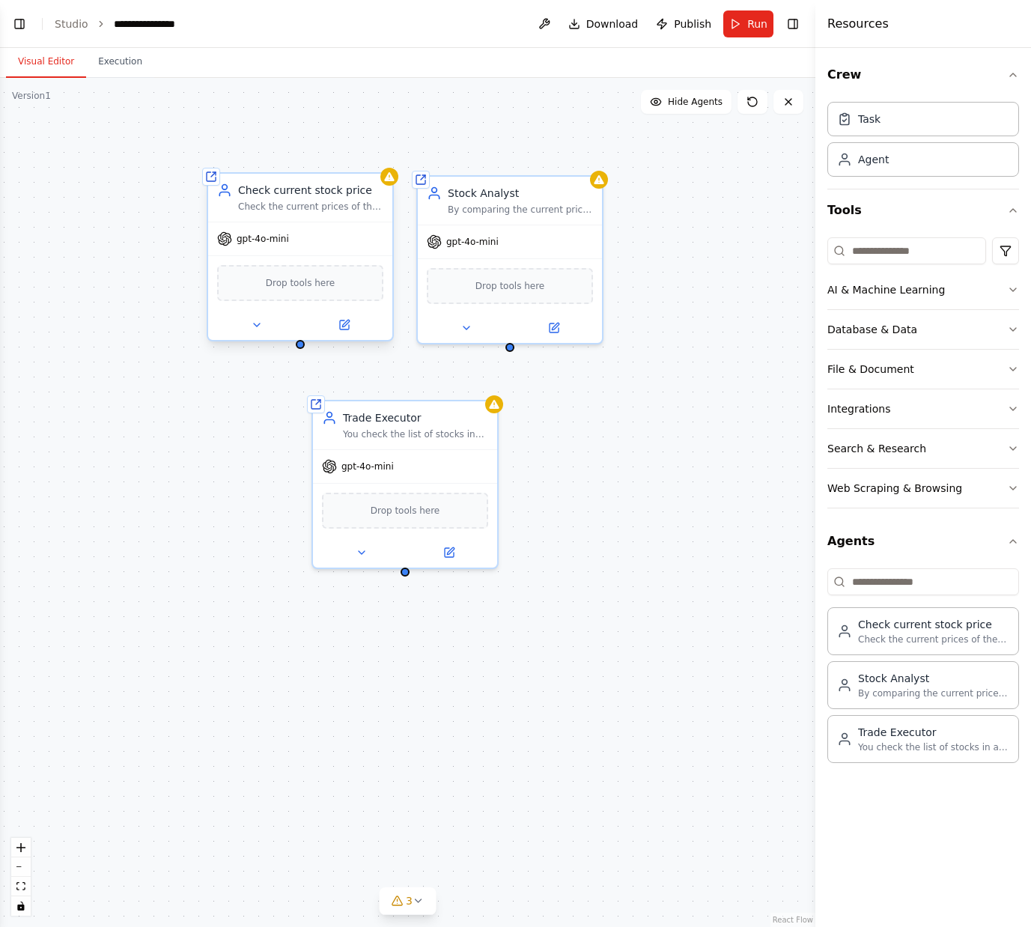
click at [373, 334] on div at bounding box center [300, 325] width 184 height 30
drag, startPoint x: 407, startPoint y: 571, endPoint x: 300, endPoint y: 353, distance: 242.8
click at [300, 353] on div "Shared agent from repository Check current stock price Check the current prices…" at bounding box center [407, 502] width 815 height 849
drag, startPoint x: 430, startPoint y: 526, endPoint x: 510, endPoint y: 352, distance: 191.3
click at [510, 352] on div "Shared agent from repository Check current stock price Check the current prices…" at bounding box center [407, 502] width 815 height 849
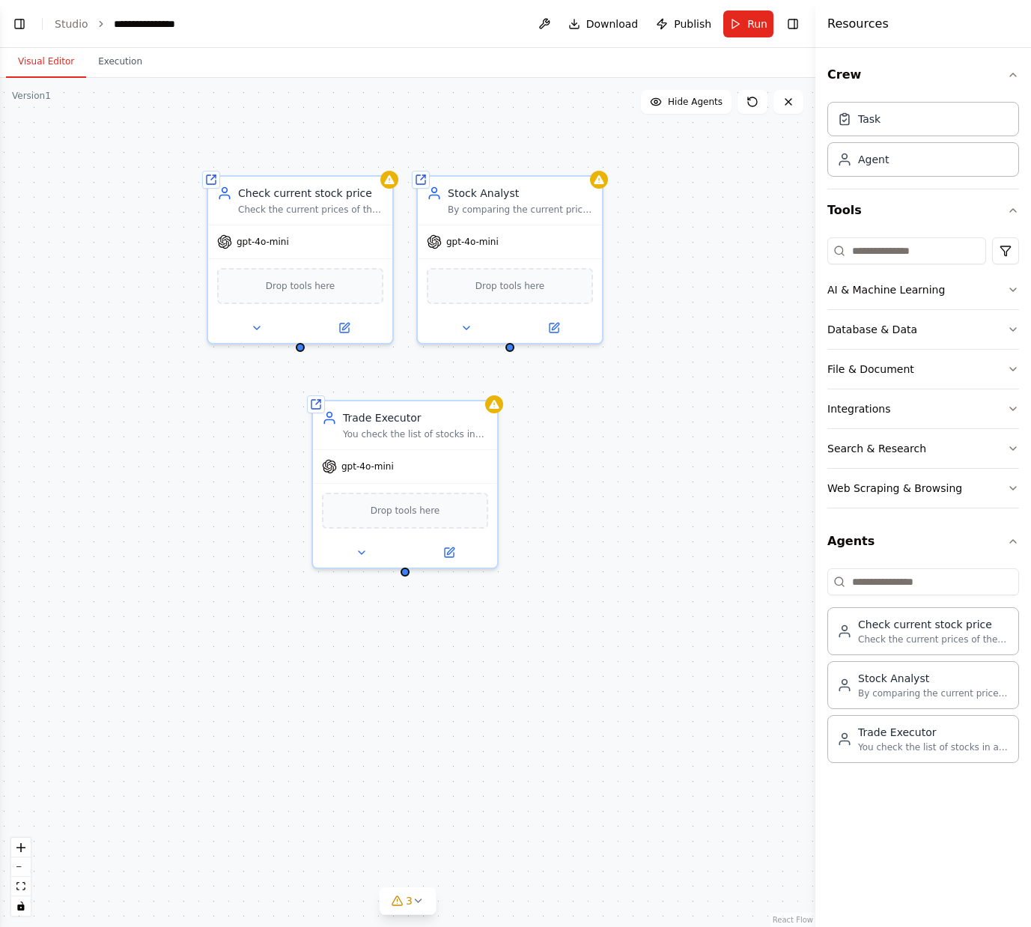
click at [586, 400] on div "Shared agent from repository Check current stock price Check the current prices…" at bounding box center [407, 502] width 815 height 849
drag, startPoint x: 427, startPoint y: 458, endPoint x: 622, endPoint y: 401, distance: 203.1
click at [622, 401] on div "Shared agent from repository Check current stock price Check the current prices…" at bounding box center [407, 502] width 815 height 849
click at [686, 110] on button "Hide Agents" at bounding box center [686, 102] width 91 height 24
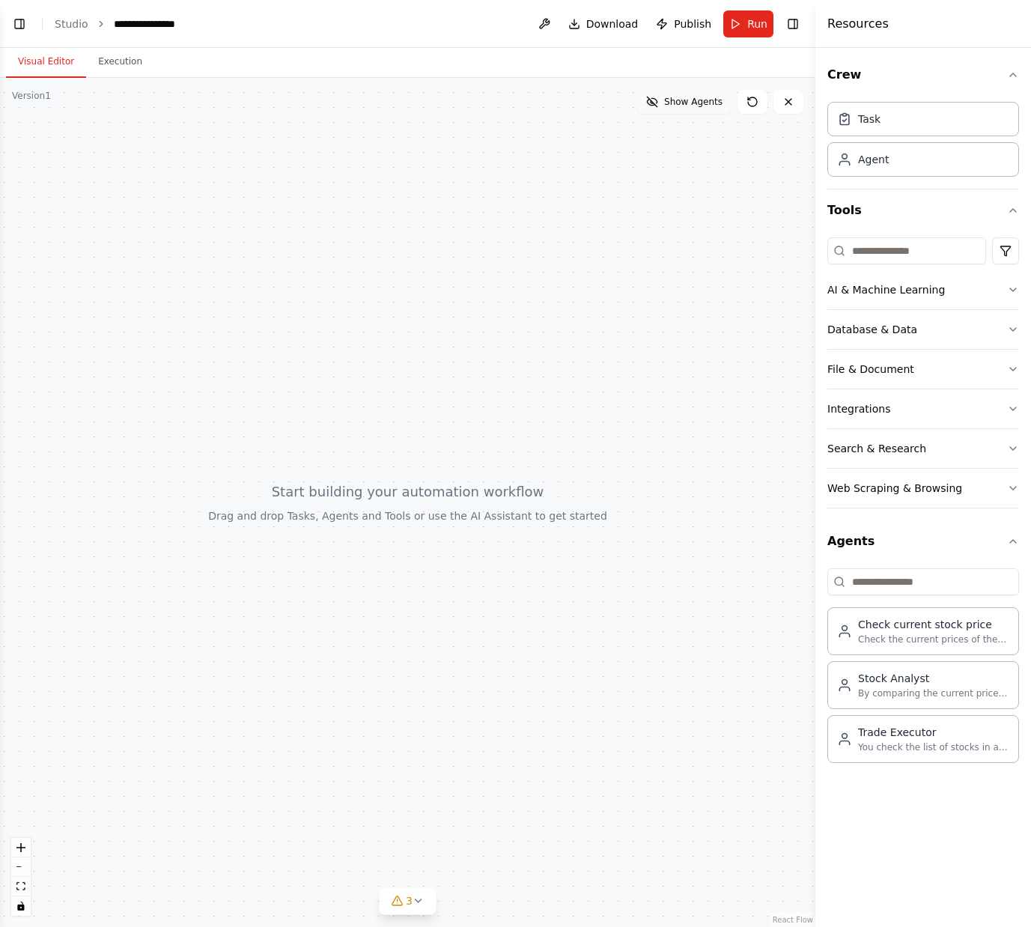
click at [686, 110] on button "Show Agents" at bounding box center [684, 102] width 94 height 24
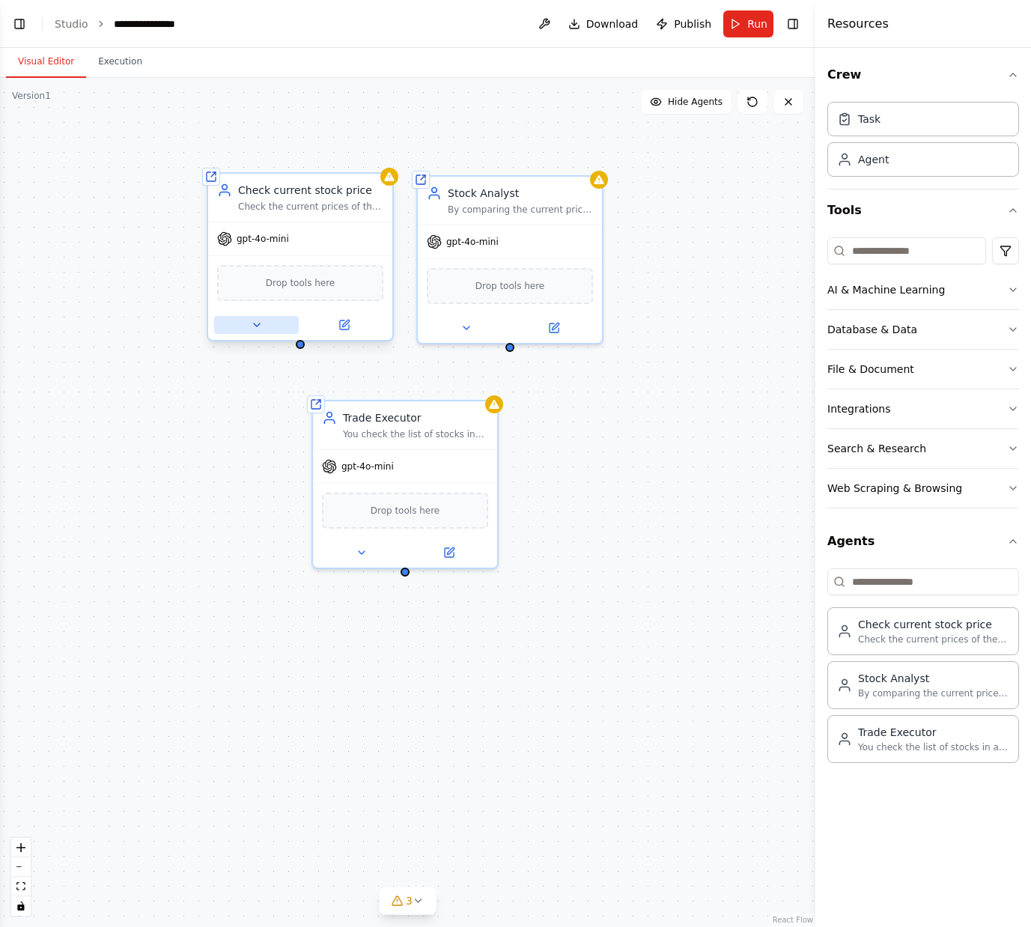
click at [254, 323] on icon at bounding box center [257, 324] width 6 height 3
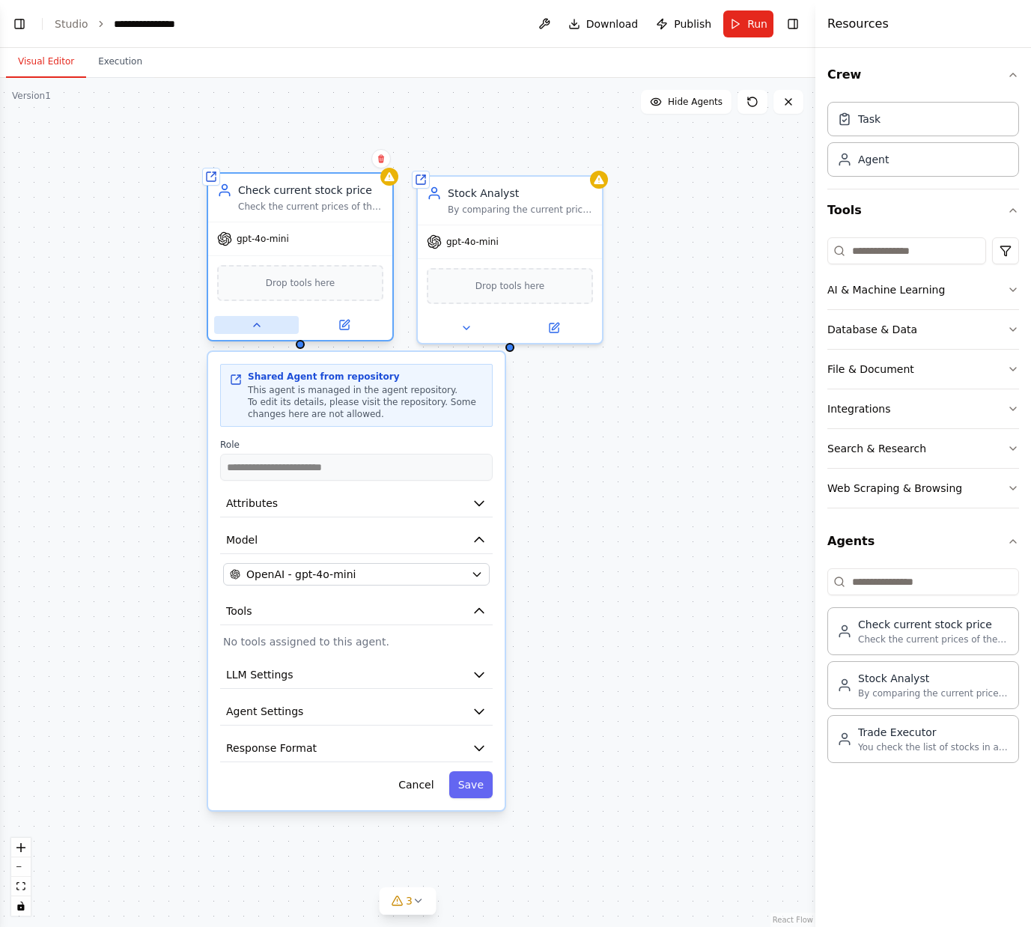
click at [257, 327] on icon at bounding box center [257, 325] width 12 height 12
click at [261, 329] on icon at bounding box center [257, 325] width 12 height 12
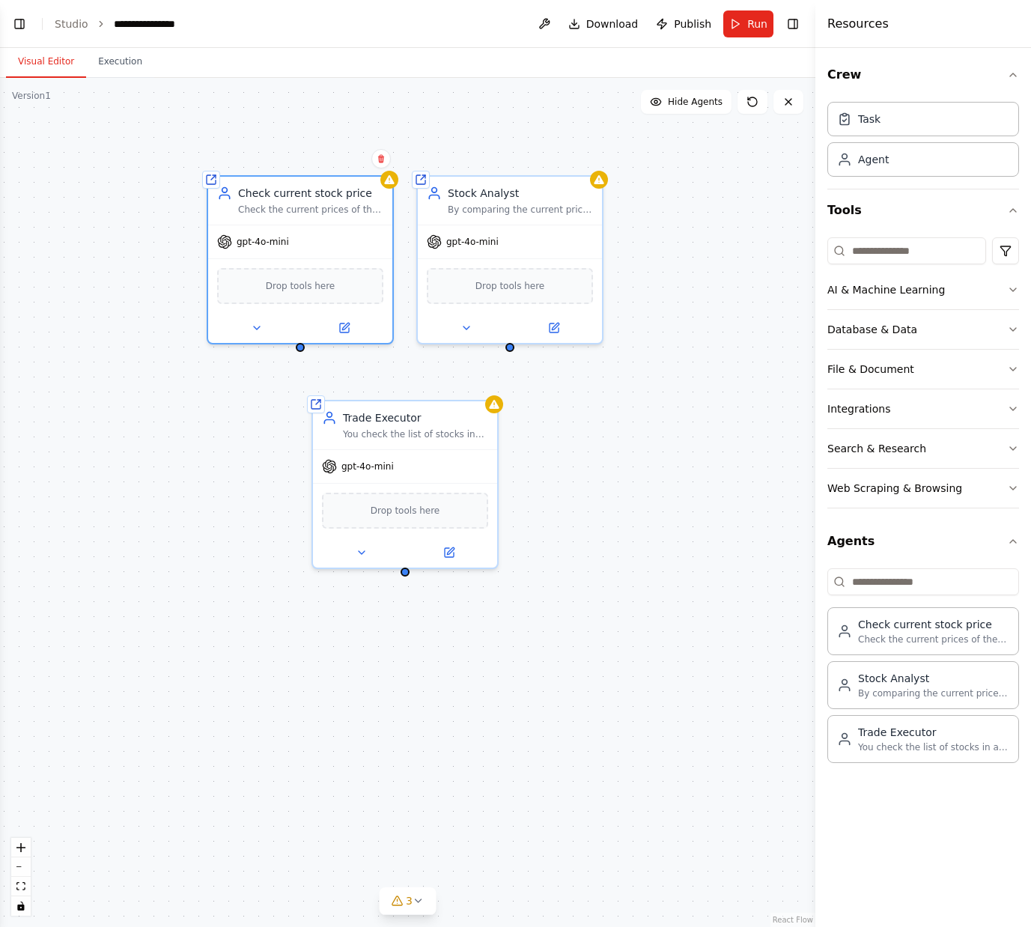
click at [616, 447] on div "Shared agent from repository Check current stock price Check the current prices…" at bounding box center [407, 502] width 815 height 849
click at [77, 29] on link "Studio" at bounding box center [72, 24] width 34 height 12
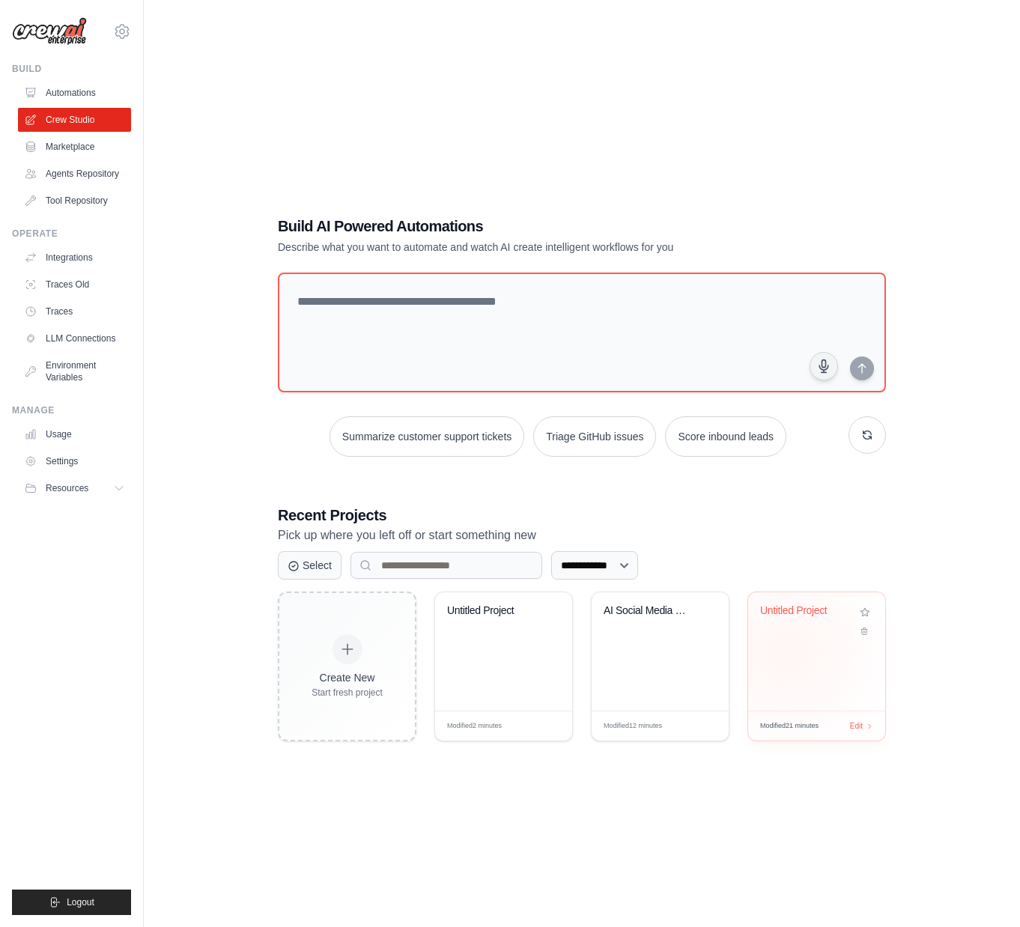
click at [787, 651] on div "Untitled Project" at bounding box center [816, 651] width 137 height 118
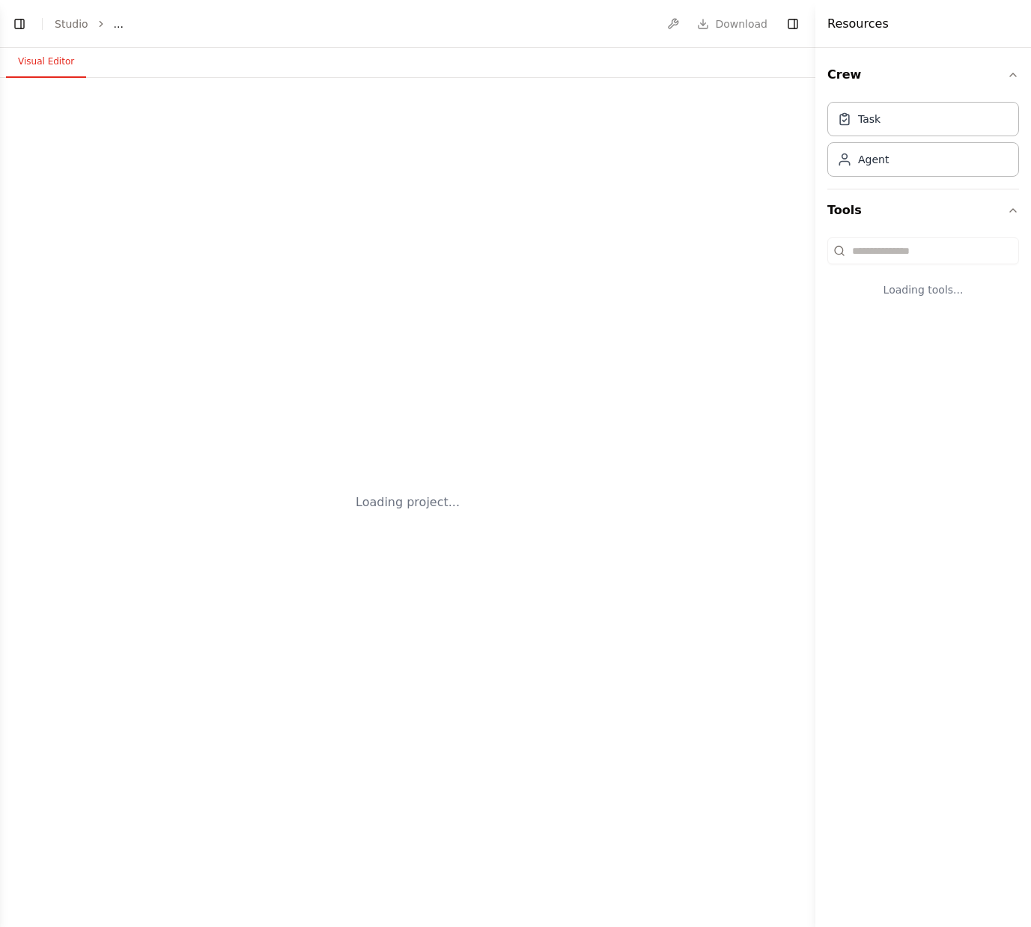
select select "****"
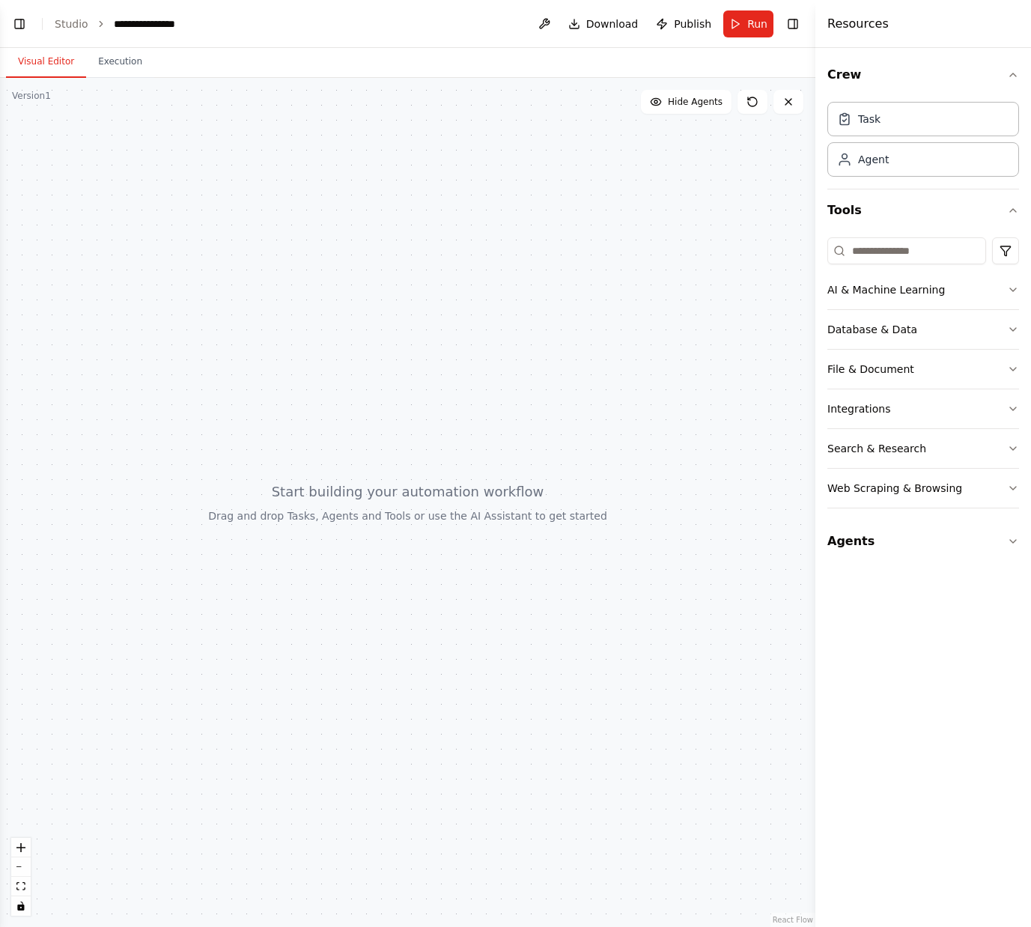
drag, startPoint x: 401, startPoint y: 425, endPoint x: 595, endPoint y: 476, distance: 201.1
click at [595, 476] on div at bounding box center [407, 502] width 815 height 849
drag, startPoint x: 510, startPoint y: 506, endPoint x: 425, endPoint y: 430, distance: 114.6
click at [435, 441] on div at bounding box center [407, 502] width 815 height 849
click at [872, 157] on div "Agent" at bounding box center [873, 158] width 31 height 15
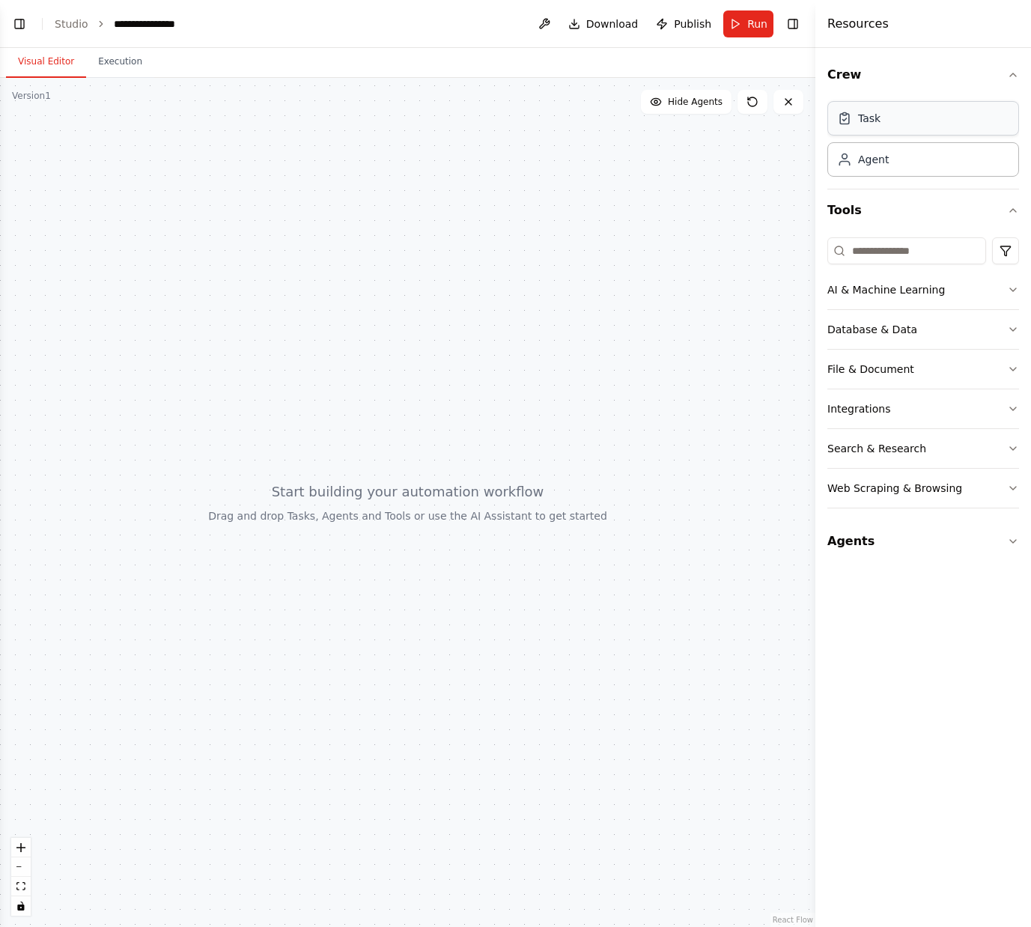
click at [879, 133] on div "Task" at bounding box center [923, 118] width 192 height 34
click at [872, 165] on div "Agent" at bounding box center [873, 158] width 31 height 15
click at [886, 139] on div "Task Agent" at bounding box center [923, 136] width 192 height 81
click at [889, 136] on div "Task Agent" at bounding box center [923, 136] width 192 height 81
click at [886, 120] on div "Task" at bounding box center [923, 118] width 192 height 34
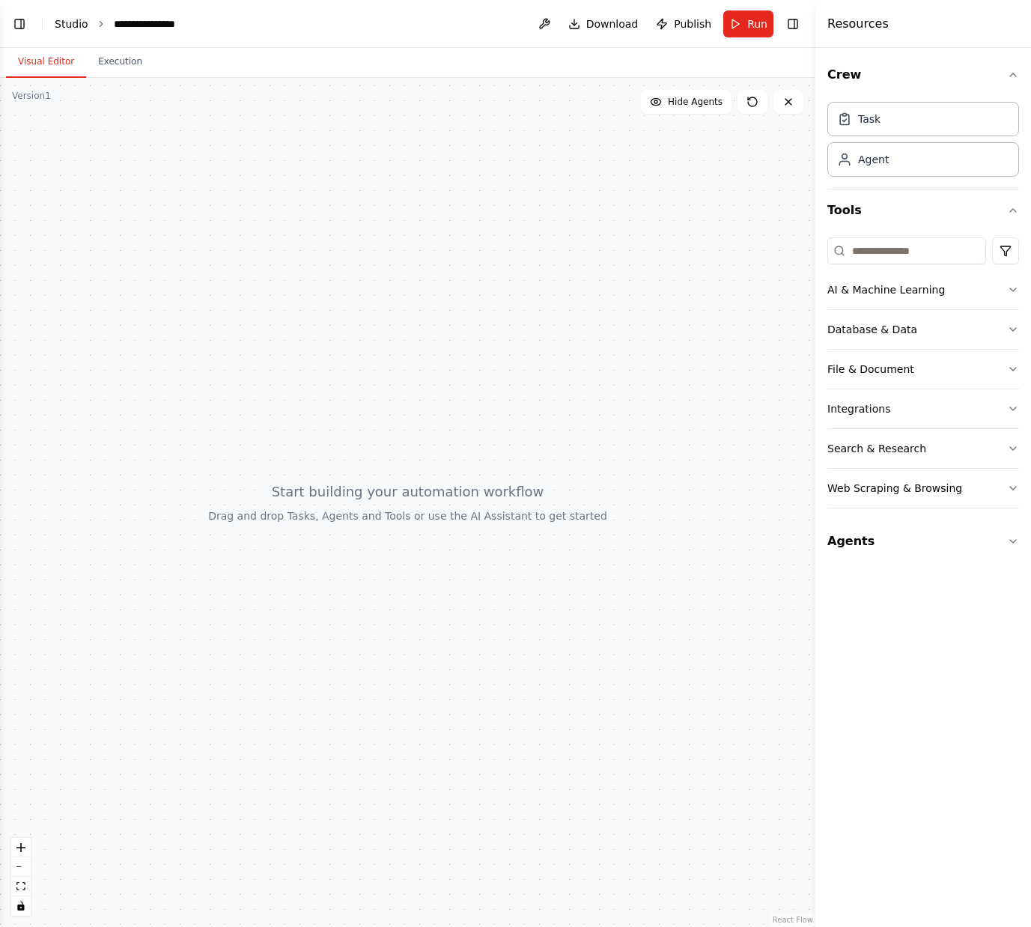
click at [76, 26] on link "Studio" at bounding box center [72, 24] width 34 height 12
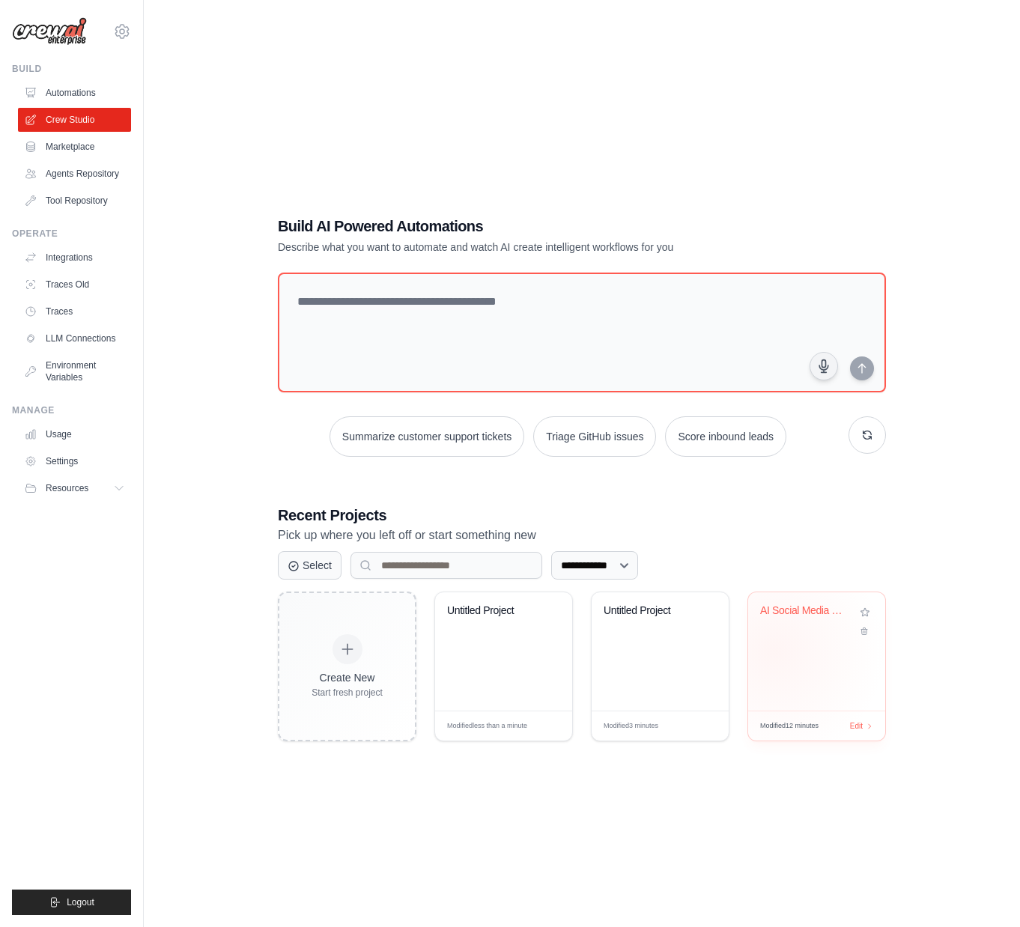
click at [774, 651] on div "AI Social Media Content & Analytics..." at bounding box center [816, 651] width 137 height 118
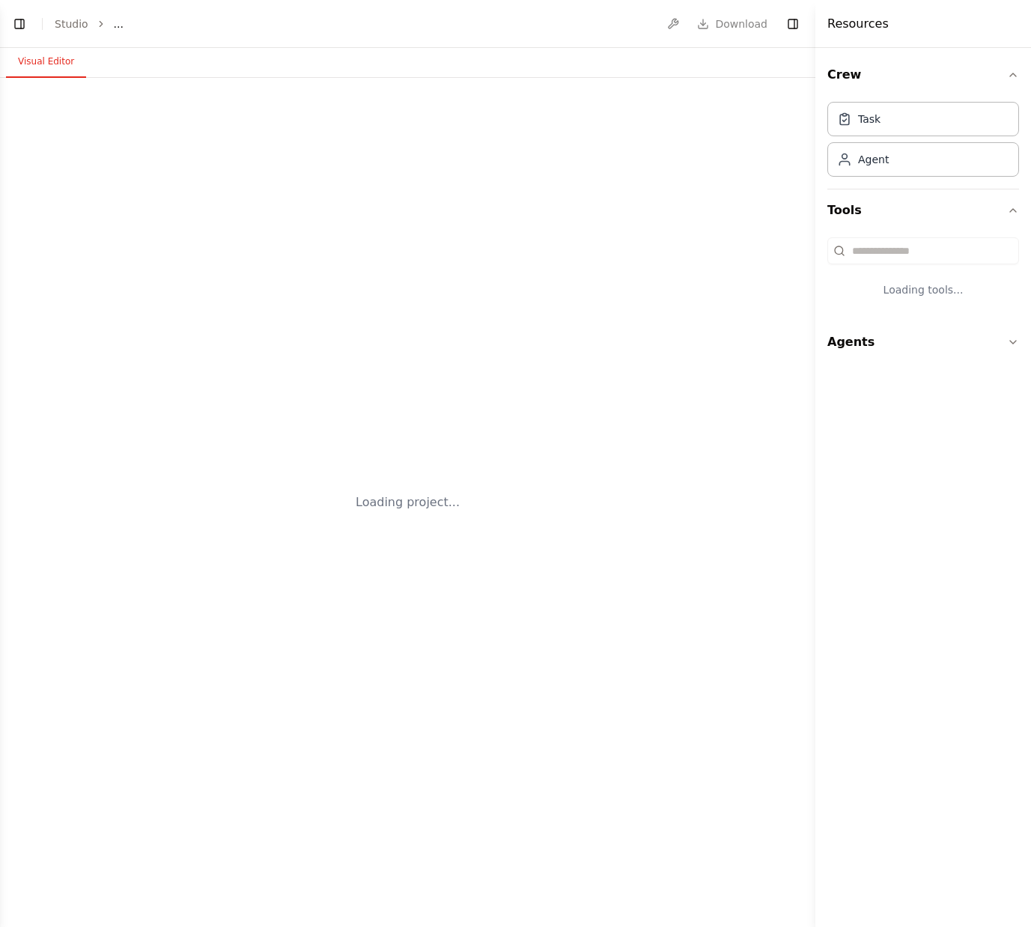
select select "****"
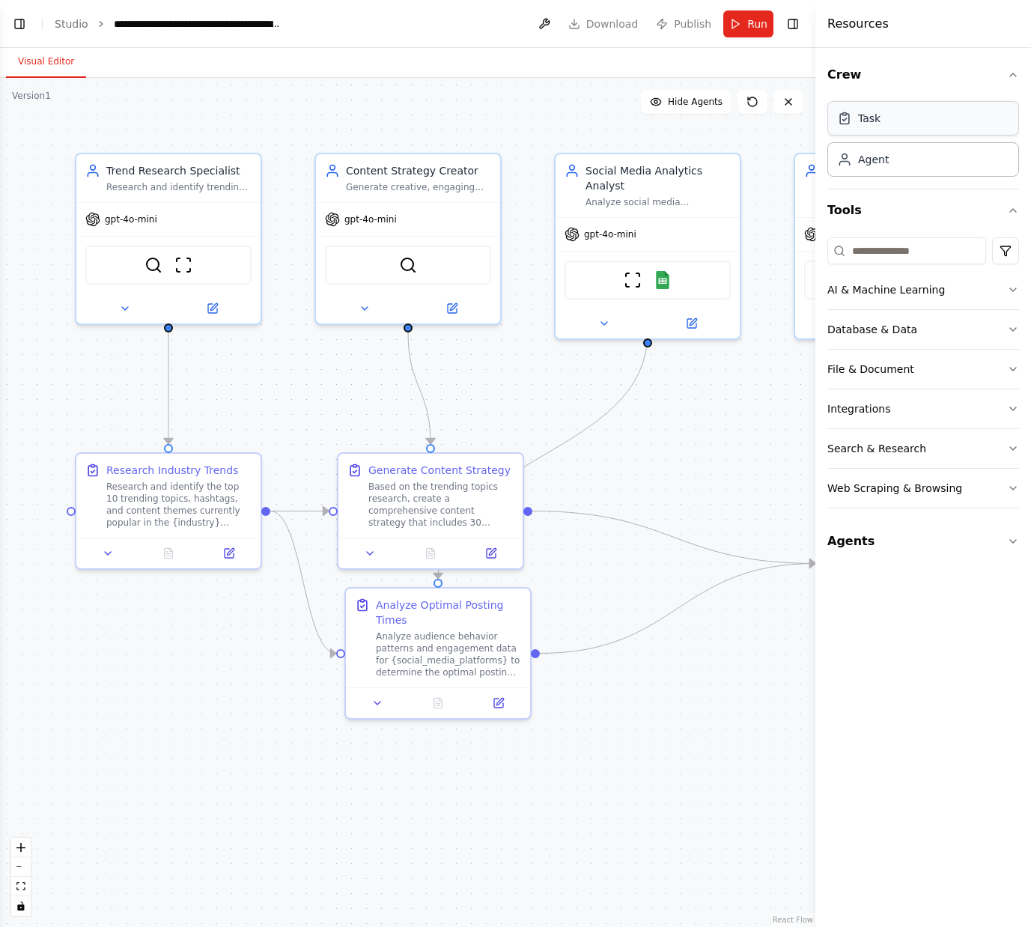
click at [869, 124] on div "Task" at bounding box center [869, 118] width 22 height 15
click at [882, 169] on div "Agent" at bounding box center [923, 159] width 192 height 34
click at [885, 125] on div "Task" at bounding box center [923, 118] width 192 height 34
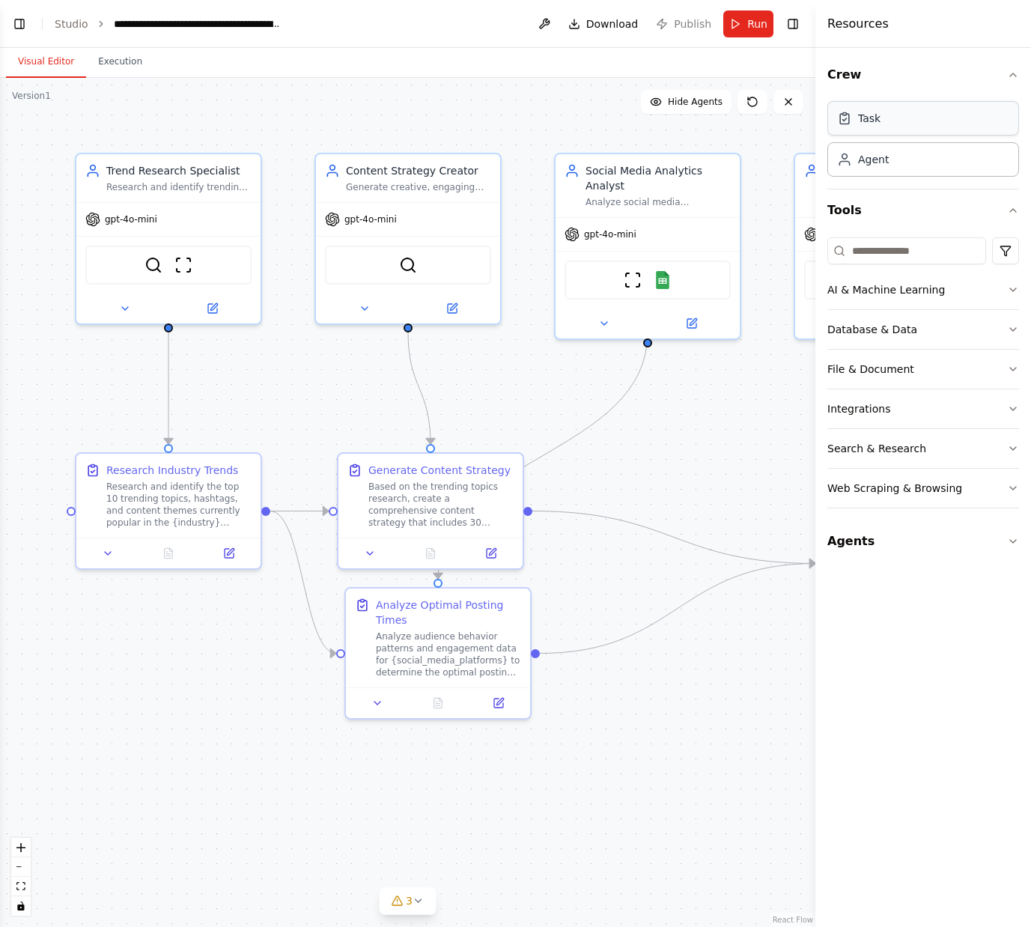
click at [885, 125] on div "Task" at bounding box center [923, 118] width 192 height 34
click at [866, 158] on div "Agent" at bounding box center [873, 158] width 31 height 15
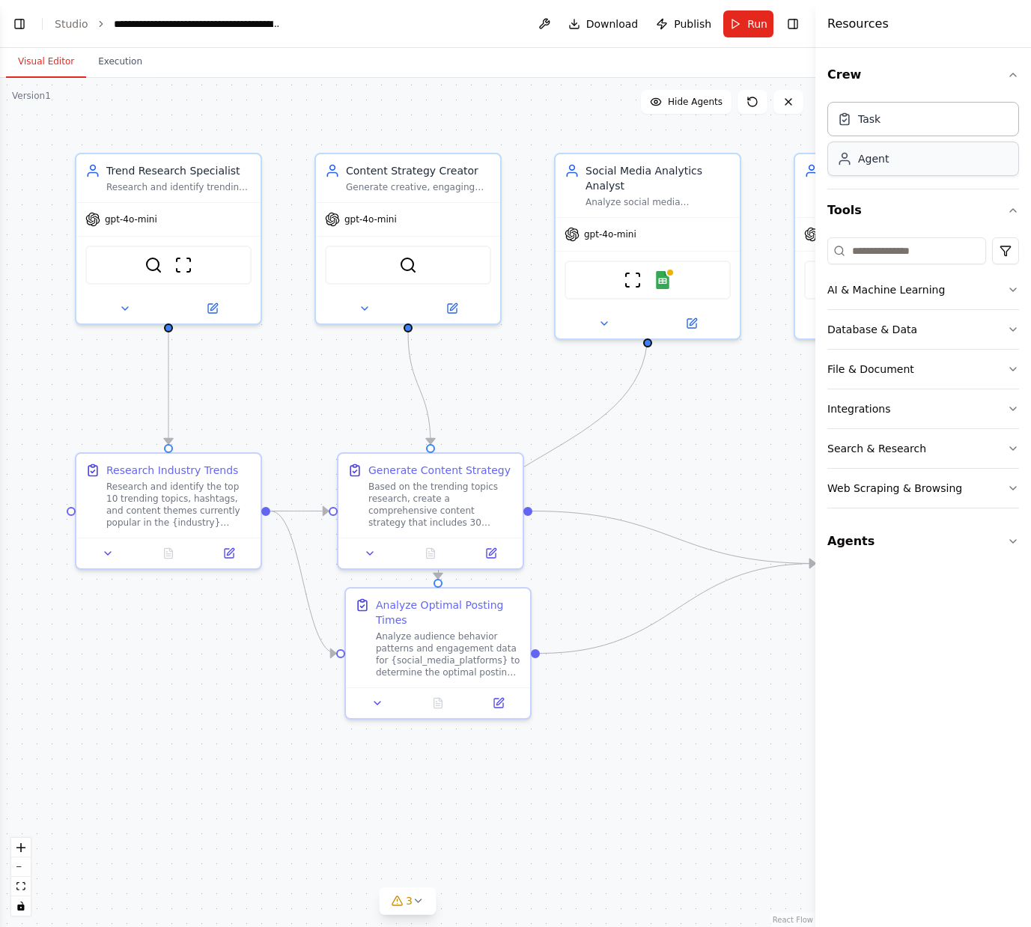
click at [866, 158] on div "Agent" at bounding box center [873, 158] width 31 height 15
click at [878, 124] on div "Task" at bounding box center [869, 118] width 22 height 15
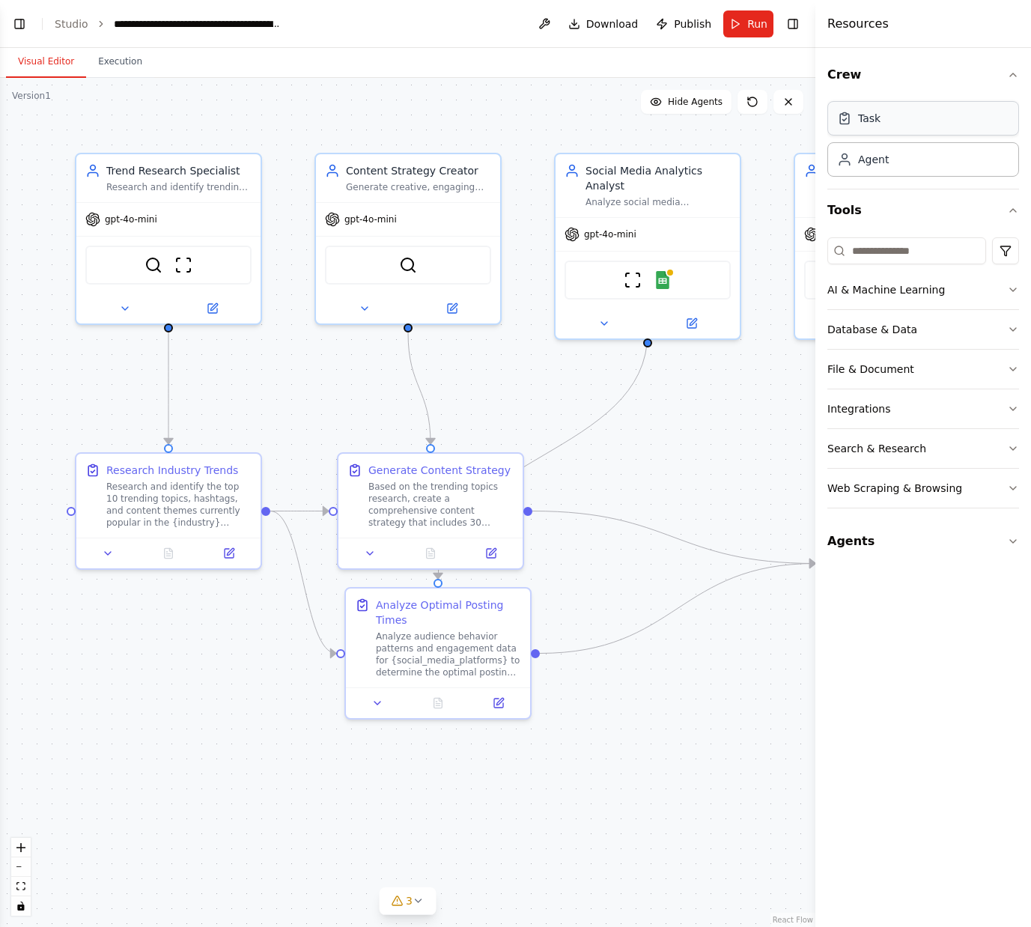
click at [878, 124] on div "Task" at bounding box center [869, 118] width 22 height 15
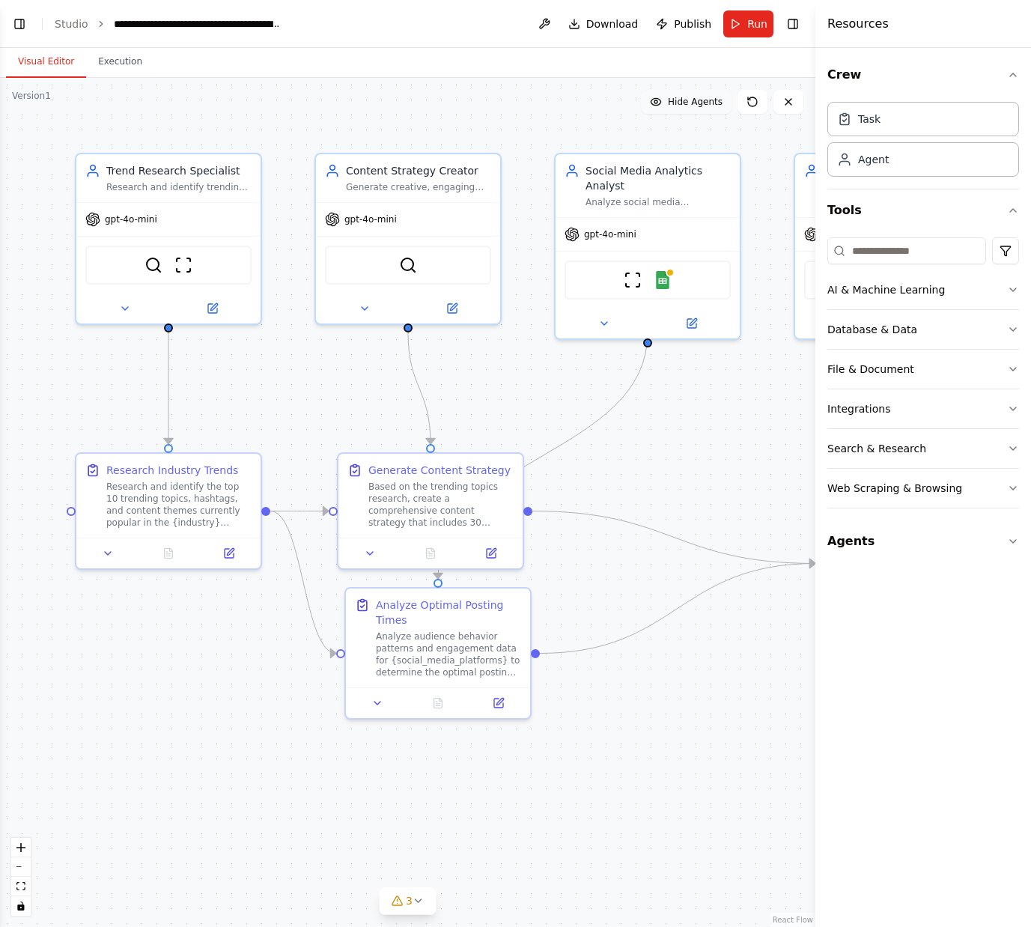
click at [662, 106] on icon at bounding box center [656, 102] width 12 height 12
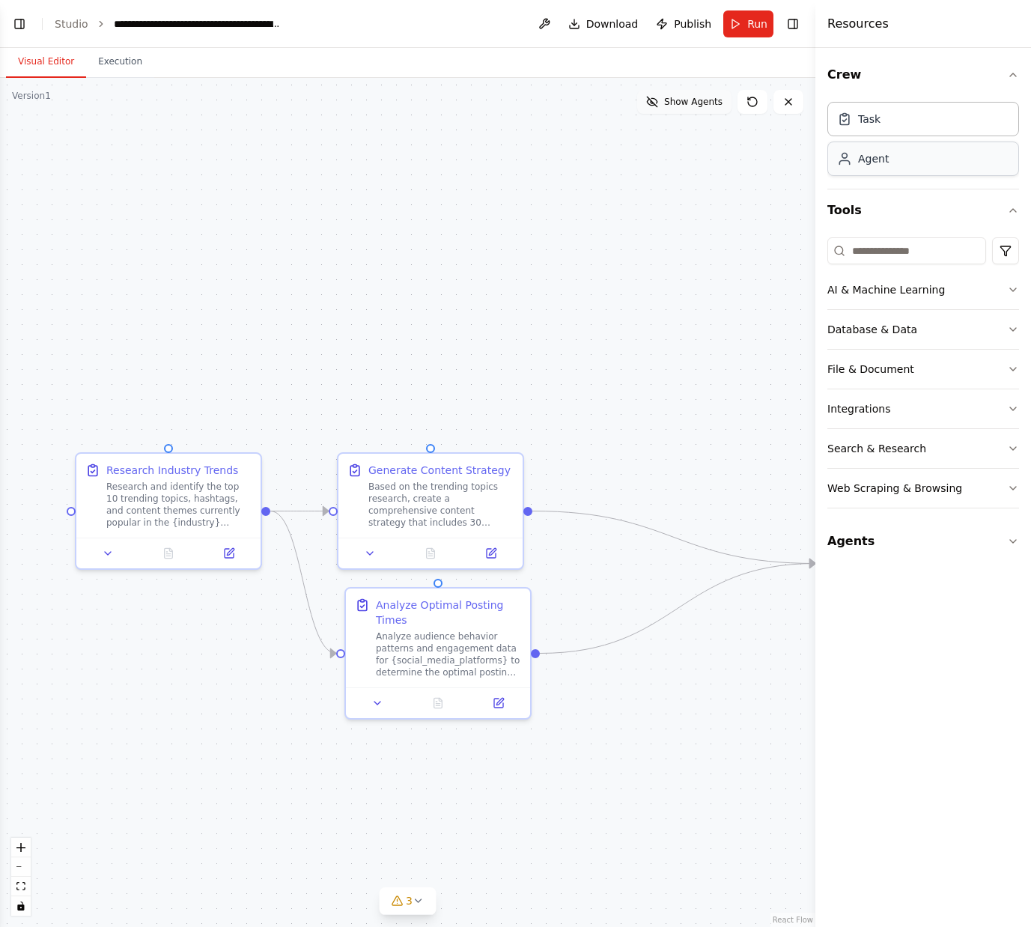
click at [936, 160] on div "Agent" at bounding box center [923, 159] width 192 height 34
click at [905, 120] on div "Task" at bounding box center [923, 118] width 192 height 34
click at [658, 106] on icon at bounding box center [652, 102] width 12 height 12
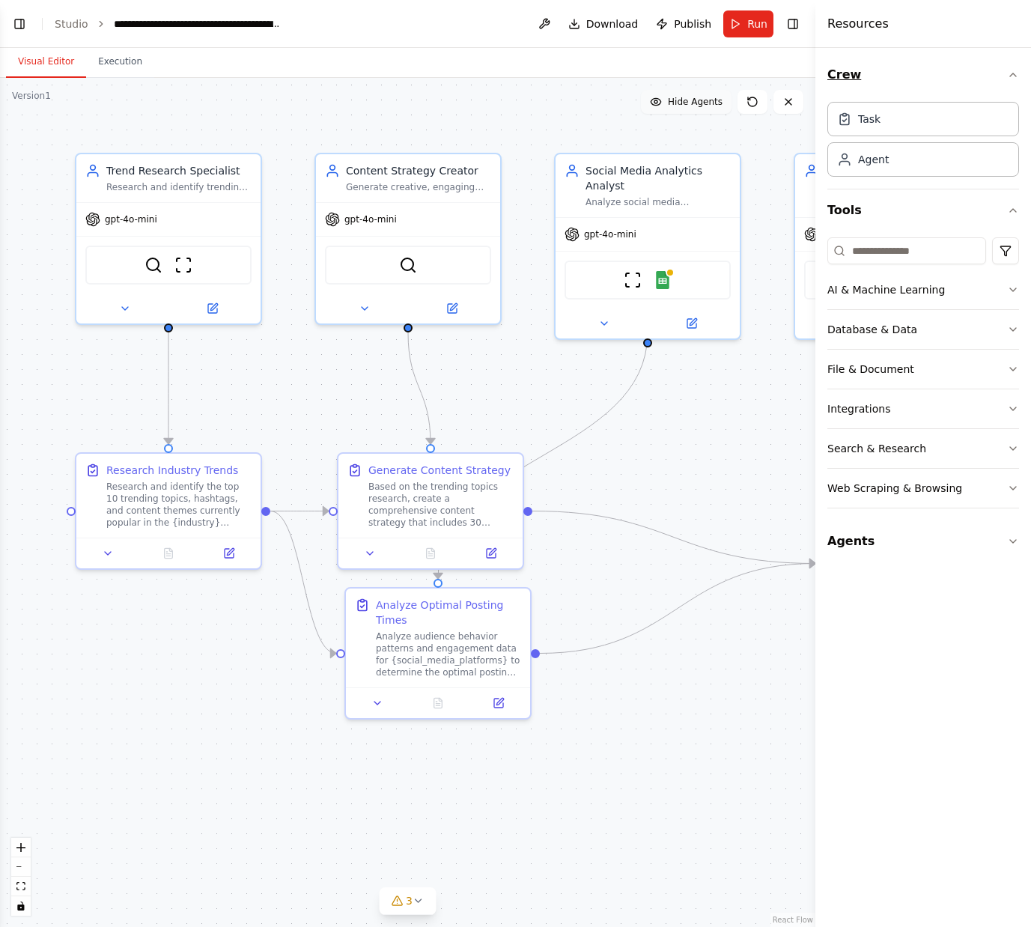
click at [1012, 79] on icon "button" at bounding box center [1013, 75] width 12 height 12
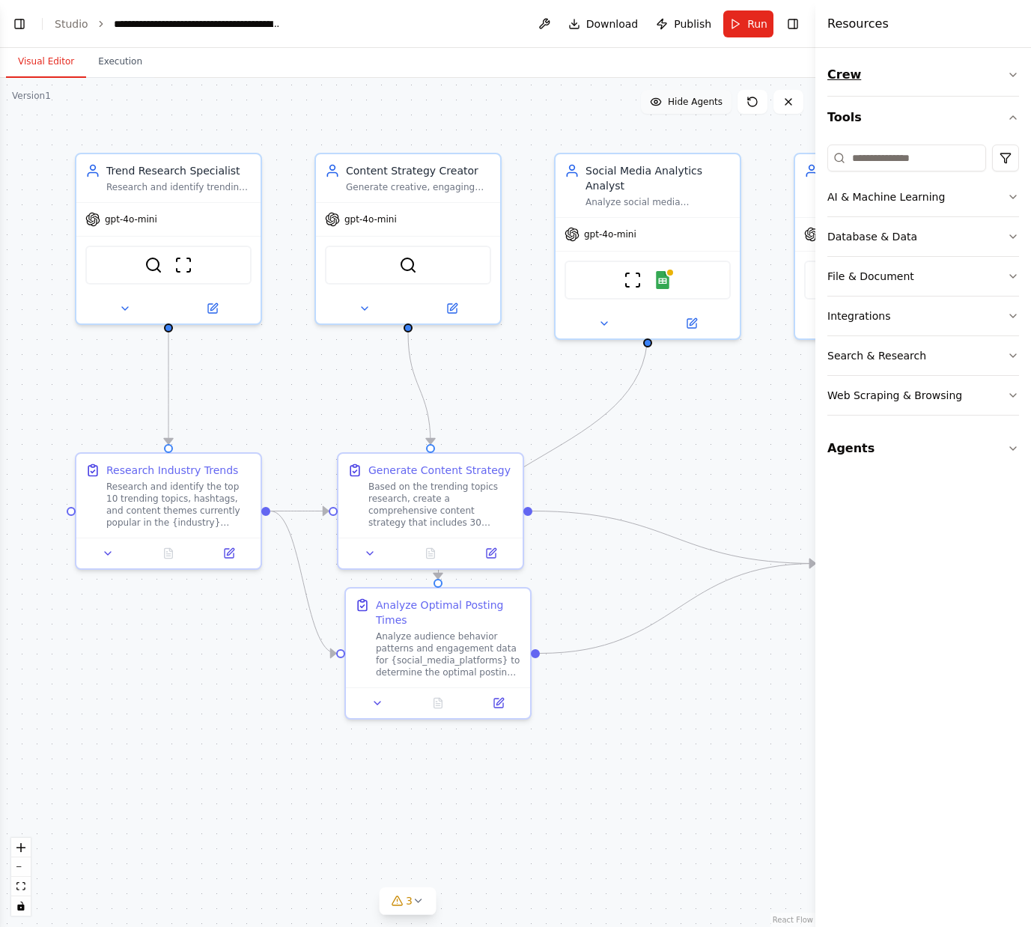
click at [884, 90] on button "Crew" at bounding box center [923, 75] width 192 height 42
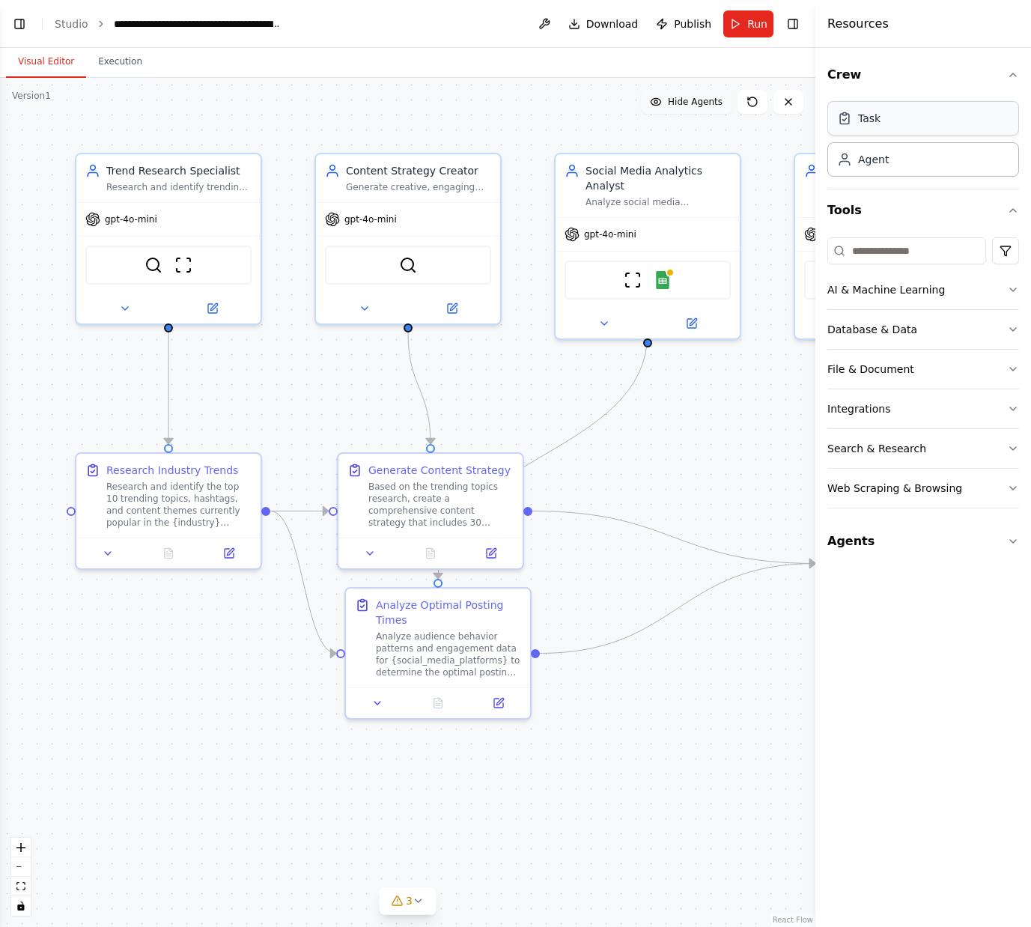
click at [881, 127] on div "Task" at bounding box center [923, 118] width 192 height 34
click at [883, 164] on div "Agent" at bounding box center [873, 158] width 31 height 15
click at [902, 115] on div "Task" at bounding box center [923, 118] width 192 height 34
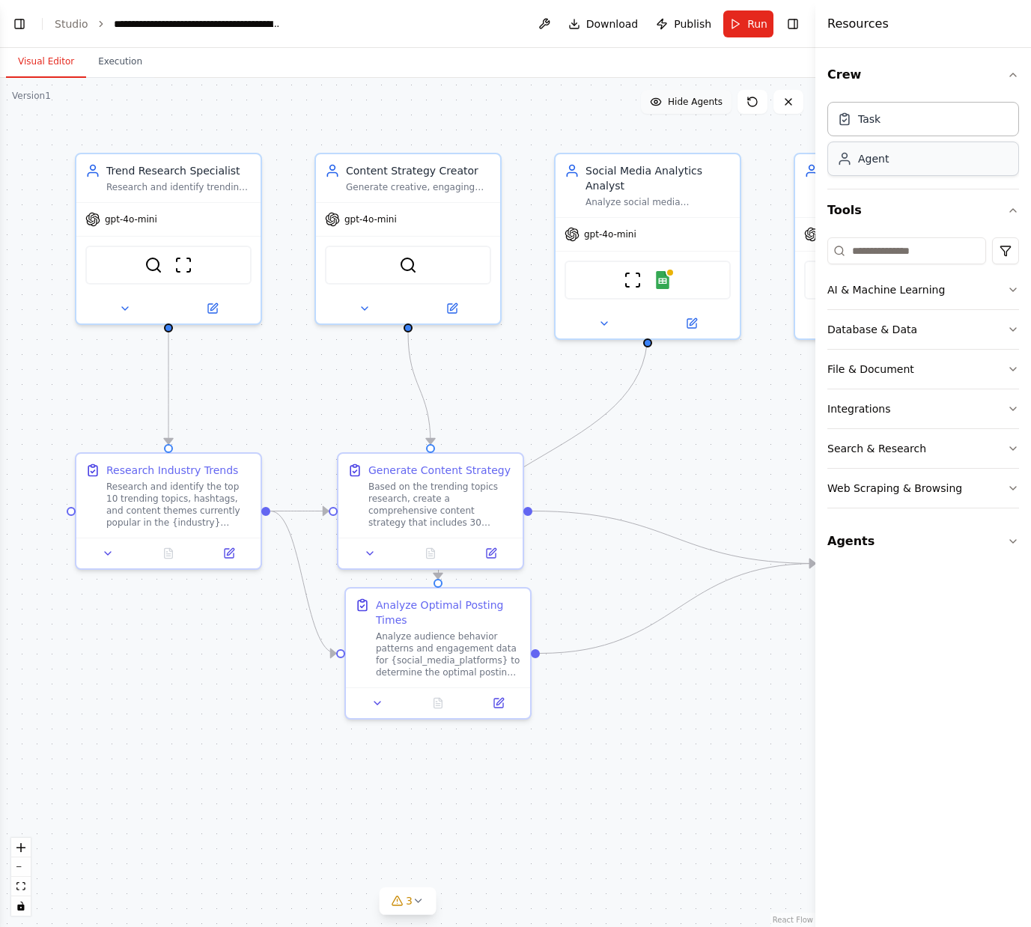
click at [890, 160] on div "Agent" at bounding box center [923, 159] width 192 height 34
click at [920, 109] on div "Task" at bounding box center [923, 118] width 192 height 34
click at [919, 109] on div "Task" at bounding box center [923, 118] width 192 height 34
click at [1002, 69] on button "Crew" at bounding box center [923, 75] width 192 height 42
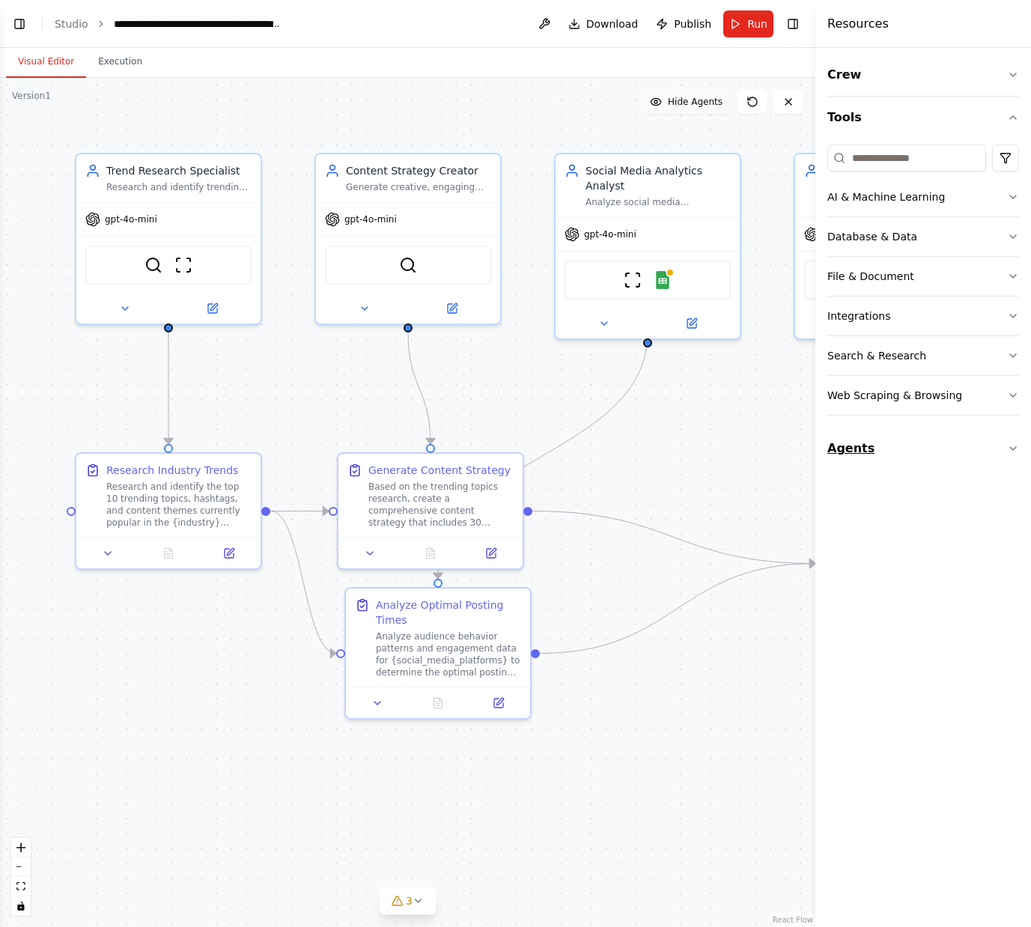
click at [950, 453] on button "Agents" at bounding box center [923, 449] width 192 height 42
click at [73, 25] on link "Studio" at bounding box center [72, 24] width 34 height 12
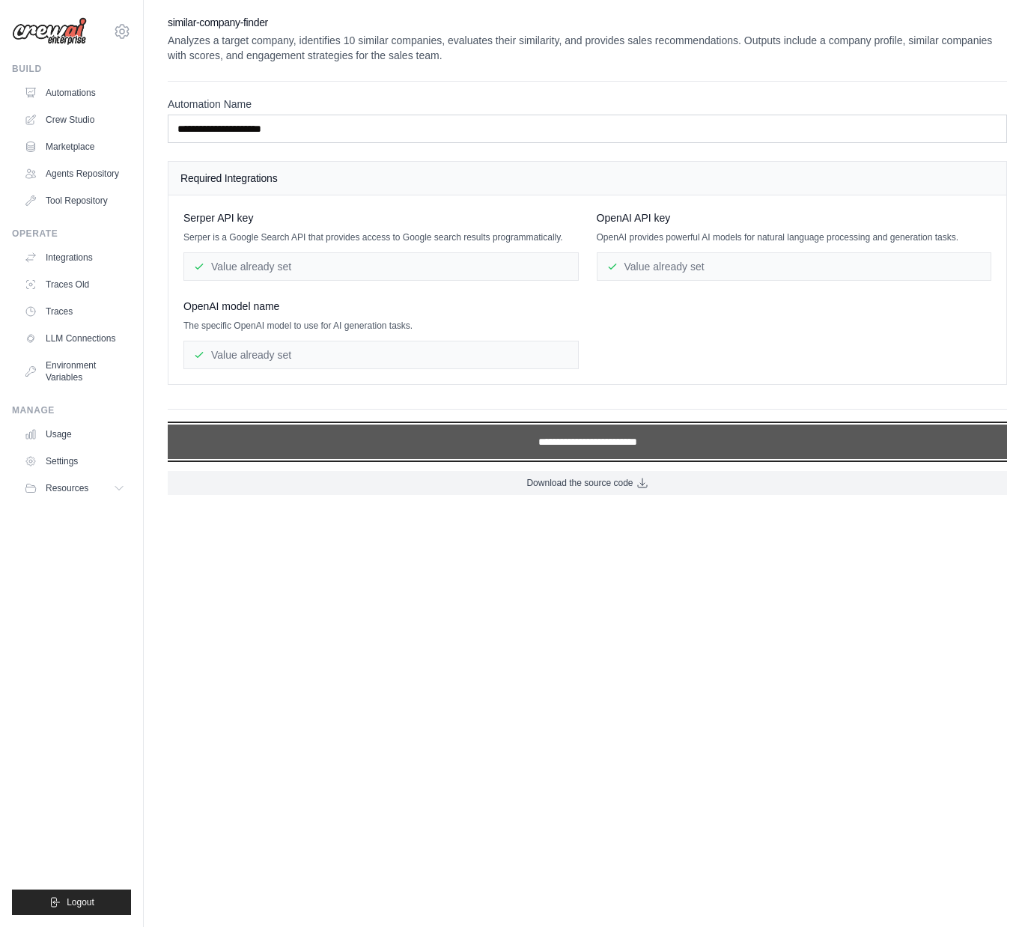
click at [614, 459] on input "**********" at bounding box center [587, 442] width 839 height 34
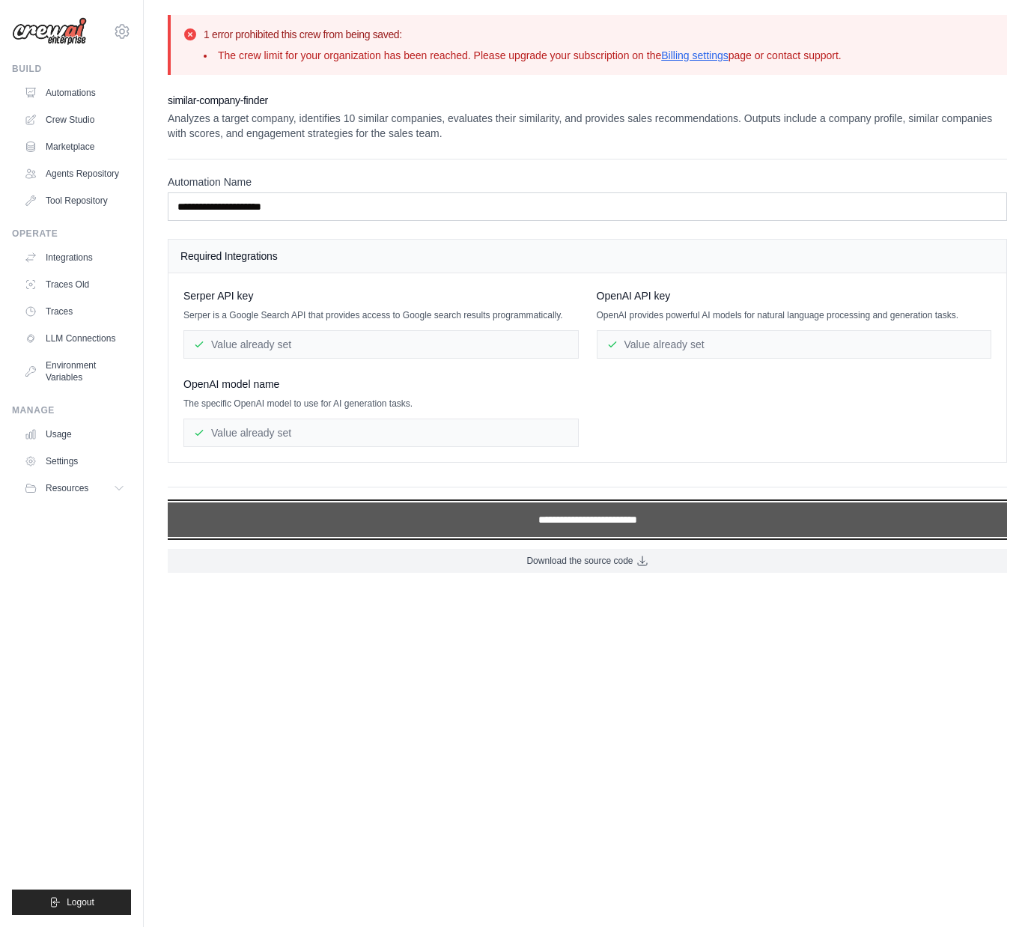
click at [579, 532] on input "**********" at bounding box center [587, 519] width 839 height 34
click at [582, 535] on input "**********" at bounding box center [587, 519] width 839 height 34
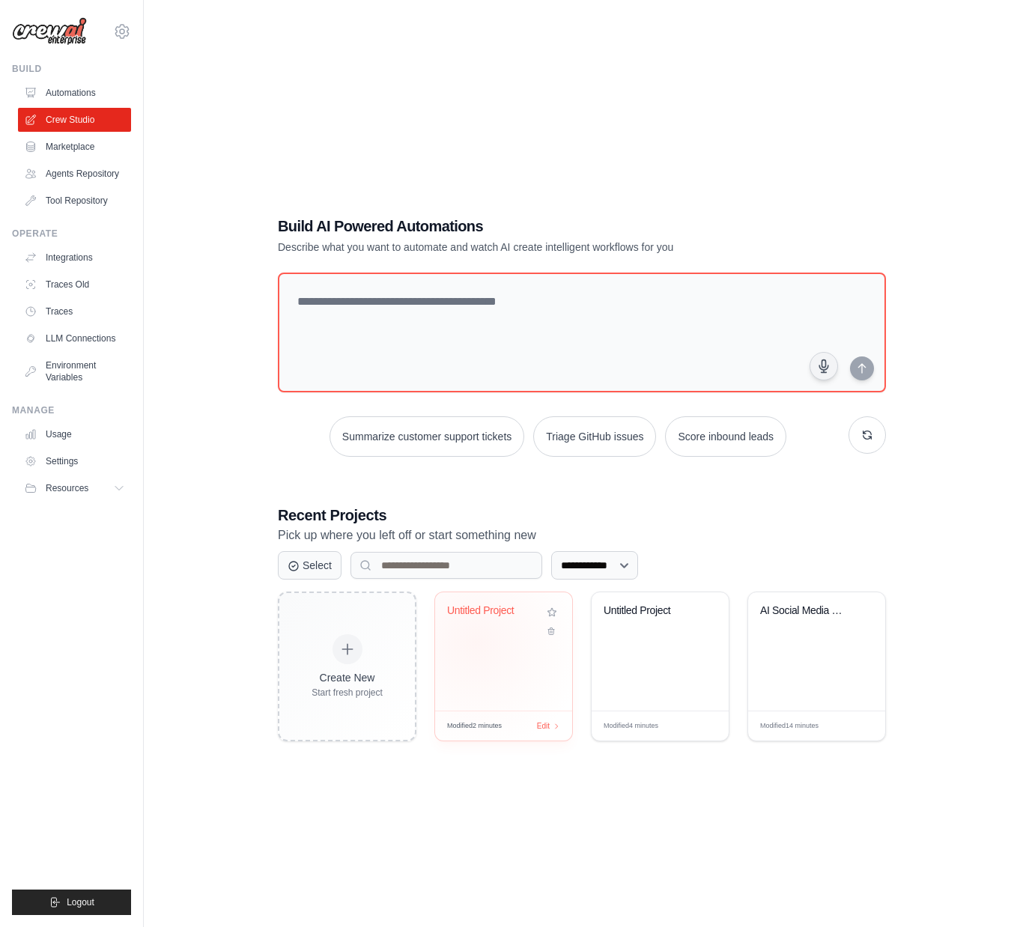
click at [476, 642] on div "Untitled Project" at bounding box center [503, 651] width 137 height 118
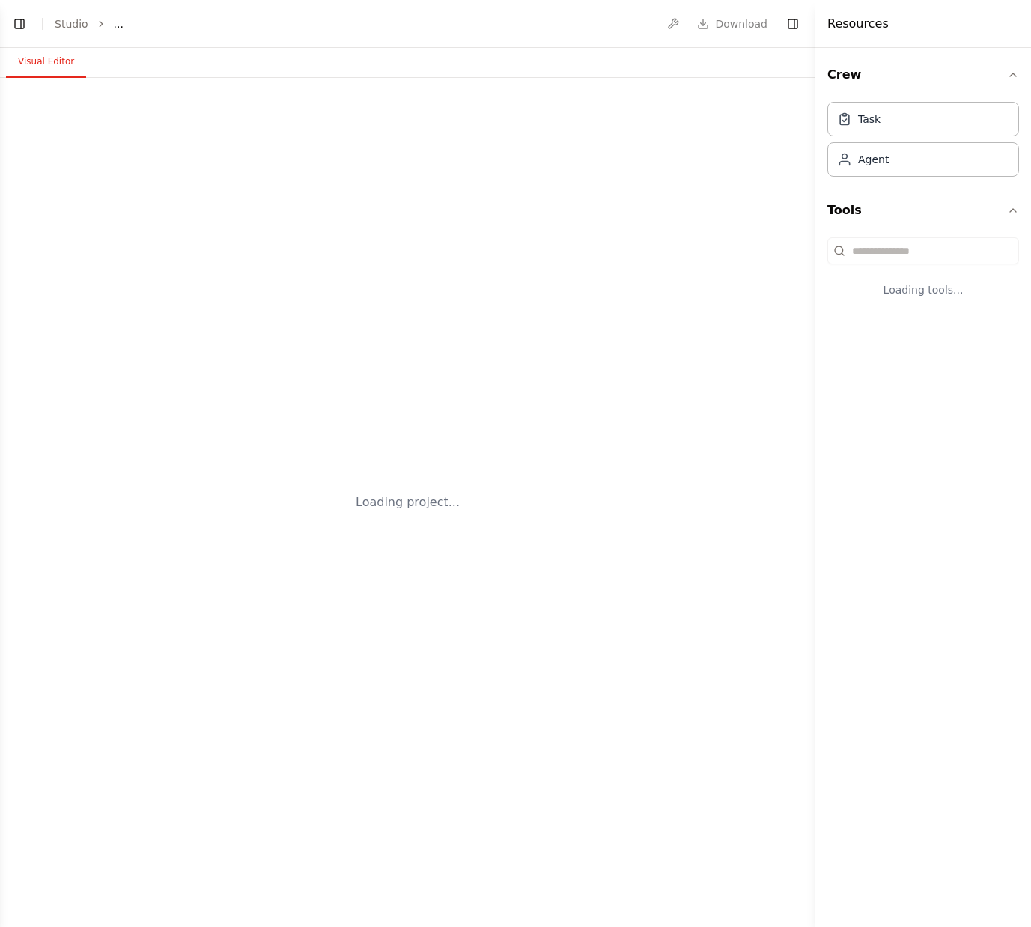
select select "****"
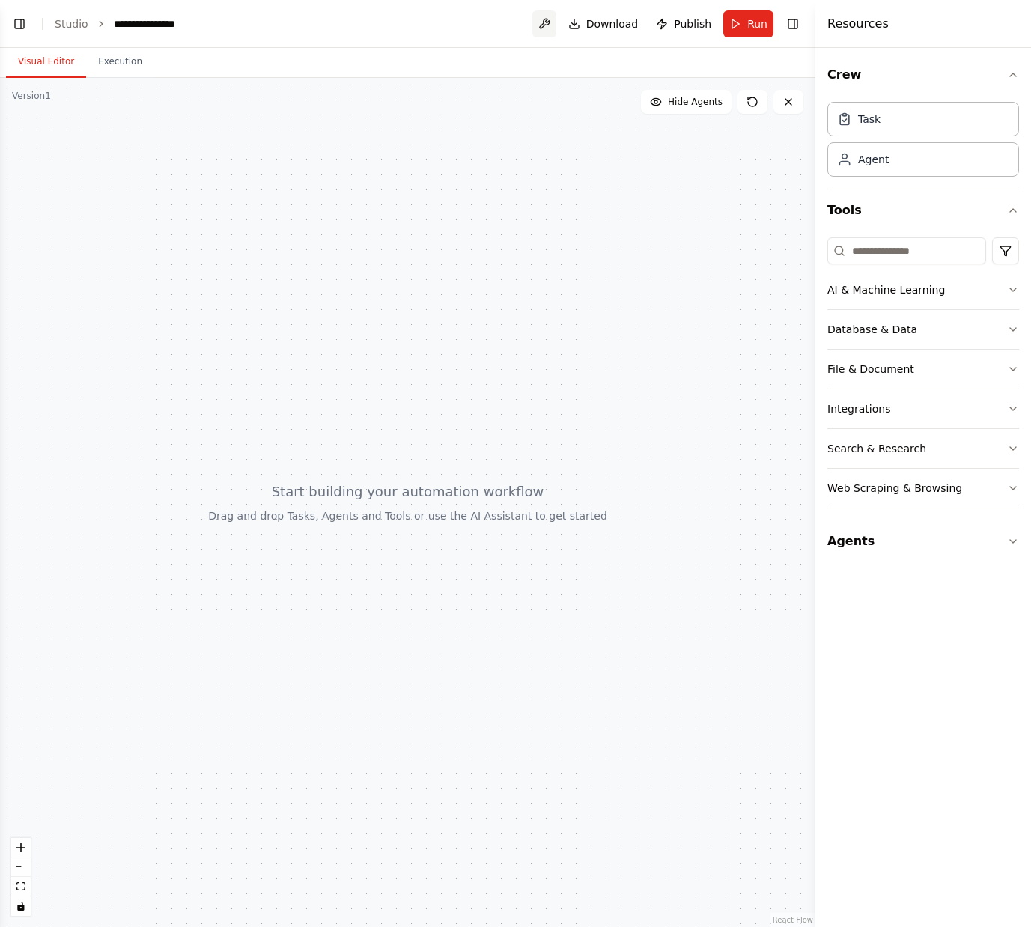
click at [556, 22] on button at bounding box center [544, 23] width 24 height 27
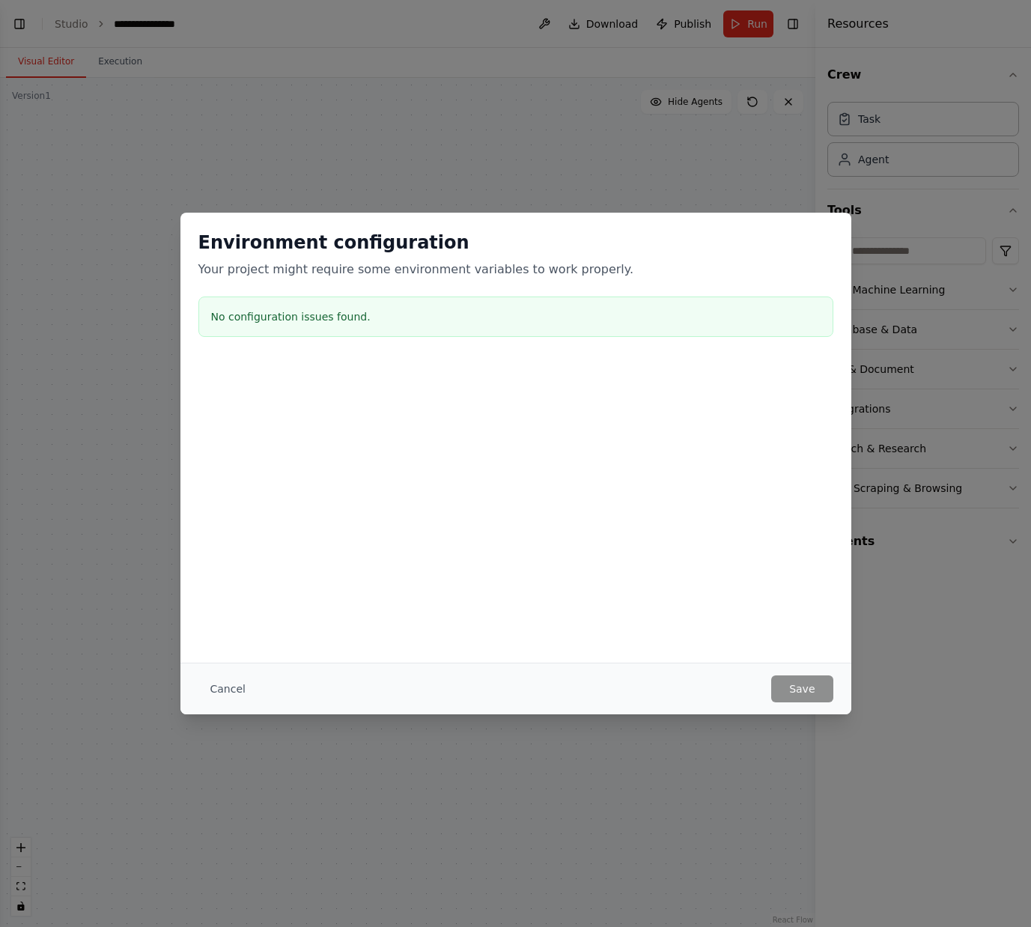
click at [226, 694] on button "Cancel" at bounding box center [227, 688] width 59 height 27
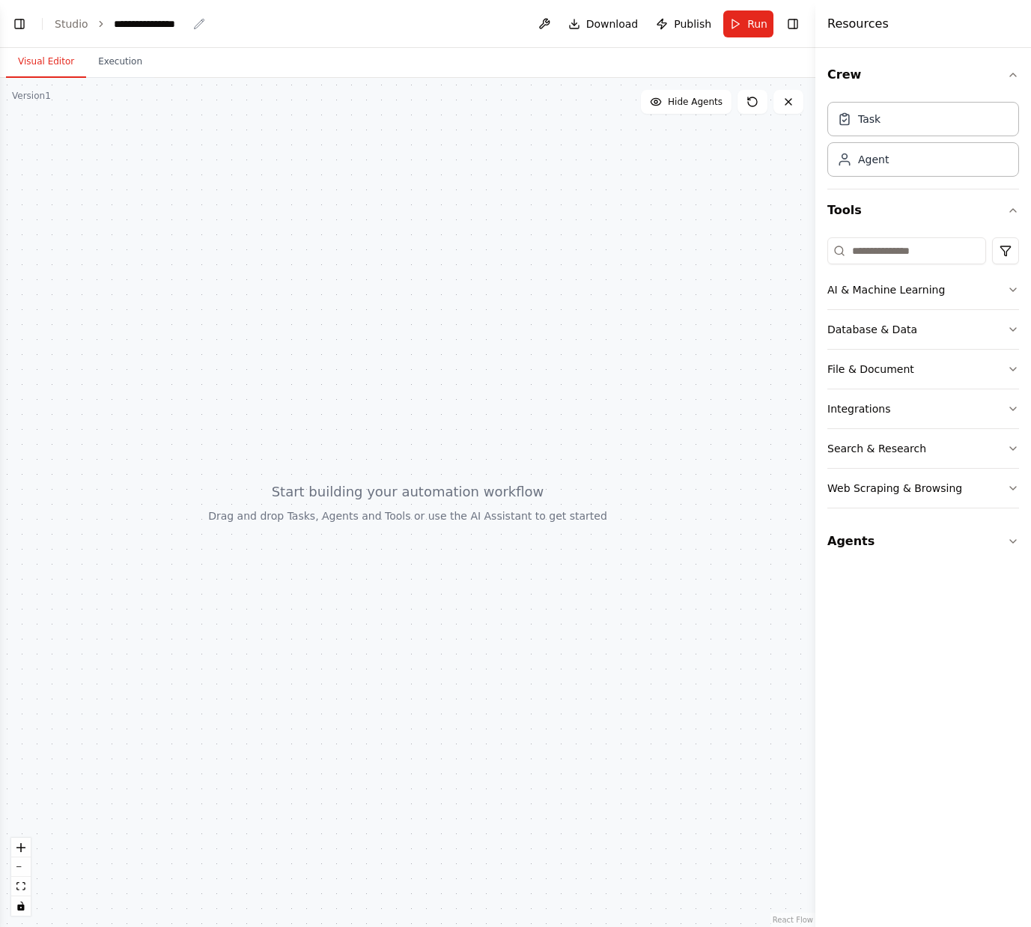
click at [189, 30] on div "**********" at bounding box center [160, 23] width 92 height 15
click at [198, 25] on icon "breadcrumb" at bounding box center [199, 24] width 12 height 12
click at [186, 21] on div "**********" at bounding box center [160, 23] width 92 height 15
click at [189, 23] on div "**********" at bounding box center [160, 23] width 92 height 15
click at [183, 24] on div "**********" at bounding box center [151, 23] width 74 height 15
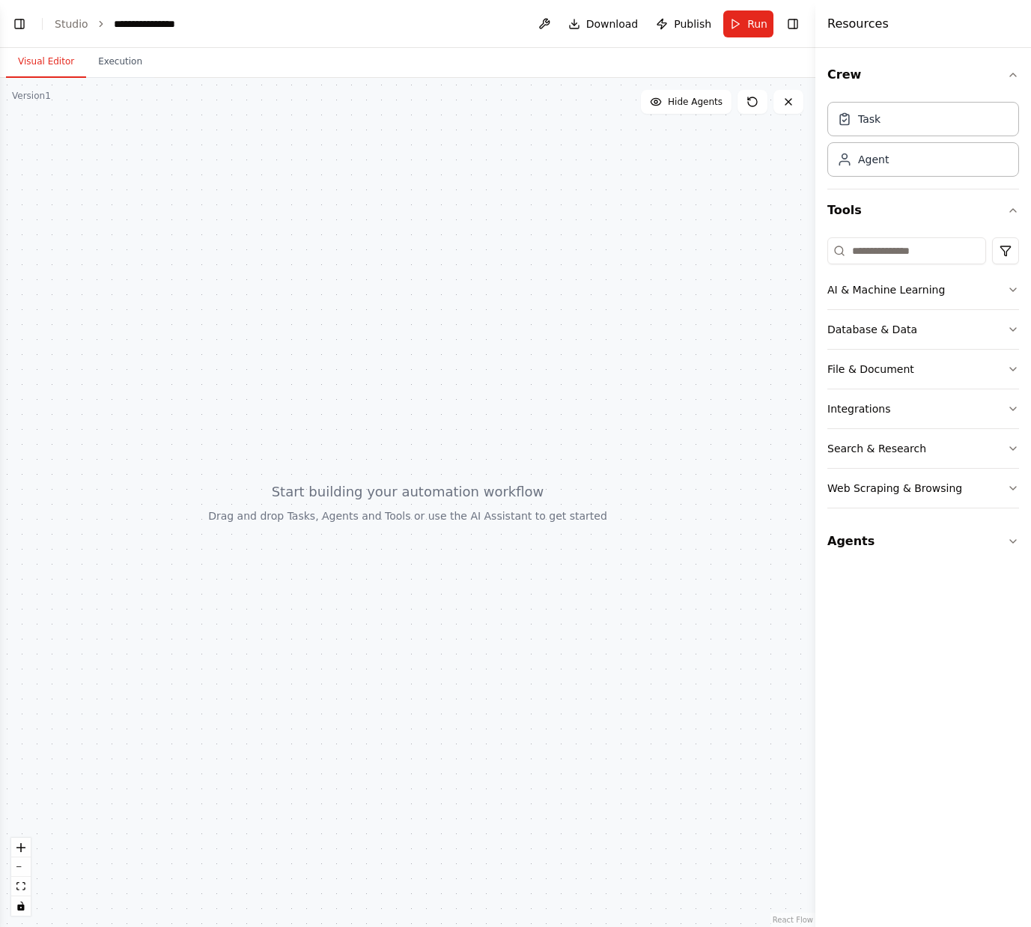
click at [183, 24] on div "**********" at bounding box center [170, 23] width 112 height 15
click at [183, 24] on div "*" at bounding box center [170, 23] width 112 height 15
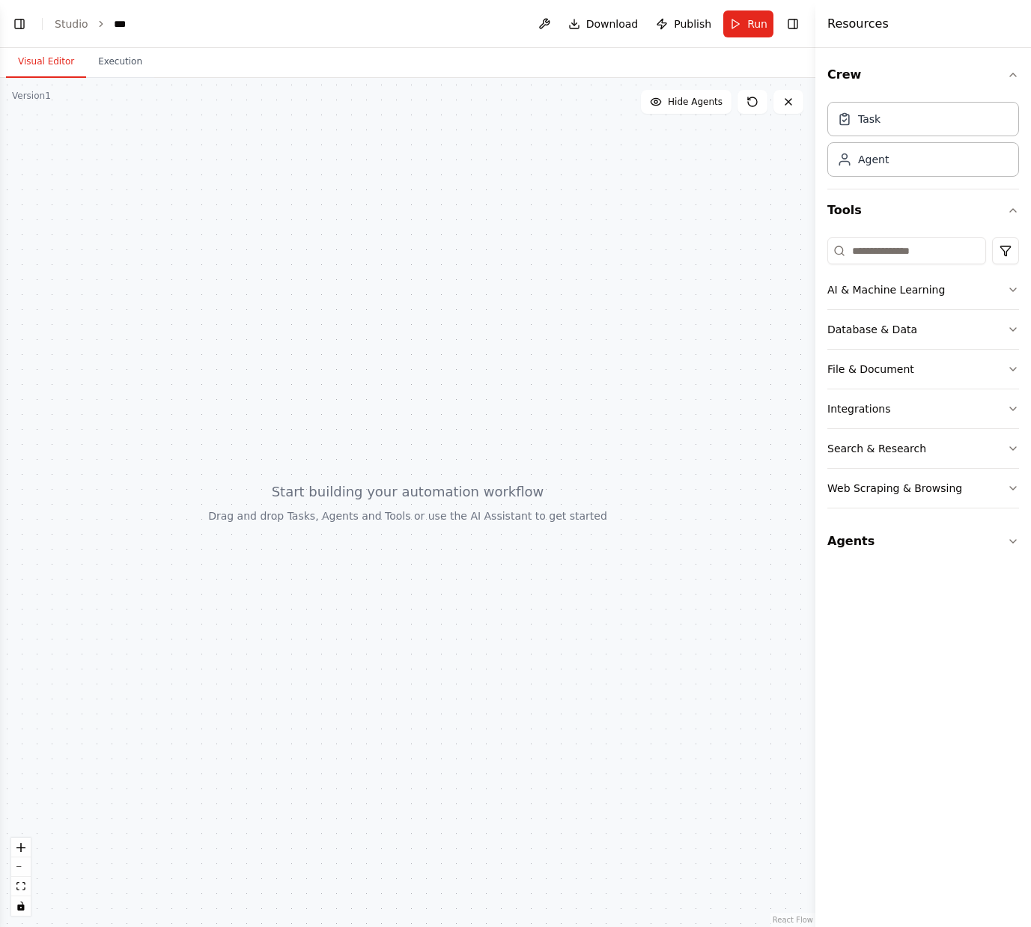
click at [249, 217] on div at bounding box center [407, 502] width 815 height 849
click at [19, 24] on button "Toggle Left Sidebar" at bounding box center [19, 23] width 21 height 21
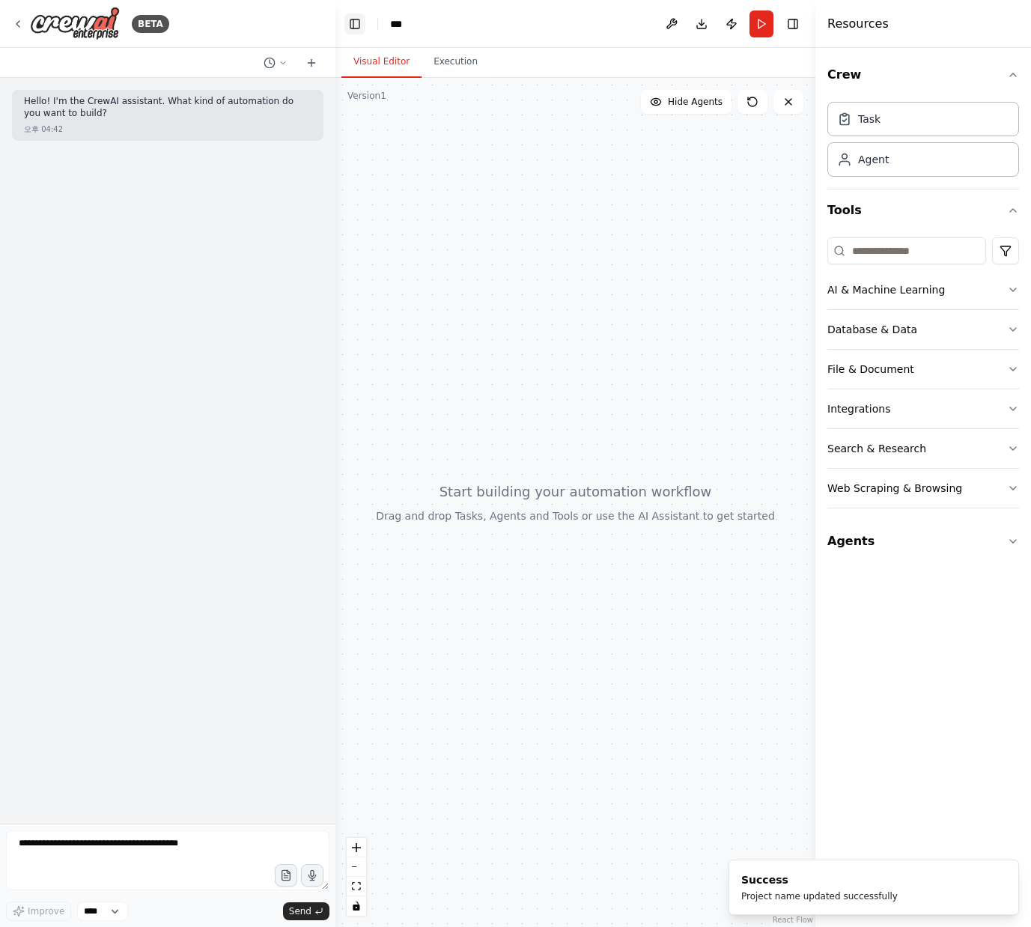
click at [350, 18] on button "Toggle Left Sidebar" at bounding box center [354, 23] width 21 height 21
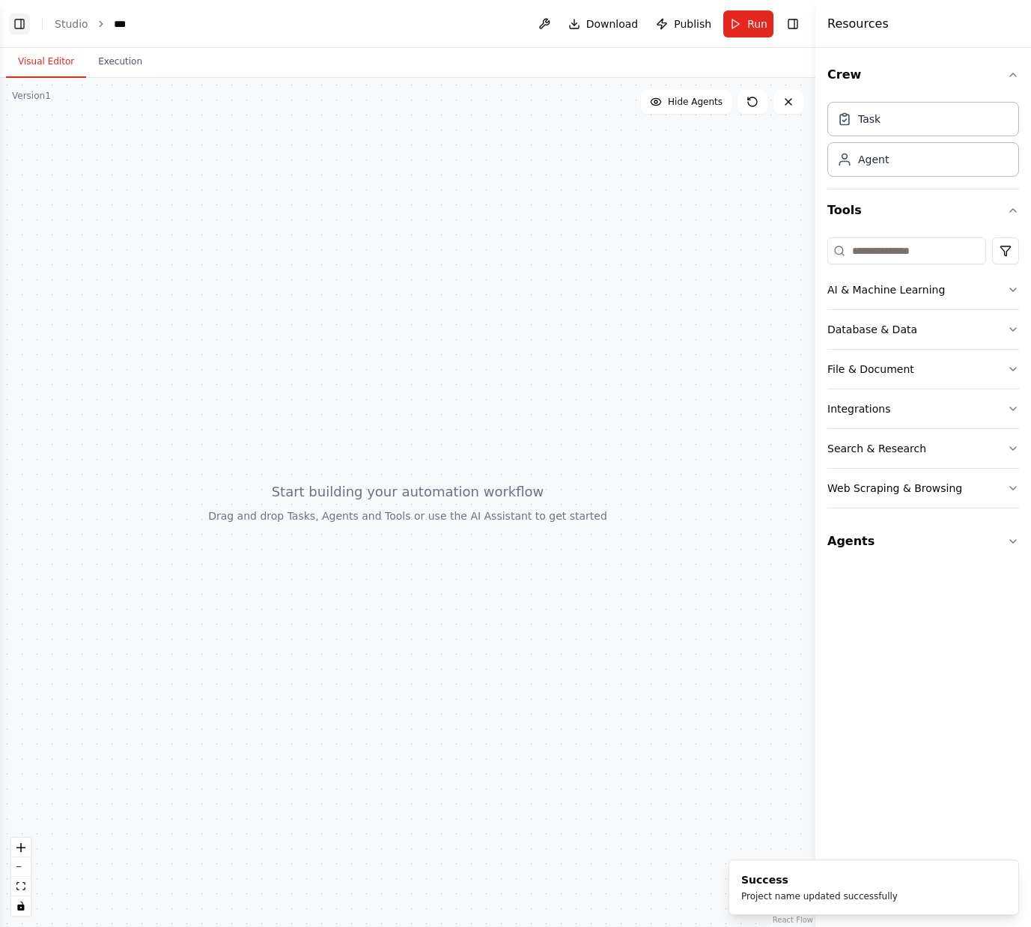
click at [18, 19] on button "Toggle Left Sidebar" at bounding box center [19, 23] width 21 height 21
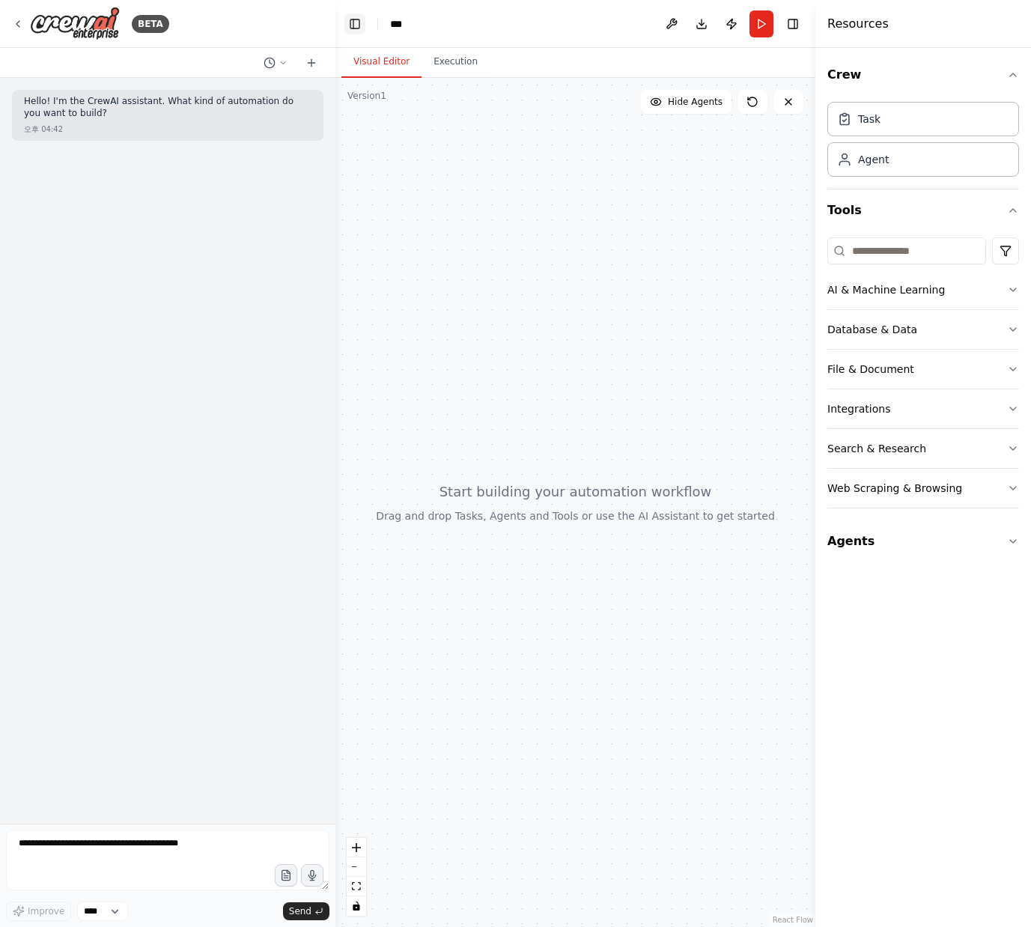
click at [359, 24] on button "Toggle Left Sidebar" at bounding box center [354, 23] width 21 height 21
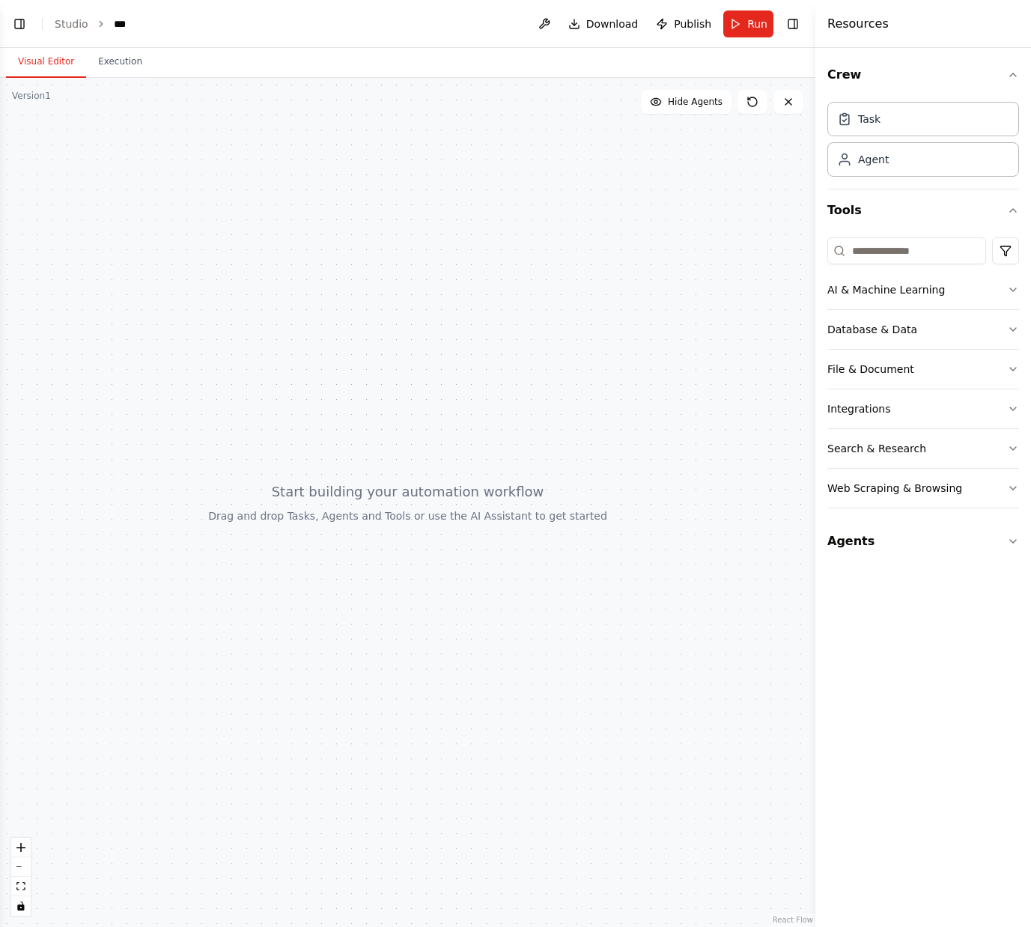
click at [74, 37] on header "Toggle Left Sidebar Studio *** Download Publish Run Toggle Right Sidebar" at bounding box center [407, 24] width 815 height 48
click at [70, 31] on header "Toggle Left Sidebar Studio *** Download Publish Run Toggle Right Sidebar" at bounding box center [407, 24] width 815 height 48
click at [70, 28] on link "Studio" at bounding box center [72, 24] width 34 height 12
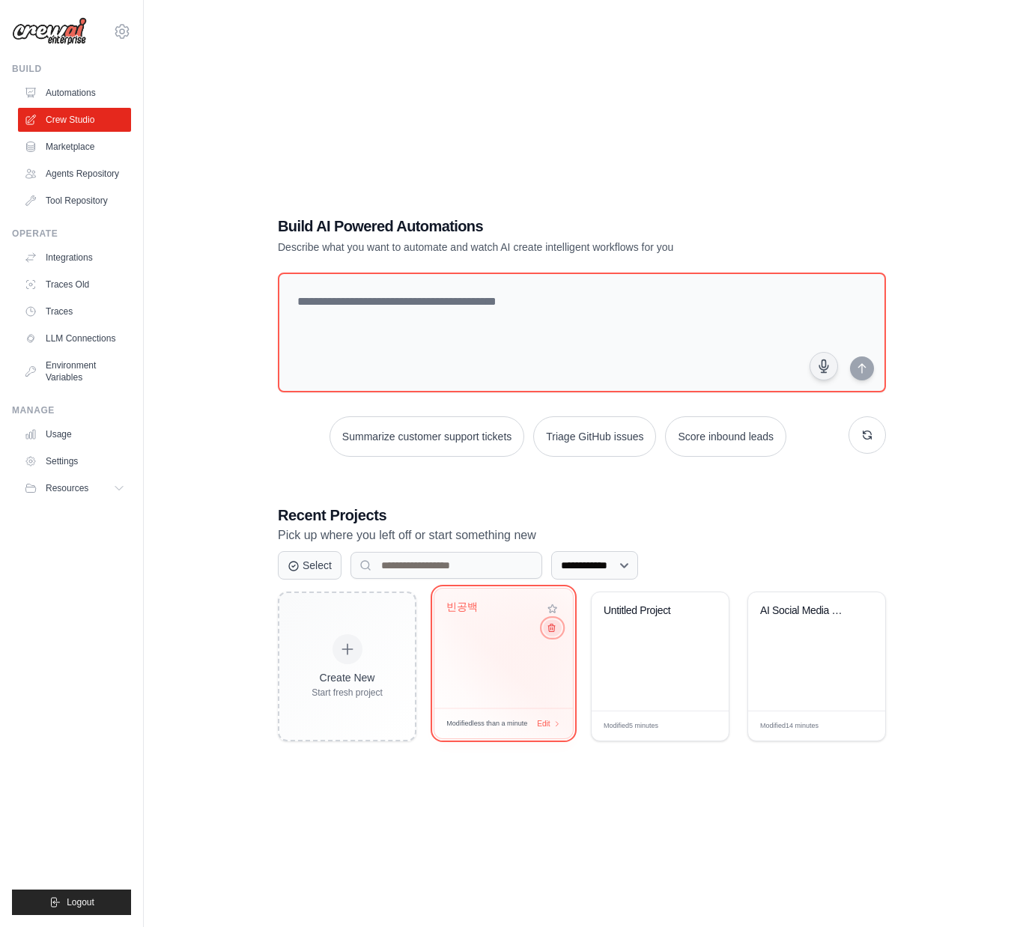
click at [553, 629] on icon at bounding box center [552, 628] width 10 height 10
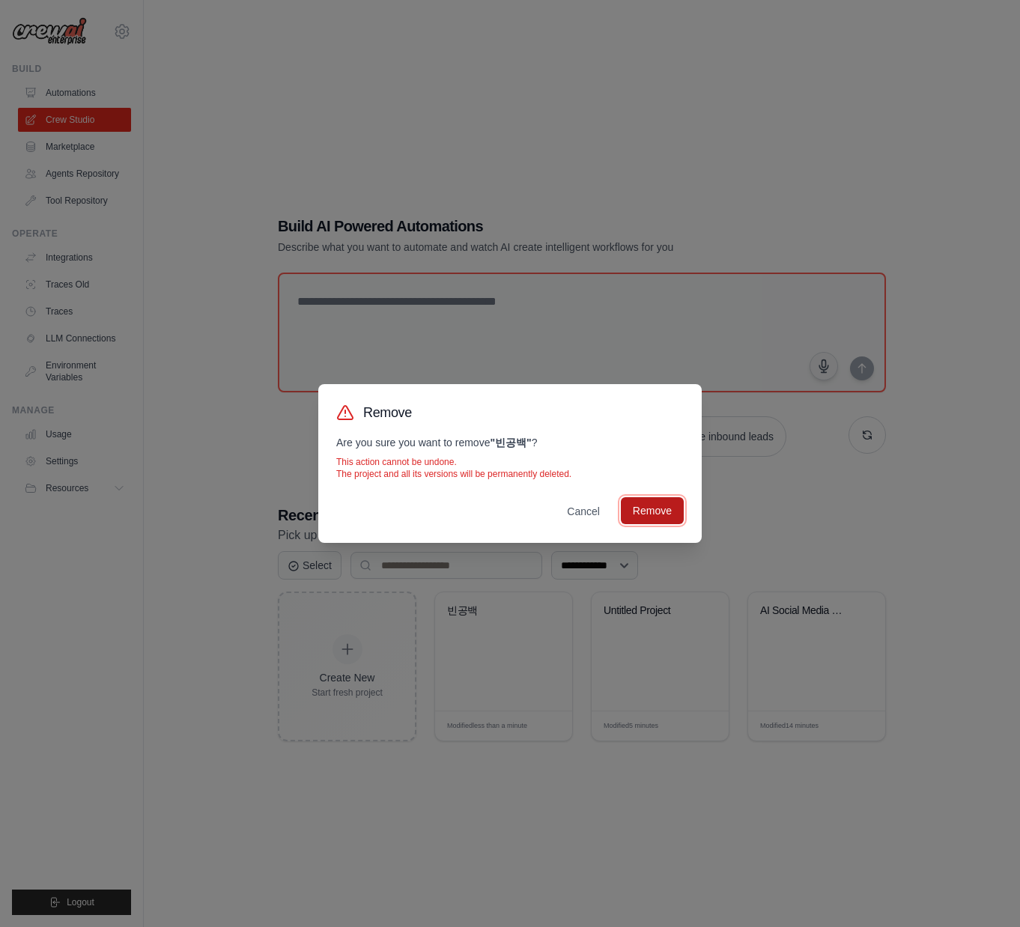
click at [651, 520] on button "Remove" at bounding box center [652, 510] width 63 height 27
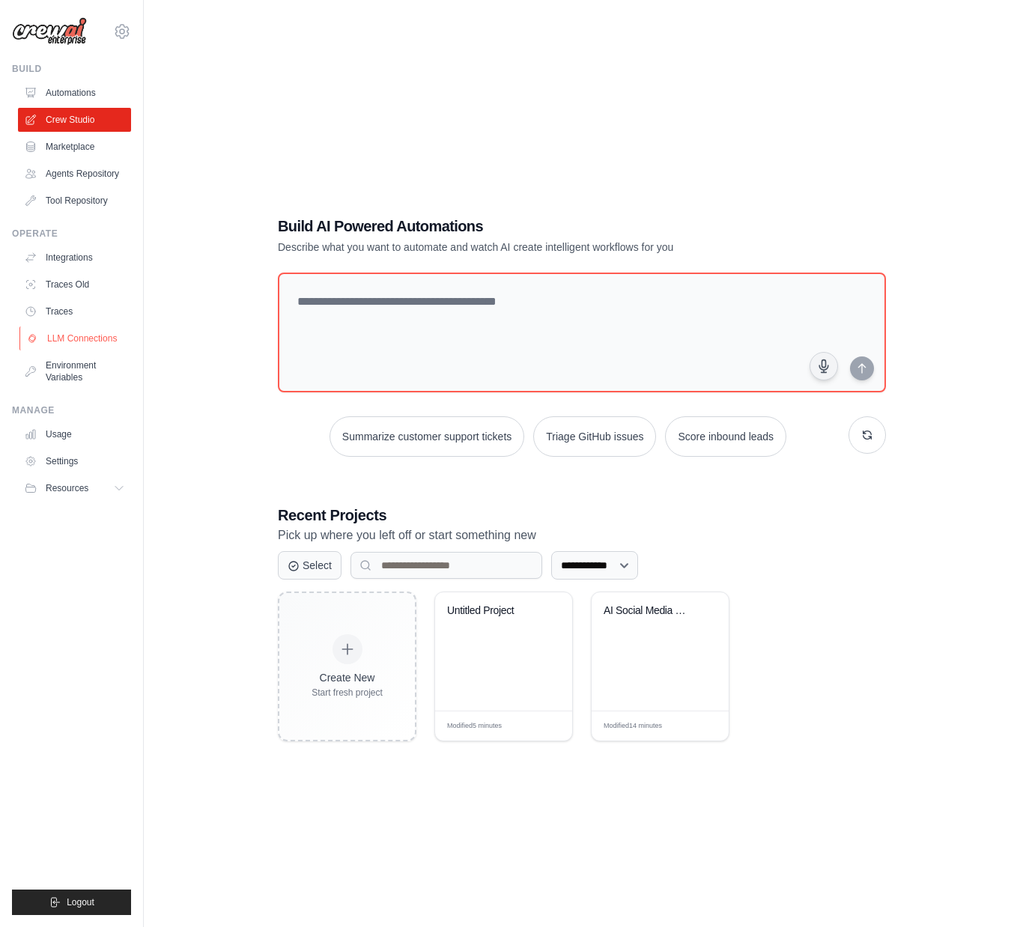
click at [97, 337] on link "LLM Connections" at bounding box center [75, 338] width 113 height 24
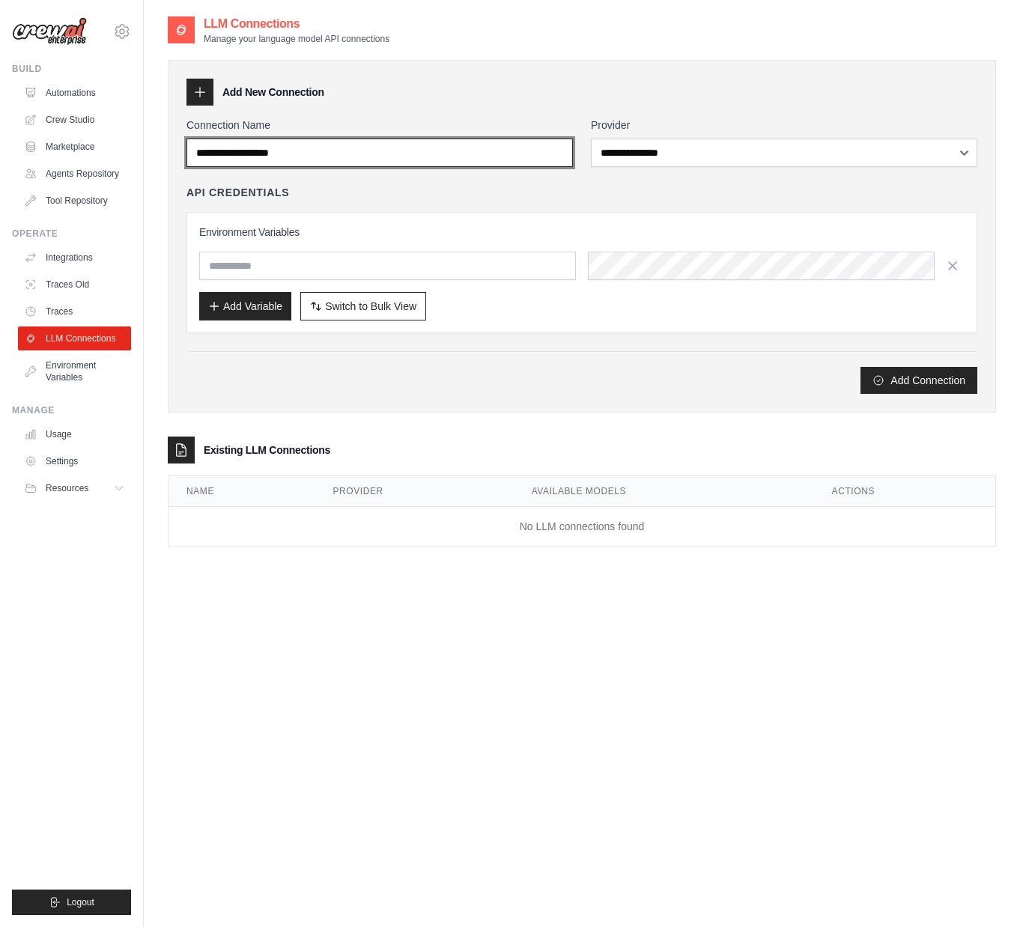
click at [347, 157] on input "Connection Name" at bounding box center [379, 153] width 386 height 28
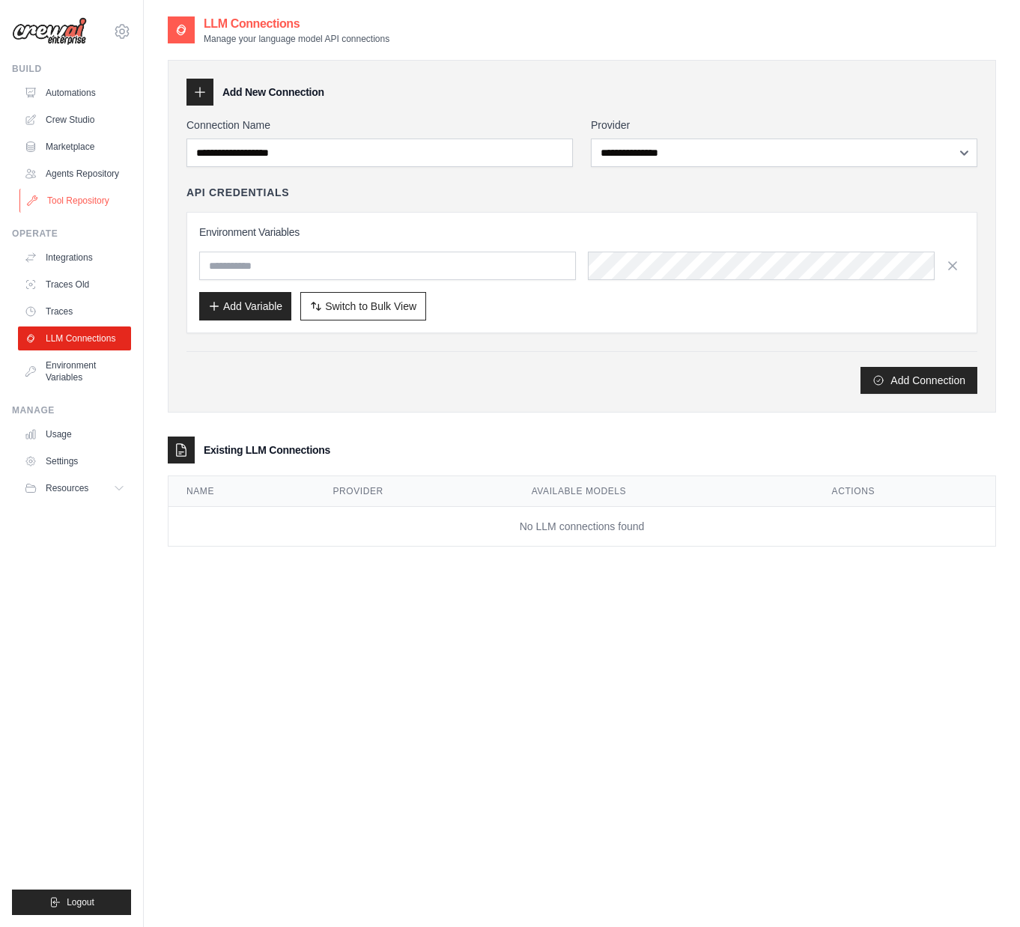
click at [87, 205] on link "Tool Repository" at bounding box center [75, 201] width 113 height 24
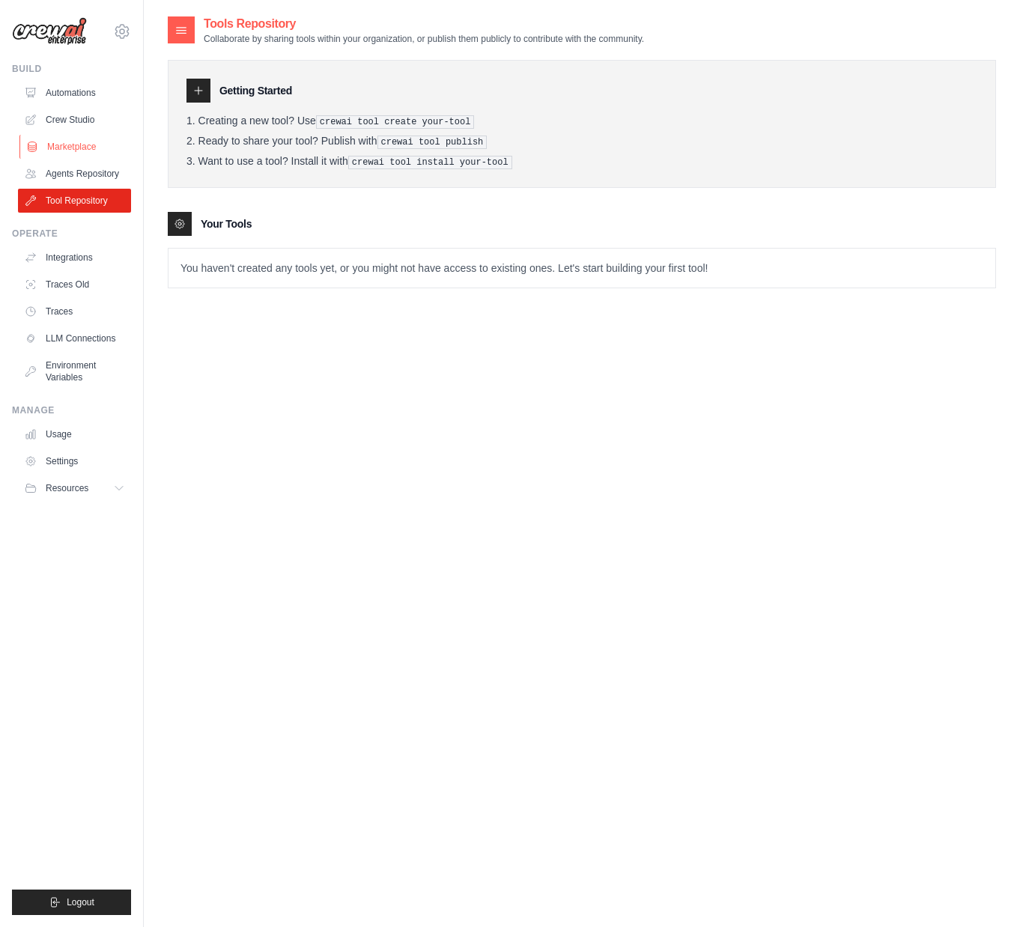
click at [76, 148] on link "Marketplace" at bounding box center [75, 147] width 113 height 24
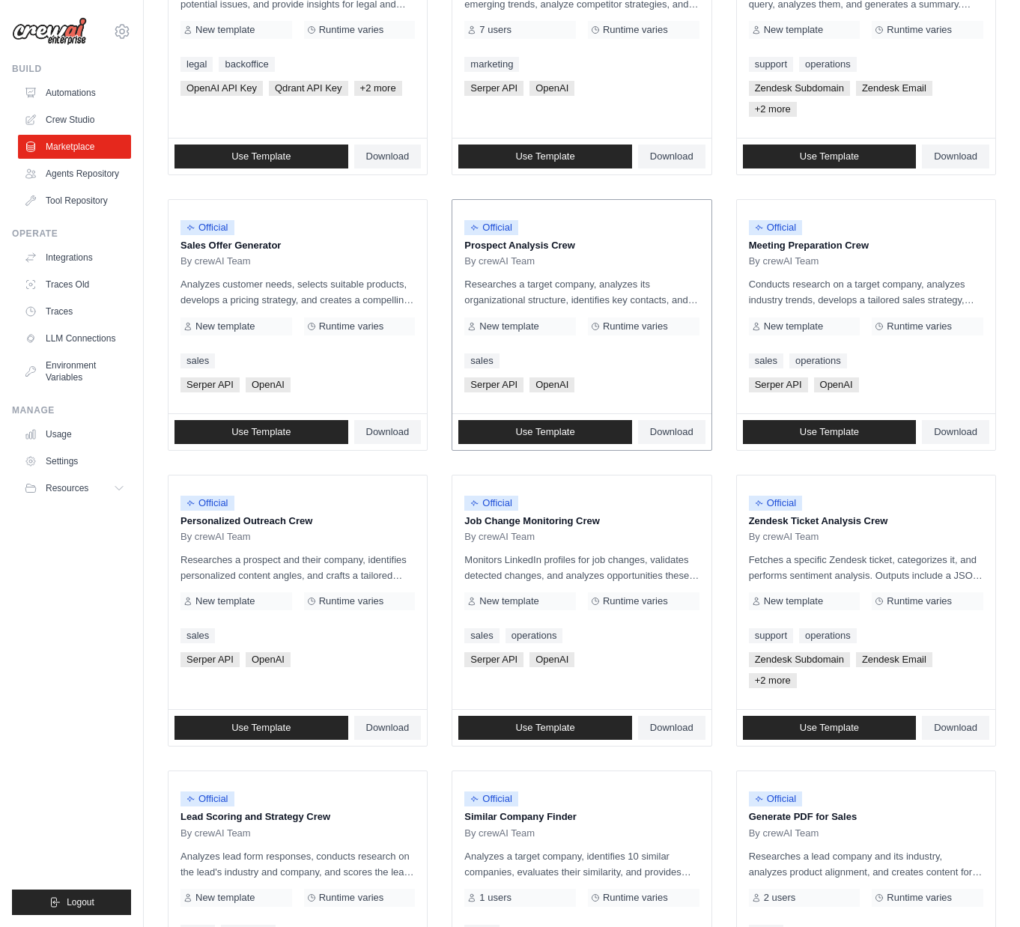
scroll to position [502, 0]
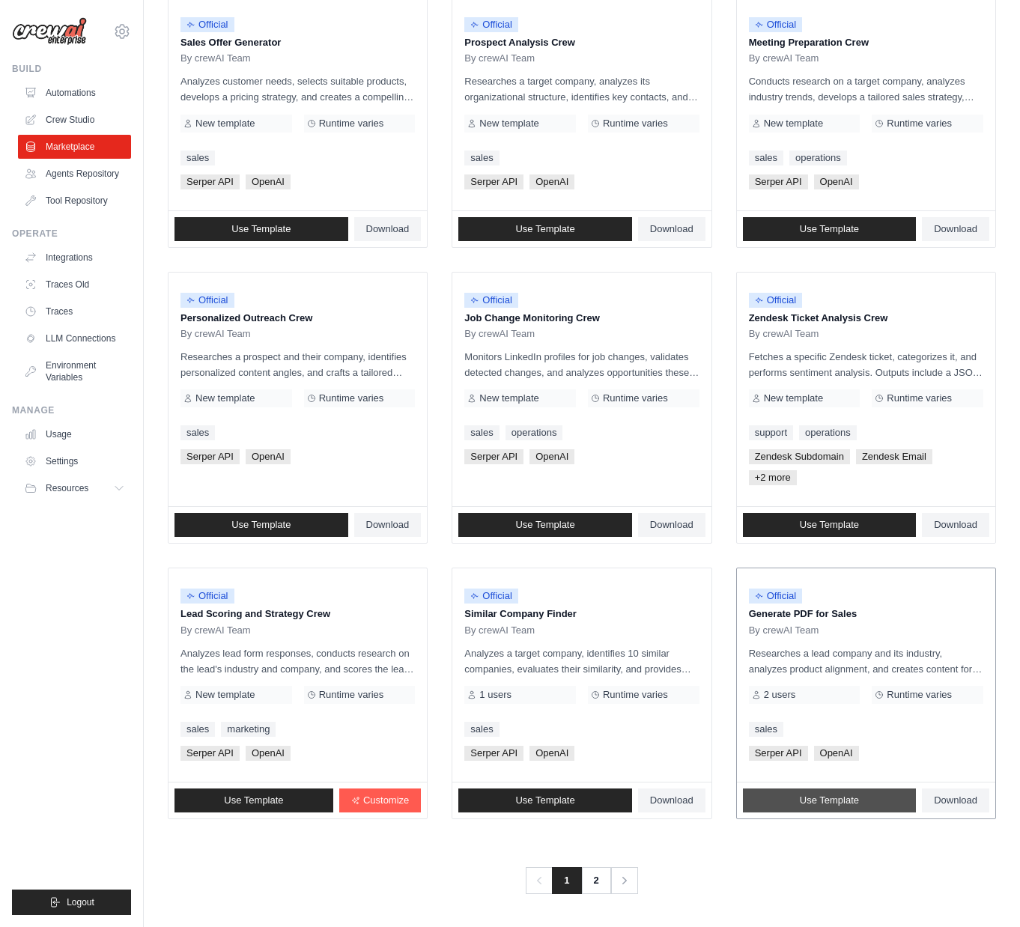
click at [881, 808] on link "Use Template" at bounding box center [830, 801] width 174 height 24
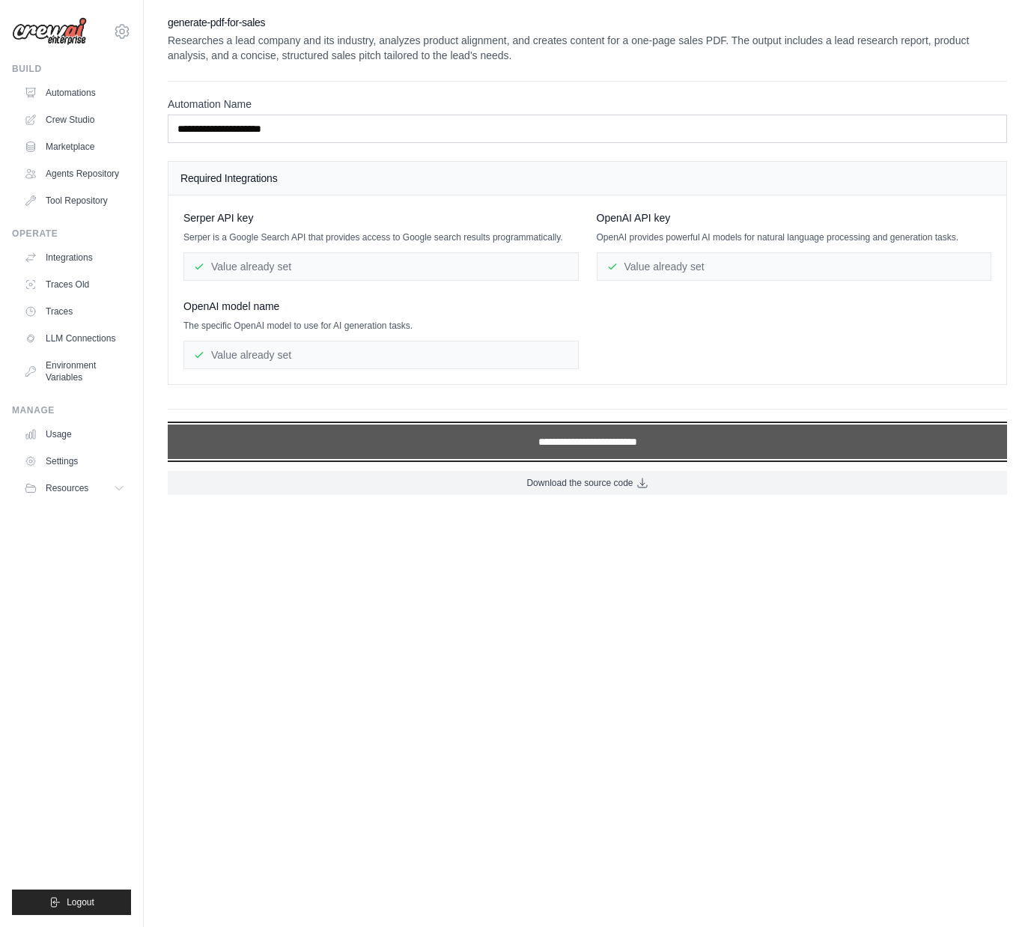
click at [596, 459] on input "**********" at bounding box center [587, 442] width 839 height 34
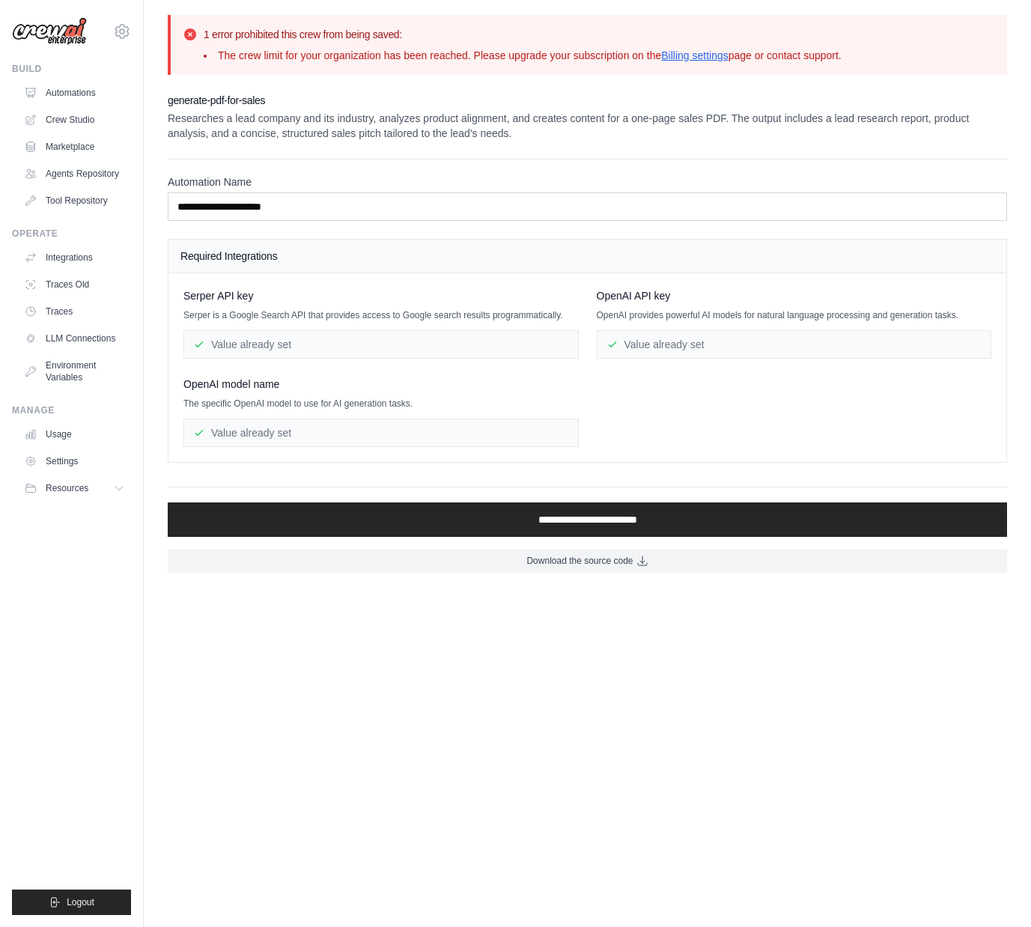
click at [589, 447] on div "[PERSON_NAME] API key [PERSON_NAME] is a Google Search API that provides access…" at bounding box center [587, 367] width 808 height 159
click at [81, 168] on link "Agents Repository" at bounding box center [75, 174] width 113 height 24
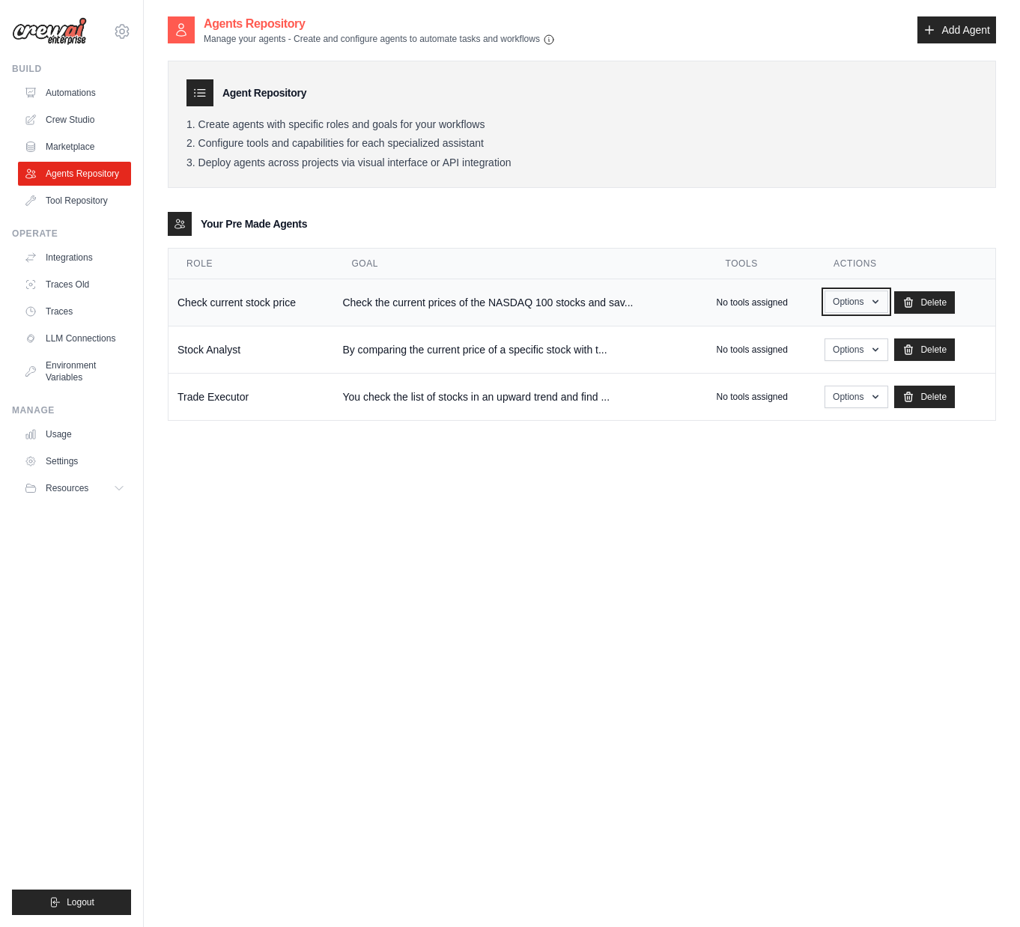
click at [863, 309] on button "Options" at bounding box center [856, 302] width 64 height 22
click at [851, 334] on link "Show" at bounding box center [834, 336] width 108 height 27
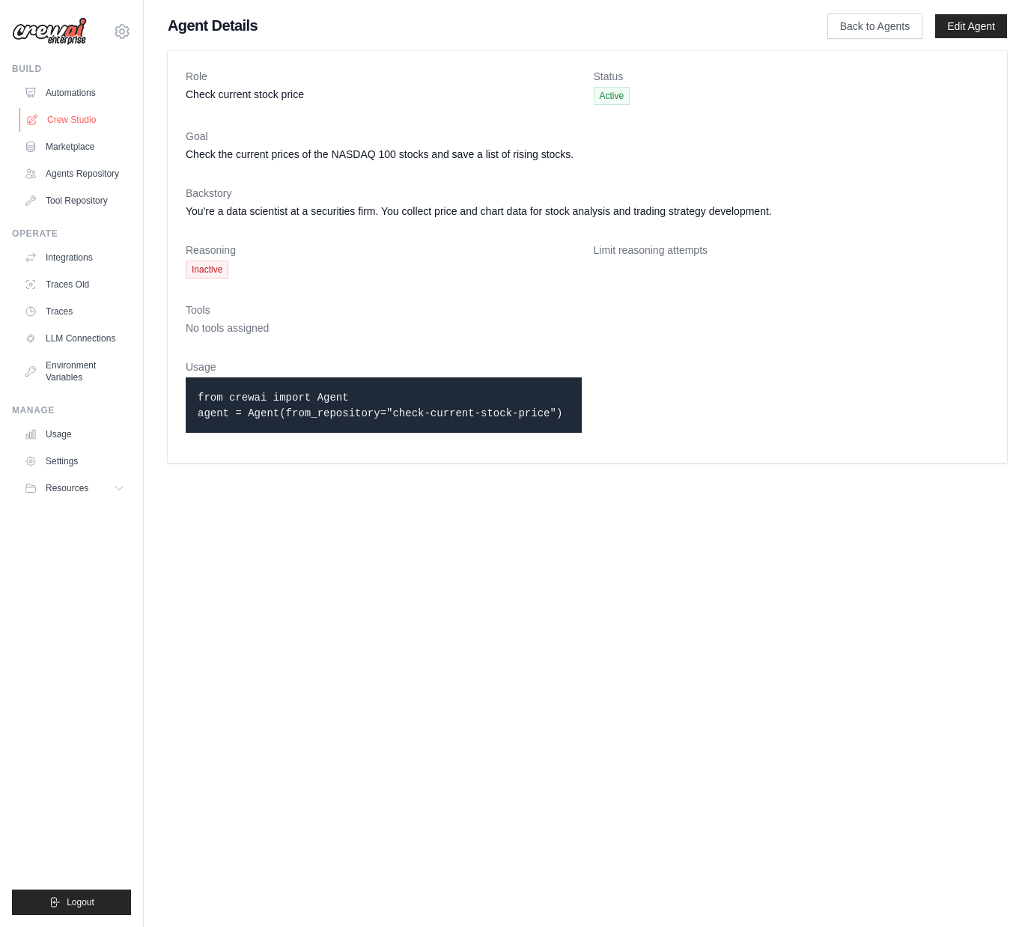
click at [92, 112] on link "Crew Studio" at bounding box center [75, 120] width 113 height 24
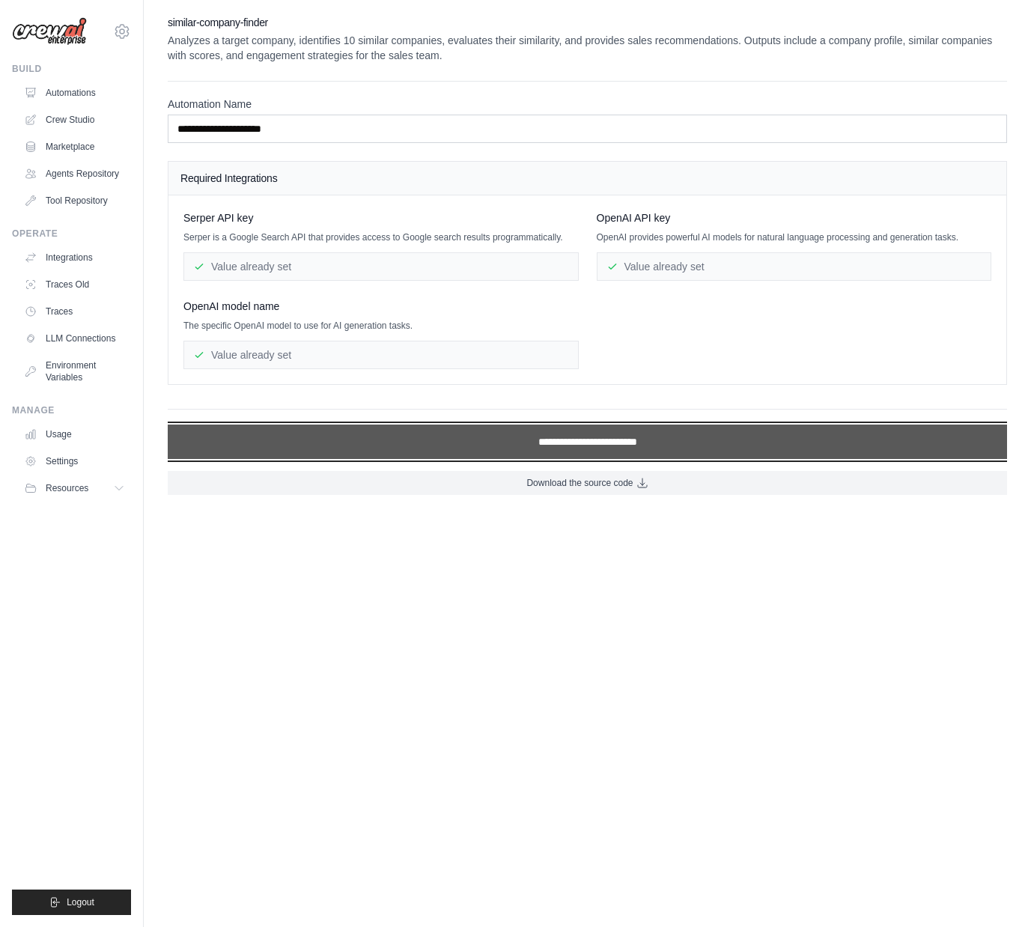
click at [610, 453] on input "**********" at bounding box center [587, 442] width 839 height 34
click at [583, 454] on input "**********" at bounding box center [587, 442] width 839 height 34
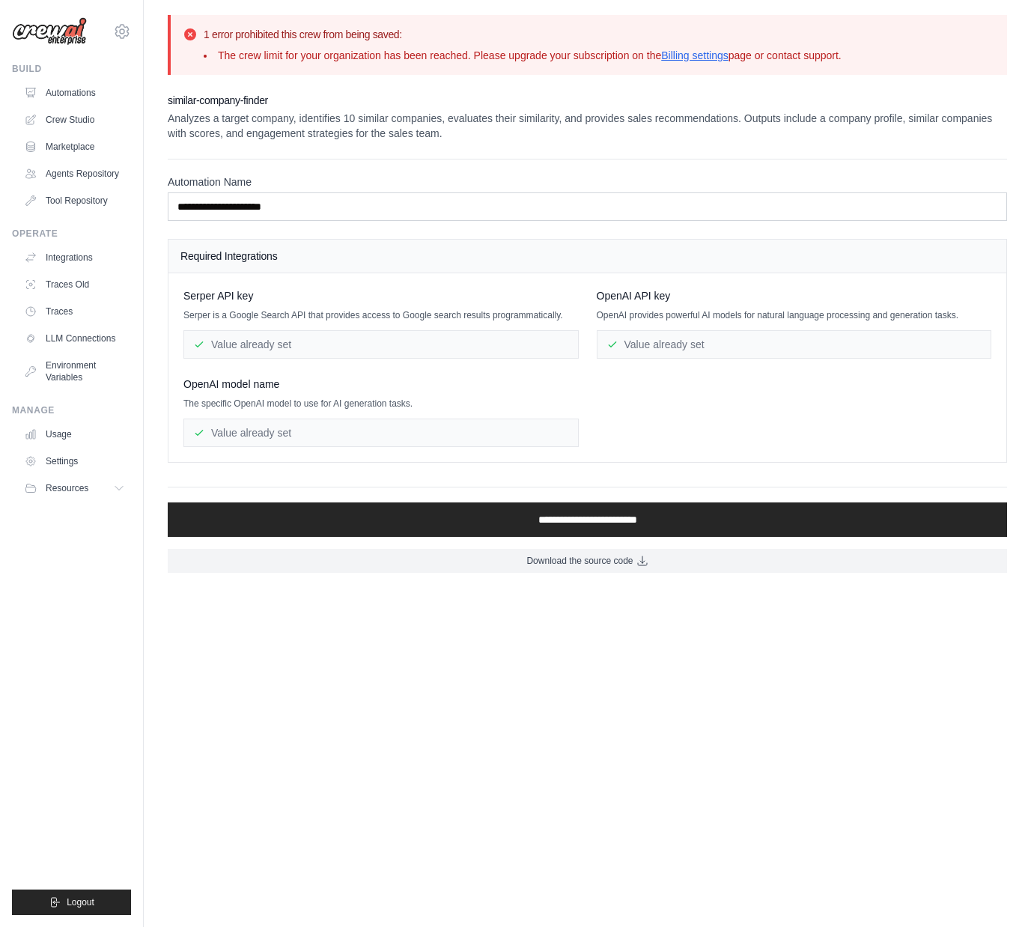
click at [583, 447] on div "[PERSON_NAME] API key [PERSON_NAME] is a Google Search API that provides access…" at bounding box center [587, 367] width 808 height 159
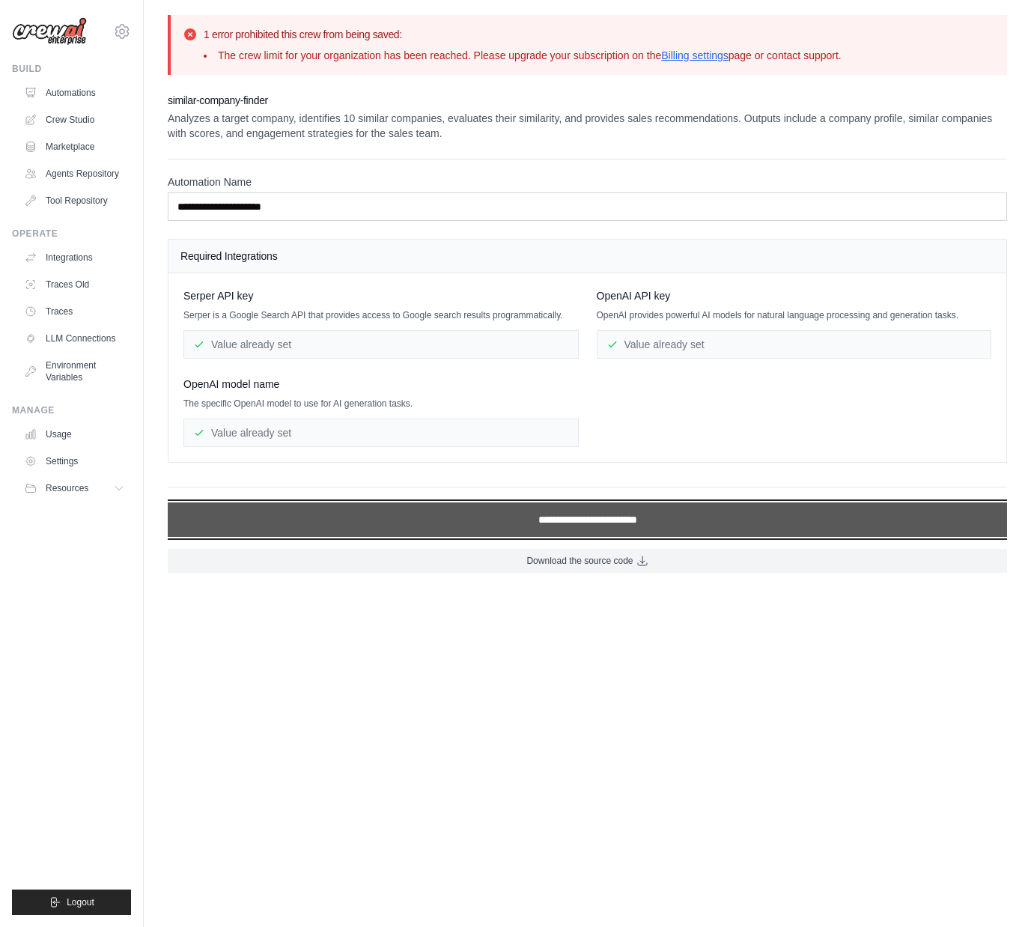
click at [575, 528] on input "**********" at bounding box center [587, 519] width 839 height 34
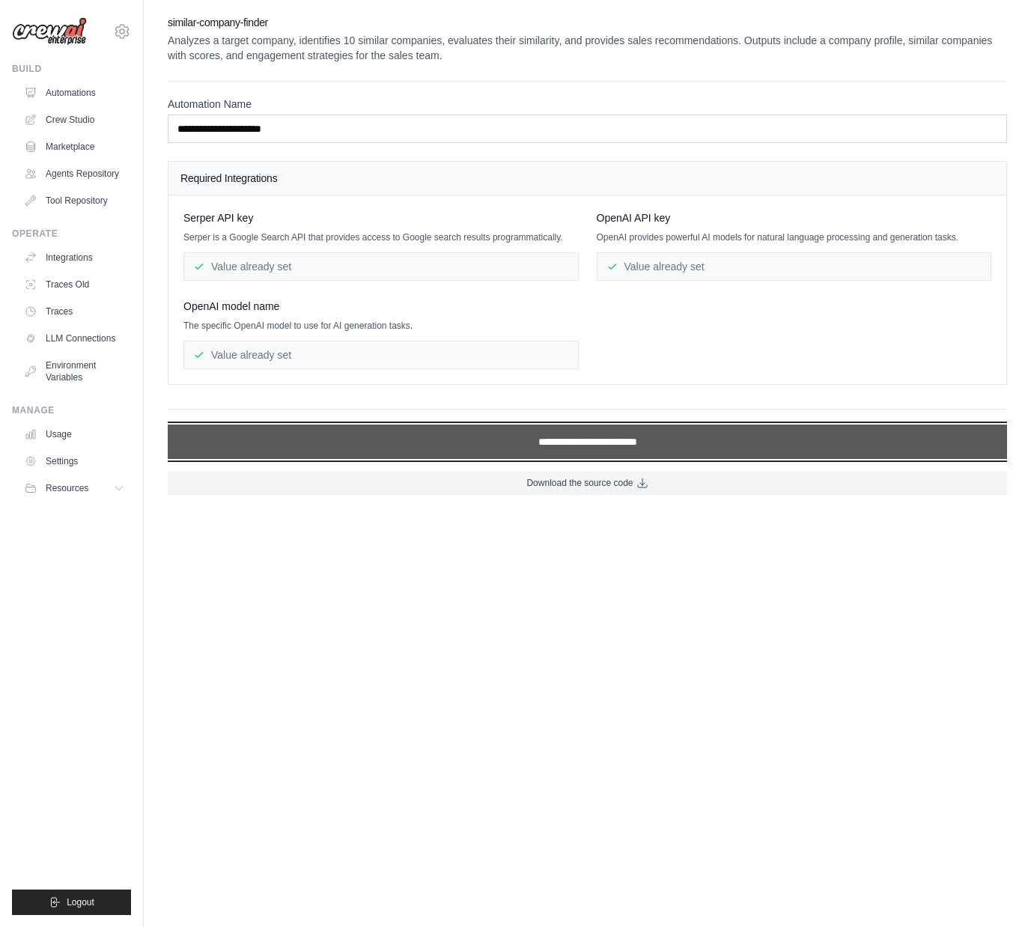
click at [537, 457] on input "**********" at bounding box center [587, 442] width 839 height 34
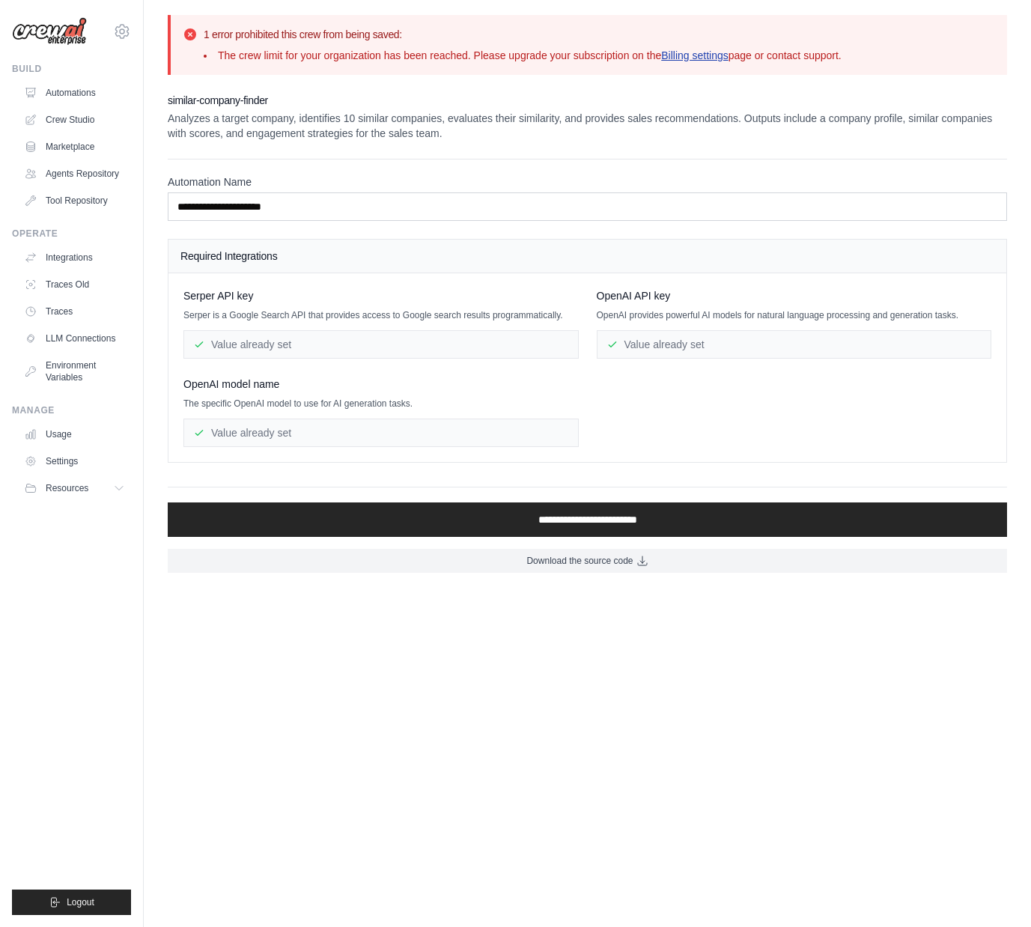
click at [723, 52] on link "Billing settings" at bounding box center [694, 55] width 67 height 12
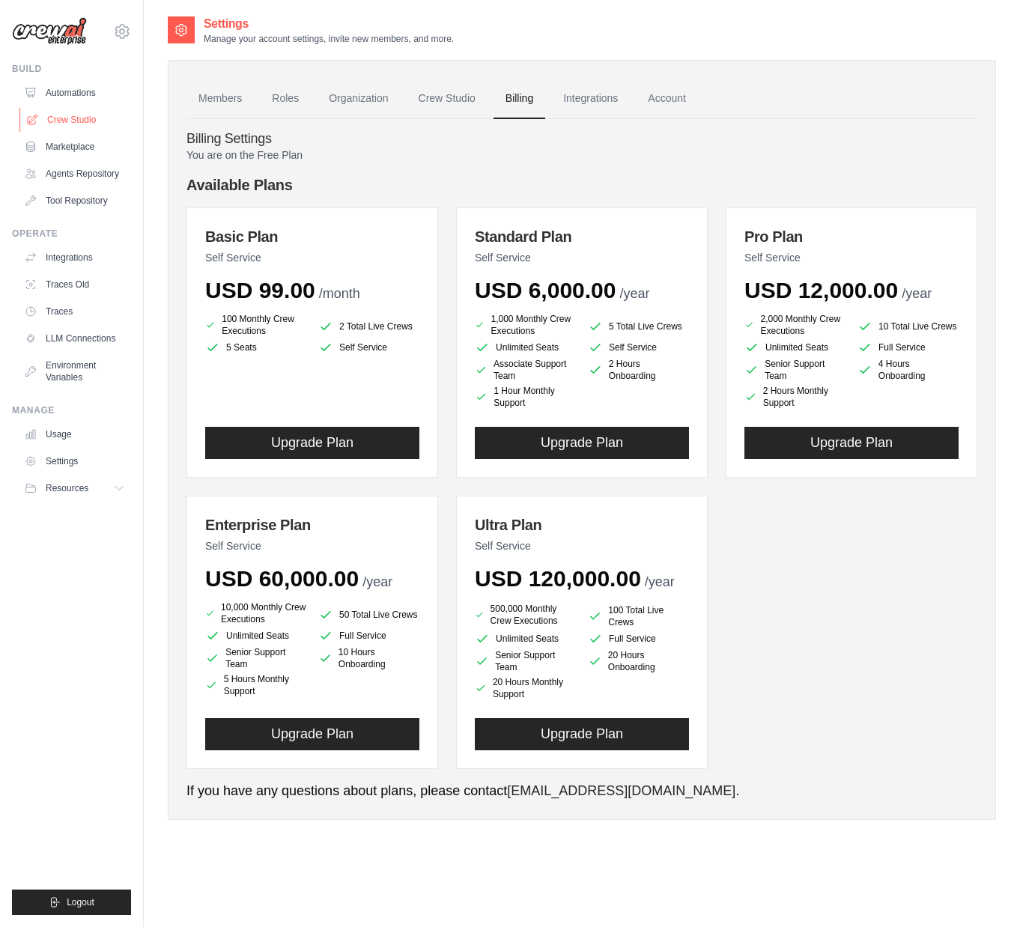
click at [79, 127] on link "Crew Studio" at bounding box center [75, 120] width 113 height 24
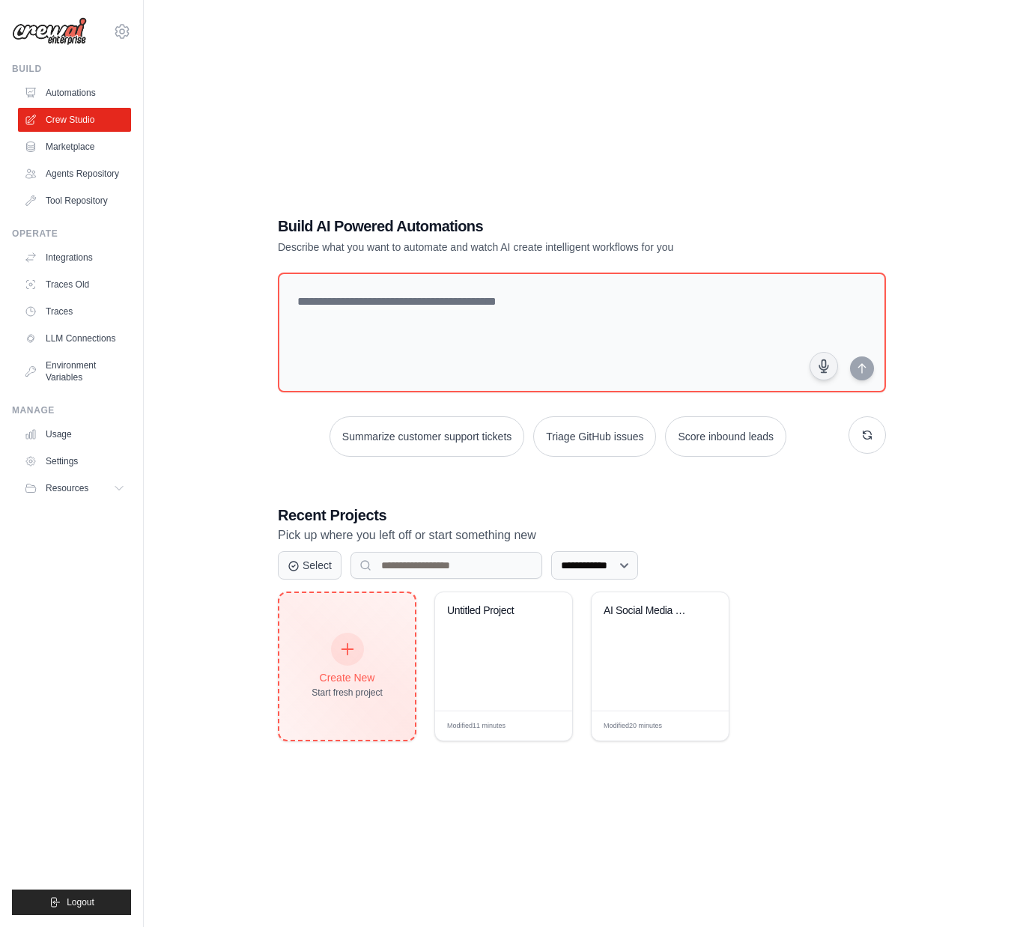
click at [342, 660] on div at bounding box center [347, 649] width 33 height 33
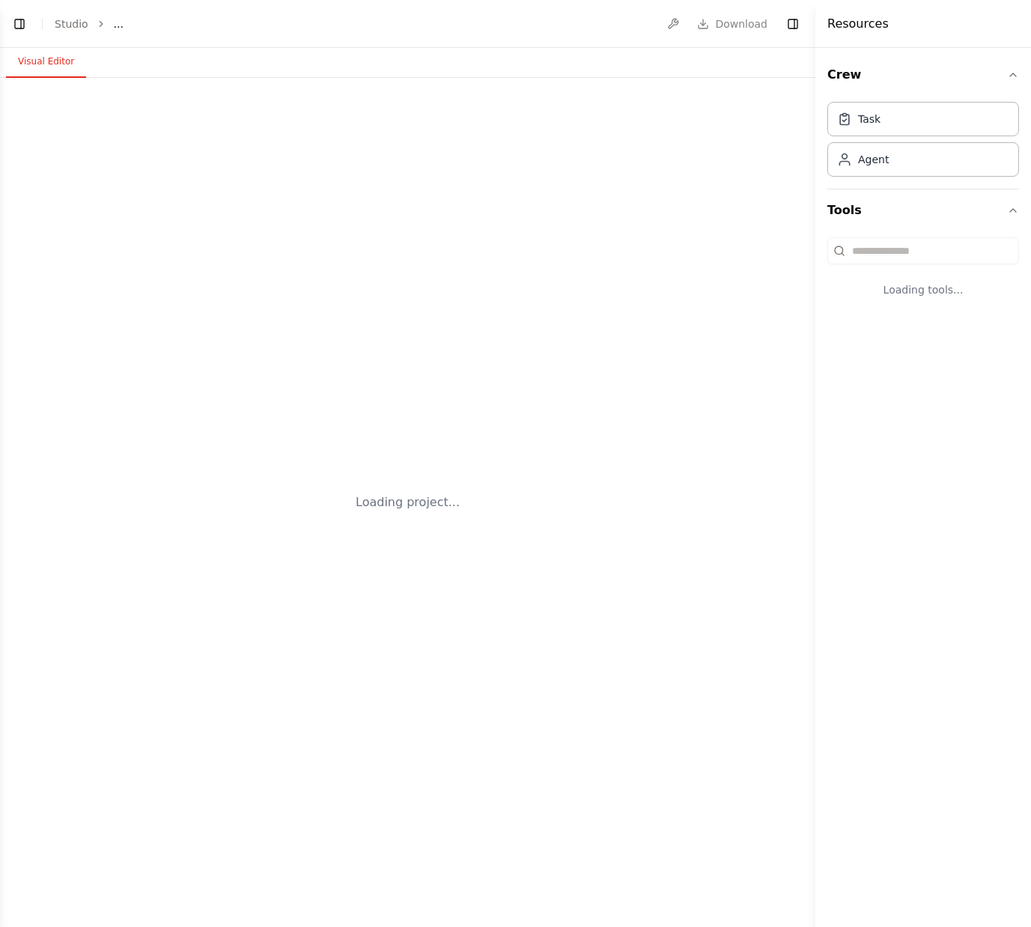
select select "****"
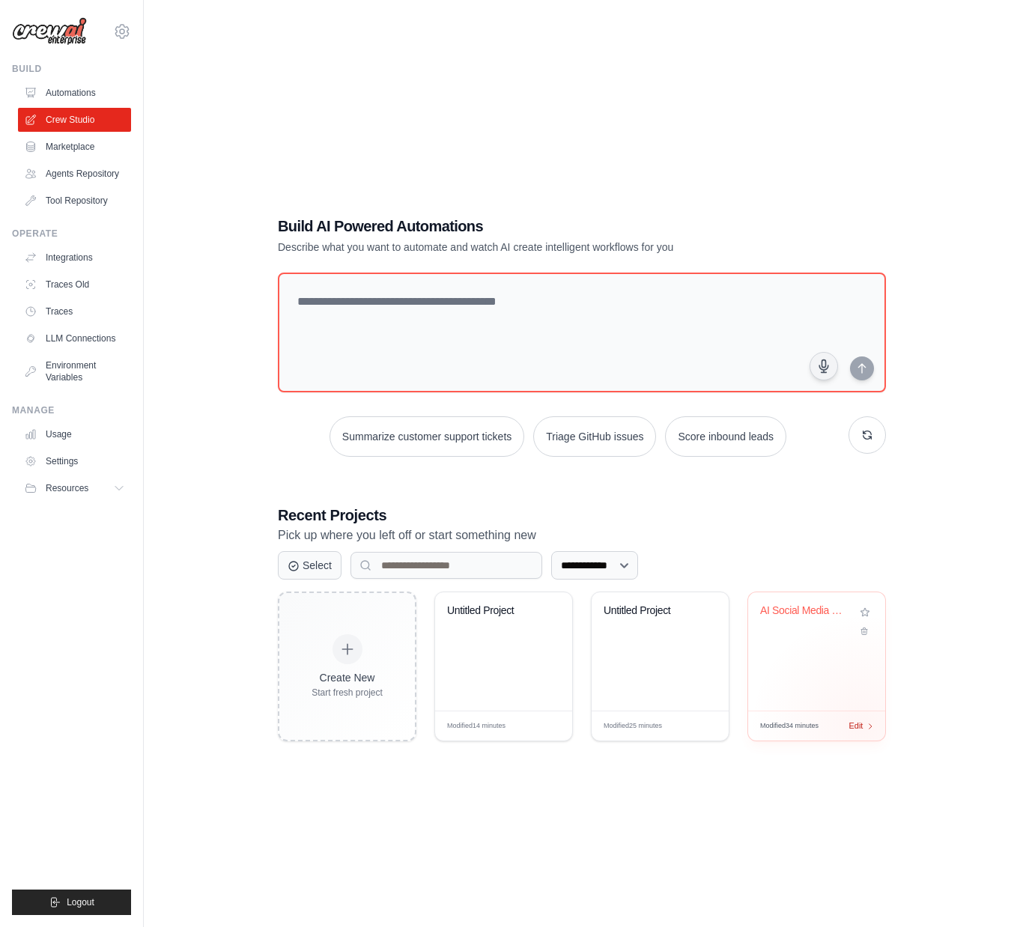
click at [863, 726] on div "Edit" at bounding box center [860, 726] width 25 height 13
